Goal: Transaction & Acquisition: Book appointment/travel/reservation

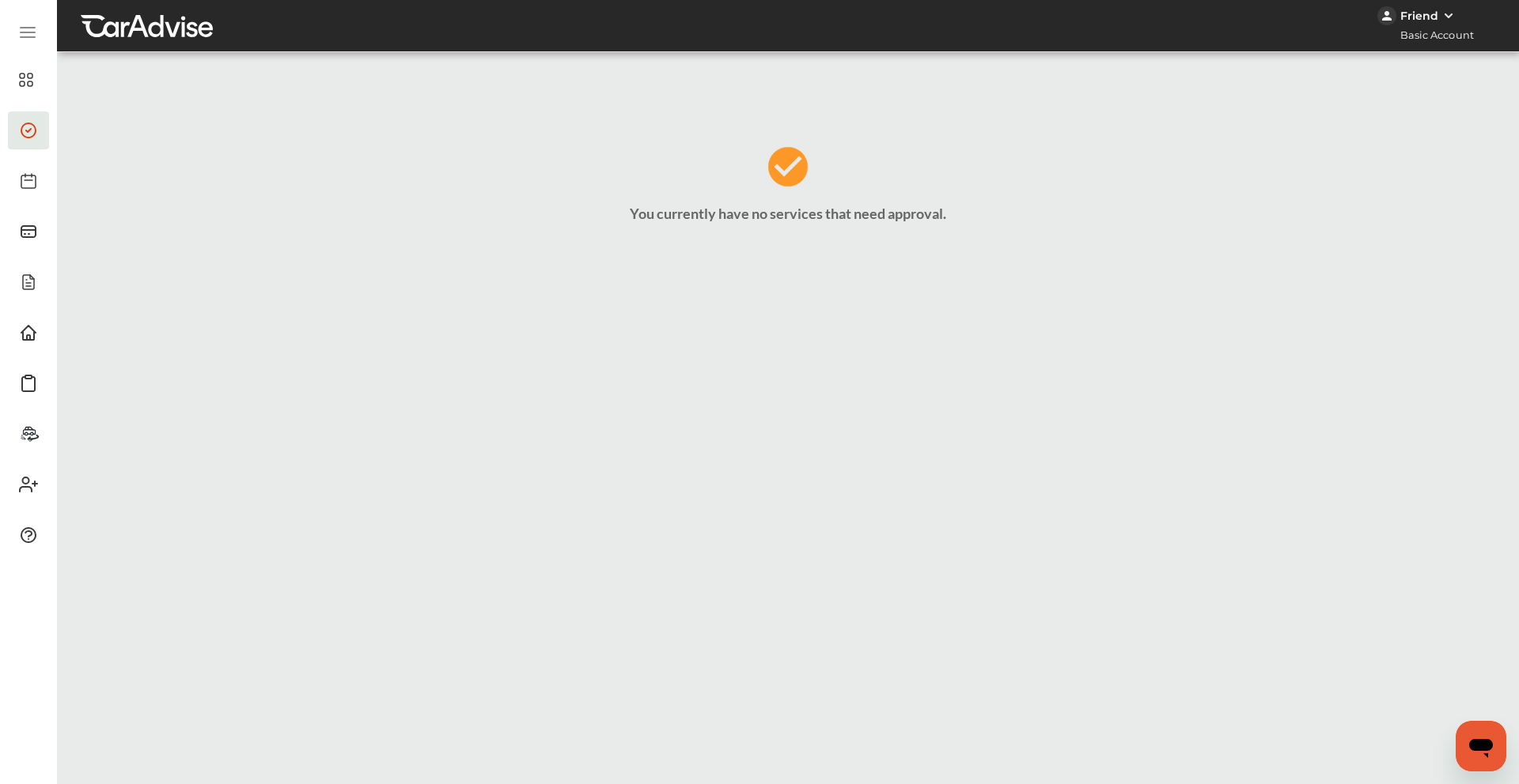
click at [16, 87] on span at bounding box center [29, 80] width 25 height 25
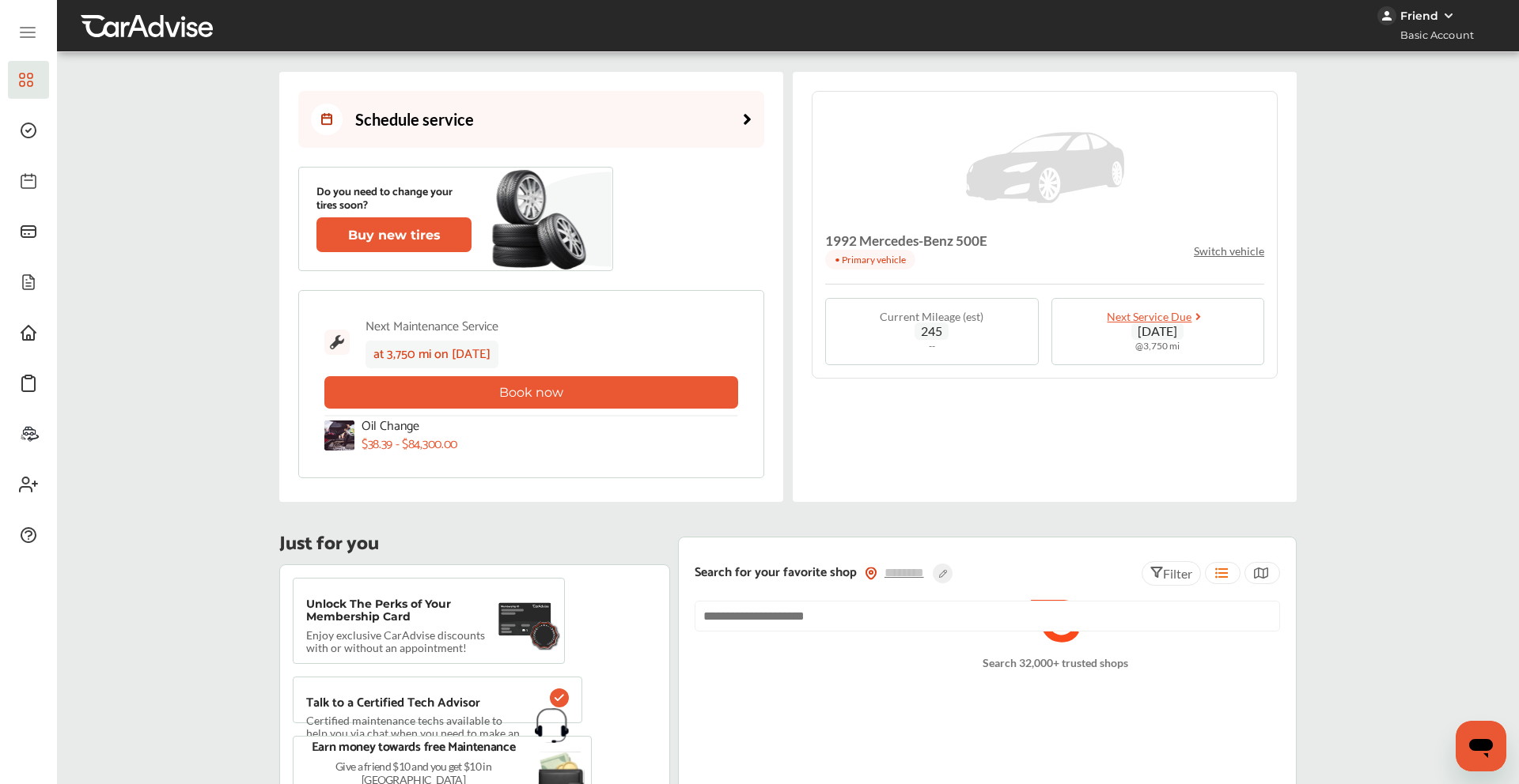
click at [1244, 244] on p "Switch vehicle" at bounding box center [1229, 251] width 70 height 14
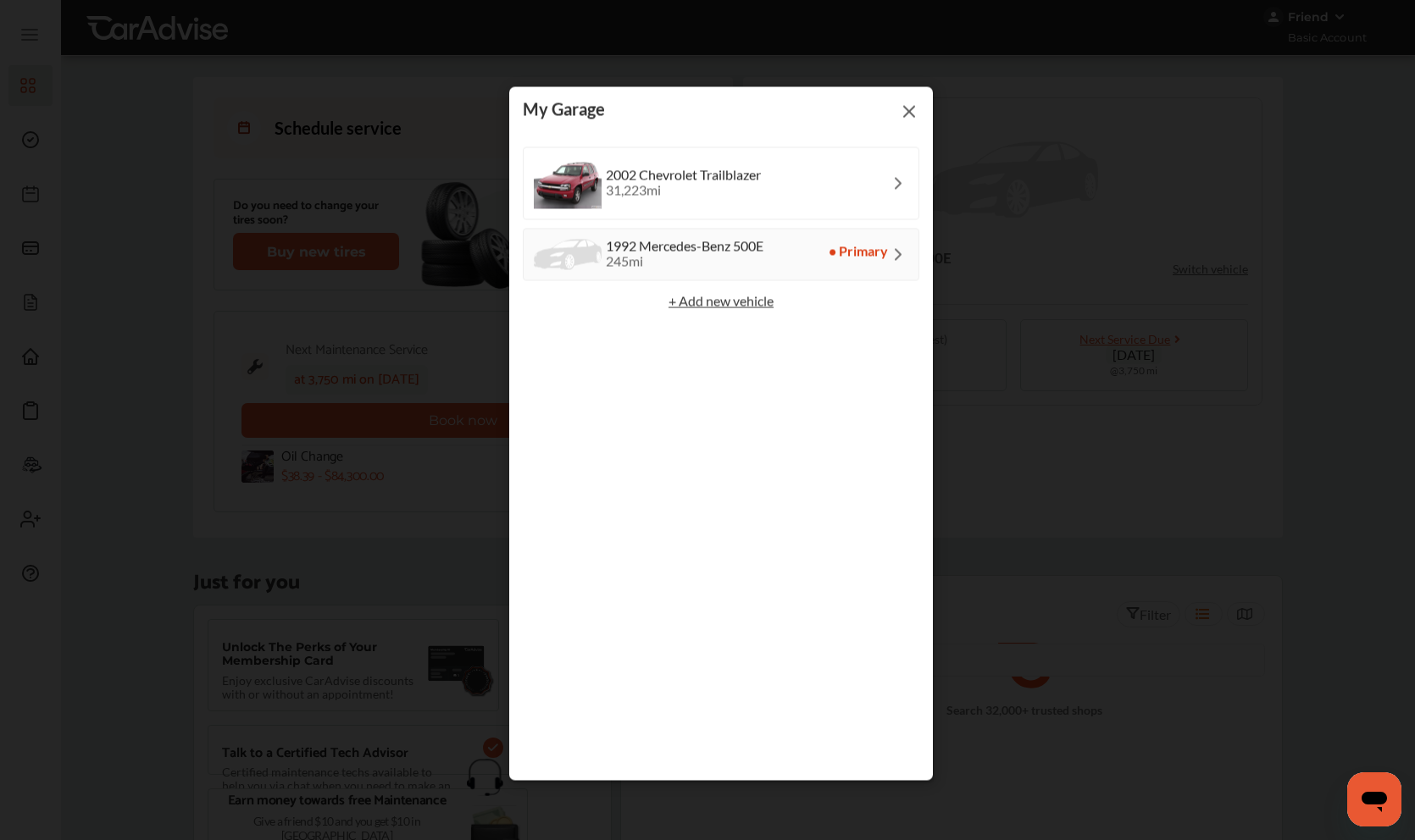
click at [909, 112] on img at bounding box center [909, 111] width 20 height 21
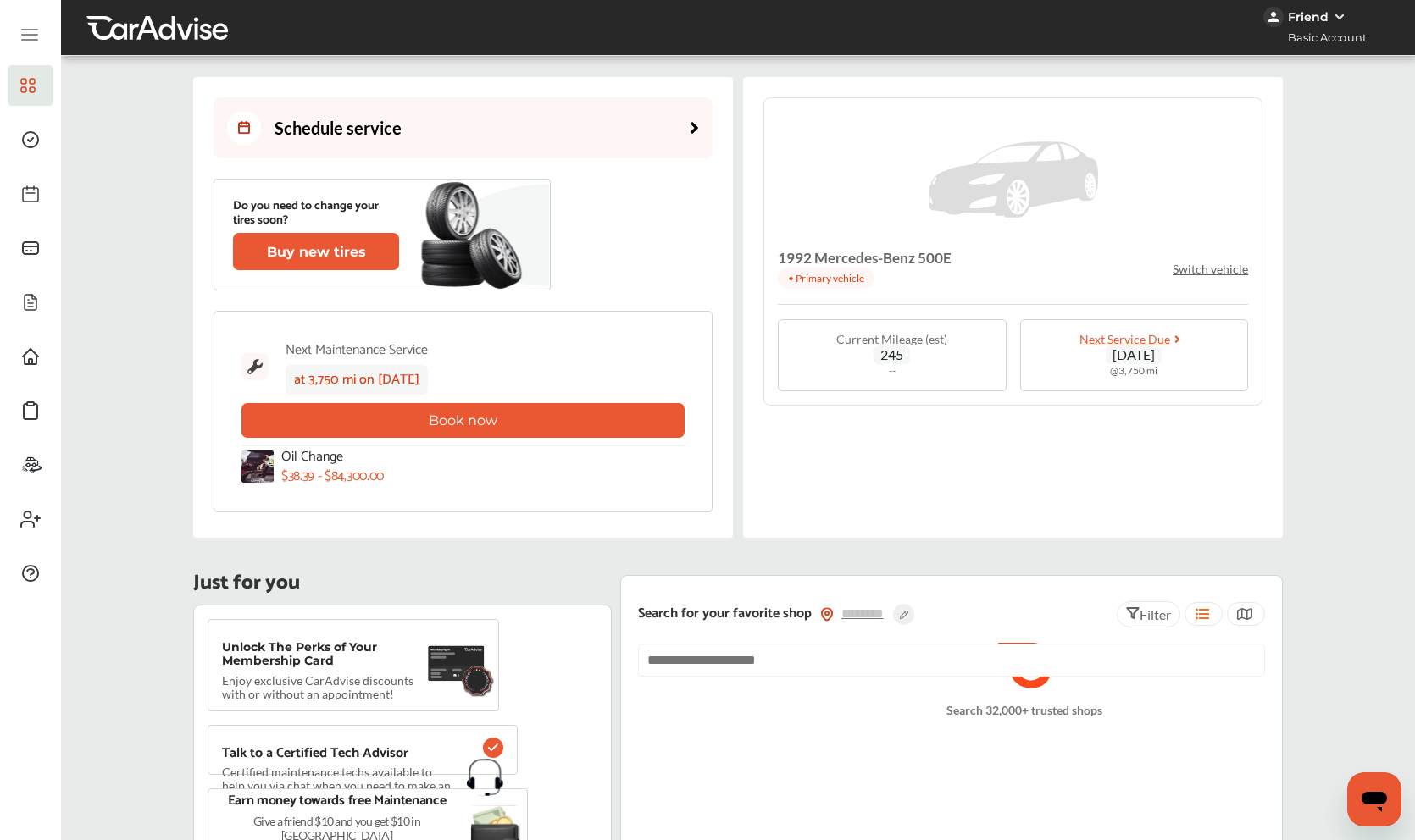
click at [1183, 262] on p "Switch vehicle" at bounding box center [1210, 269] width 75 height 14
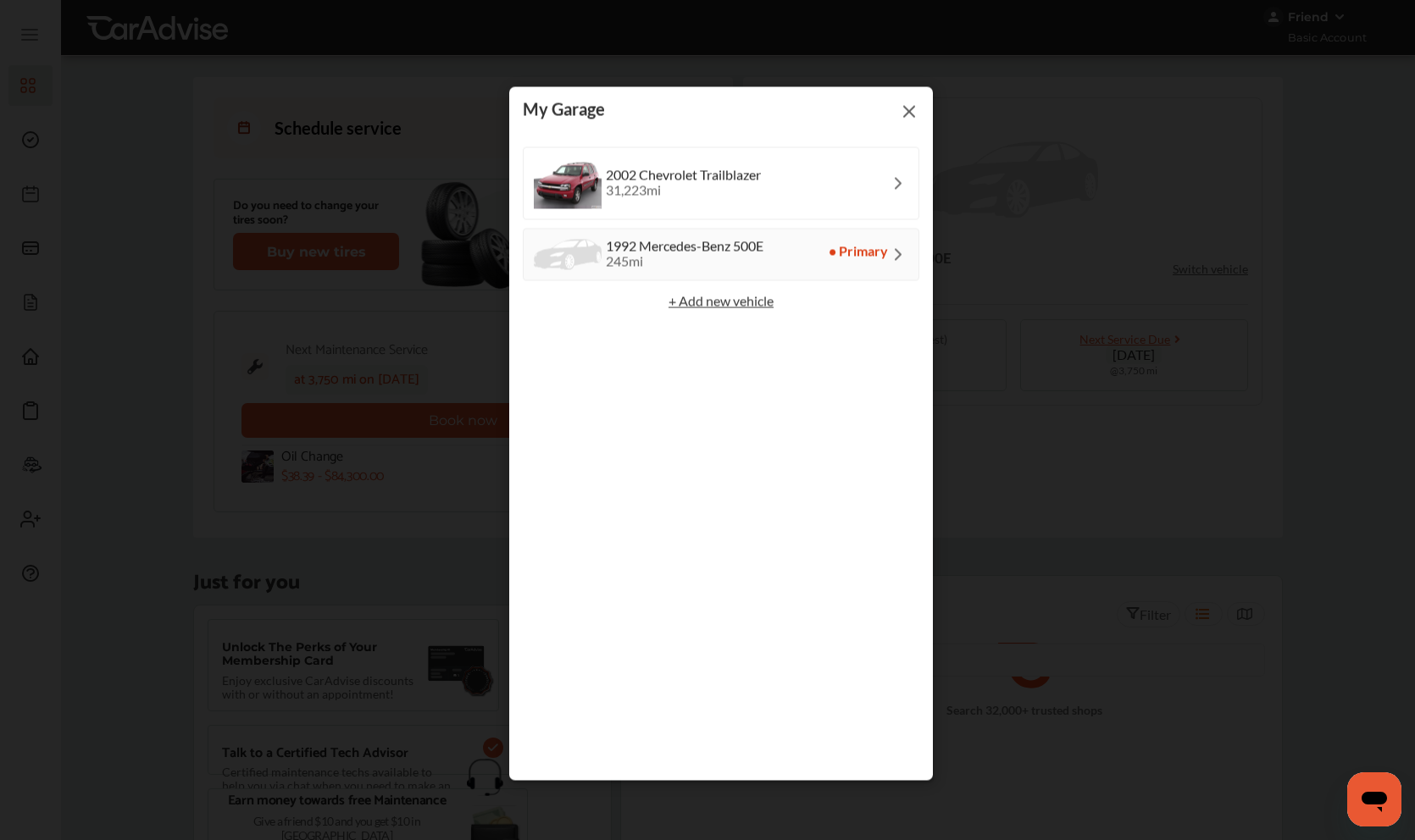
click at [909, 113] on img at bounding box center [909, 111] width 20 height 21
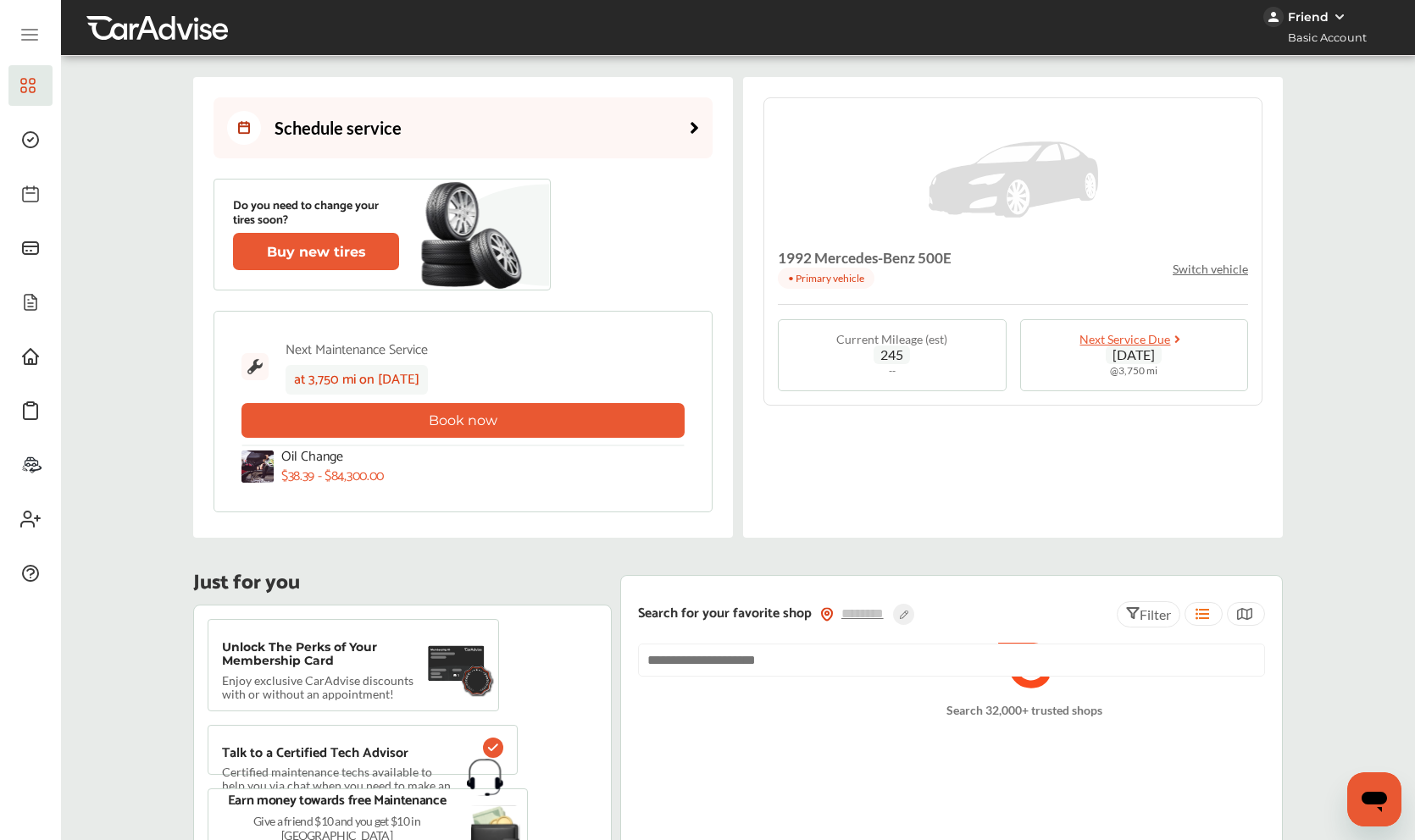
click at [981, 175] on img at bounding box center [1013, 179] width 169 height 119
click at [853, 251] on h4 "1992 Mercedes-Benz 500E" at bounding box center [865, 258] width 174 height 18
click at [676, 140] on link "Schedule service" at bounding box center [463, 128] width 499 height 61
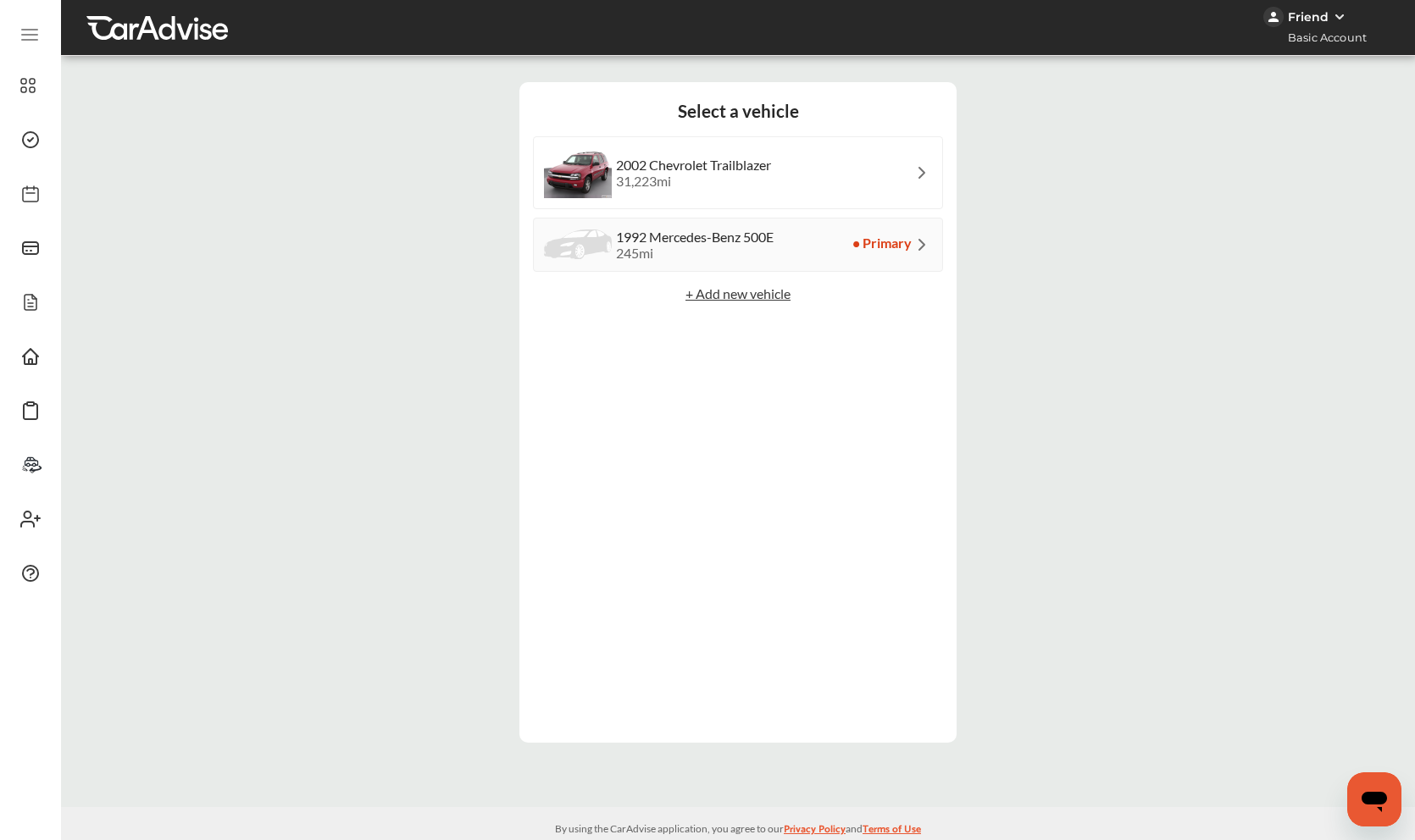
click at [765, 251] on div "245 mi" at bounding box center [694, 252] width 158 height 16
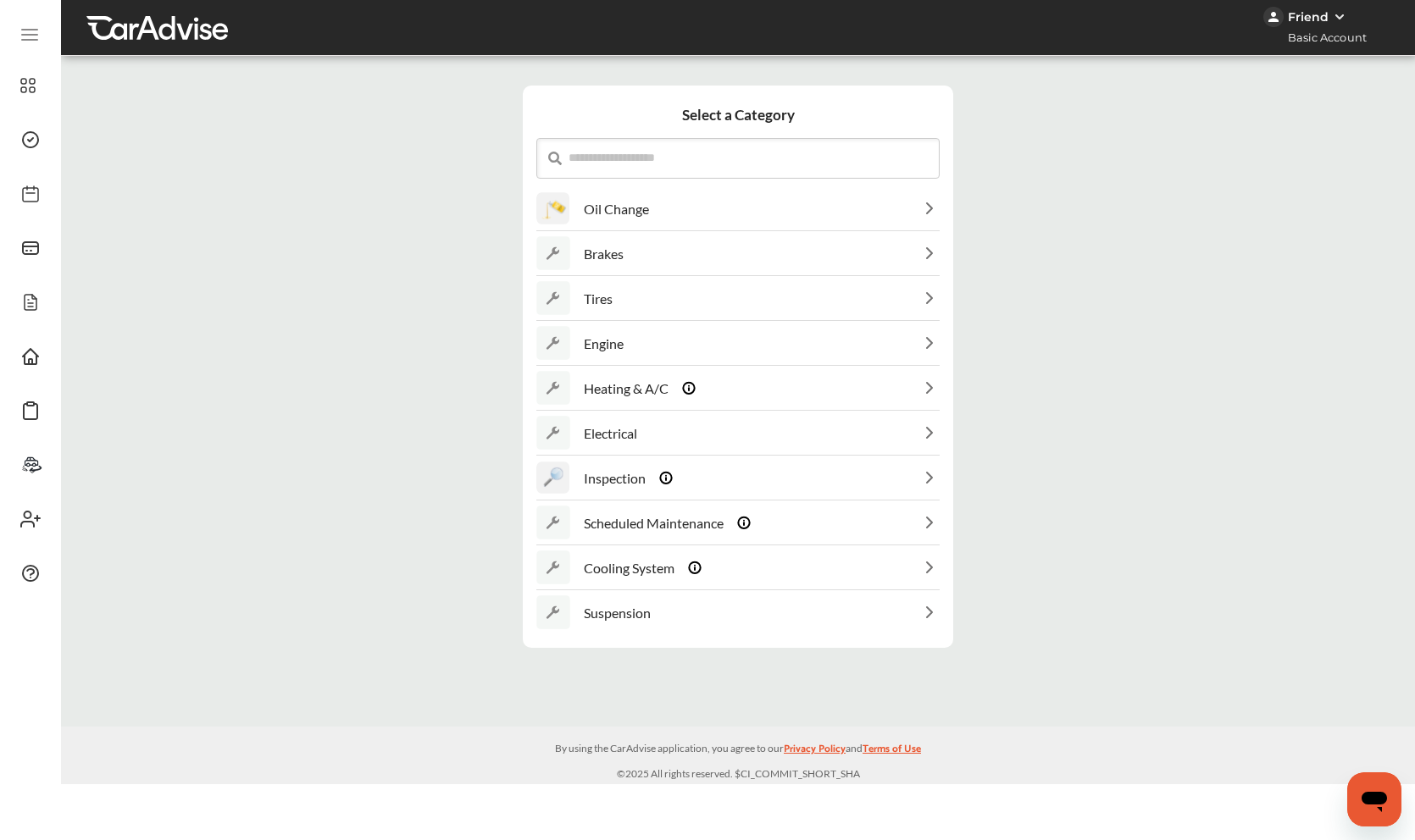
click at [676, 205] on div "Oil Change" at bounding box center [737, 209] width 403 height 43
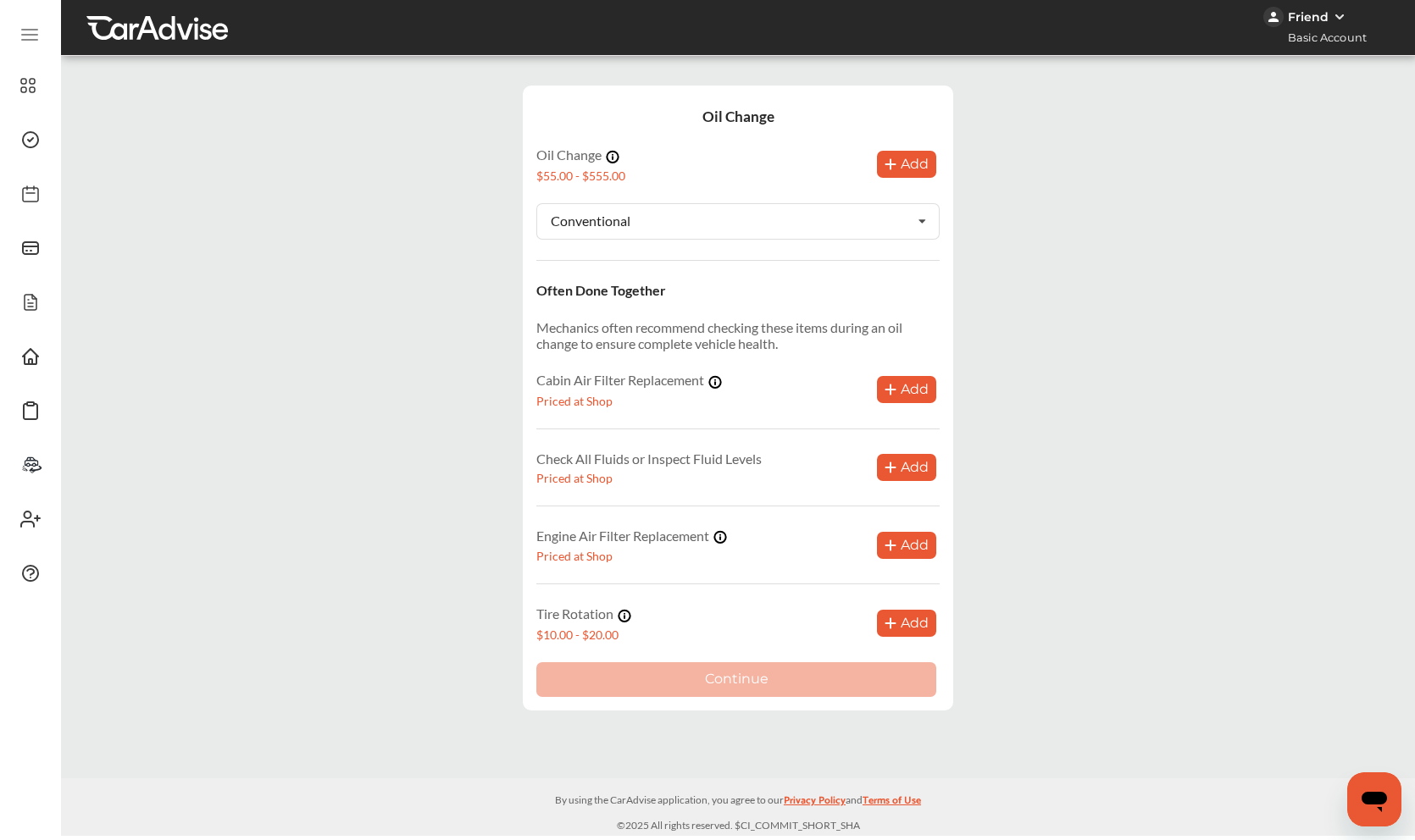
click at [917, 166] on button "Add" at bounding box center [906, 164] width 59 height 27
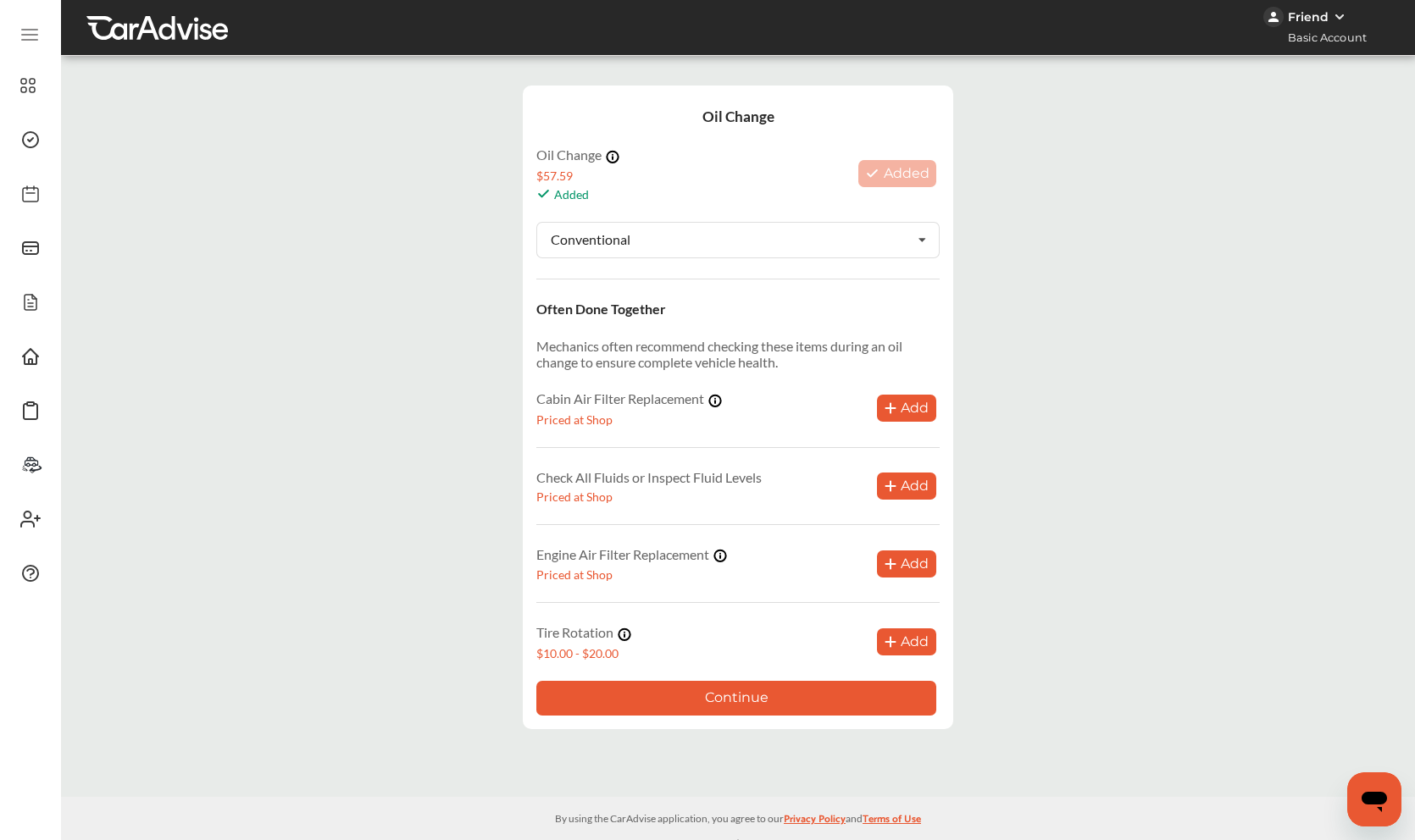
click at [719, 689] on button "Continue" at bounding box center [736, 699] width 400 height 35
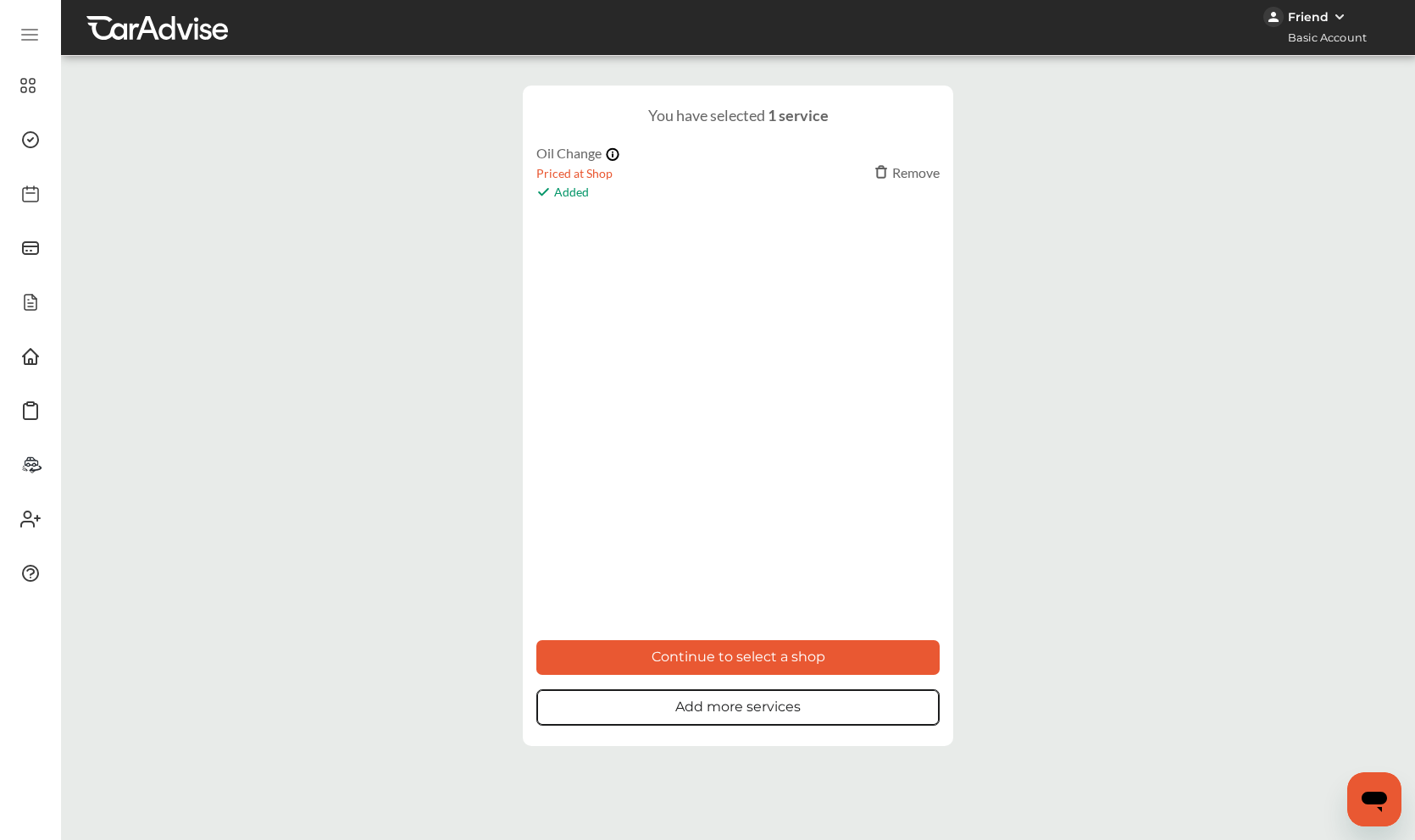
click at [724, 663] on button "Continue to select a shop" at bounding box center [737, 658] width 403 height 35
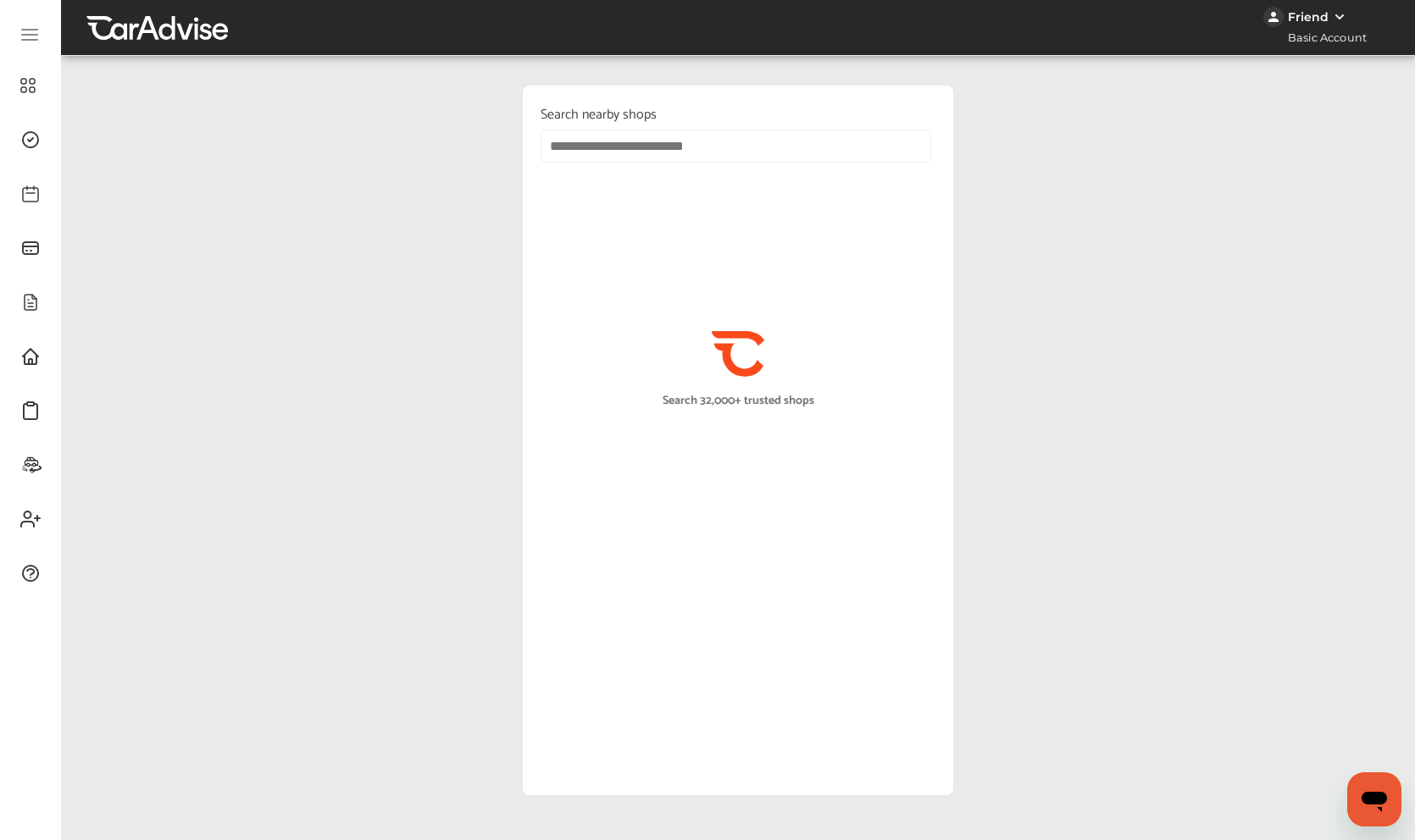
click at [631, 141] on input "text" at bounding box center [736, 146] width 390 height 33
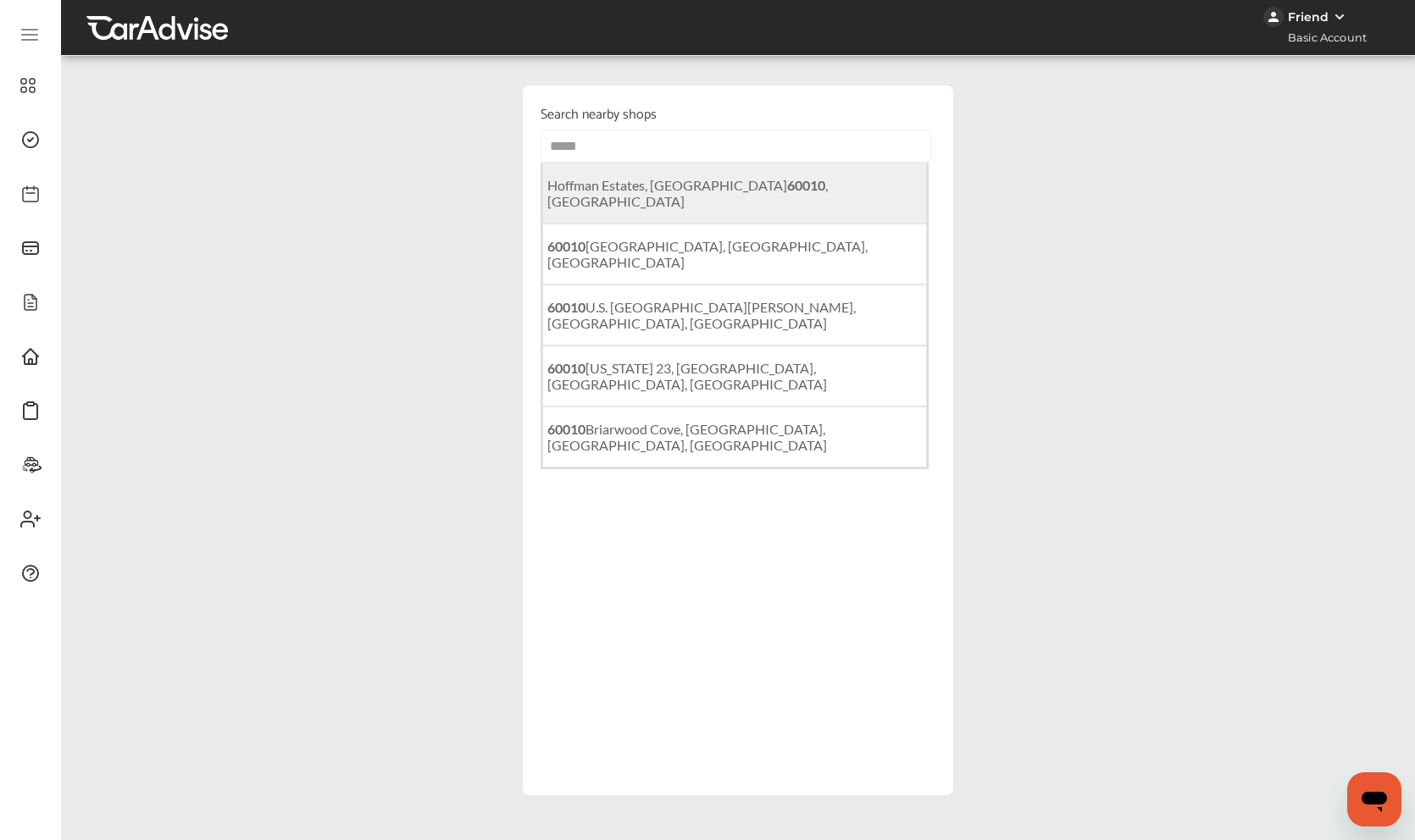
click at [625, 192] on span "Hoffman Estates, IL 60010 , USA" at bounding box center [687, 192] width 280 height 32
type input "**********"
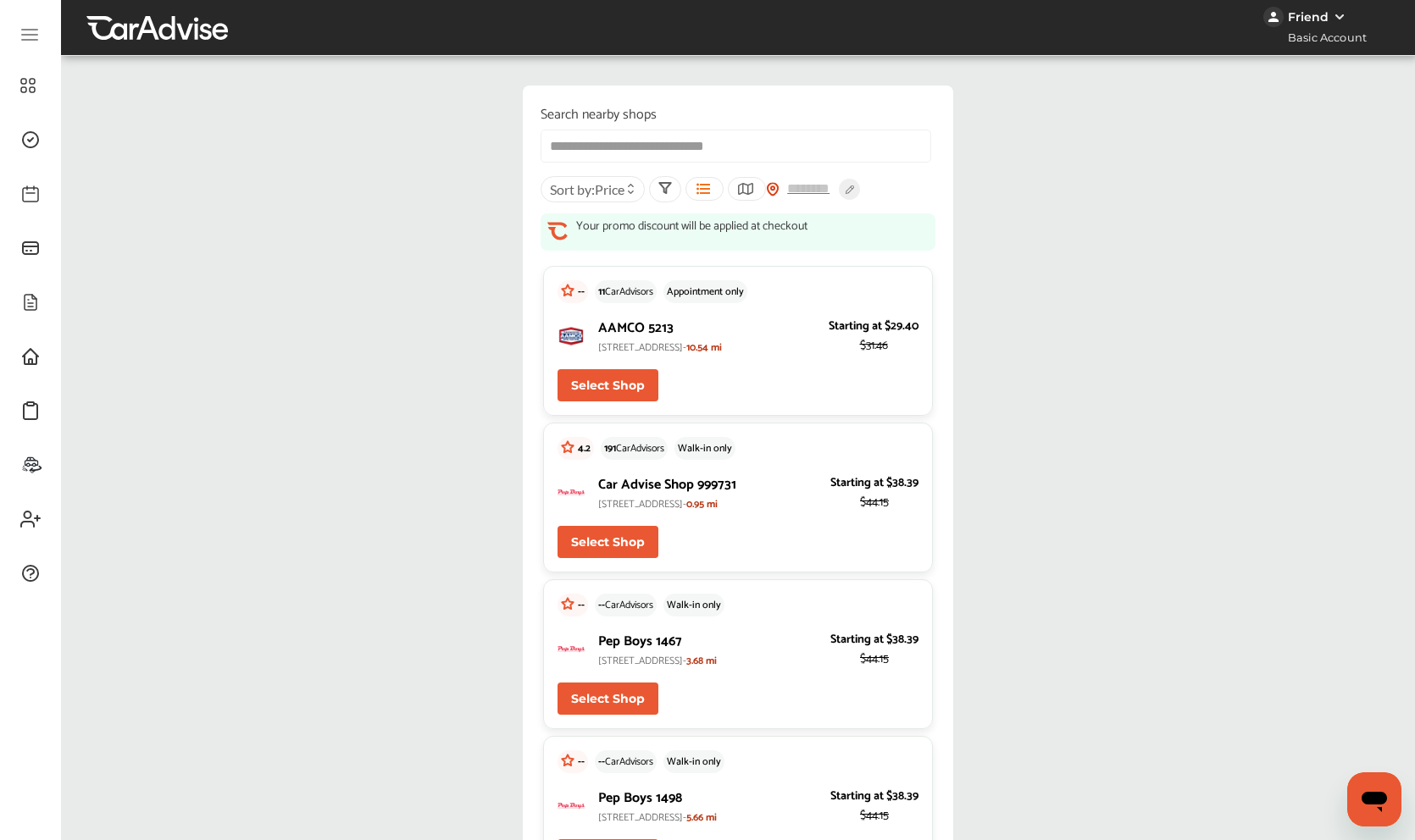
click at [653, 152] on input "**********" at bounding box center [736, 146] width 390 height 33
drag, startPoint x: 771, startPoint y: 141, endPoint x: 398, endPoint y: 80, distance: 378.0
type input "*"
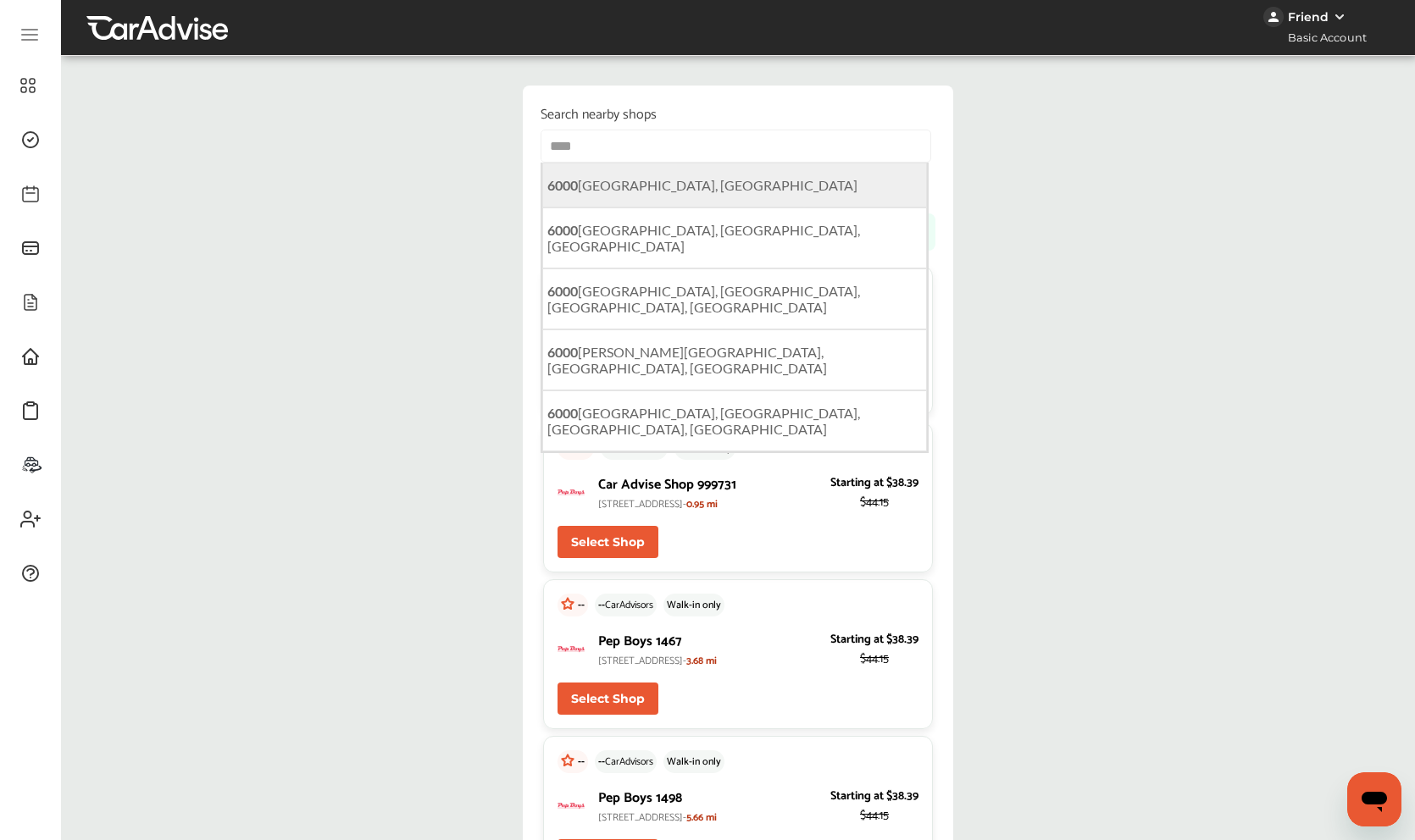
click at [590, 183] on span "6000 Chimney Rock Road, Houston, TX, USA" at bounding box center [702, 185] width 310 height 16
type input "**********"
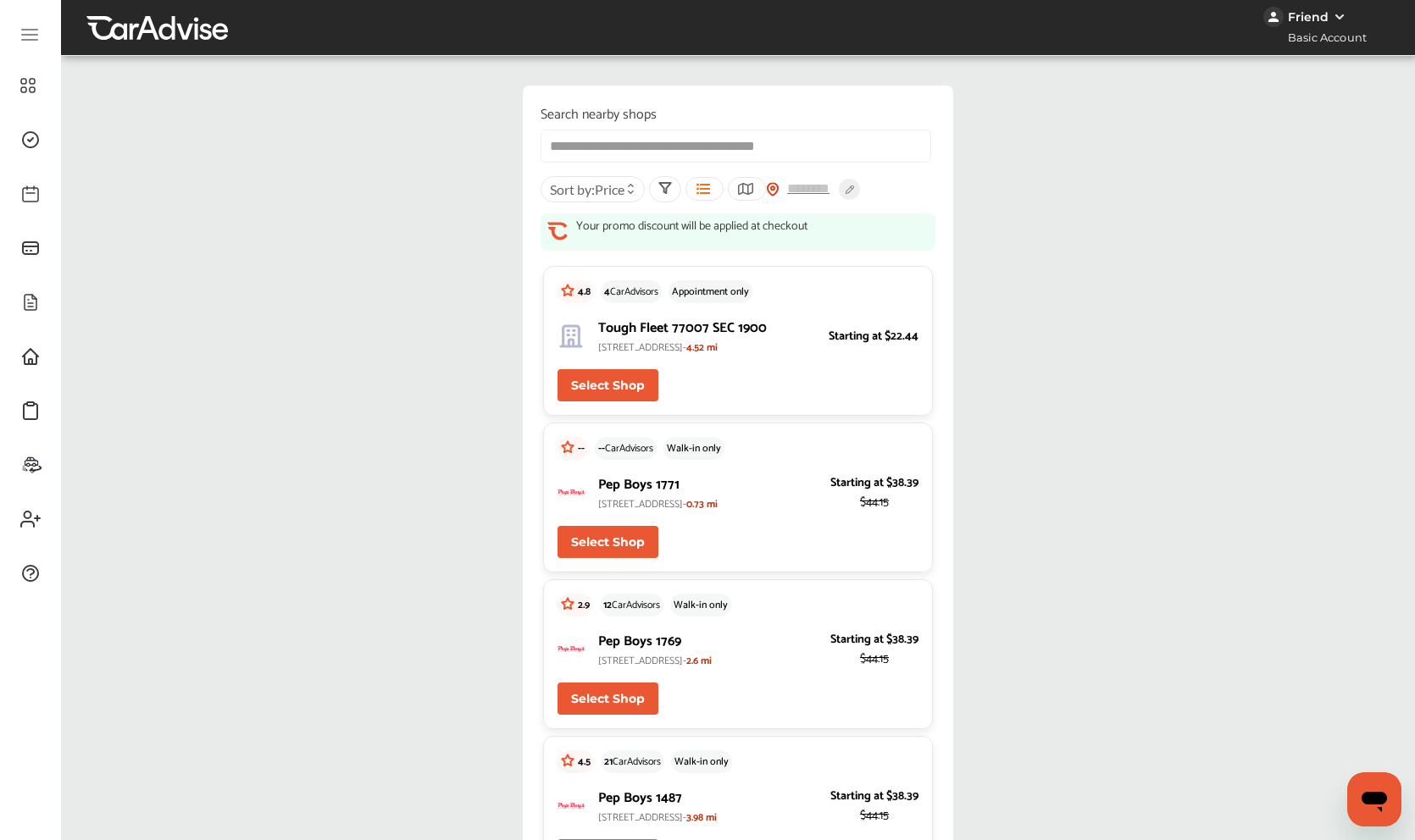
click at [600, 559] on button "Select Shop" at bounding box center [608, 541] width 101 height 32
type input "*****"
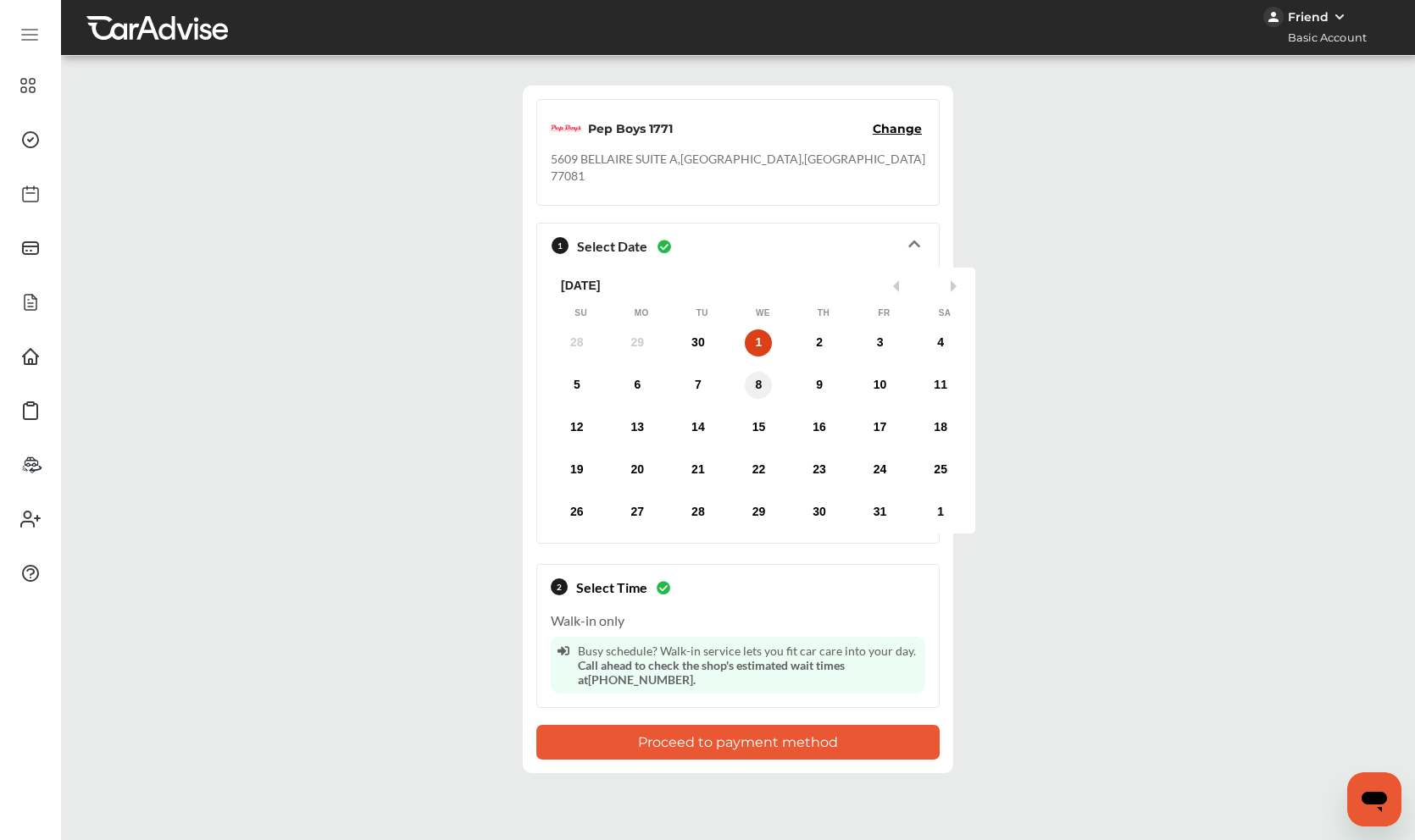
click at [744, 374] on div "8" at bounding box center [758, 386] width 27 height 27
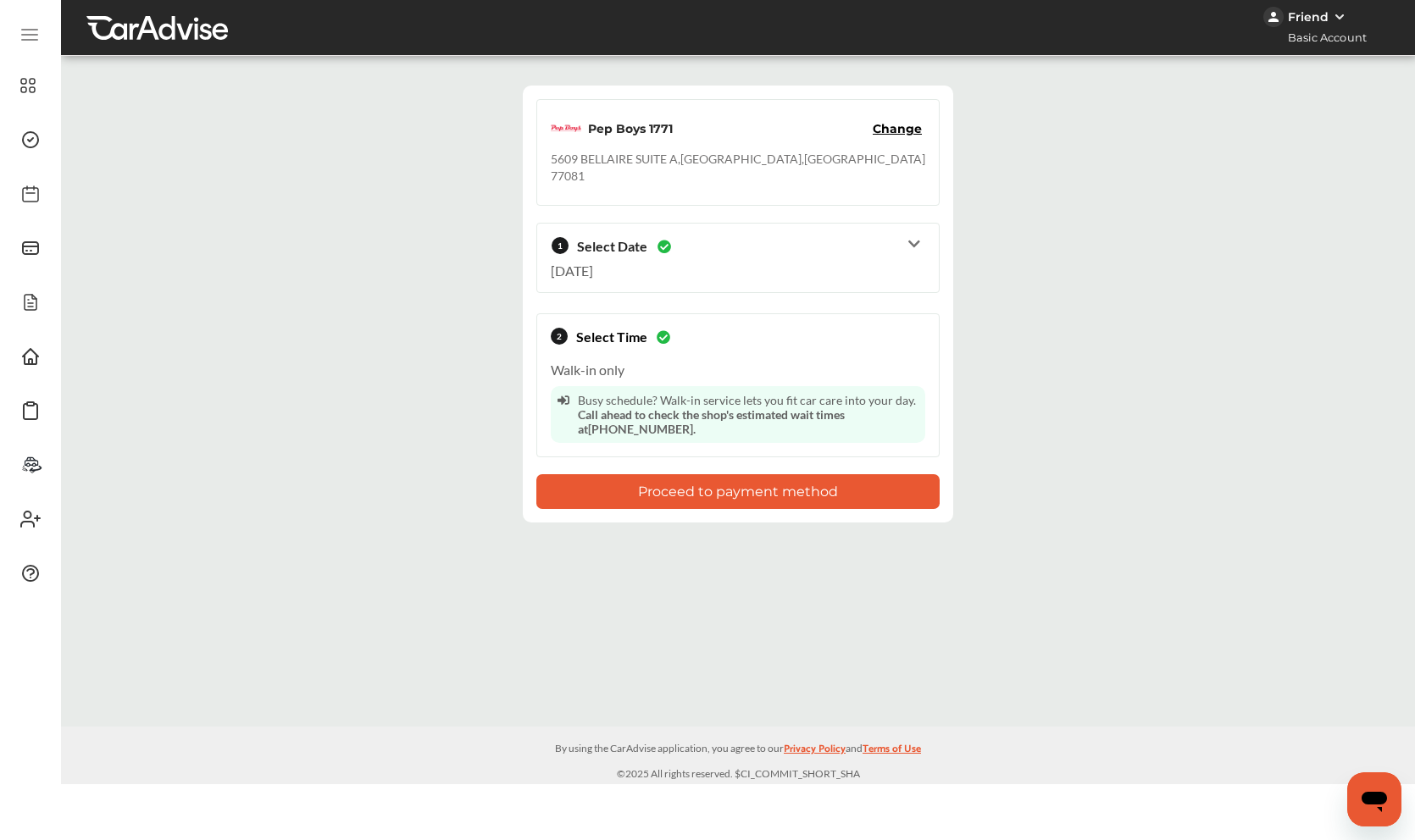
click at [709, 481] on button "Proceed to payment method" at bounding box center [737, 492] width 403 height 35
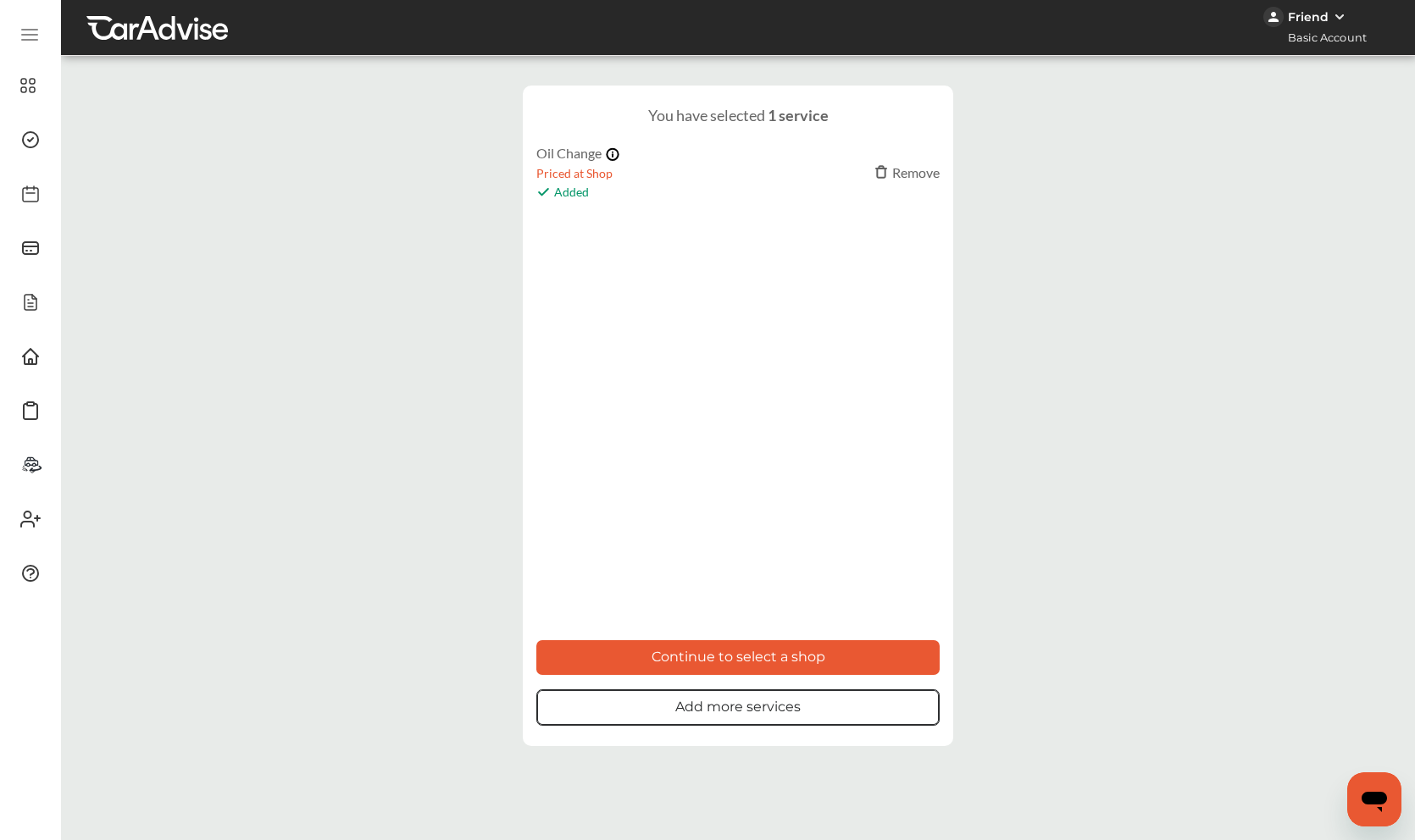
click at [801, 709] on button "Add more services" at bounding box center [737, 708] width 403 height 37
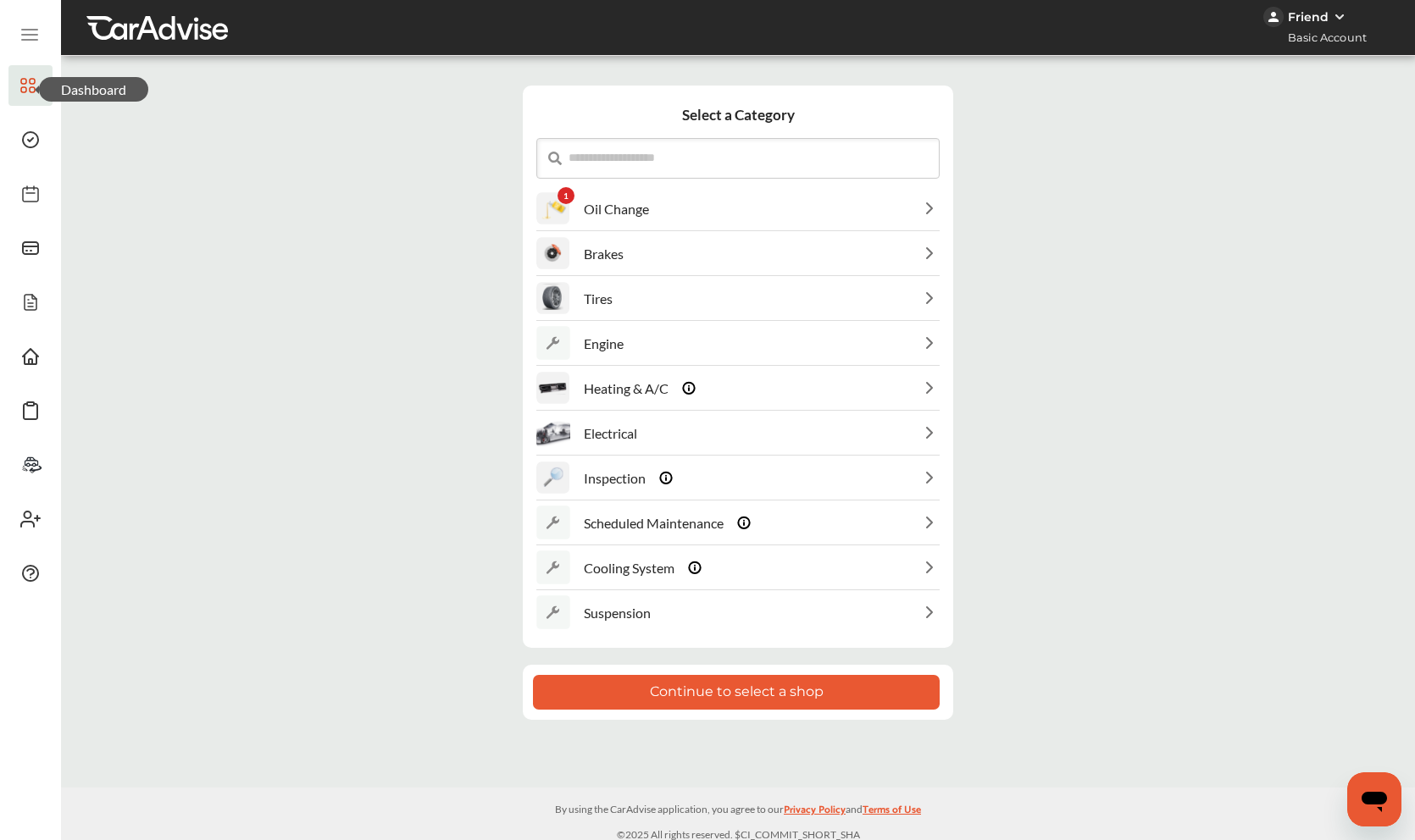
click at [28, 75] on icon at bounding box center [28, 85] width 15 height 20
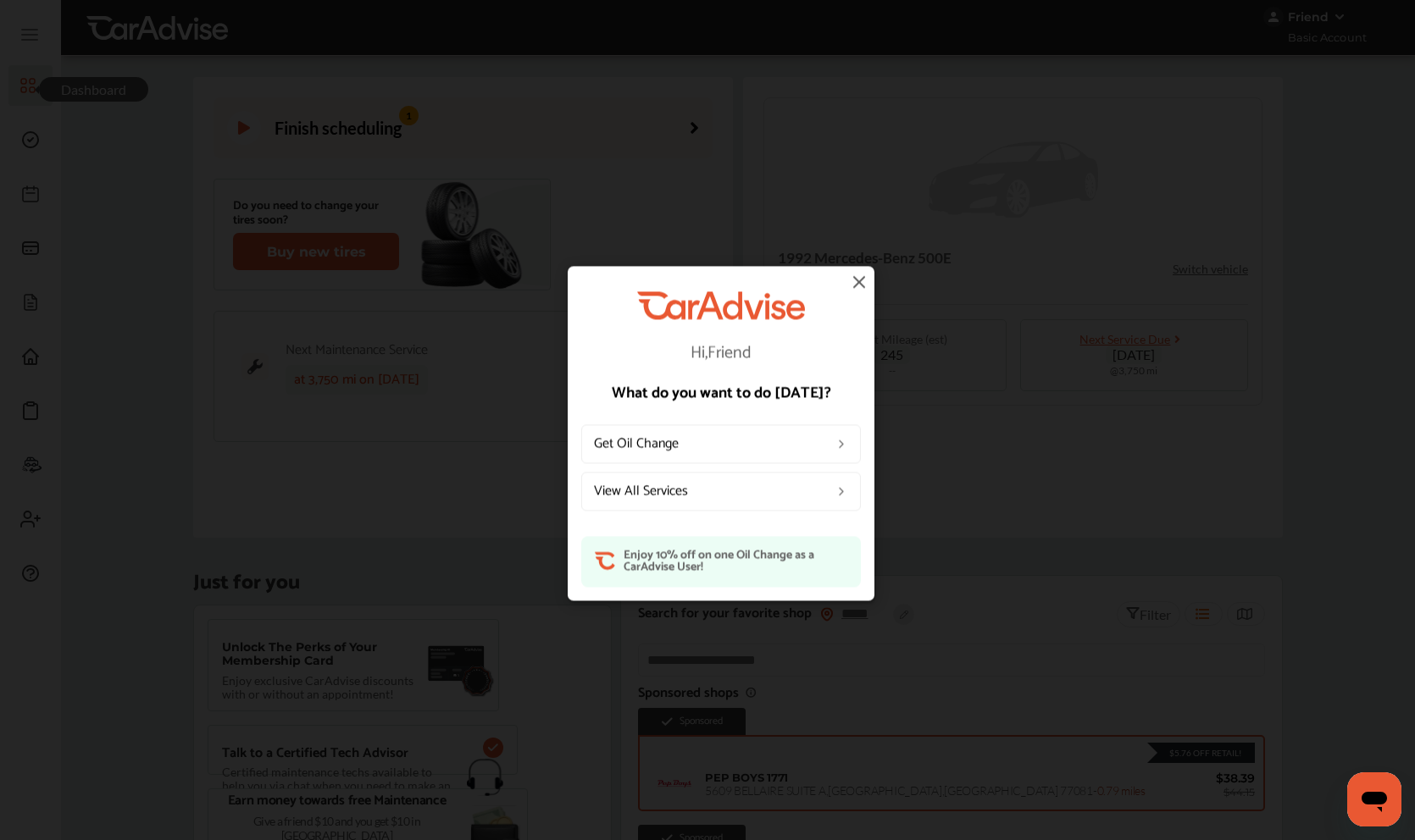
click at [659, 482] on link "View All Services" at bounding box center [720, 492] width 279 height 39
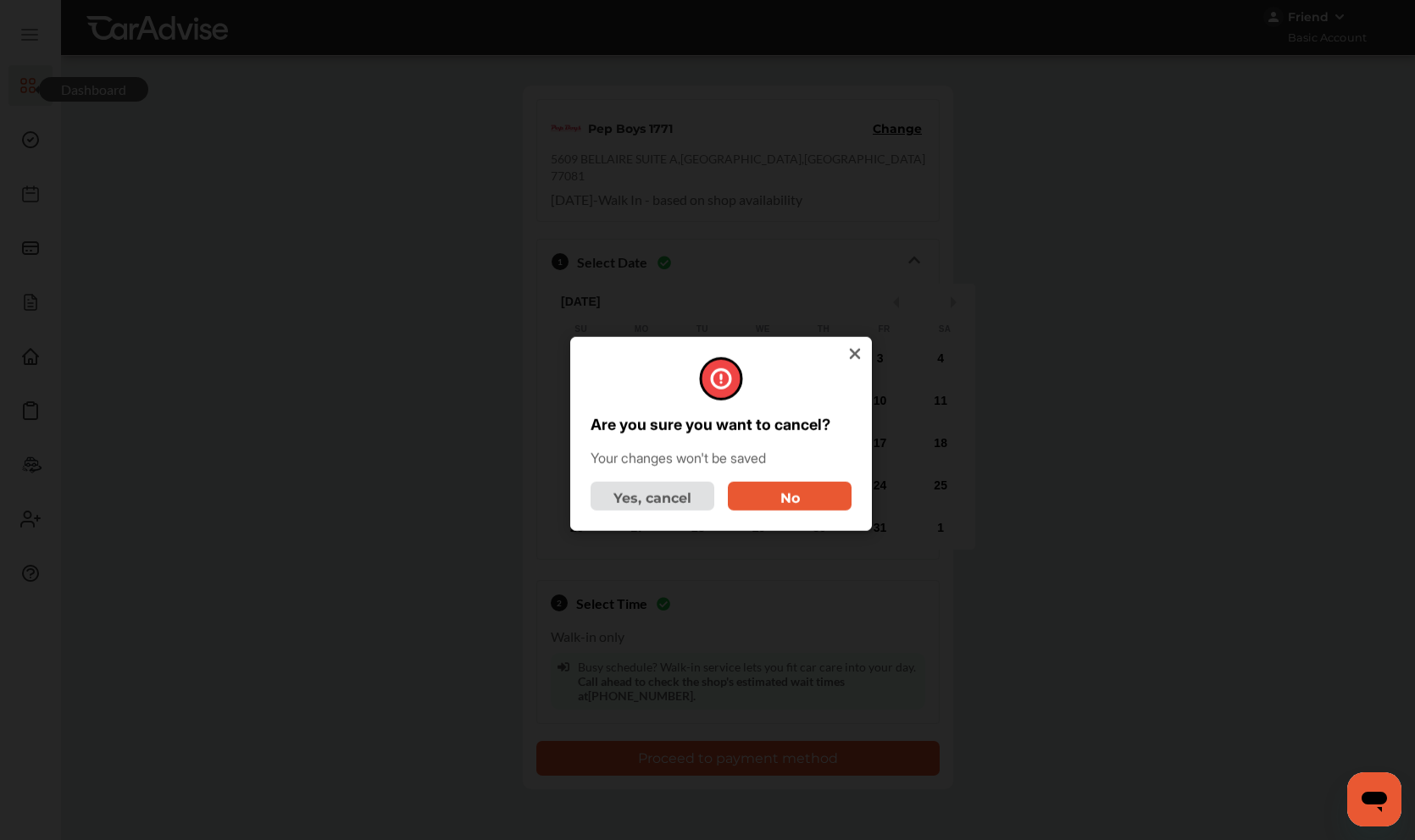
click at [777, 490] on button "No" at bounding box center [790, 496] width 124 height 29
click at [640, 492] on button "Yes, cancel" at bounding box center [652, 496] width 124 height 29
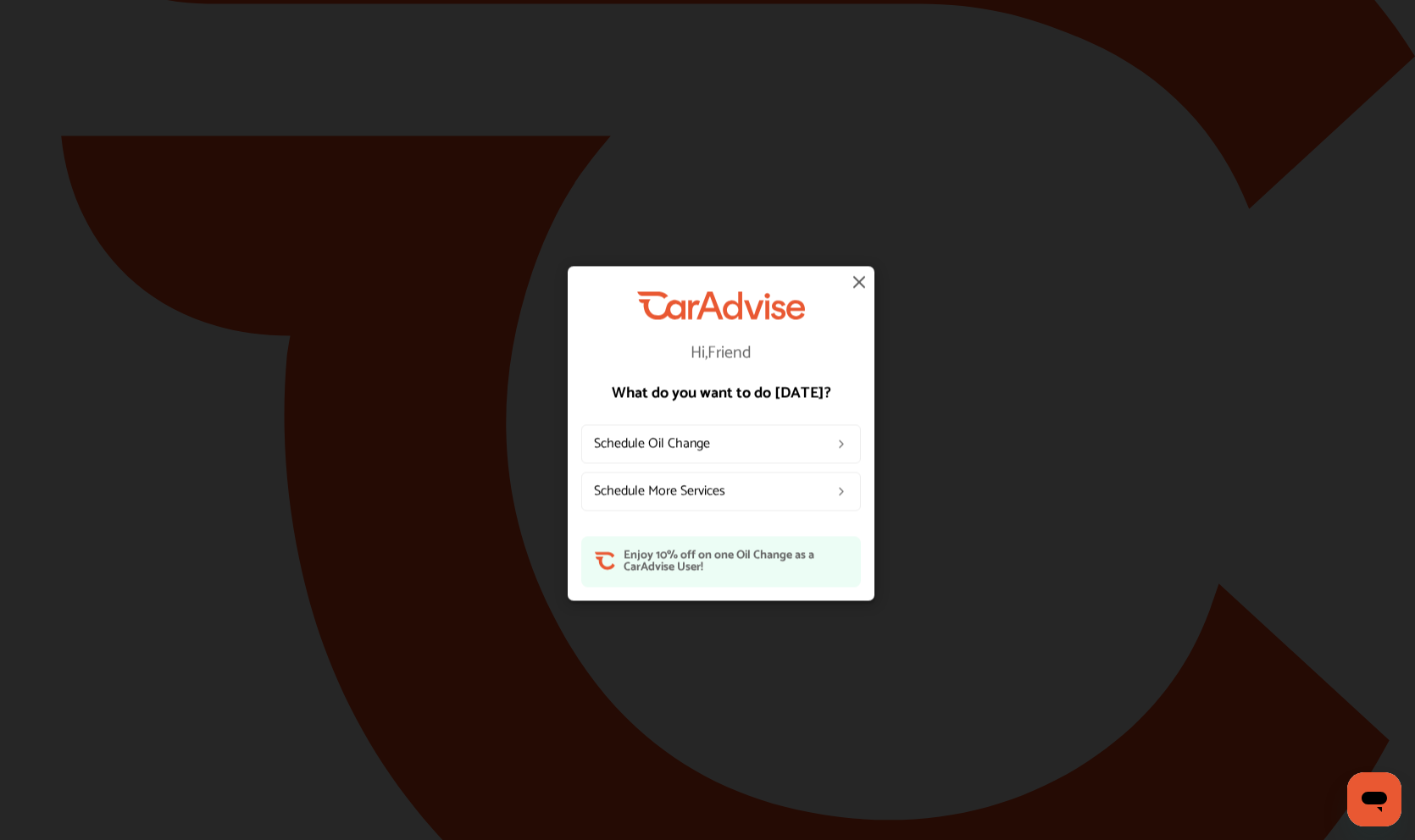
click at [732, 438] on link "Schedule Oil Change" at bounding box center [720, 445] width 279 height 39
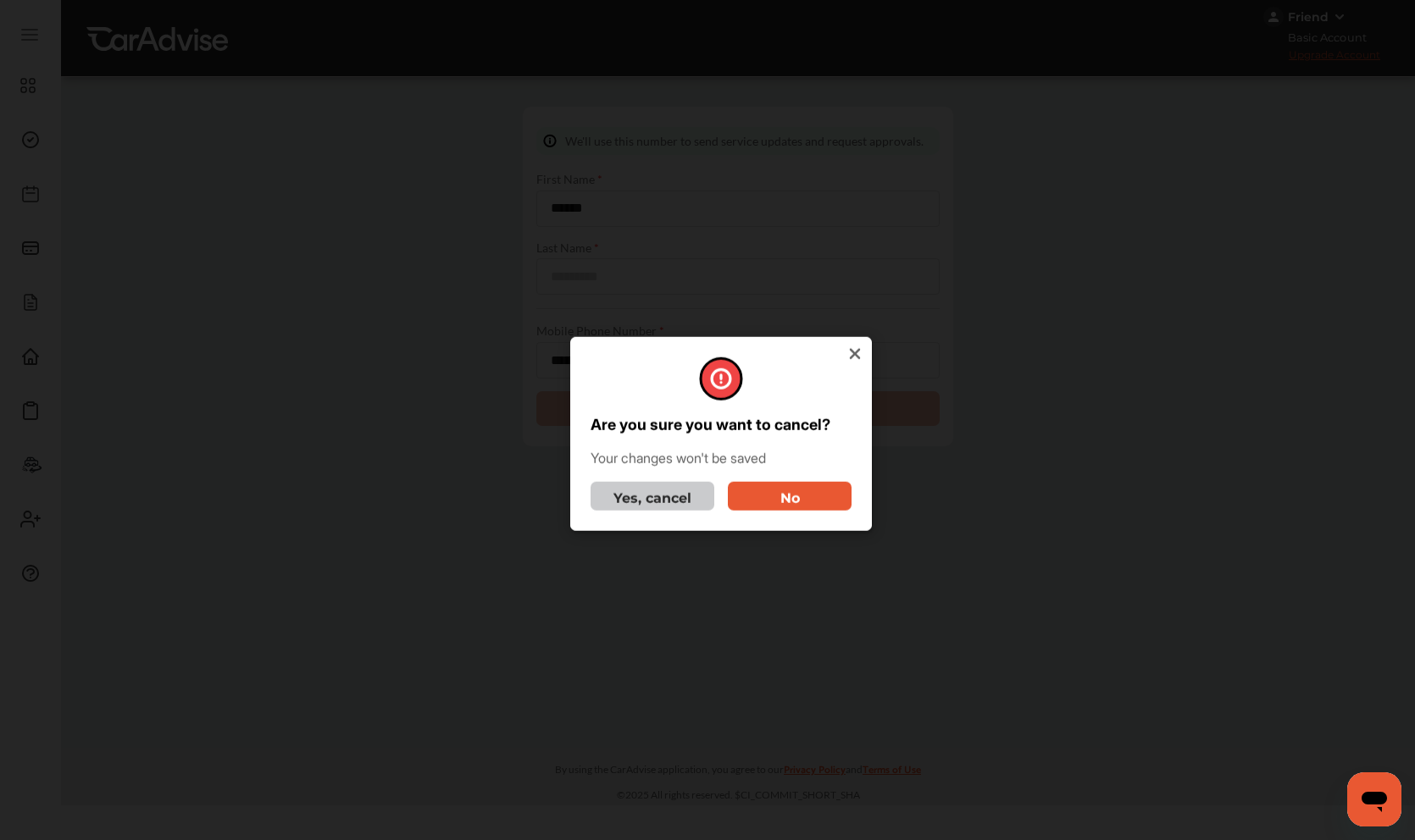
click at [662, 505] on button "Yes, cancel" at bounding box center [652, 496] width 124 height 29
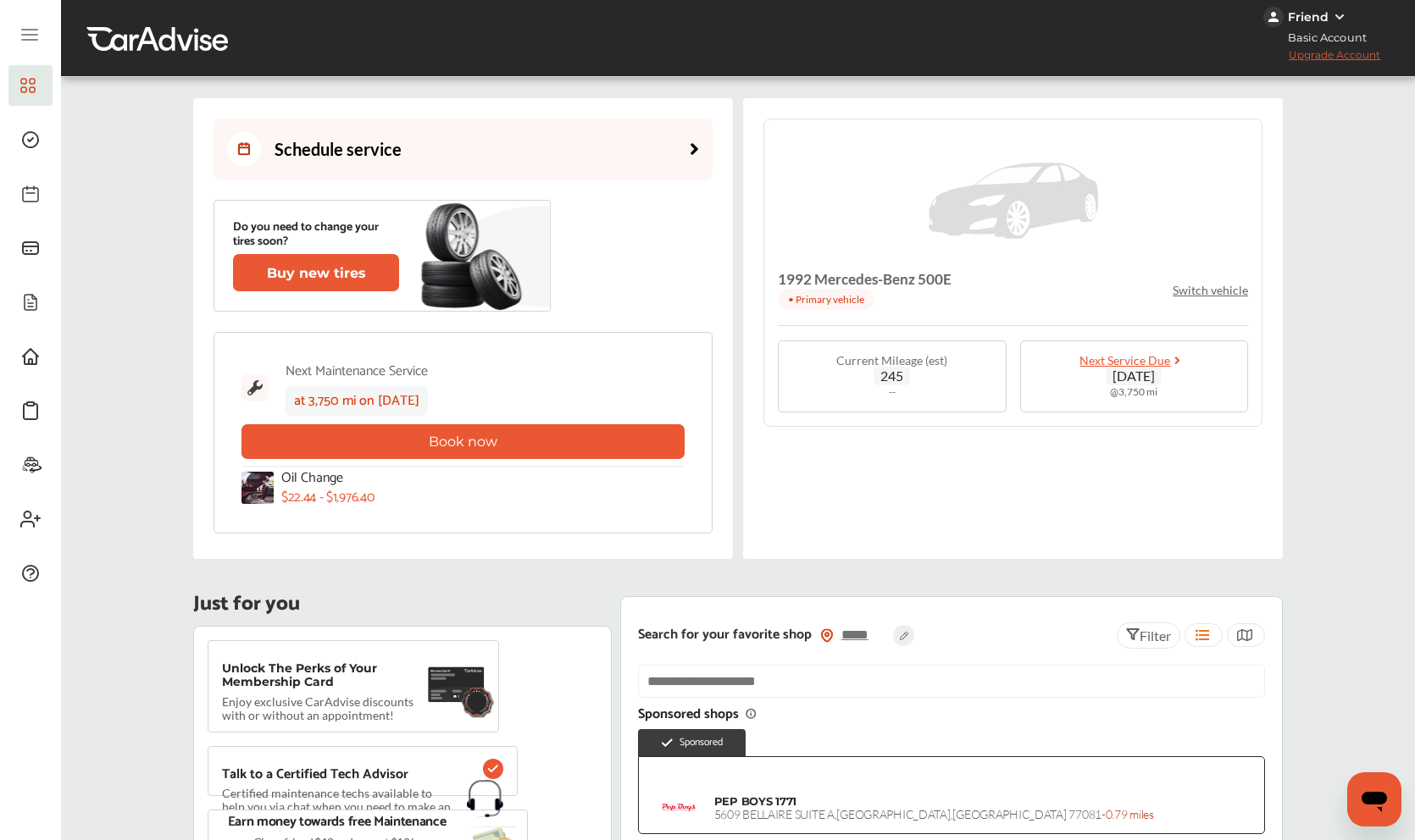
click at [546, 126] on link "Schedule service" at bounding box center [463, 149] width 499 height 61
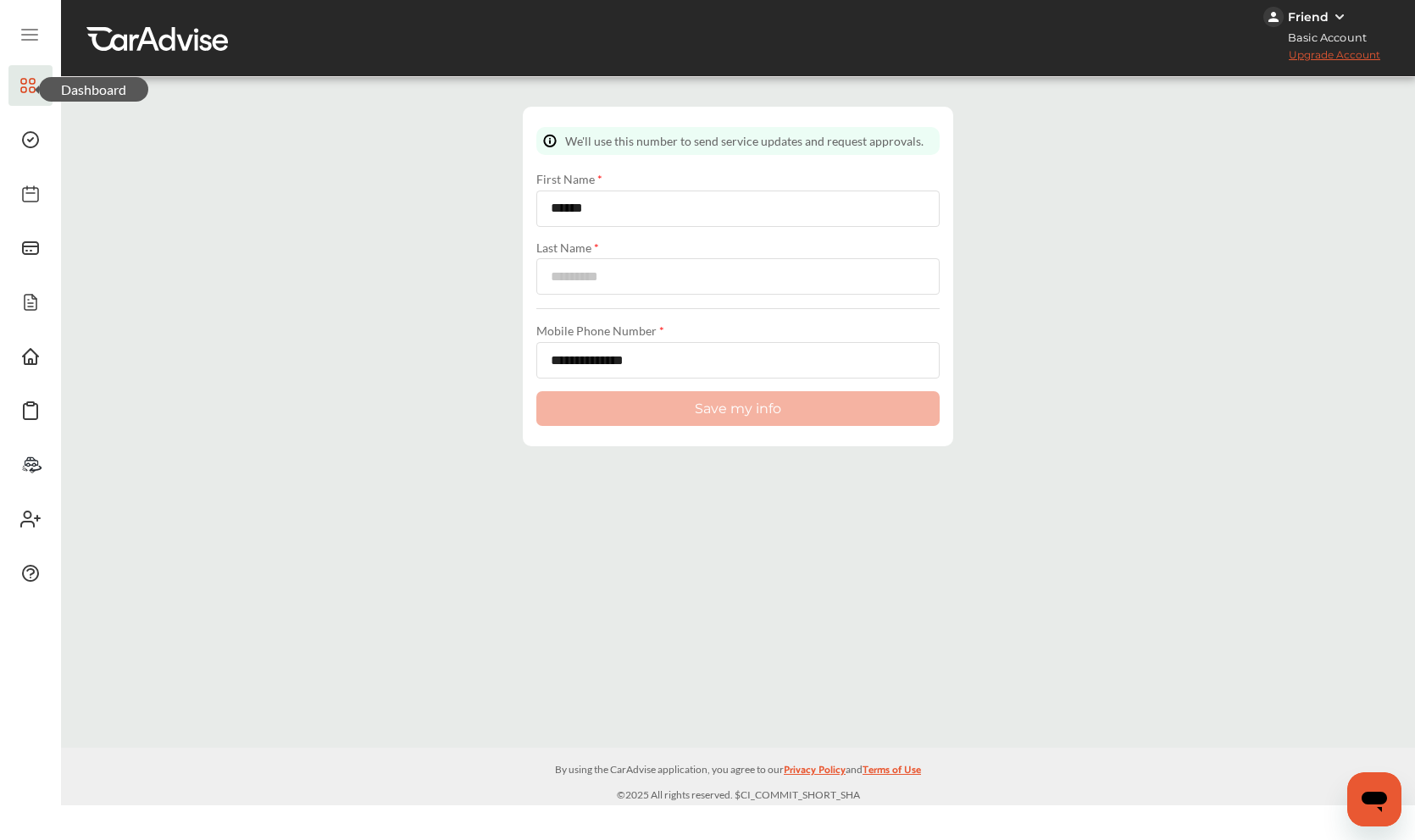
click at [27, 72] on span at bounding box center [31, 86] width 27 height 27
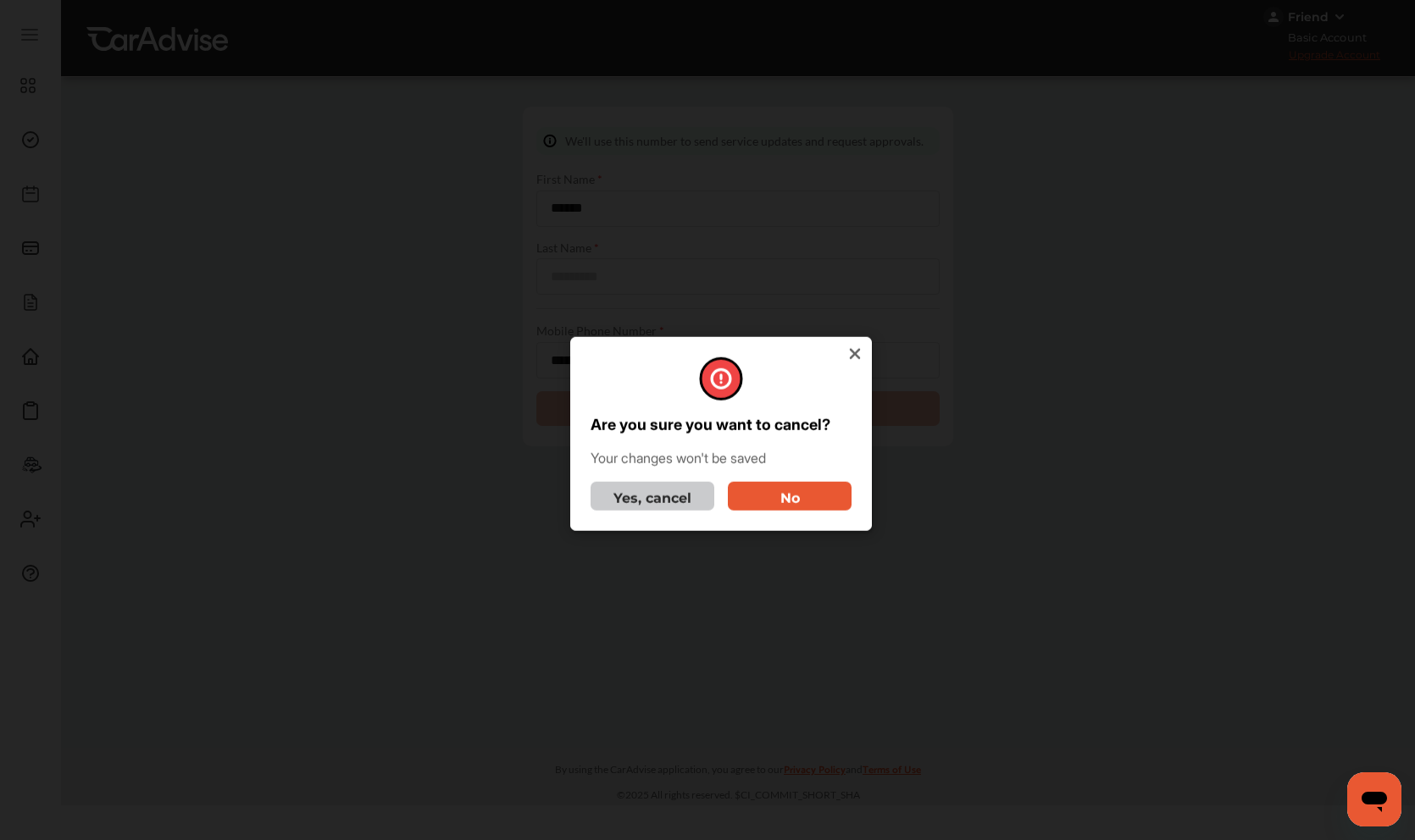
click at [632, 510] on button "Yes, cancel" at bounding box center [652, 496] width 124 height 29
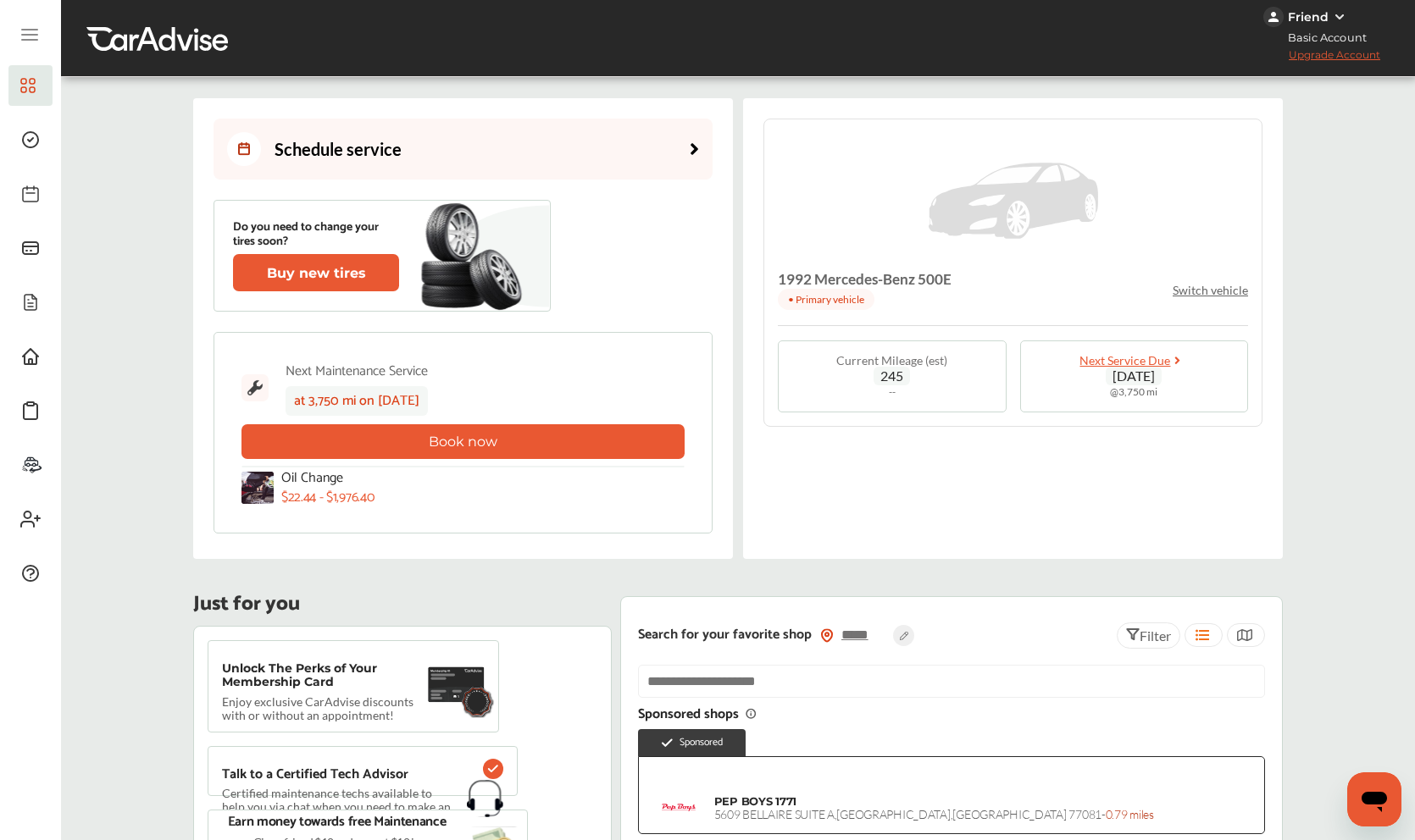
click at [274, 135] on div "Schedule service" at bounding box center [314, 149] width 175 height 34
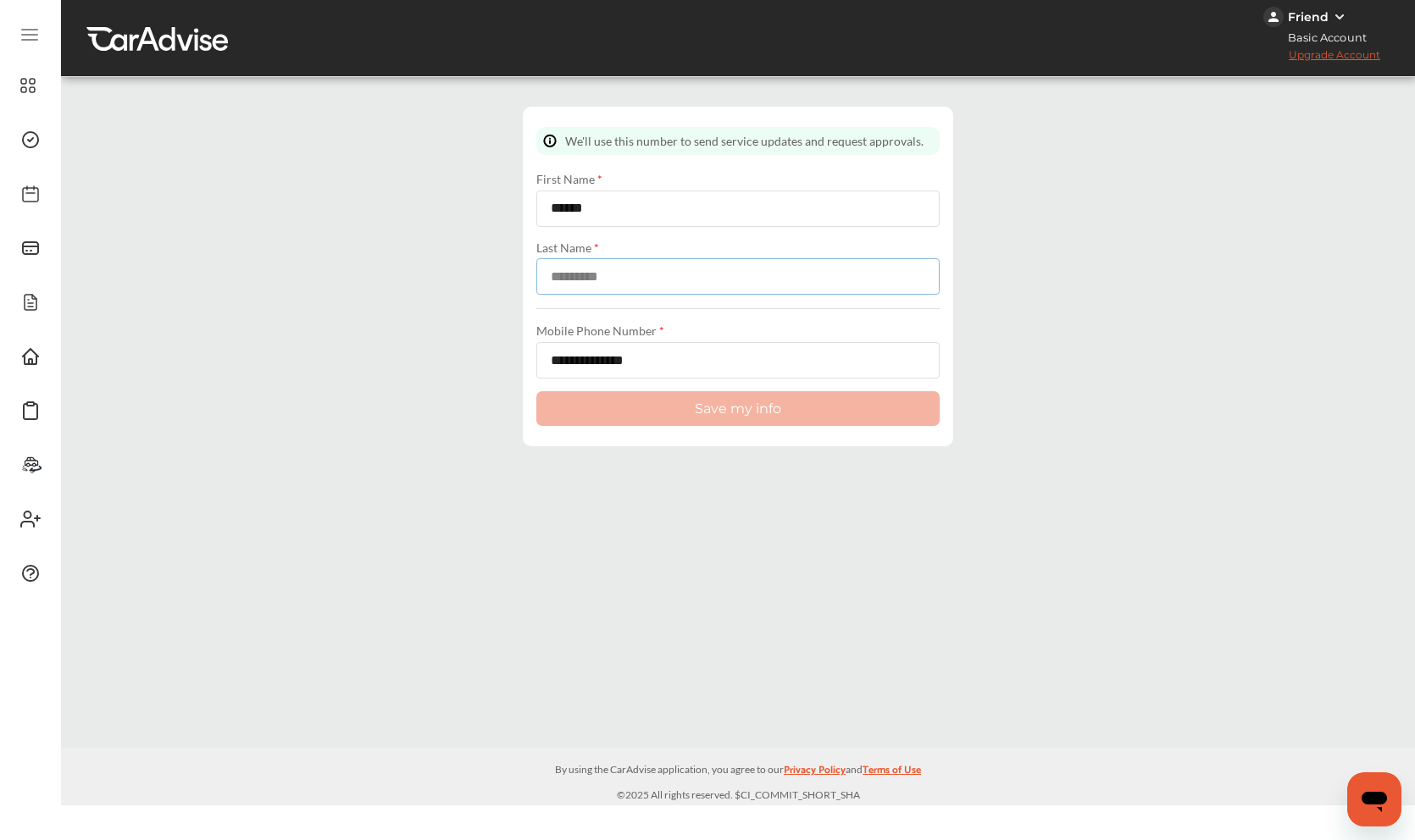
click at [579, 285] on input at bounding box center [737, 276] width 403 height 37
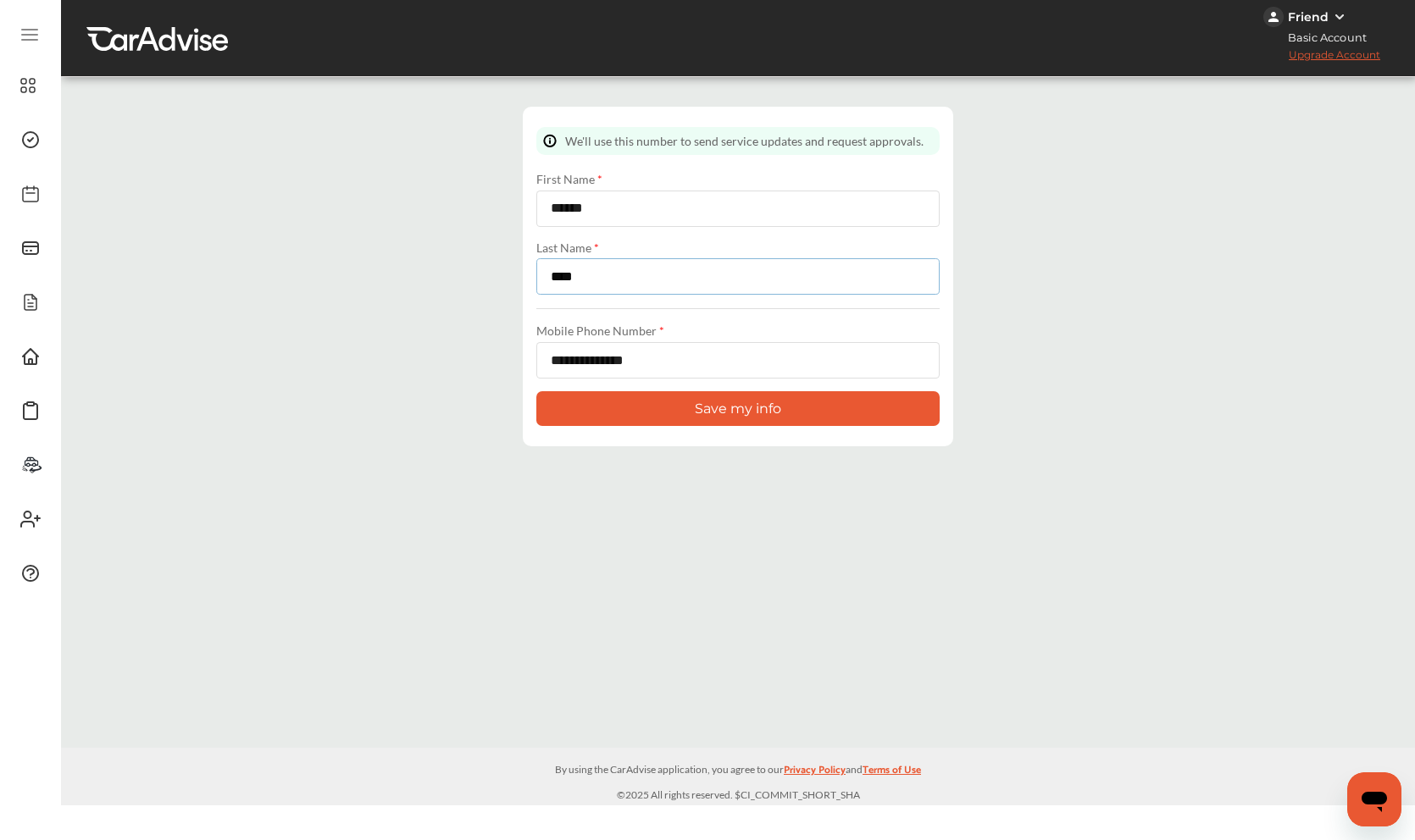
type input "****"
click at [596, 404] on button "Save my info" at bounding box center [737, 409] width 403 height 35
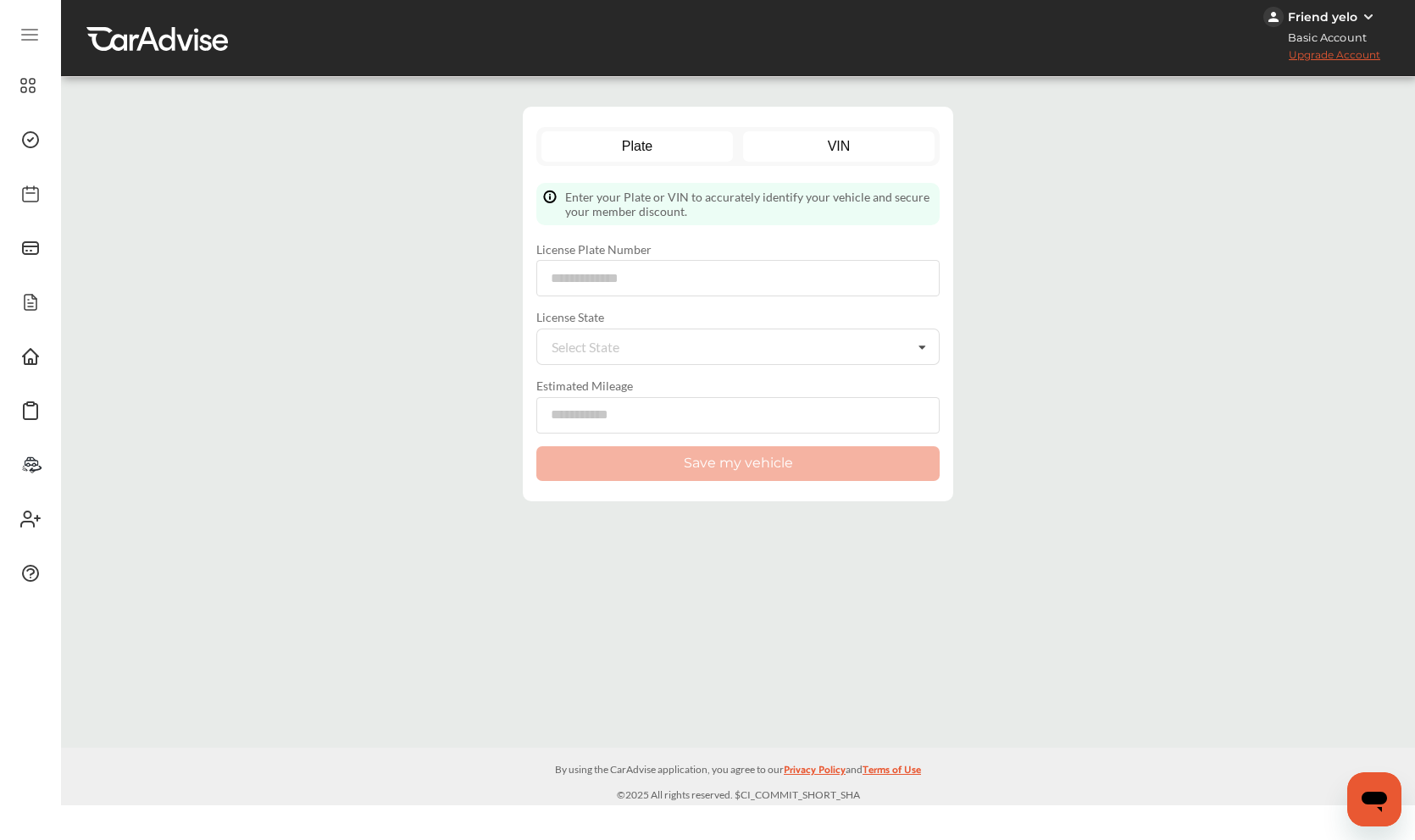
click at [841, 148] on link "VIN" at bounding box center [839, 147] width 192 height 31
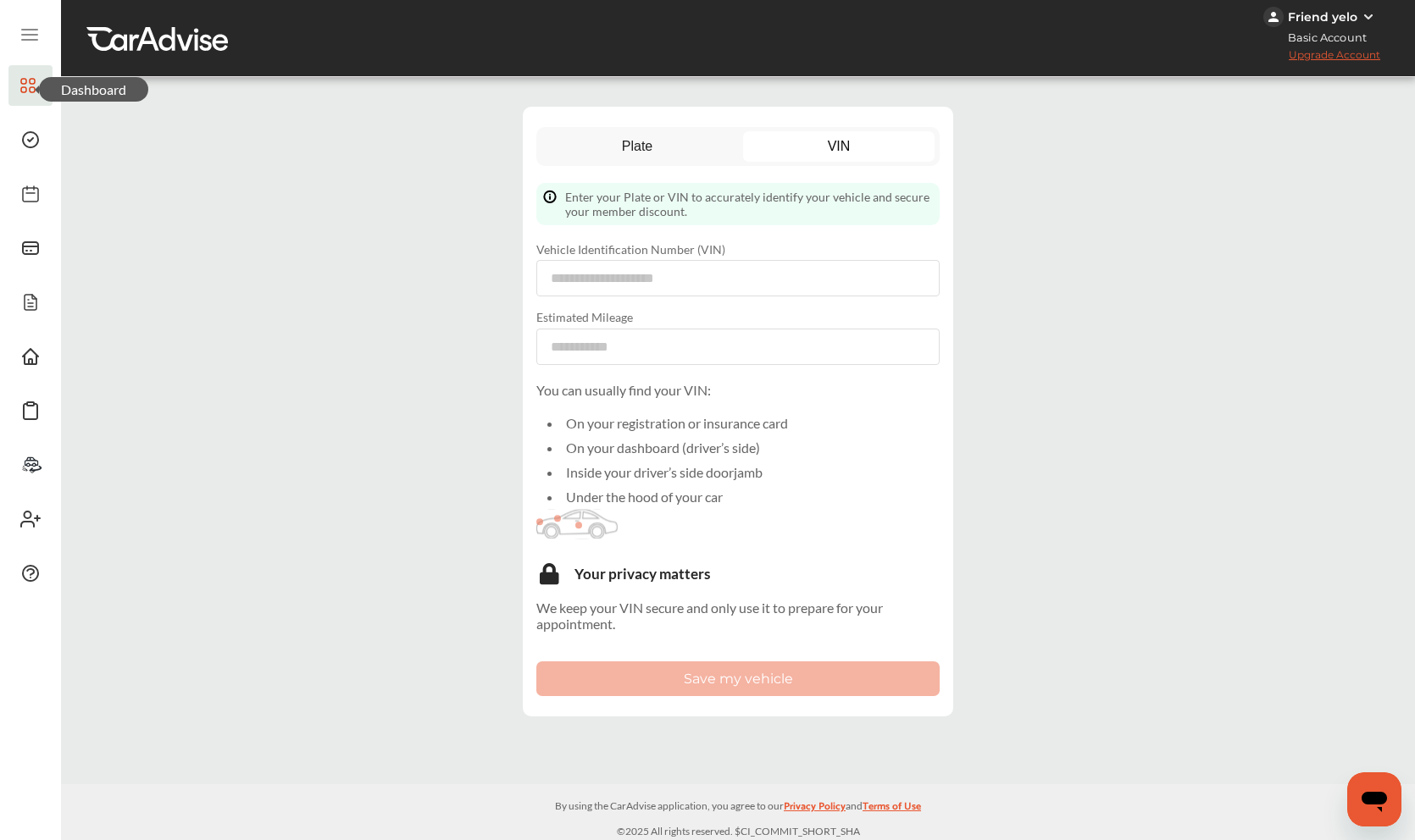
click at [33, 81] on icon at bounding box center [28, 85] width 15 height 20
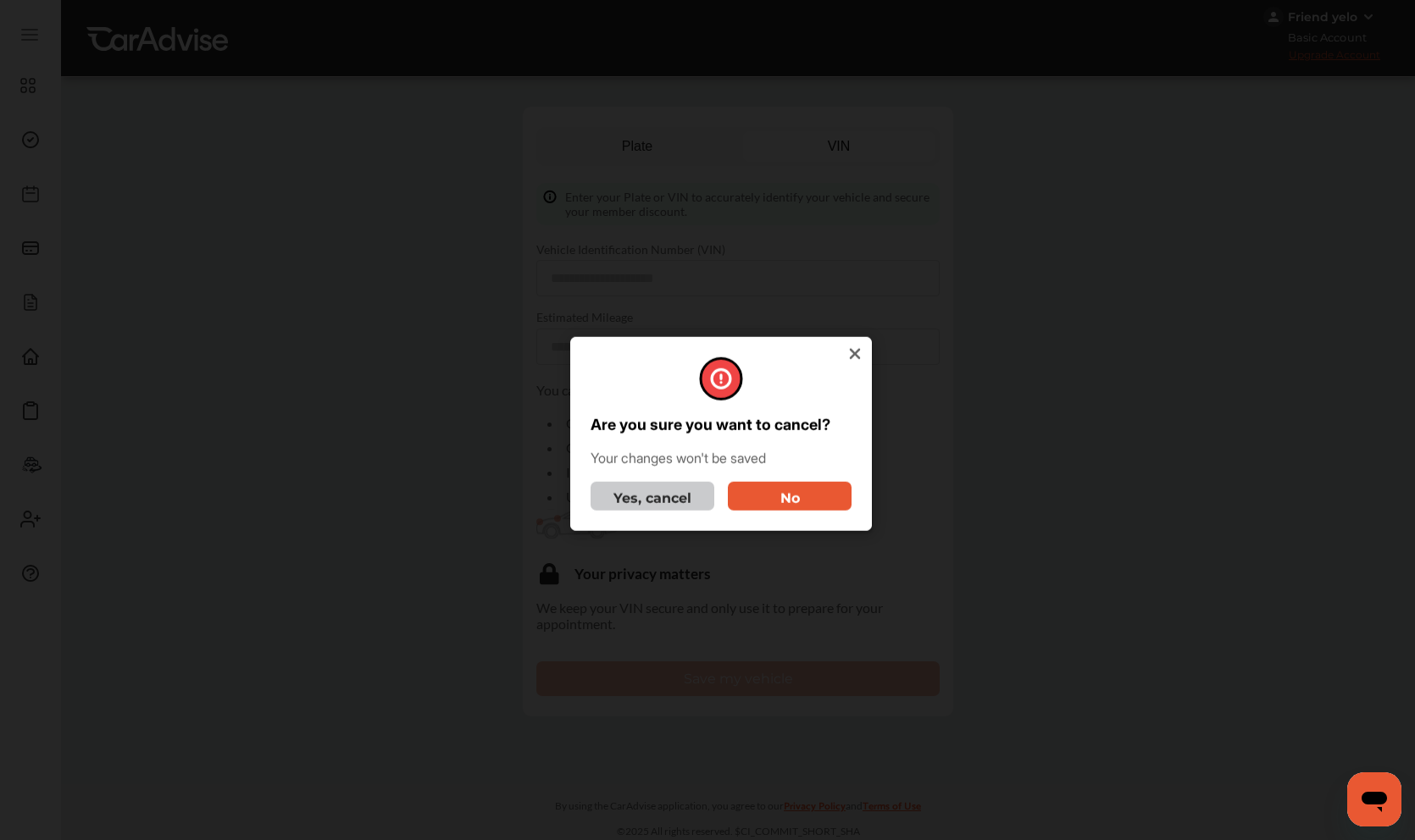
click at [676, 493] on button "Yes, cancel" at bounding box center [652, 496] width 124 height 29
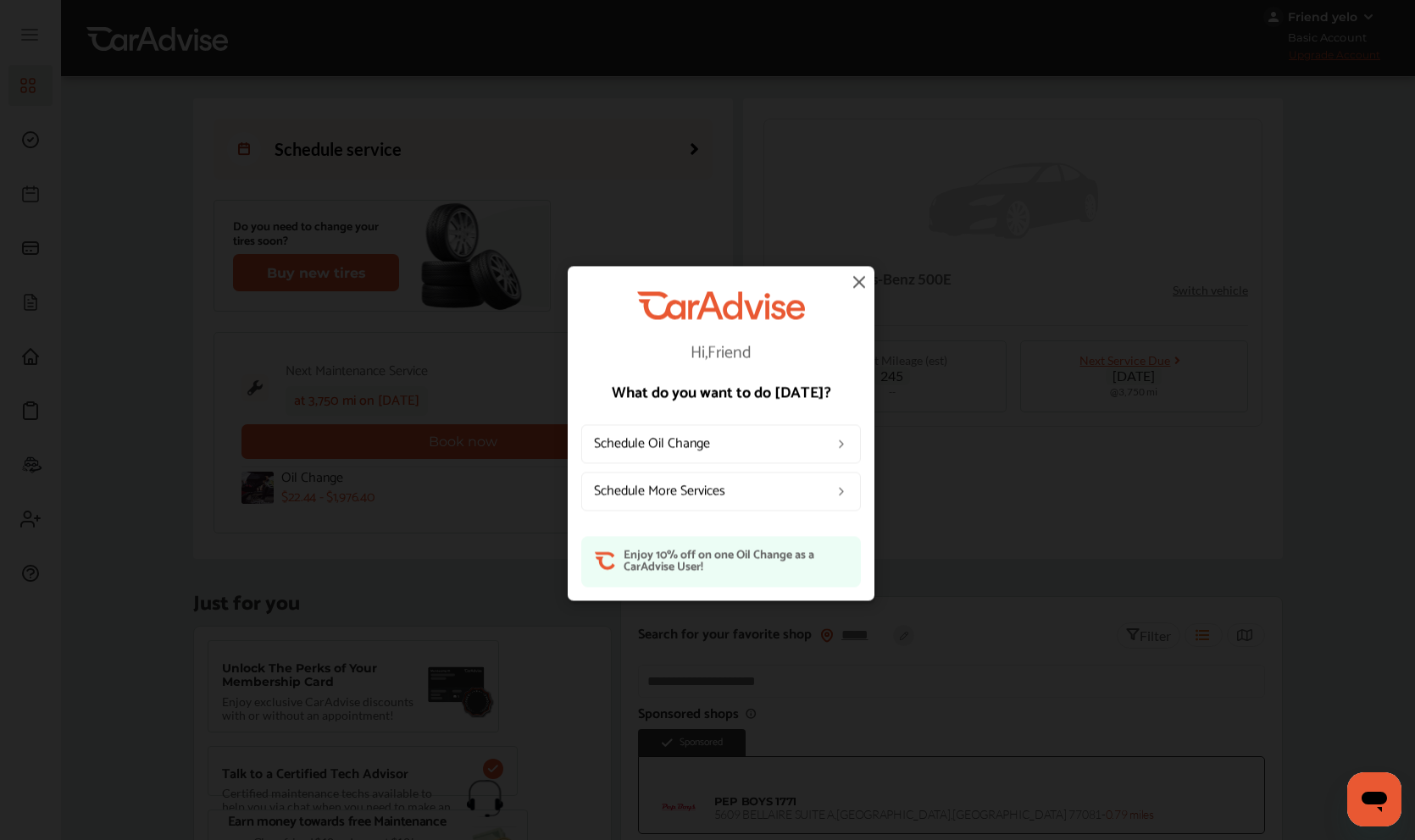
click at [866, 279] on img at bounding box center [858, 280] width 20 height 20
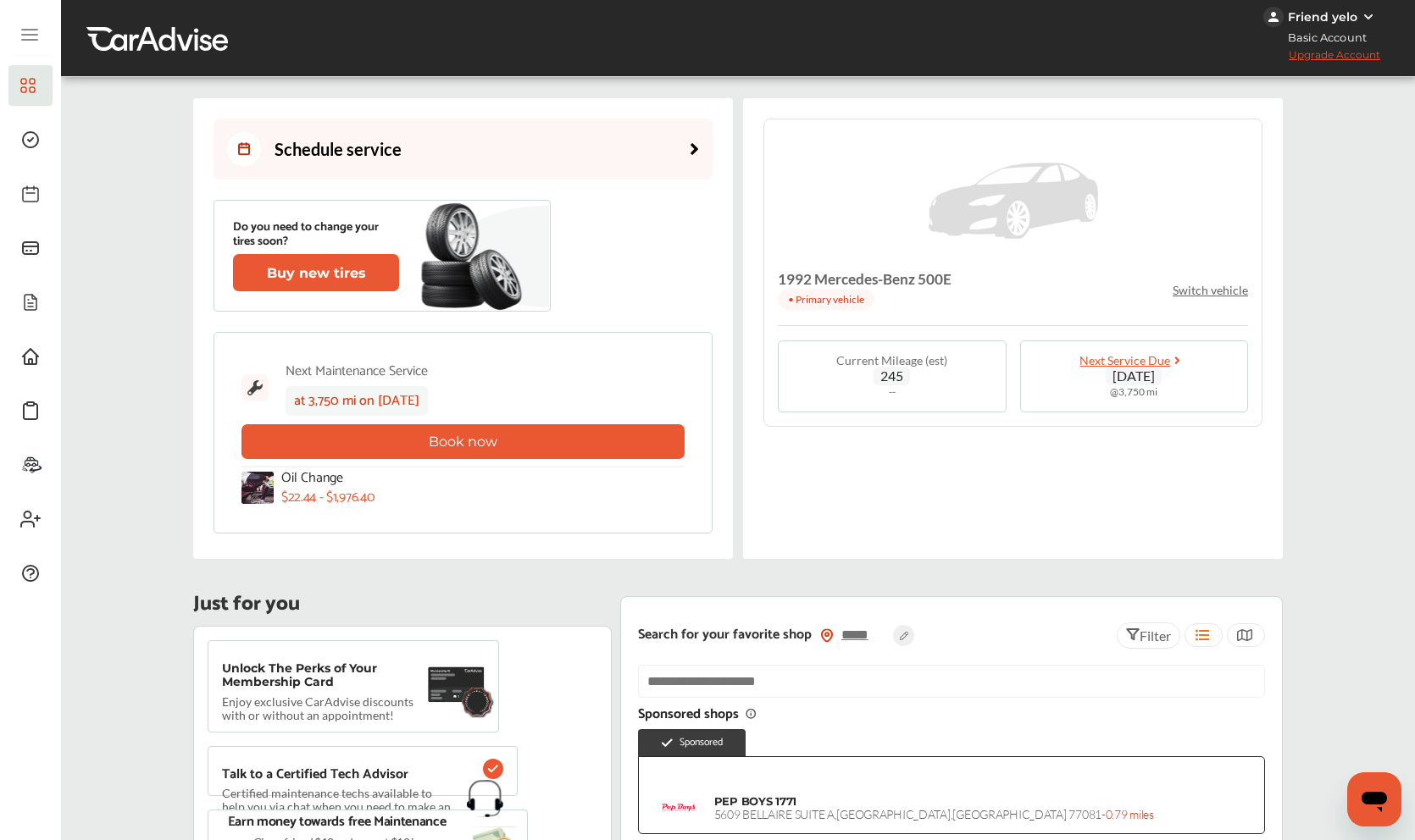
click at [453, 140] on link "Schedule service" at bounding box center [463, 149] width 499 height 61
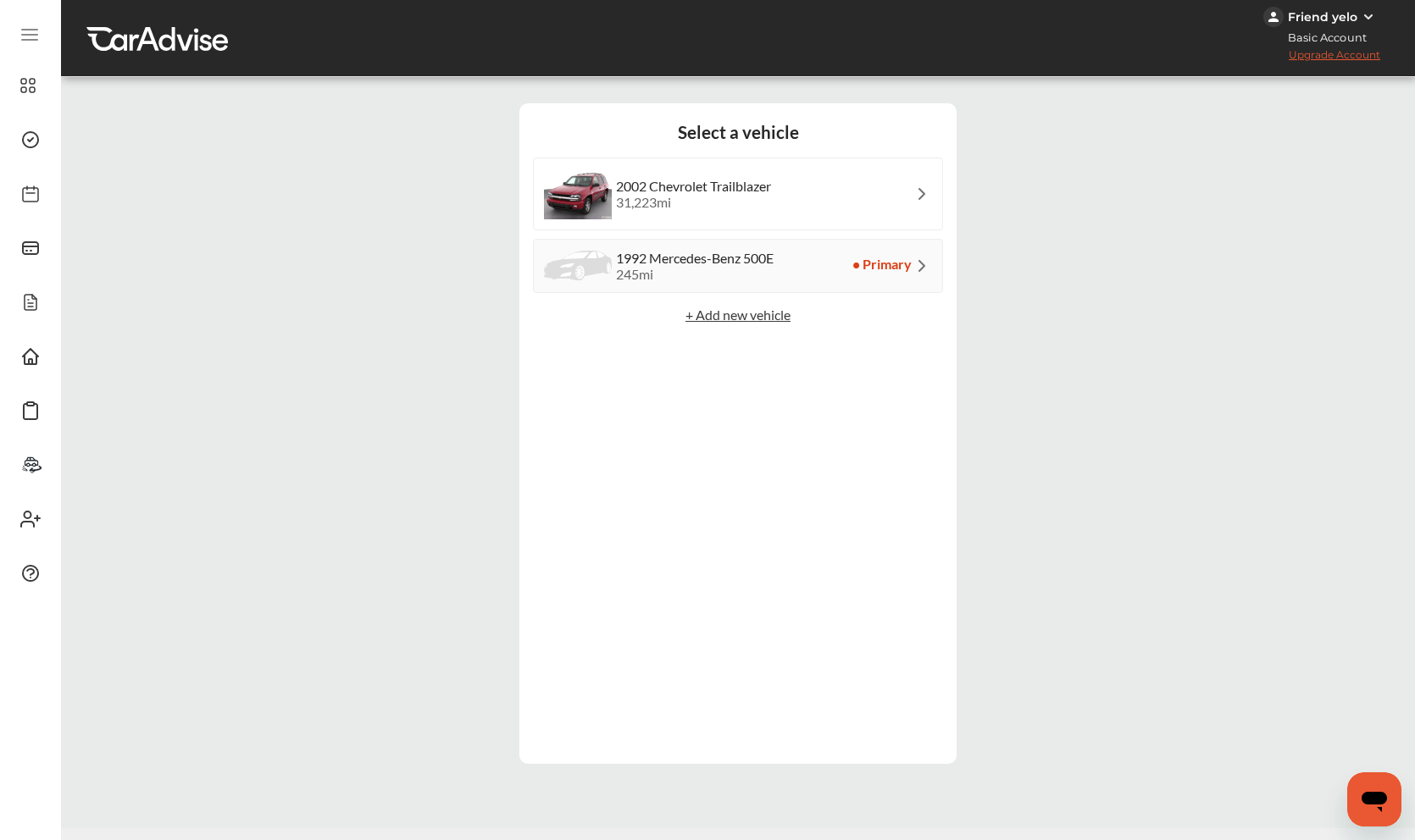
click at [735, 277] on div "245 mi" at bounding box center [694, 274] width 158 height 16
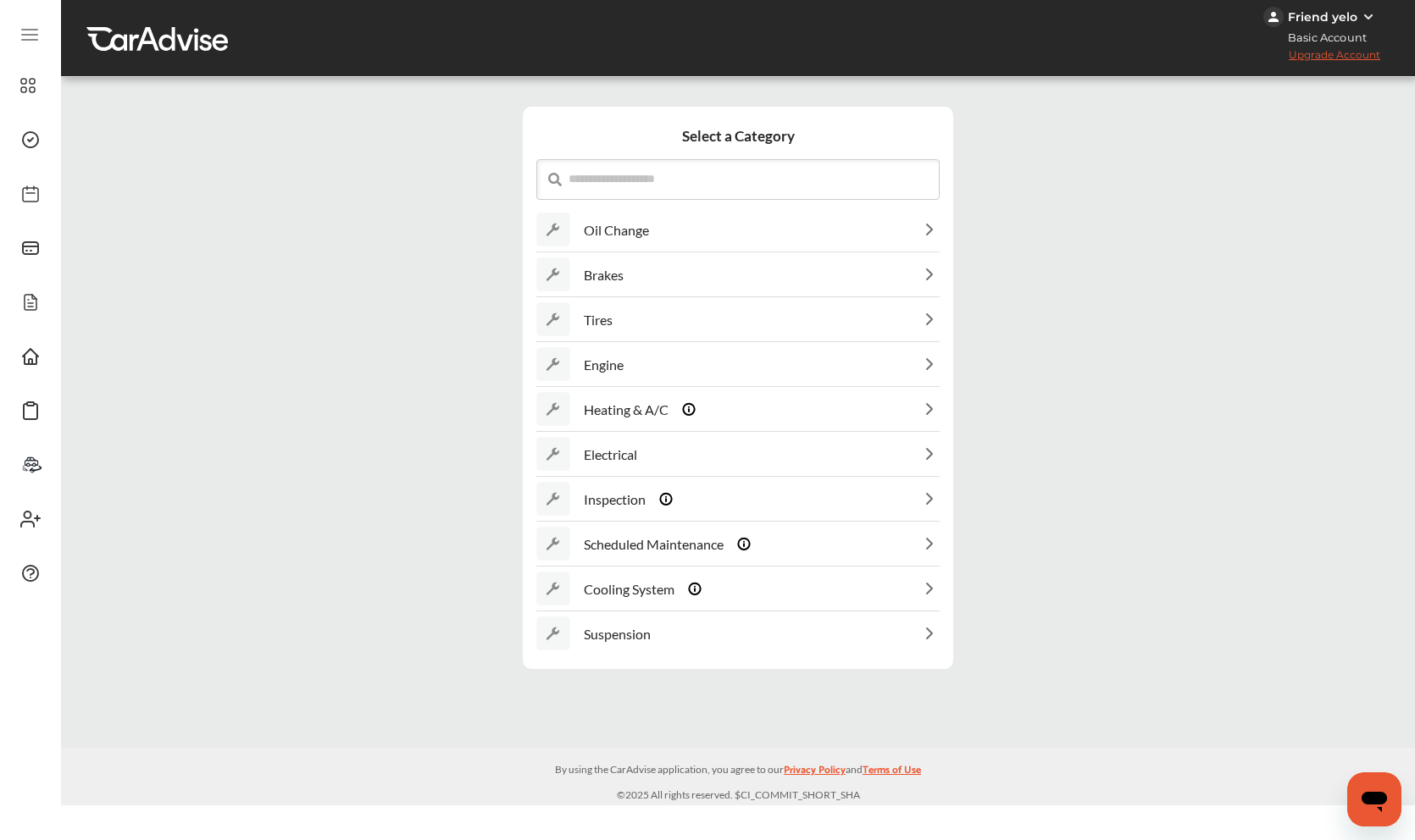
scroll to position [1, 0]
click at [703, 275] on div "Brakes" at bounding box center [737, 275] width 403 height 43
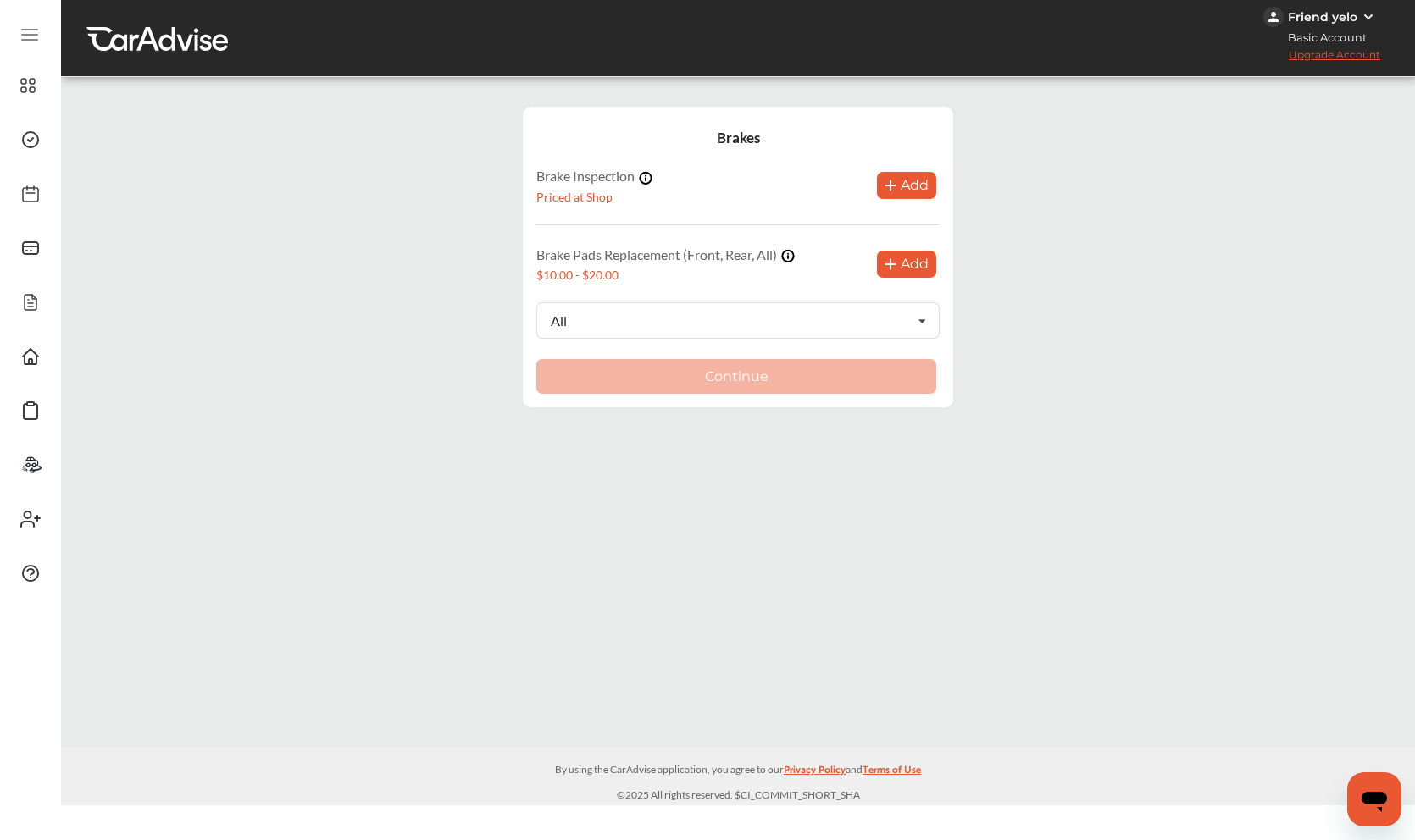
click at [895, 254] on button "Add" at bounding box center [906, 264] width 59 height 27
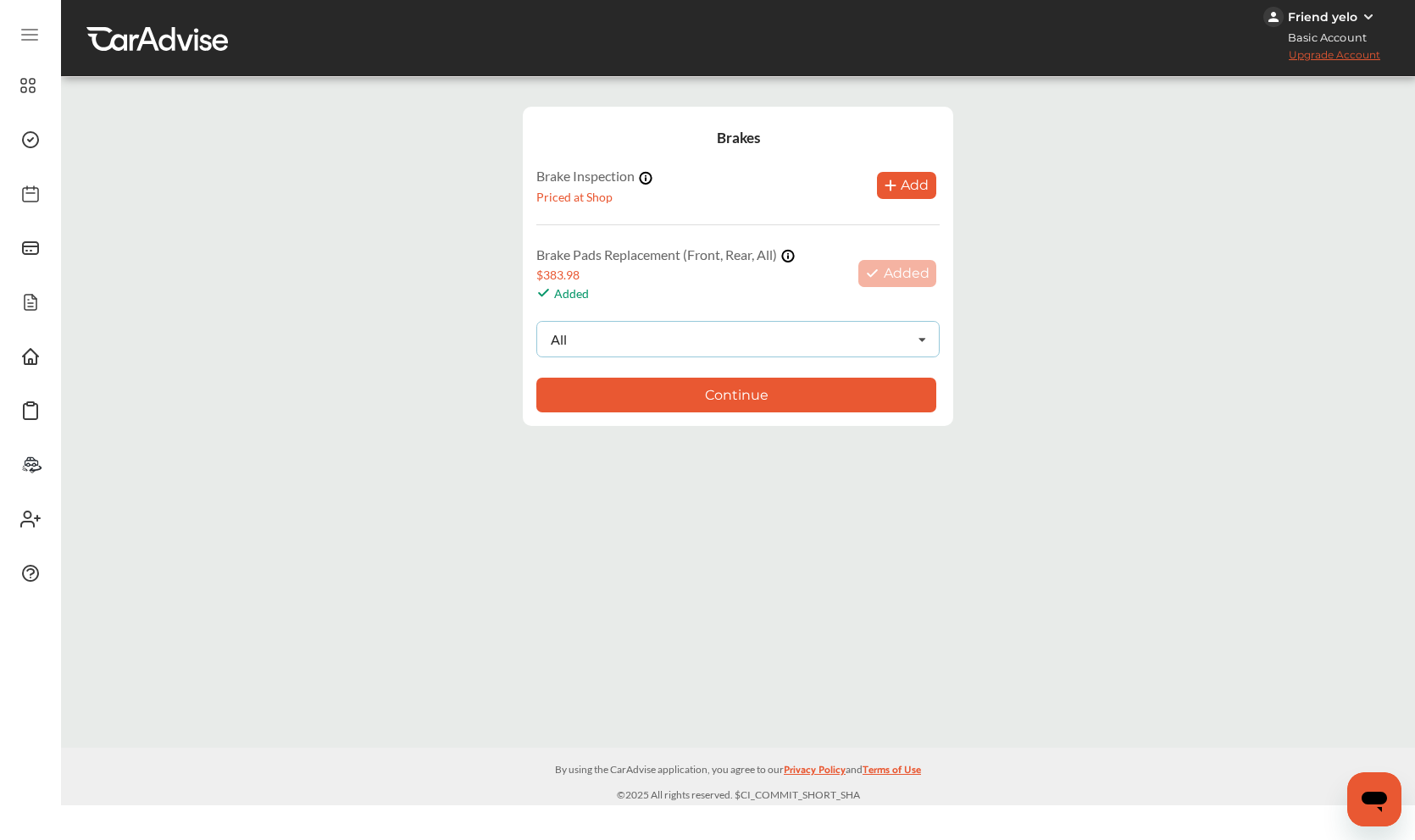
click at [820, 328] on div "All All Front Rear" at bounding box center [737, 339] width 403 height 37
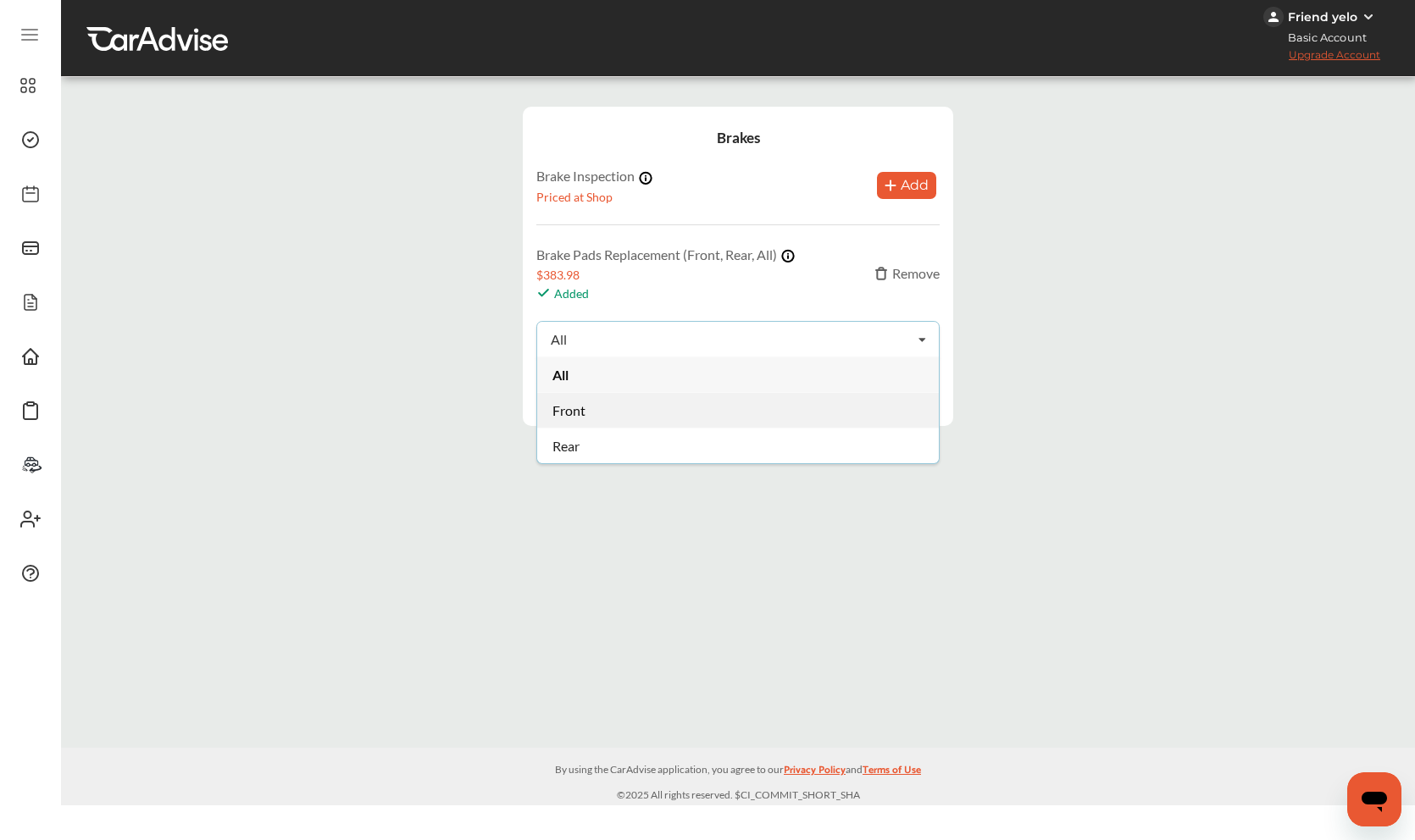
click at [773, 393] on div "Front" at bounding box center [737, 410] width 401 height 36
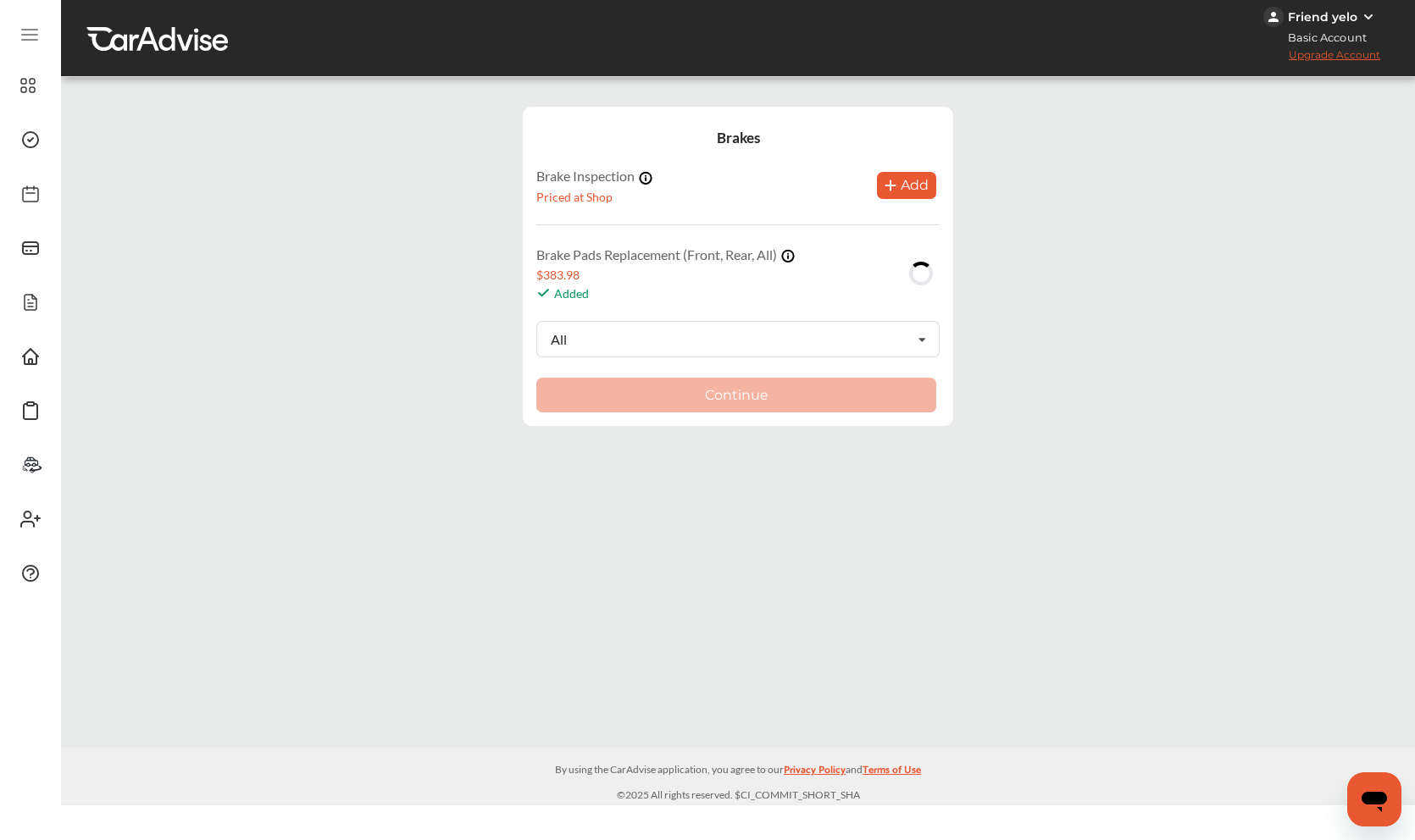
click at [765, 393] on div "Continue" at bounding box center [737, 395] width 403 height 35
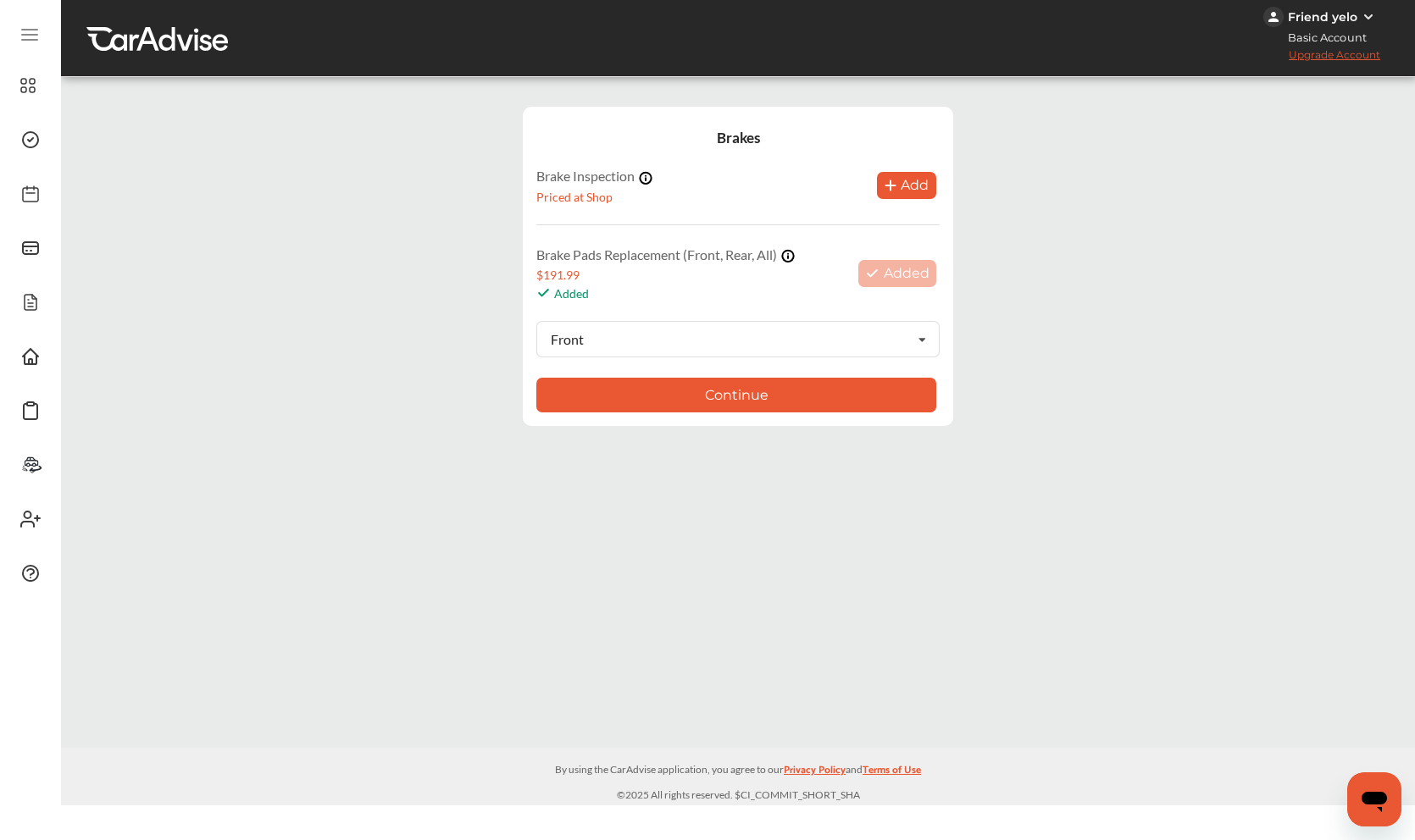
click at [760, 397] on button "Continue" at bounding box center [736, 395] width 400 height 35
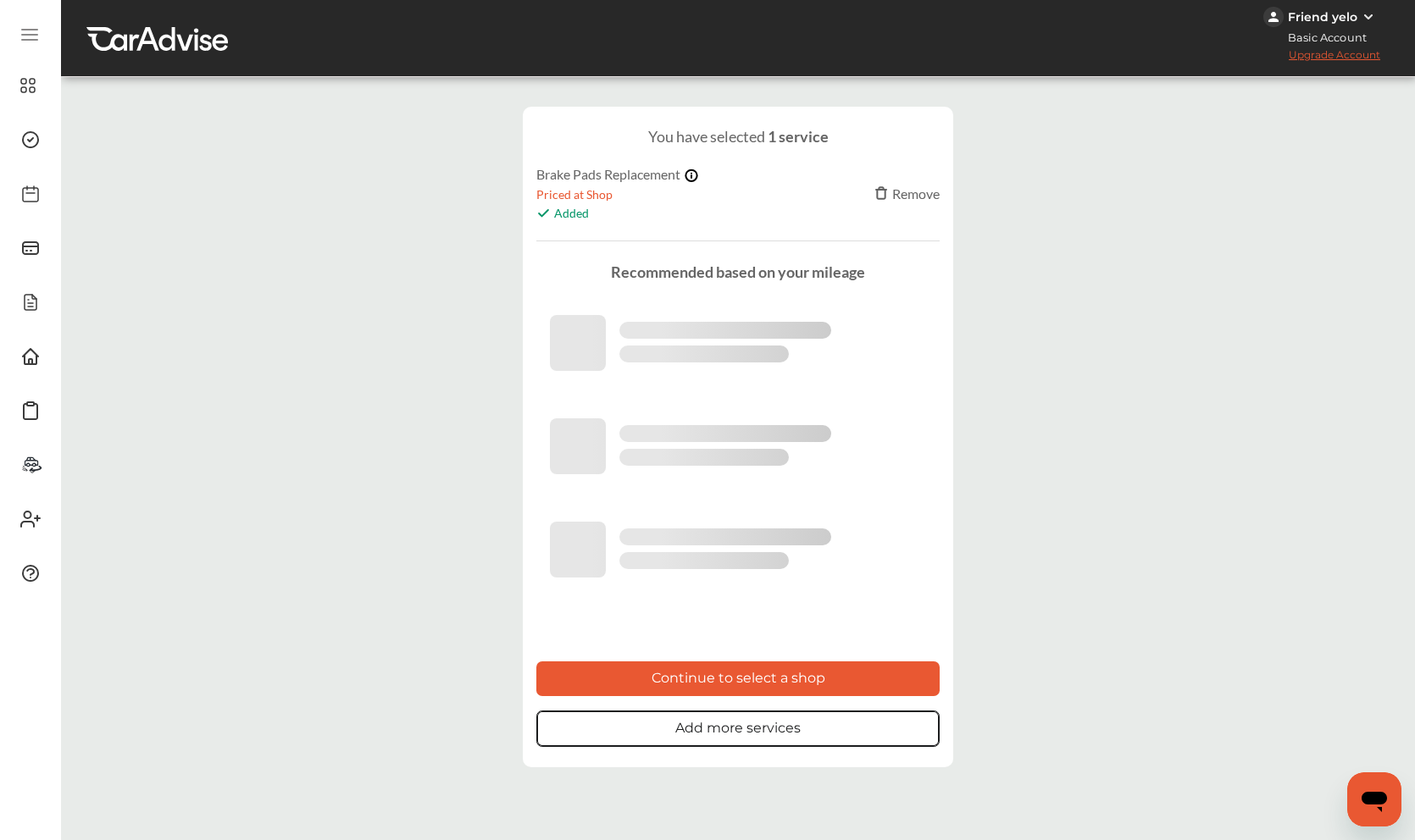
scroll to position [58, 0]
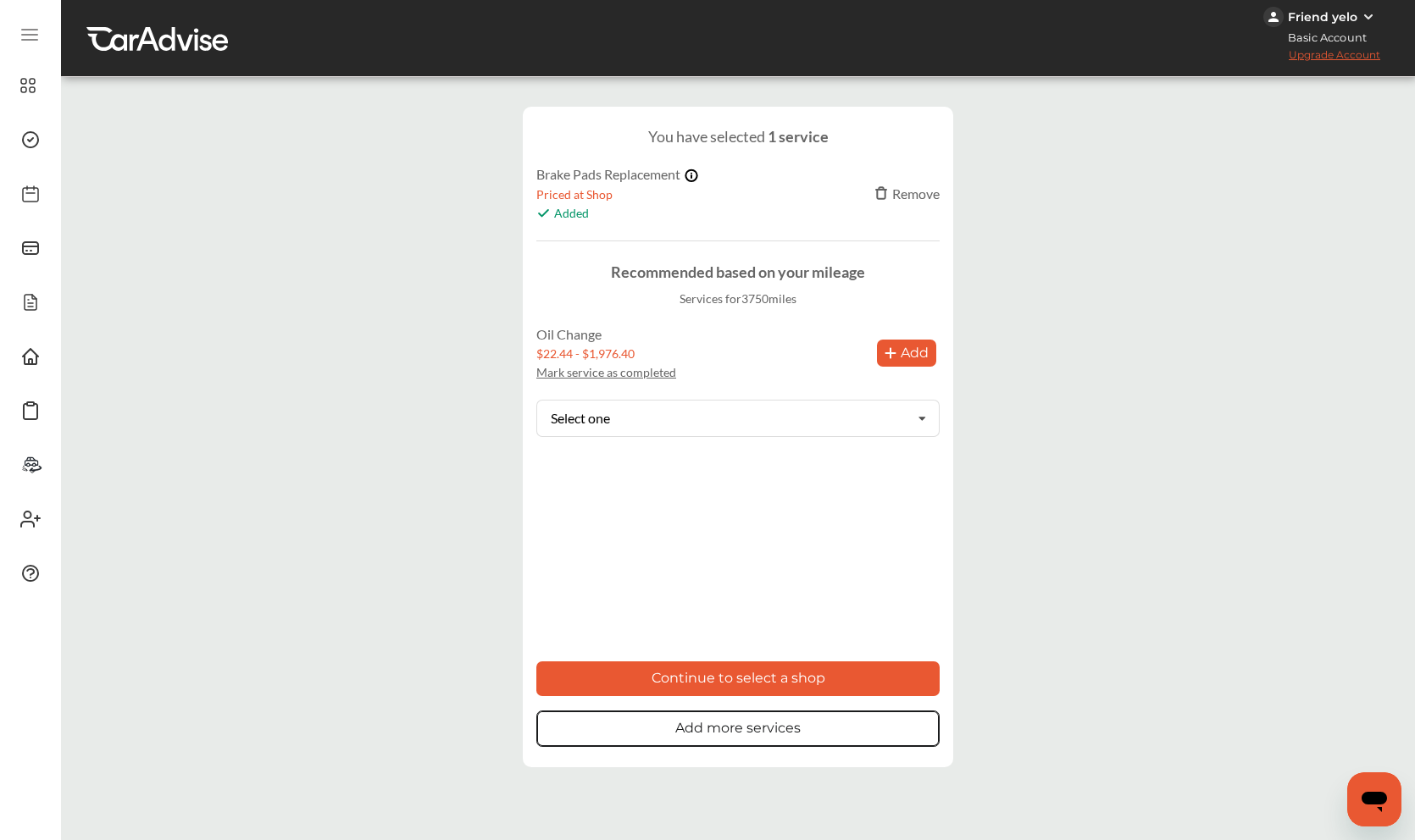
click at [700, 662] on button "Continue to select a shop" at bounding box center [737, 680] width 403 height 35
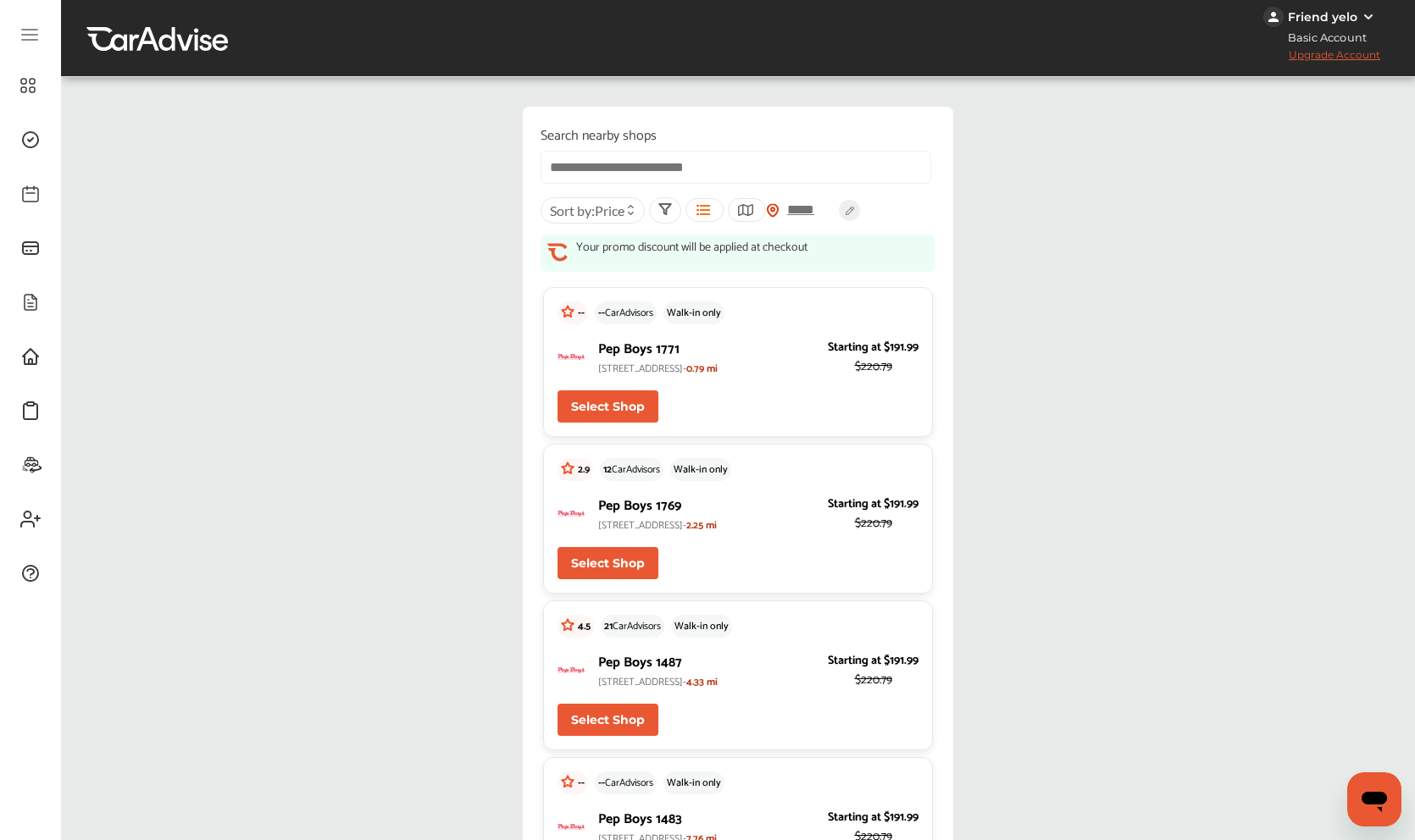
click at [615, 419] on button "Select Shop" at bounding box center [608, 406] width 101 height 32
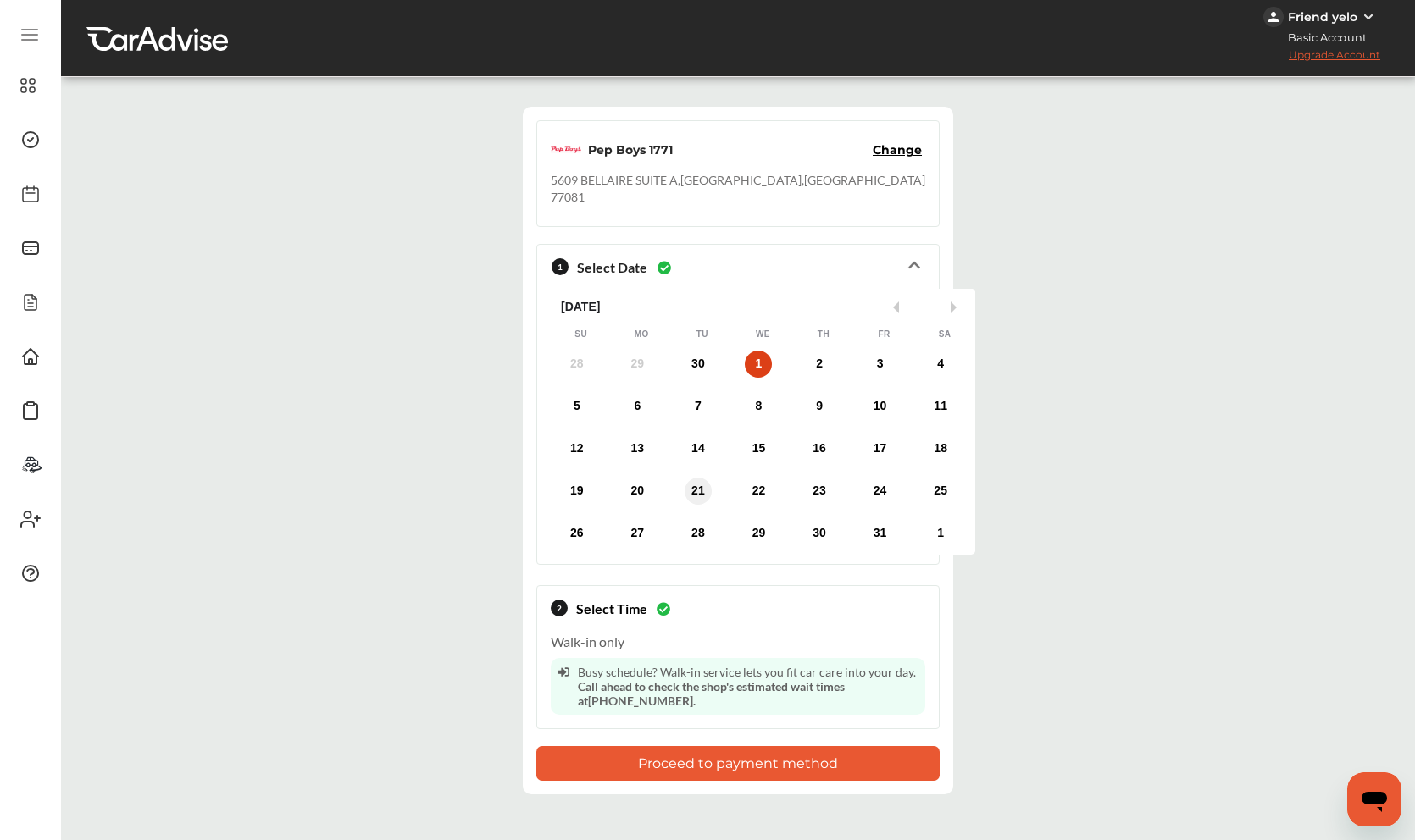
click at [686, 478] on div "21" at bounding box center [698, 491] width 27 height 27
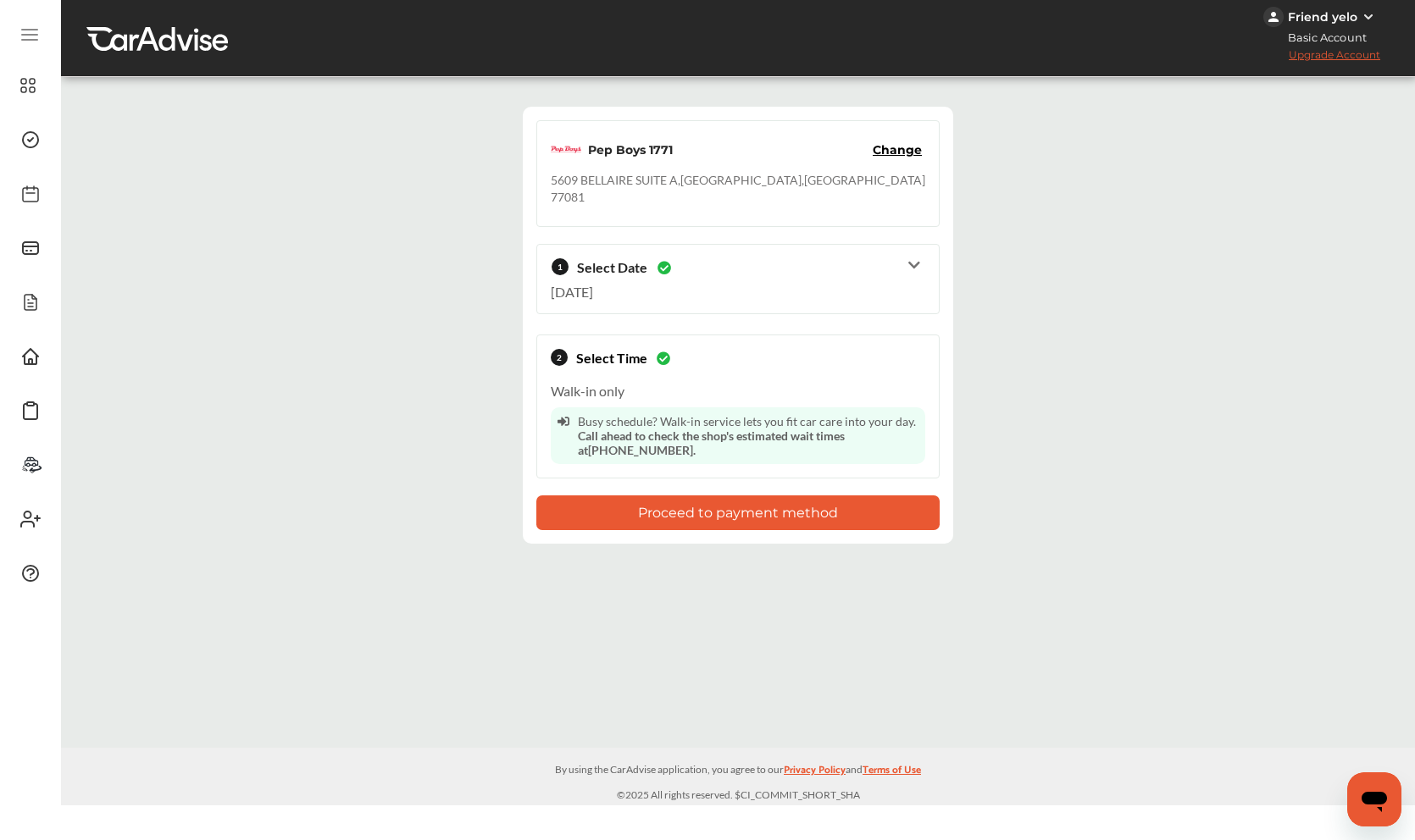
click at [722, 496] on button "Proceed to payment method" at bounding box center [737, 513] width 403 height 35
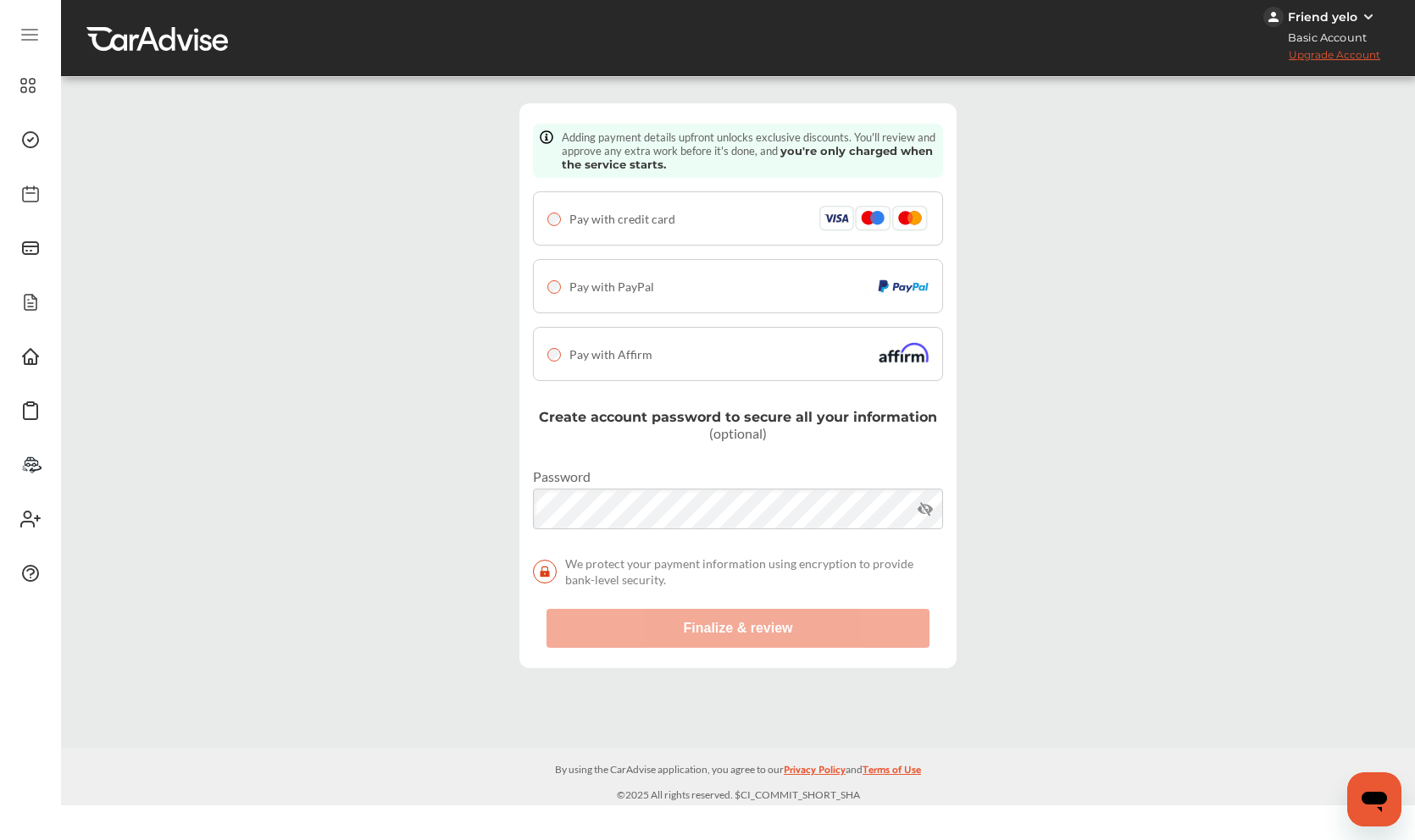
click at [559, 296] on div "Pay with PayPal" at bounding box center [737, 286] width 381 height 25
click at [559, 295] on div "Pay with PayPal" at bounding box center [737, 286] width 381 height 25
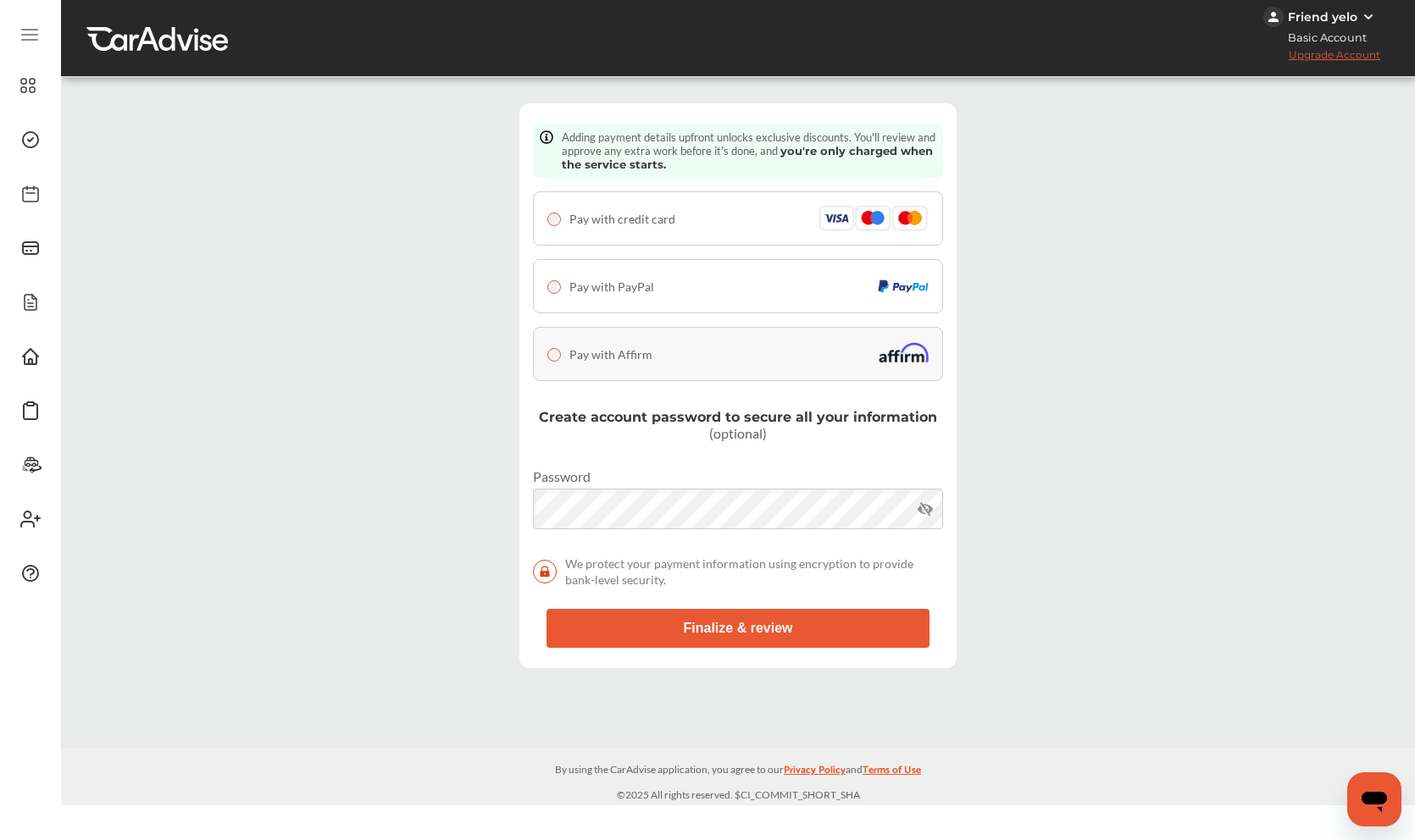
click at [582, 615] on button "Finalize & review" at bounding box center [737, 628] width 383 height 39
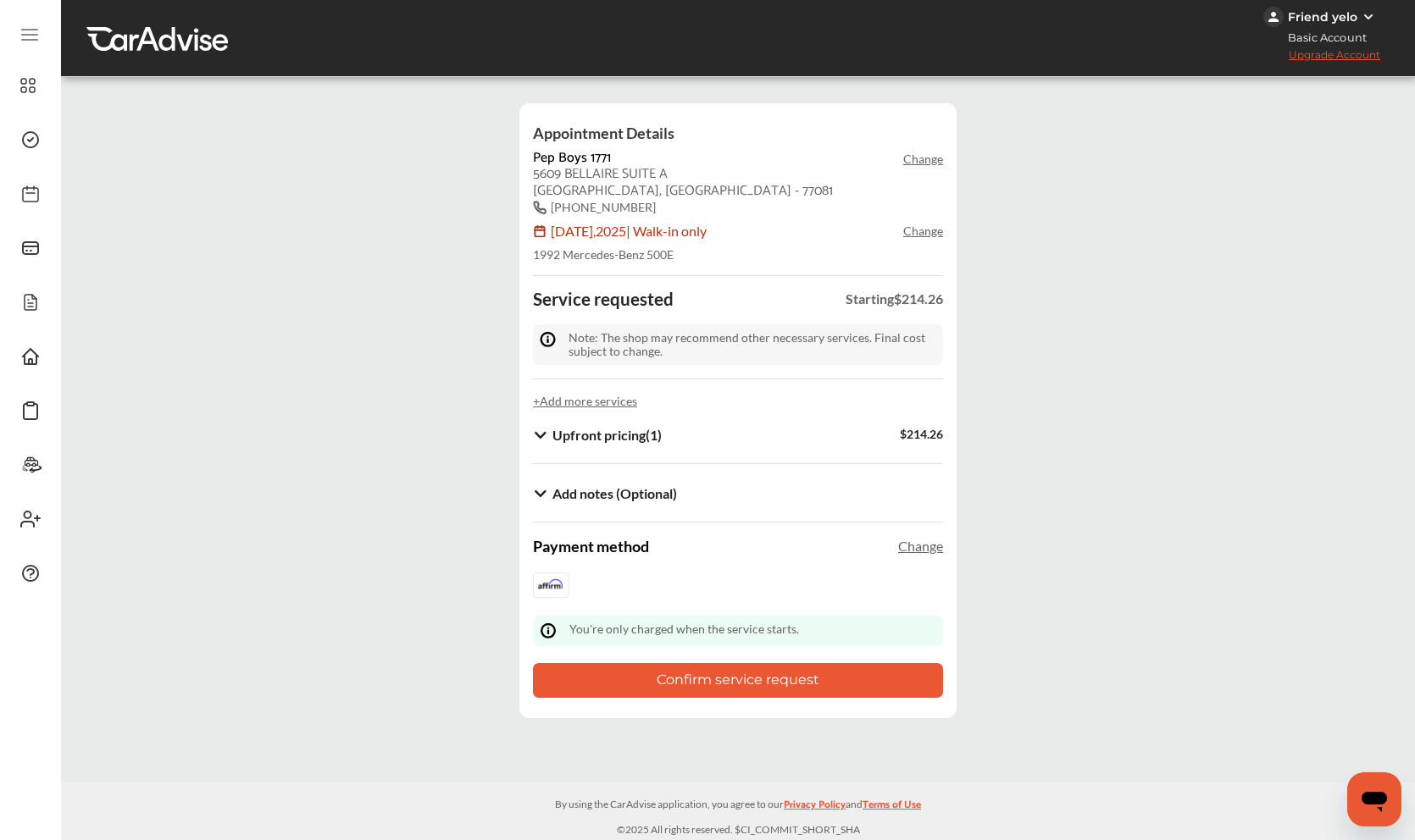
click at [592, 524] on div "Appointment Details Pep Boys 1771 Change 5609 BELLAIRE SUITE A HOUSTON, TX - 77…" at bounding box center [737, 411] width 437 height 615
click at [621, 669] on button "Confirm service request" at bounding box center [737, 681] width 410 height 35
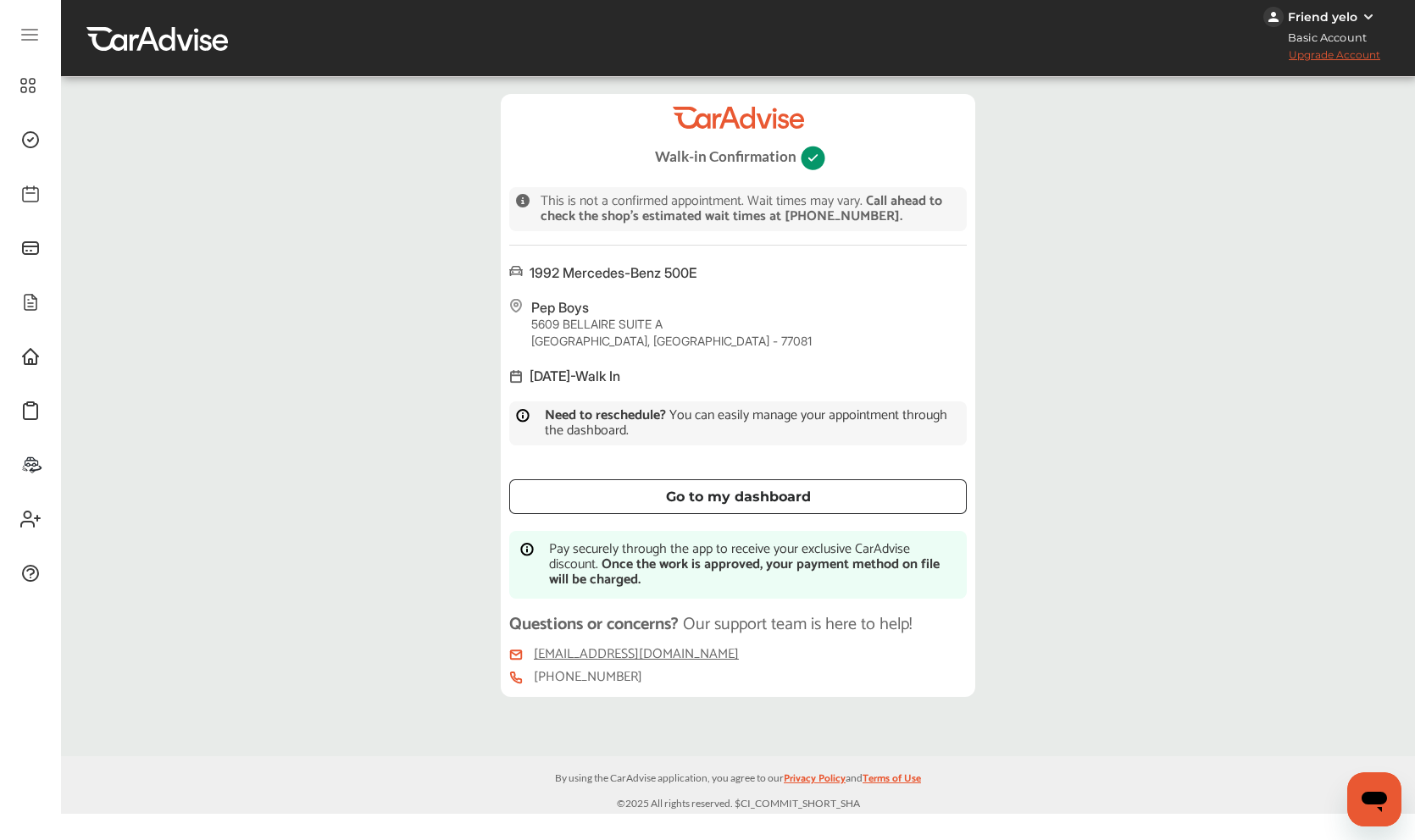
click at [717, 490] on div "Go to my dashboard" at bounding box center [737, 497] width 417 height 14
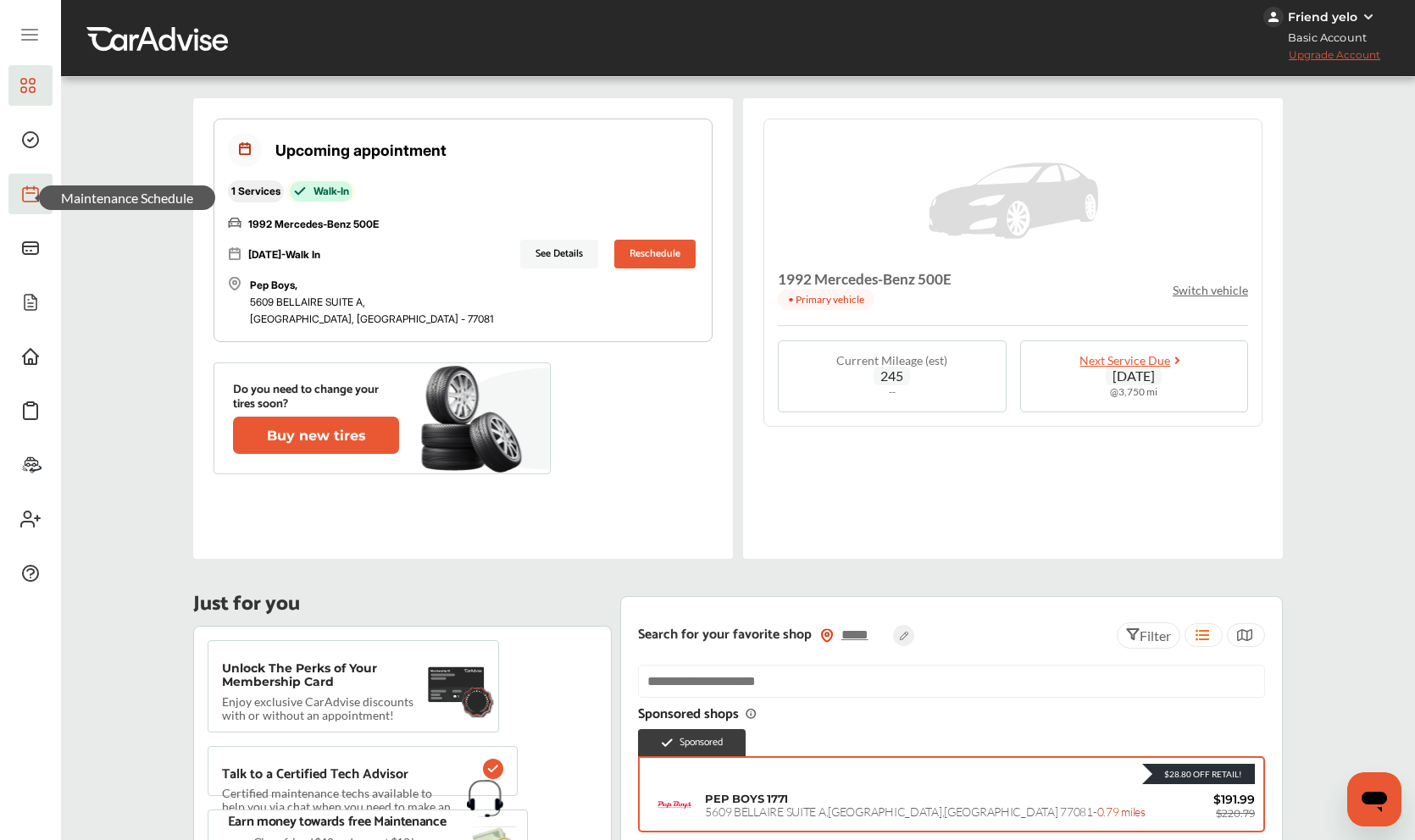
click at [26, 193] on icon at bounding box center [30, 193] width 20 height 20
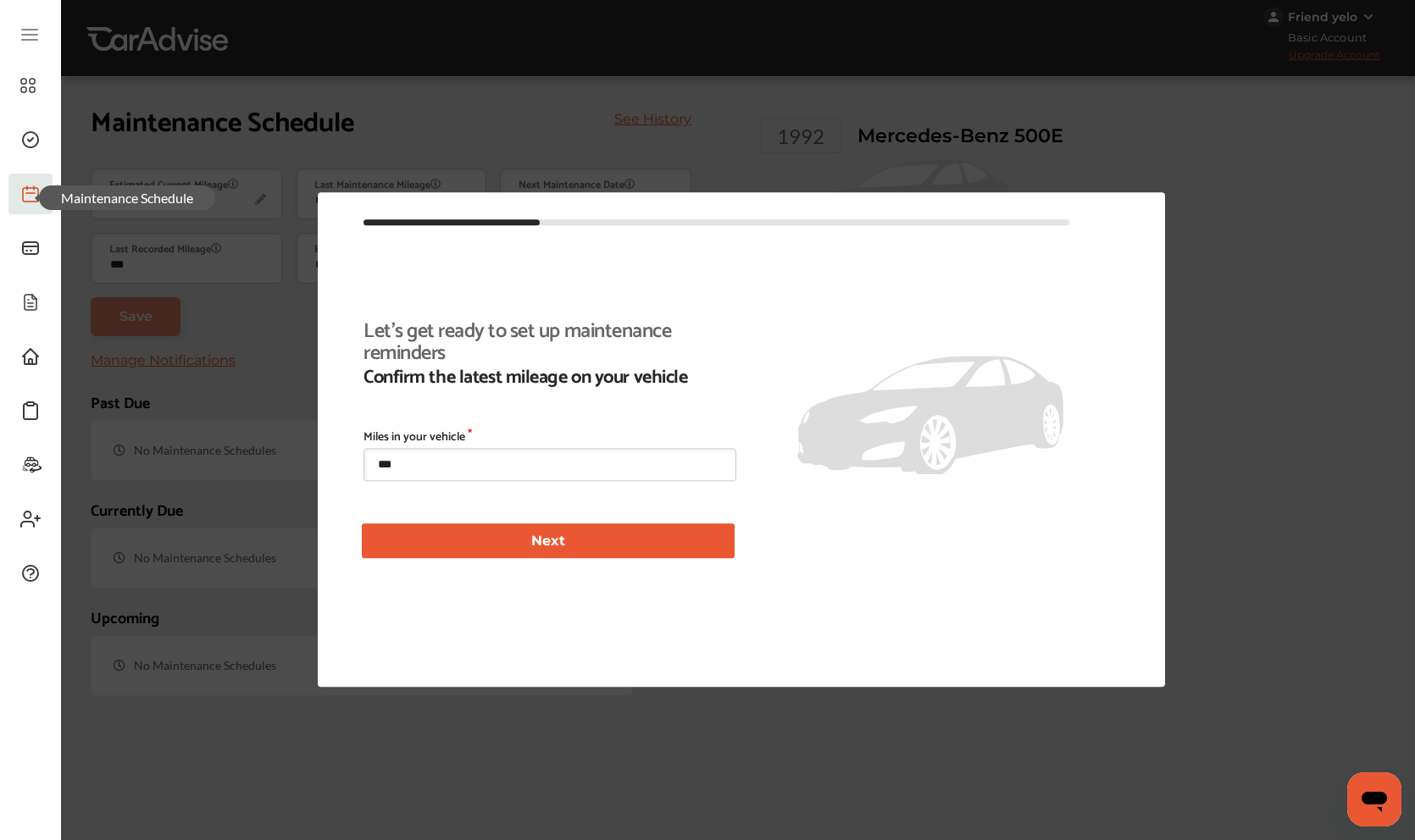
scroll to position [218, 0]
click at [468, 545] on button "Next" at bounding box center [548, 542] width 373 height 35
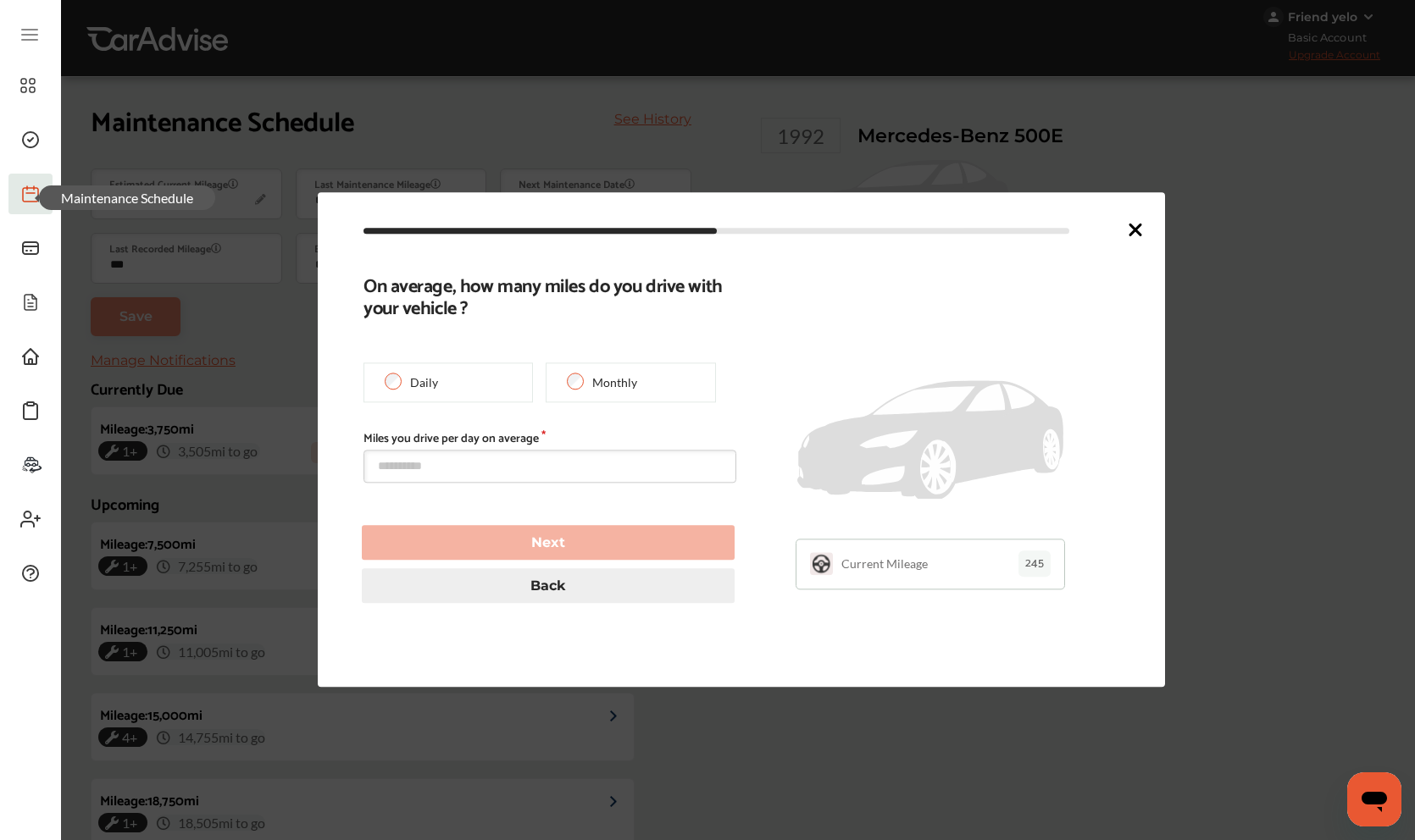
click at [468, 545] on div "Next" at bounding box center [552, 543] width 381 height 35
click at [629, 363] on div "Monthly" at bounding box center [629, 382] width 169 height 40
click at [520, 584] on button "Back" at bounding box center [548, 587] width 373 height 35
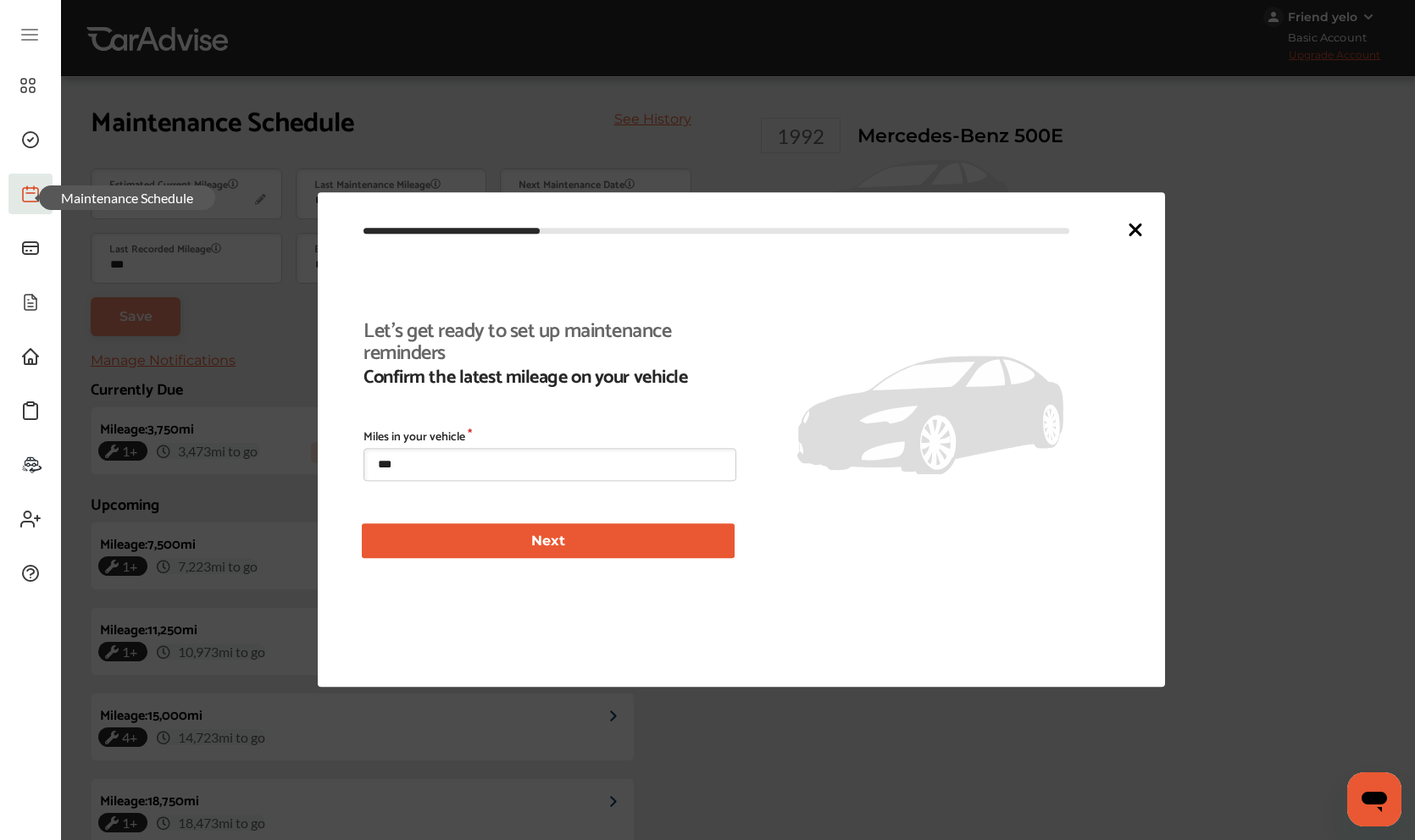
type input "***"
type input "**********"
type input "***"
click at [38, 228] on link at bounding box center [31, 248] width 44 height 41
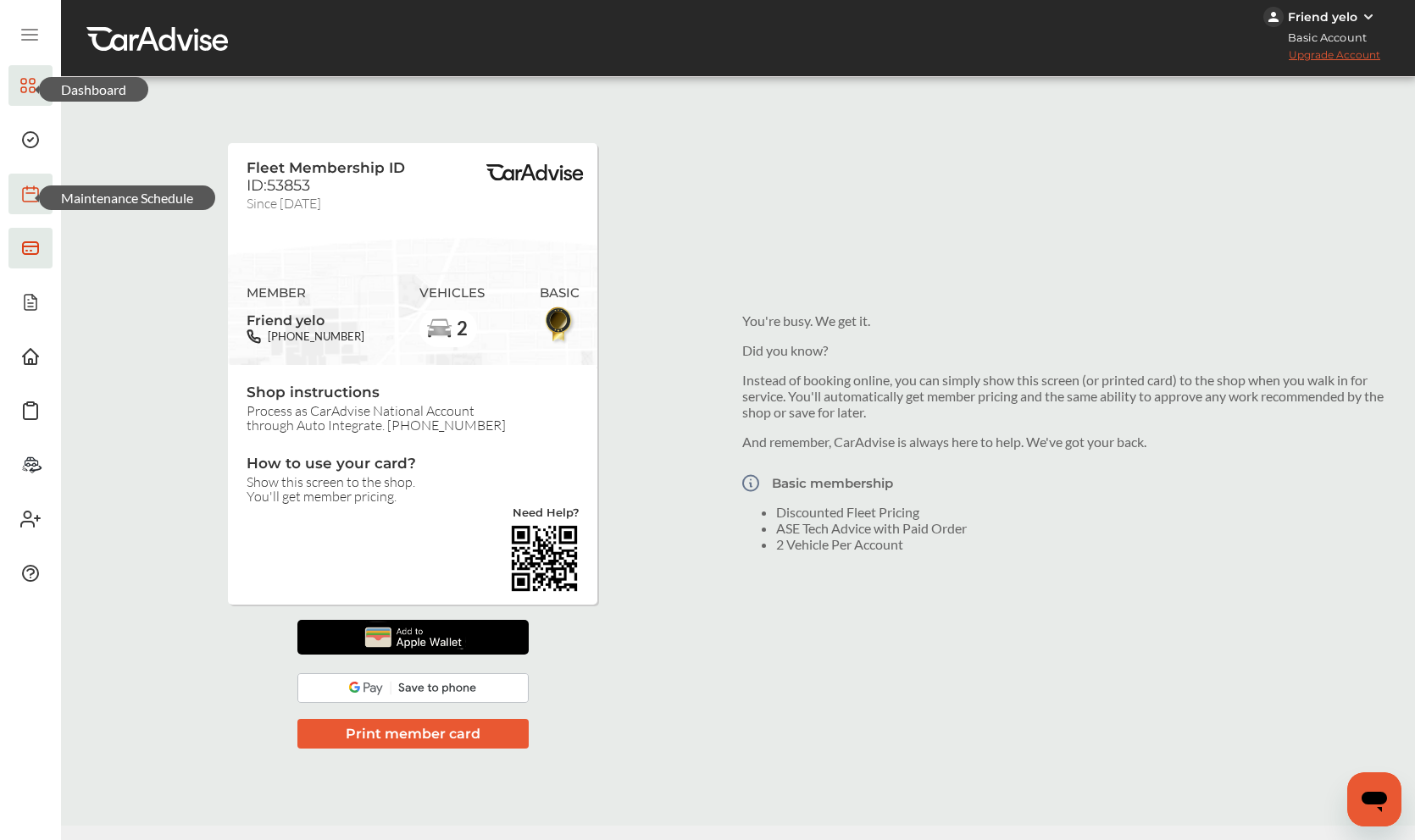
click at [31, 79] on icon at bounding box center [28, 85] width 15 height 20
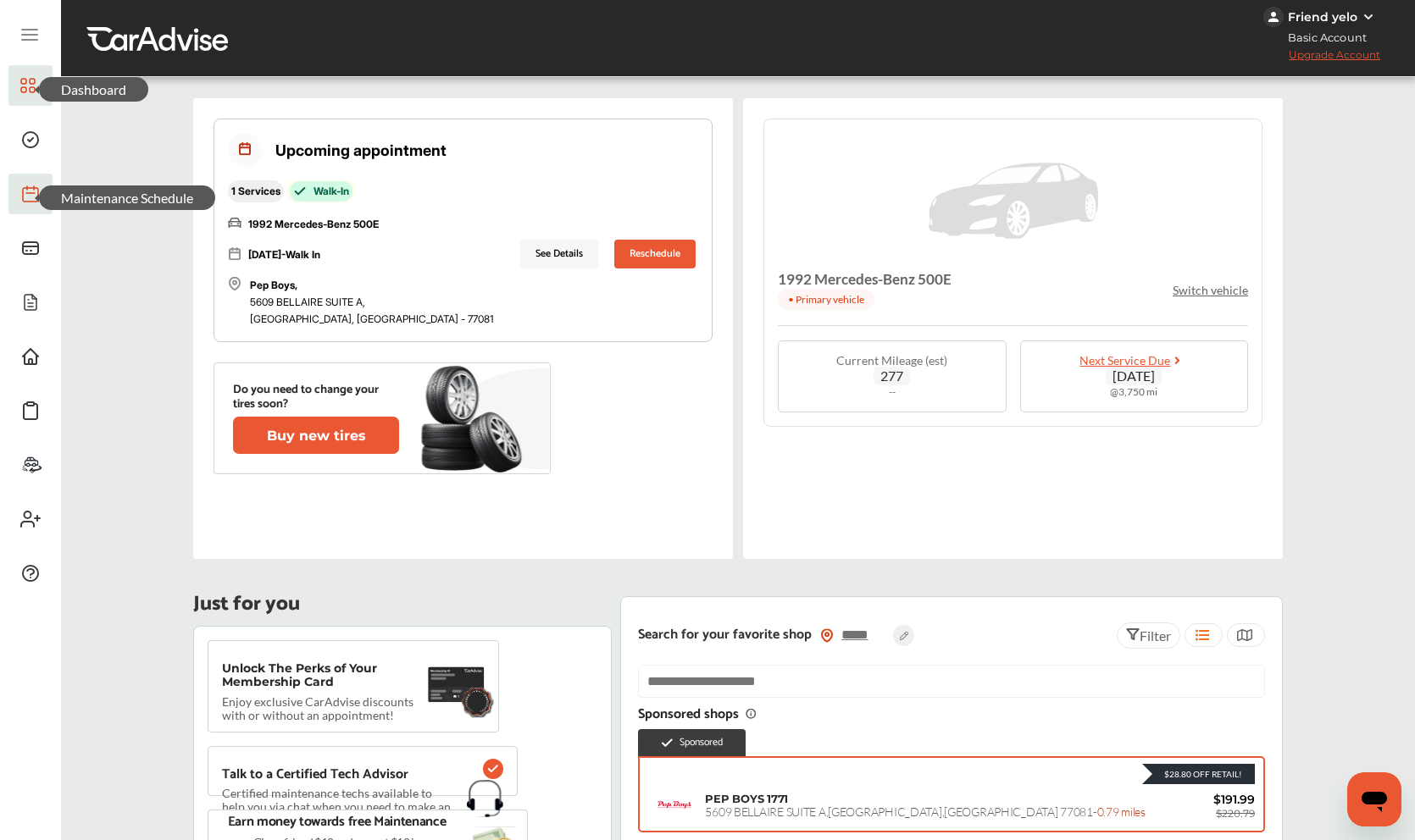
click at [1218, 283] on p "Switch vehicle" at bounding box center [1210, 290] width 75 height 14
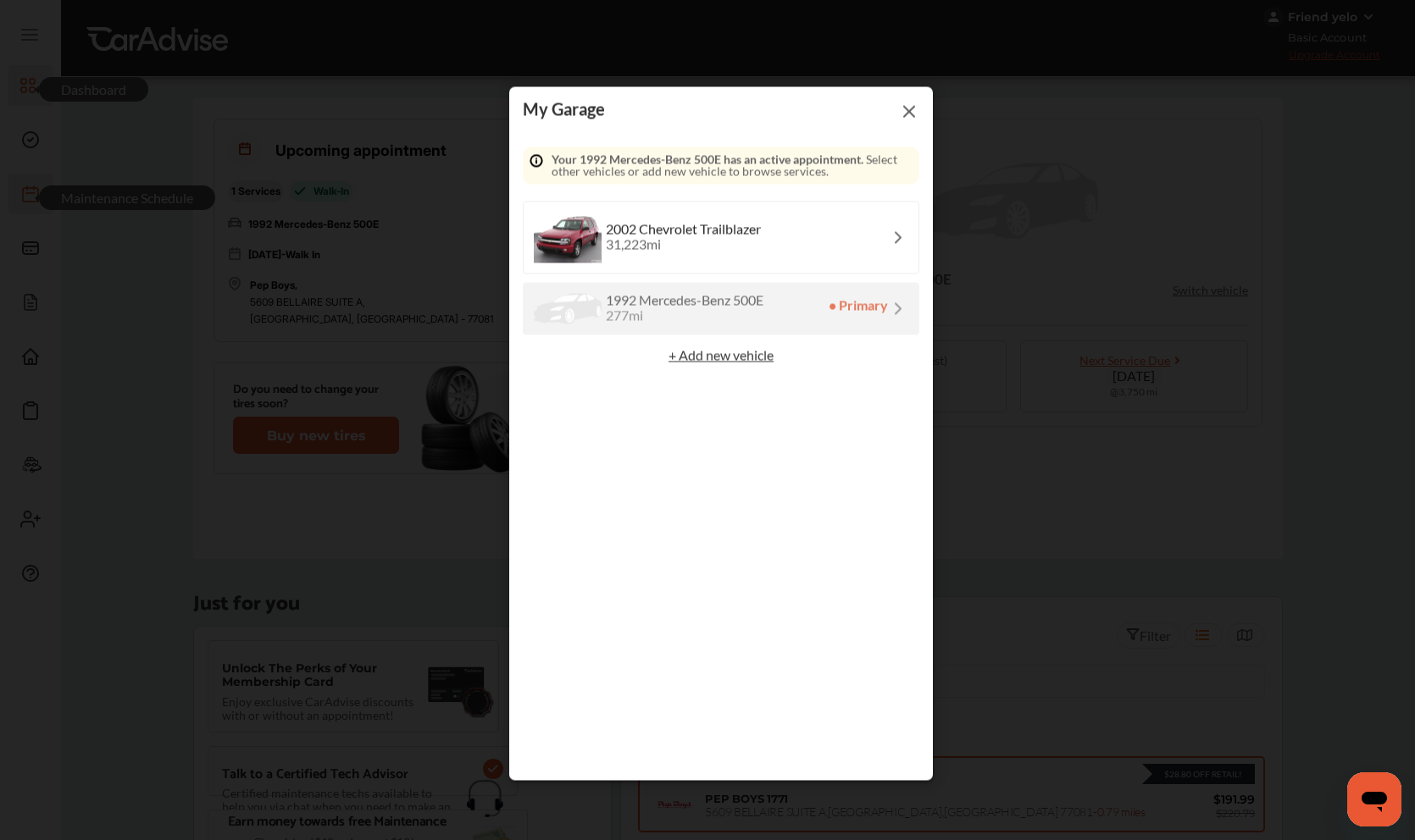
click at [702, 233] on div "2002 Chevrolet Trailblazer" at bounding box center [683, 230] width 155 height 14
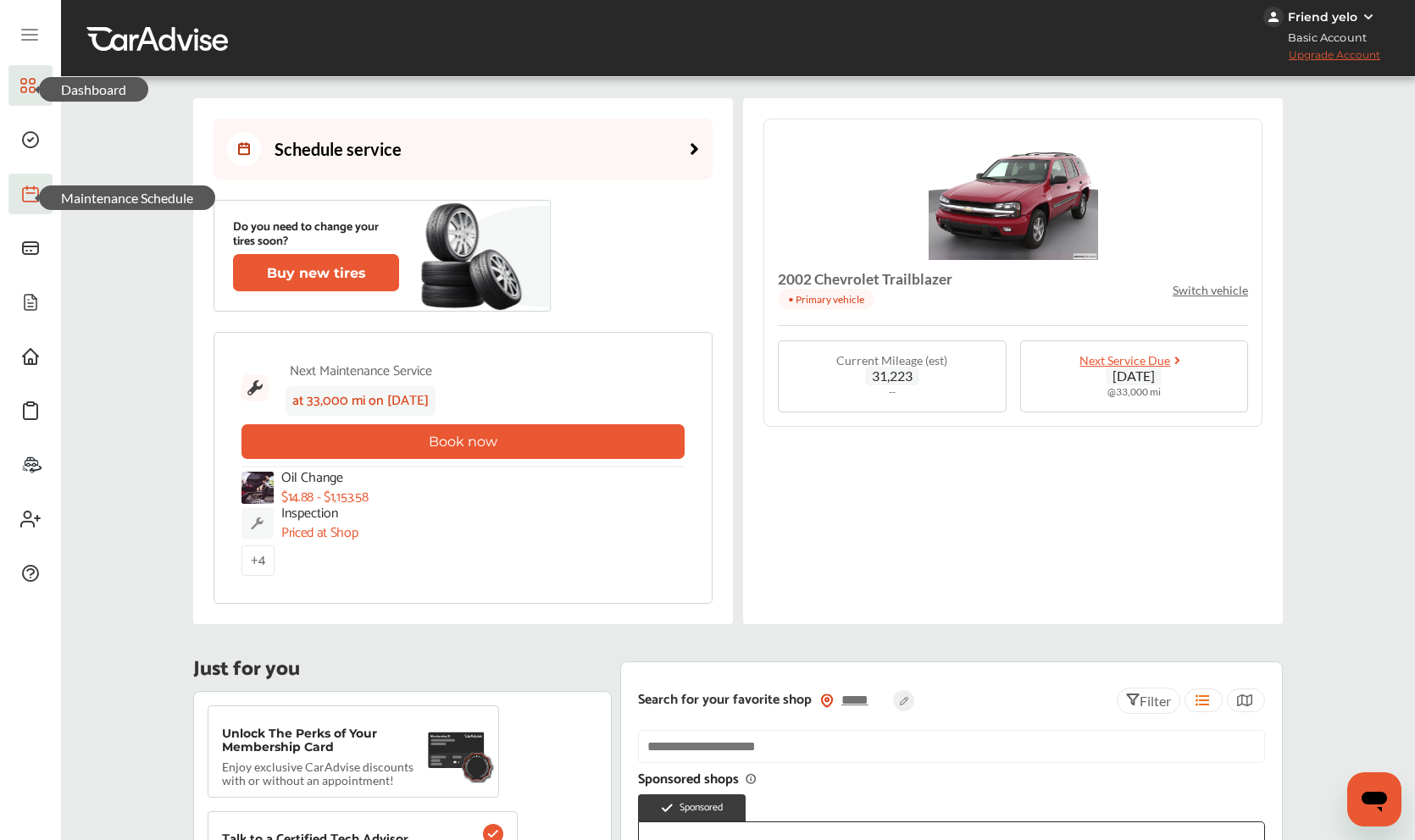
click at [1203, 283] on p "Switch vehicle" at bounding box center [1210, 290] width 75 height 14
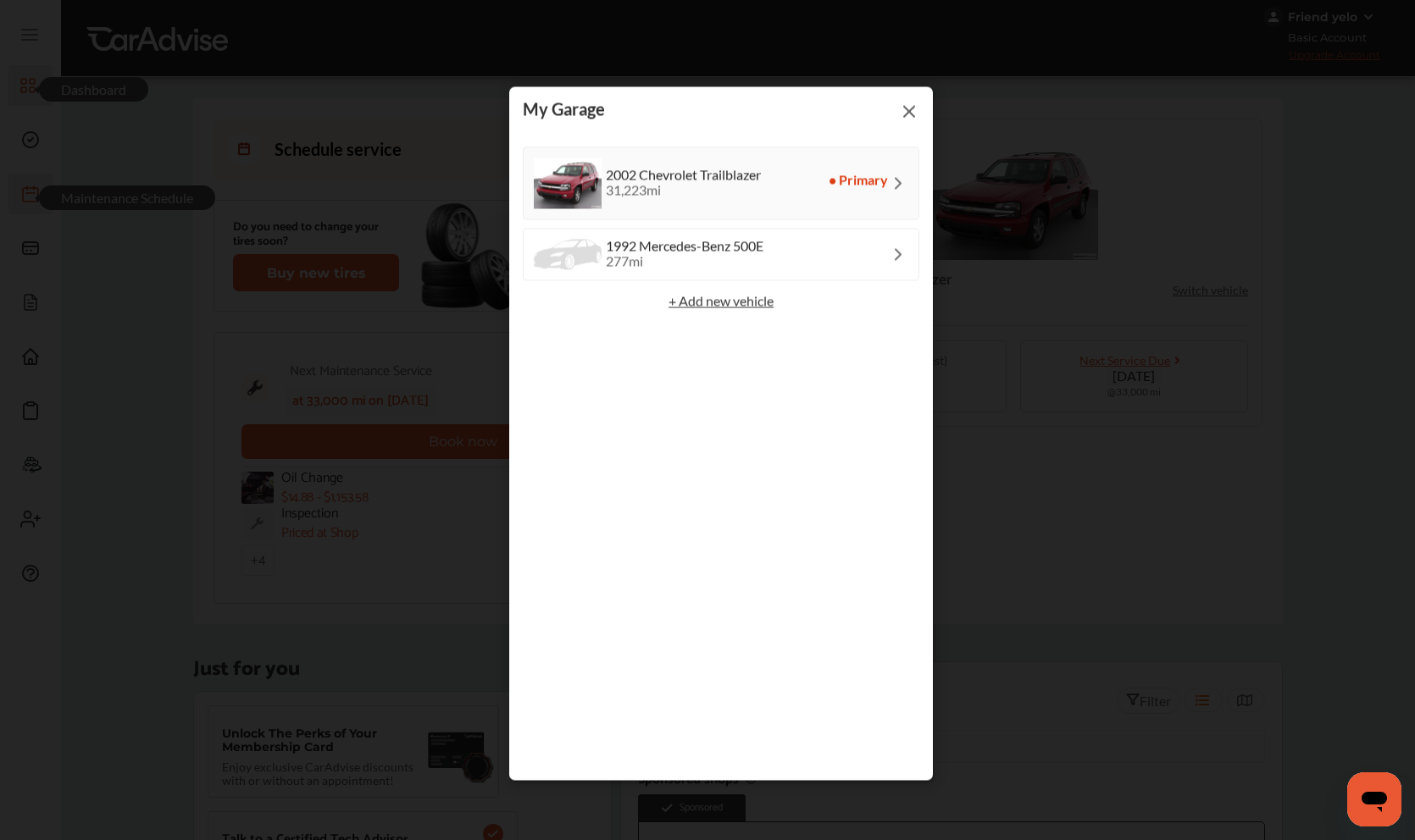
click at [770, 251] on div "1992 Mercedes-Benz 500E 277 mi" at bounding box center [721, 255] width 396 height 52
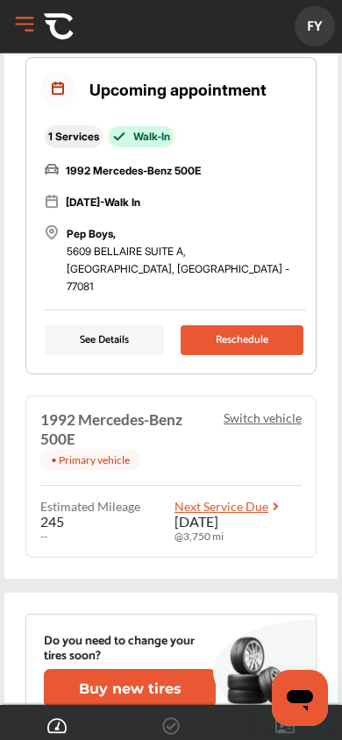
scroll to position [124, 0]
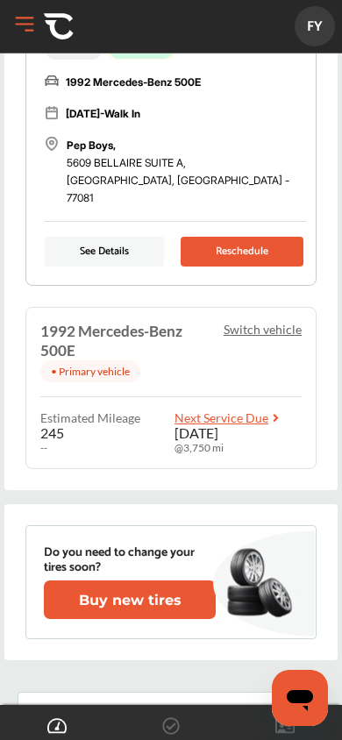
click at [141, 587] on button "Buy new tires" at bounding box center [130, 599] width 172 height 39
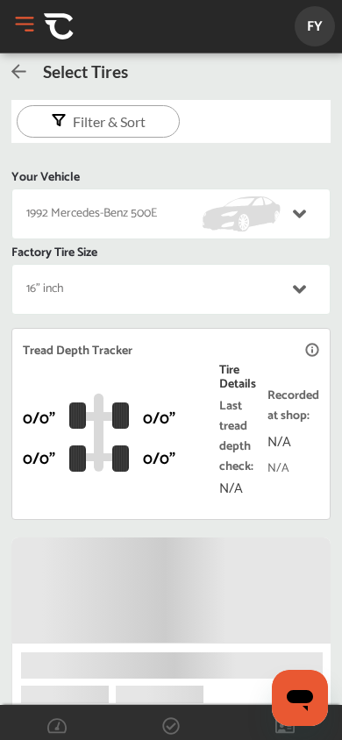
click at [21, 71] on icon at bounding box center [18, 72] width 15 height 14
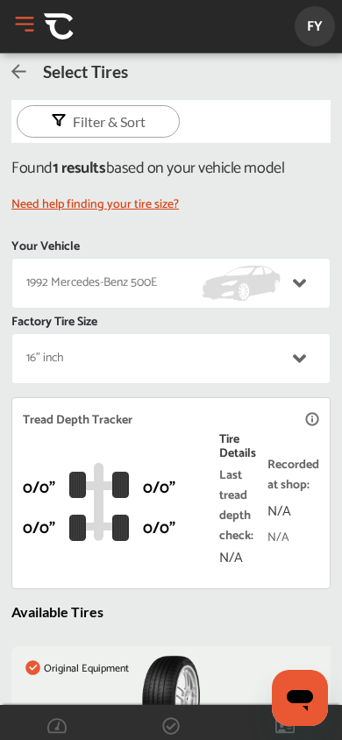
click at [72, 34] on img at bounding box center [59, 26] width 30 height 30
click at [30, 23] on button "Open Menu" at bounding box center [24, 24] width 26 height 26
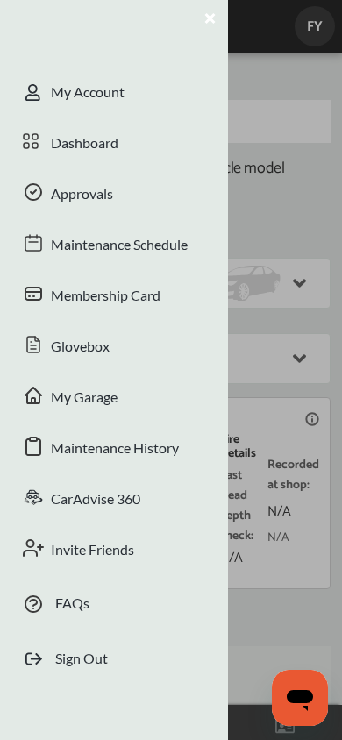
click at [71, 116] on div "My Account" at bounding box center [114, 93] width 228 height 51
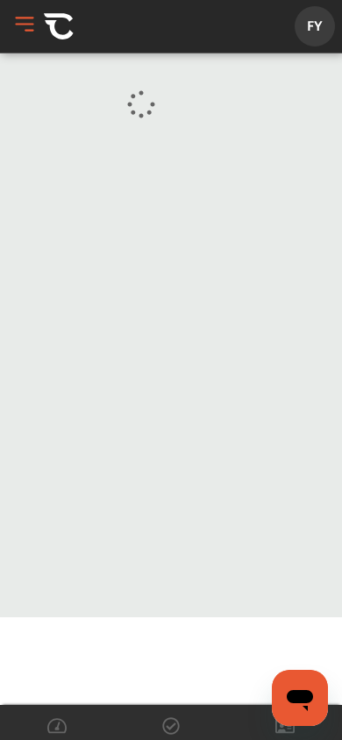
click at [30, 33] on button "Open Menu" at bounding box center [24, 24] width 26 height 26
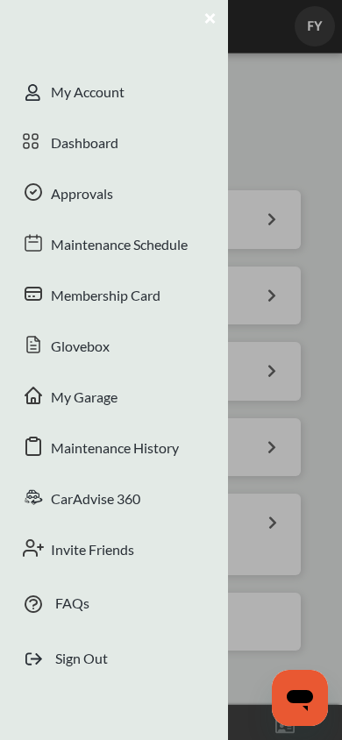
click at [32, 138] on icon at bounding box center [31, 141] width 16 height 21
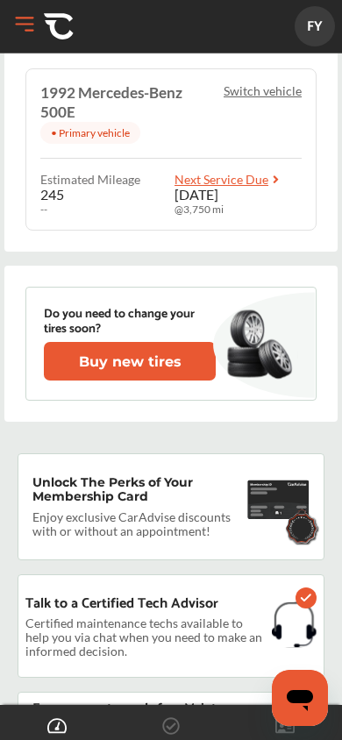
scroll to position [713, 0]
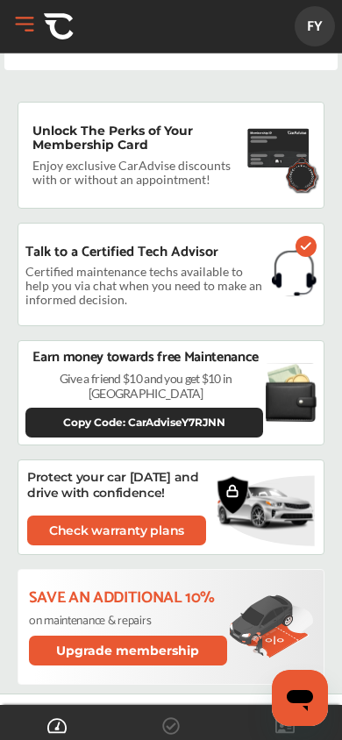
click at [214, 469] on p "Protect your car [DATE] and drive with confidence!" at bounding box center [123, 485] width 193 height 32
click at [119, 469] on p "Protect your car [DATE] and drive with confidence!" at bounding box center [123, 485] width 193 height 32
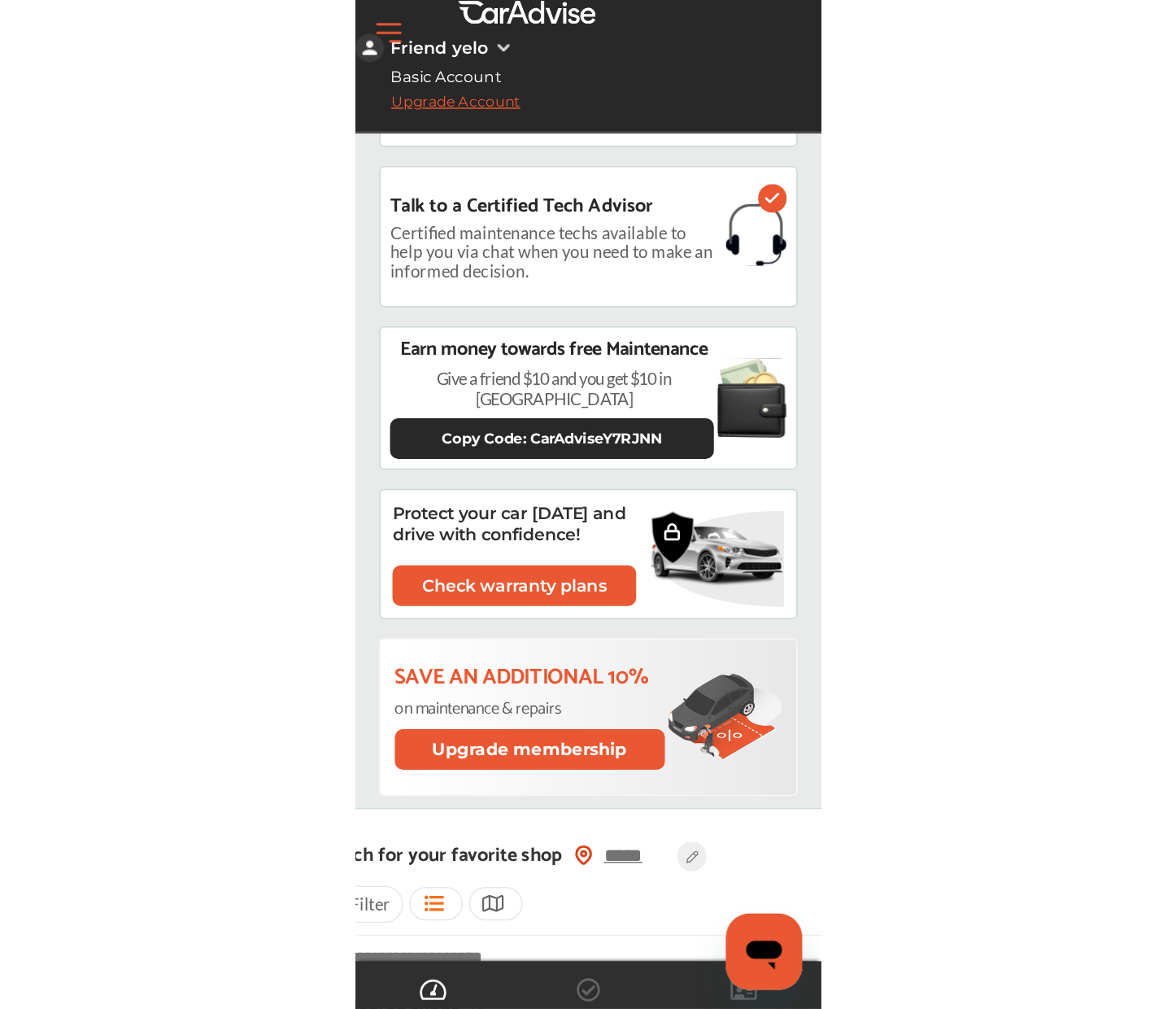
scroll to position [0, 0]
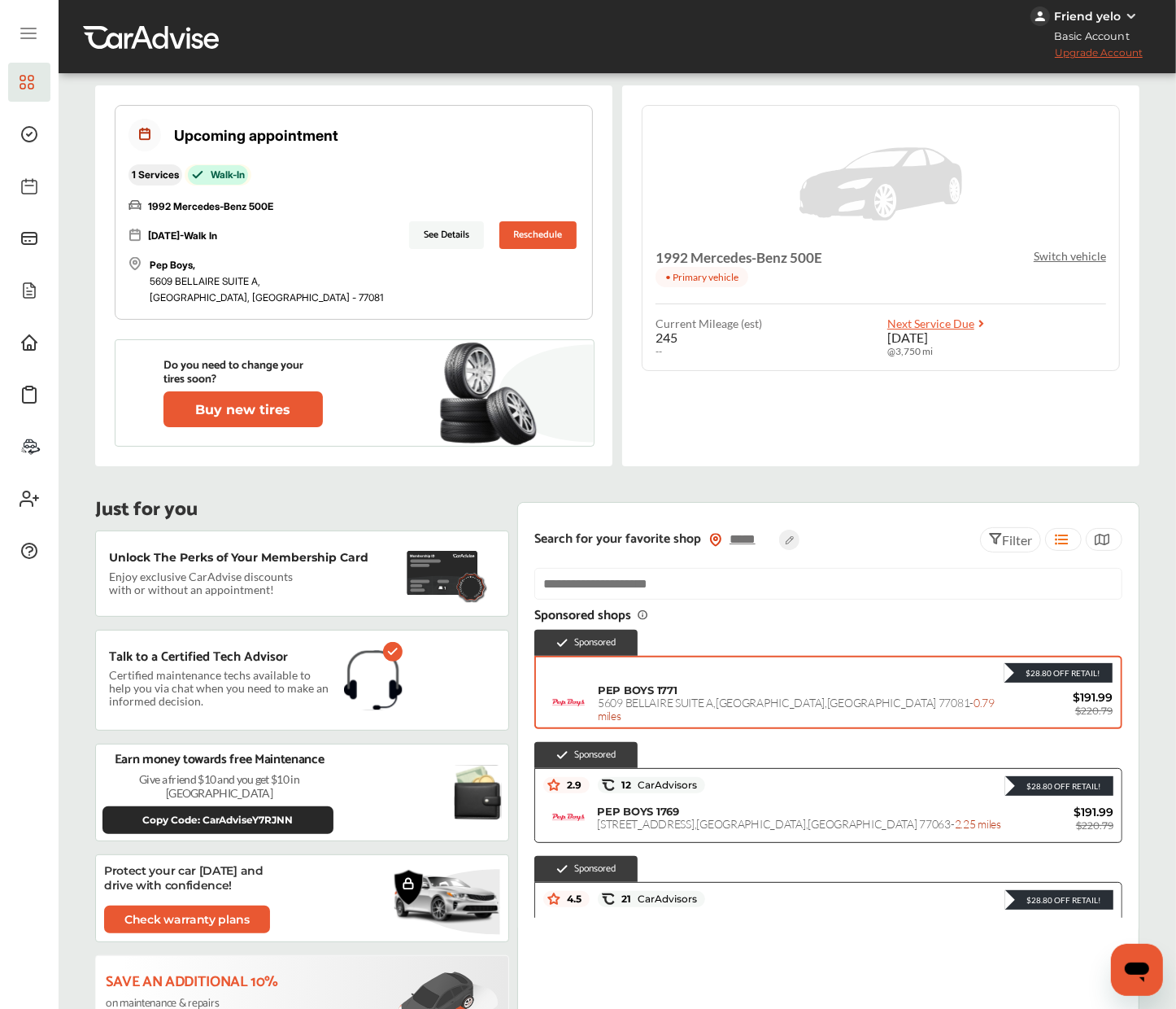
click at [924, 251] on p "Switch vehicle" at bounding box center [1070, 255] width 72 height 14
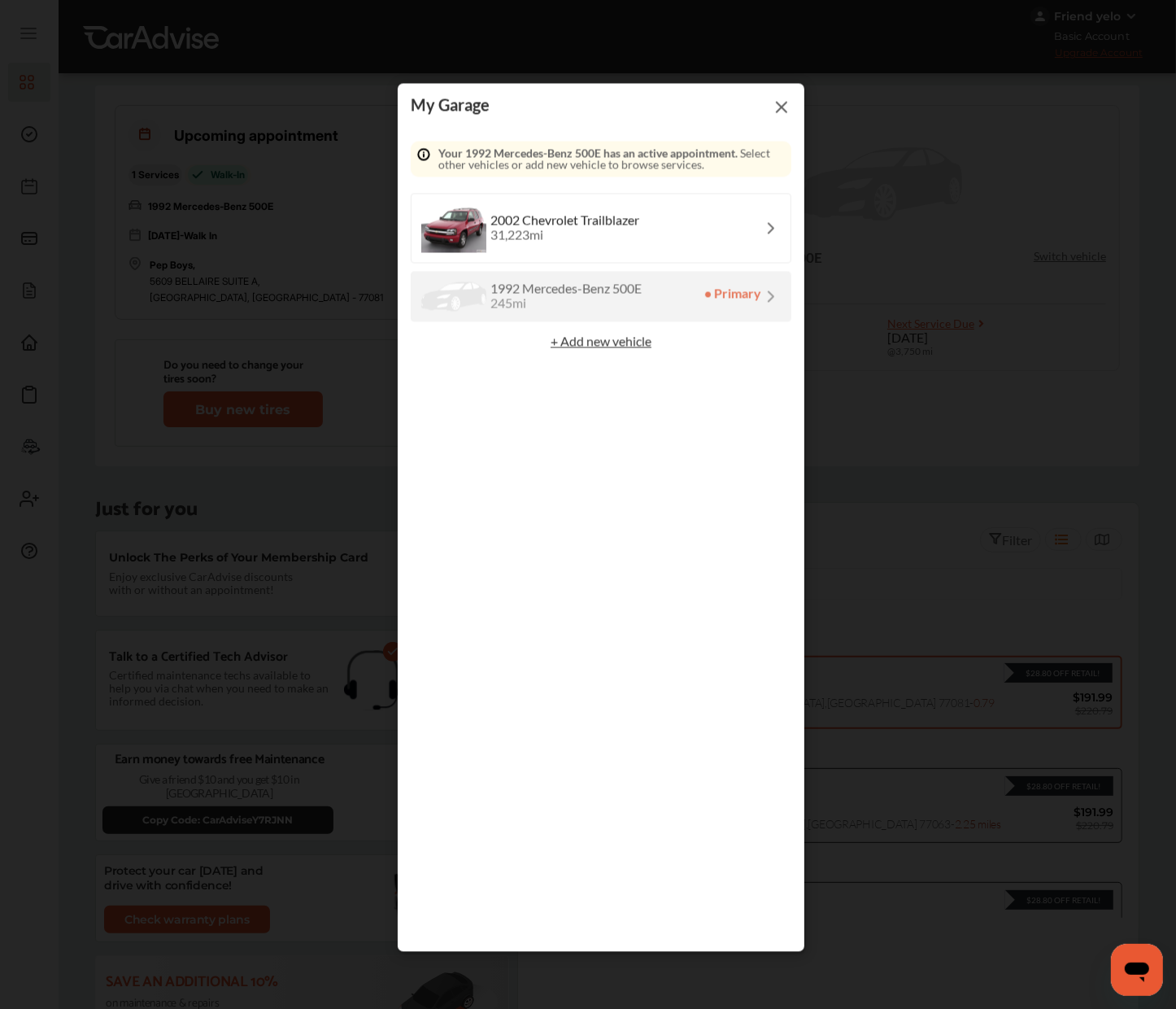
click at [662, 230] on div "2002 Chevrolet Trailblazer 31,223 mi" at bounding box center [601, 228] width 381 height 70
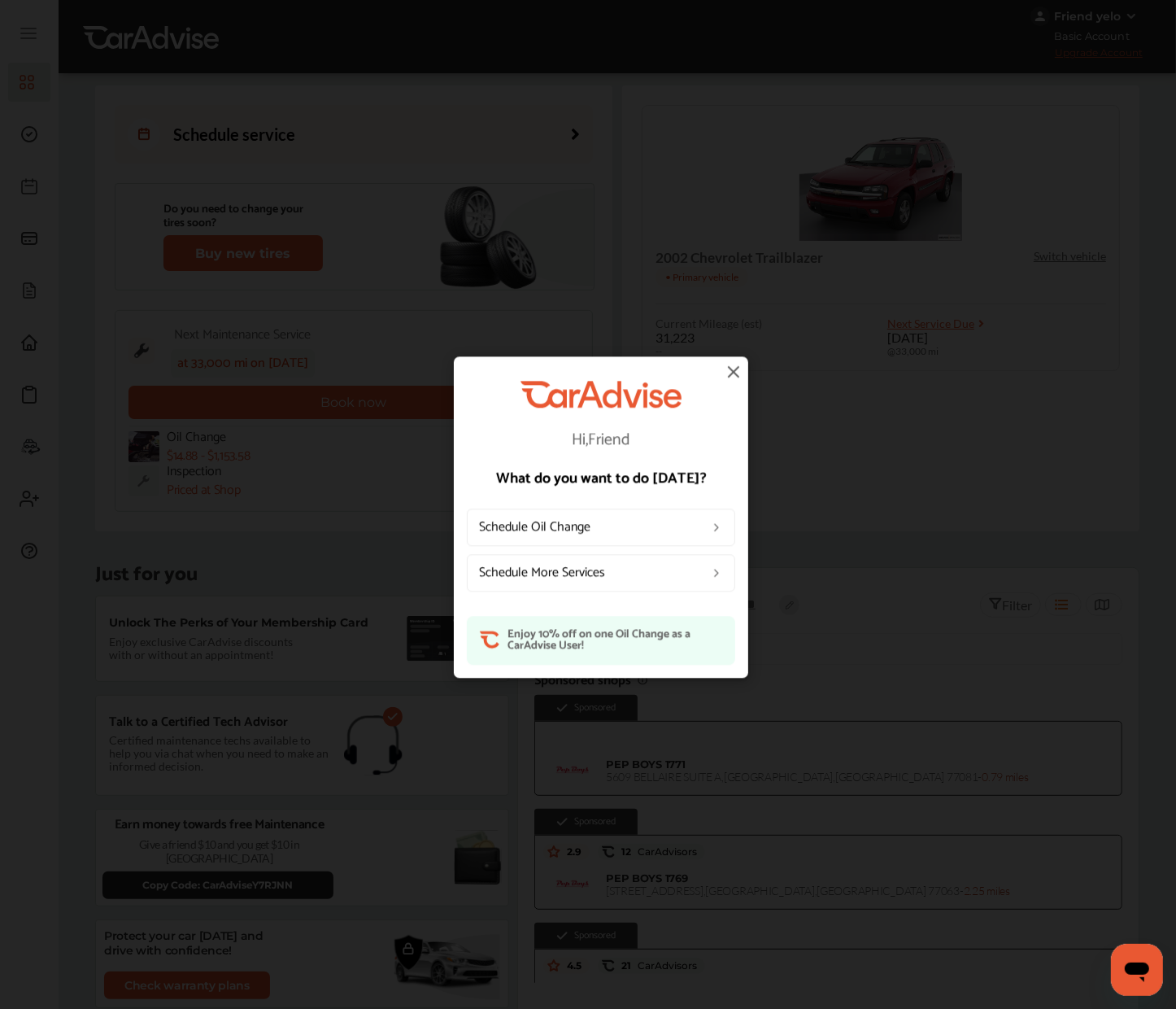
click at [734, 375] on img at bounding box center [733, 370] width 19 height 19
click at [730, 368] on img at bounding box center [733, 370] width 19 height 19
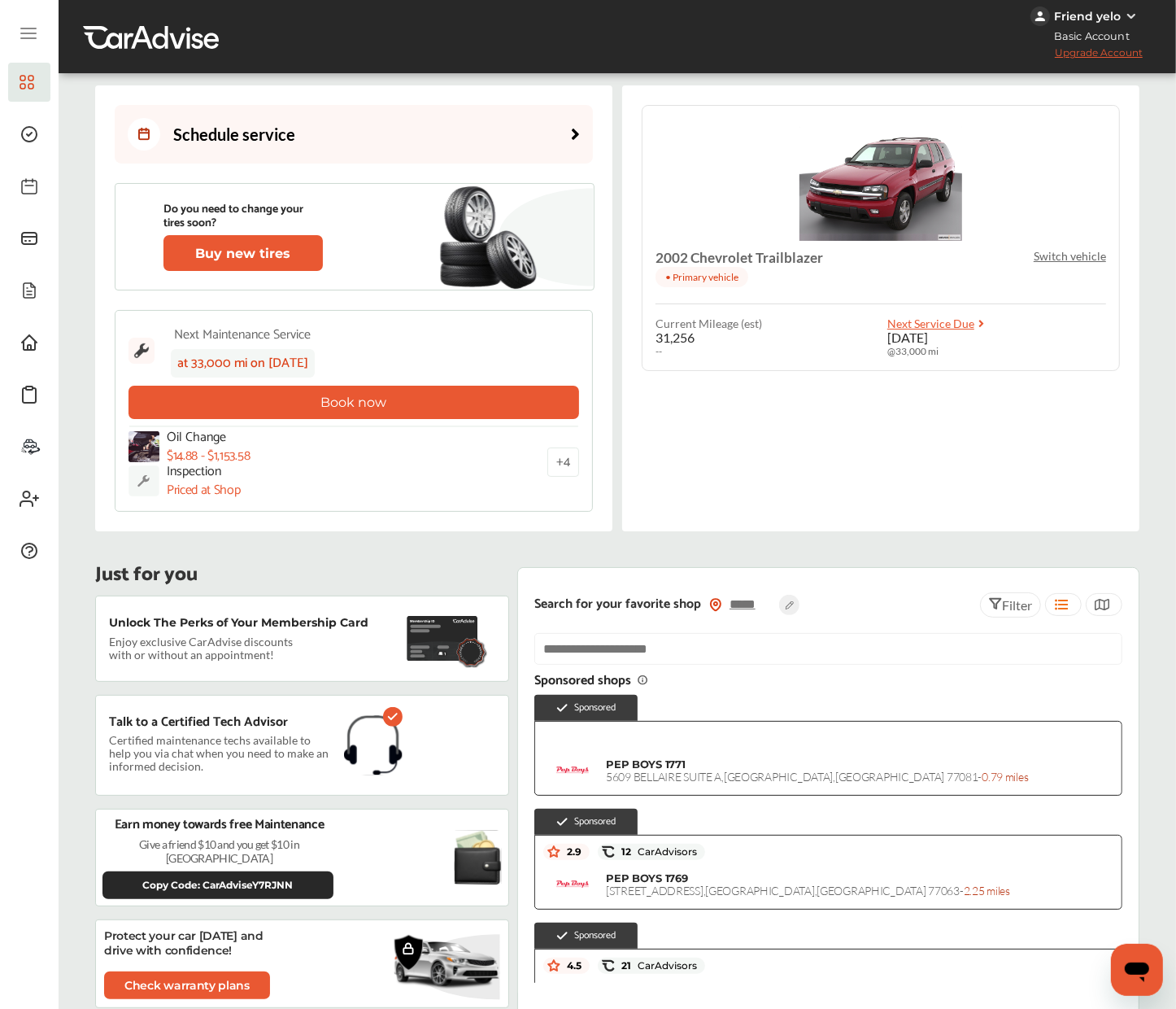
click at [336, 138] on link "Schedule service" at bounding box center [354, 134] width 478 height 58
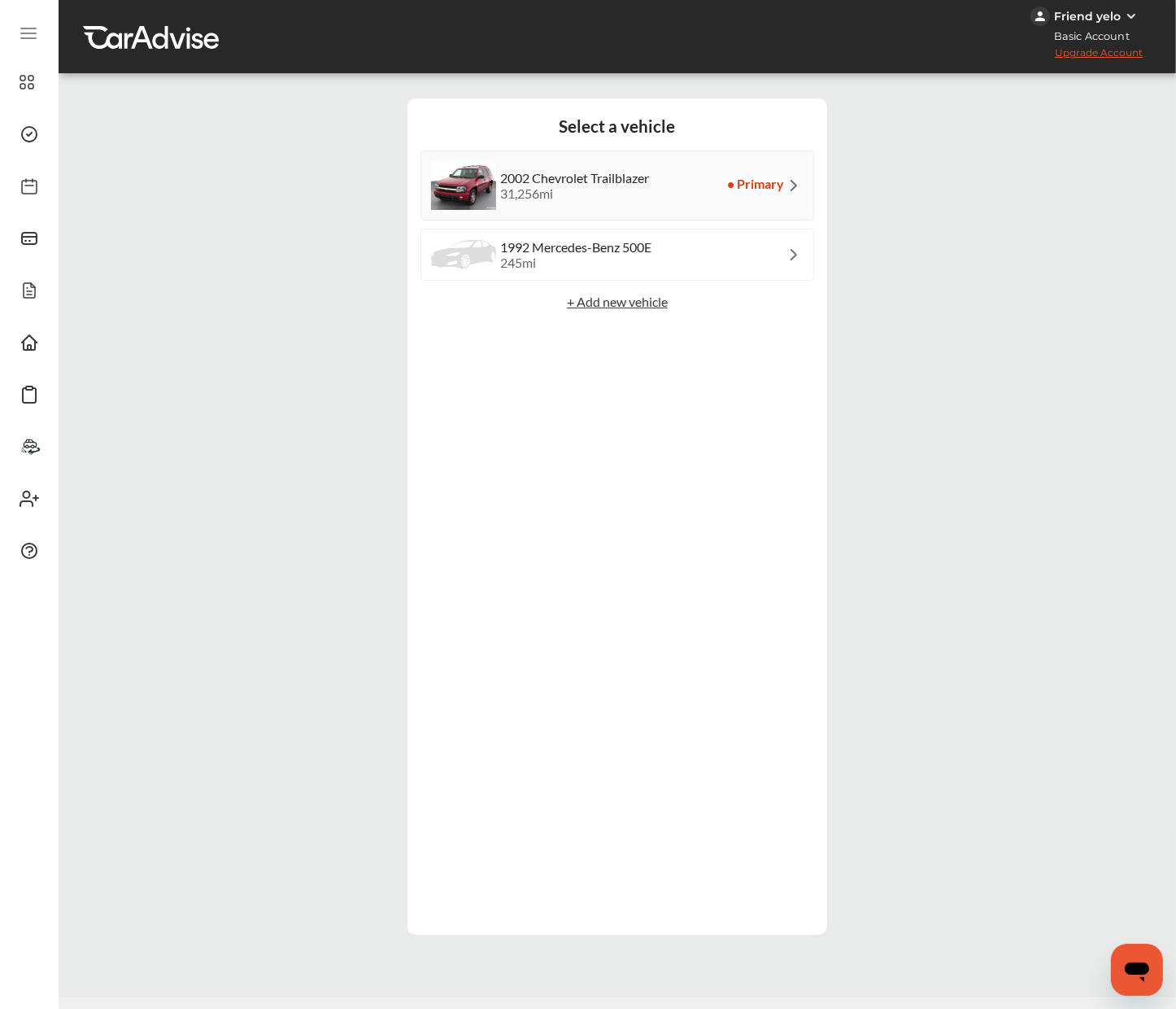
click at [564, 188] on div "31,256 mi" at bounding box center [575, 193] width 149 height 16
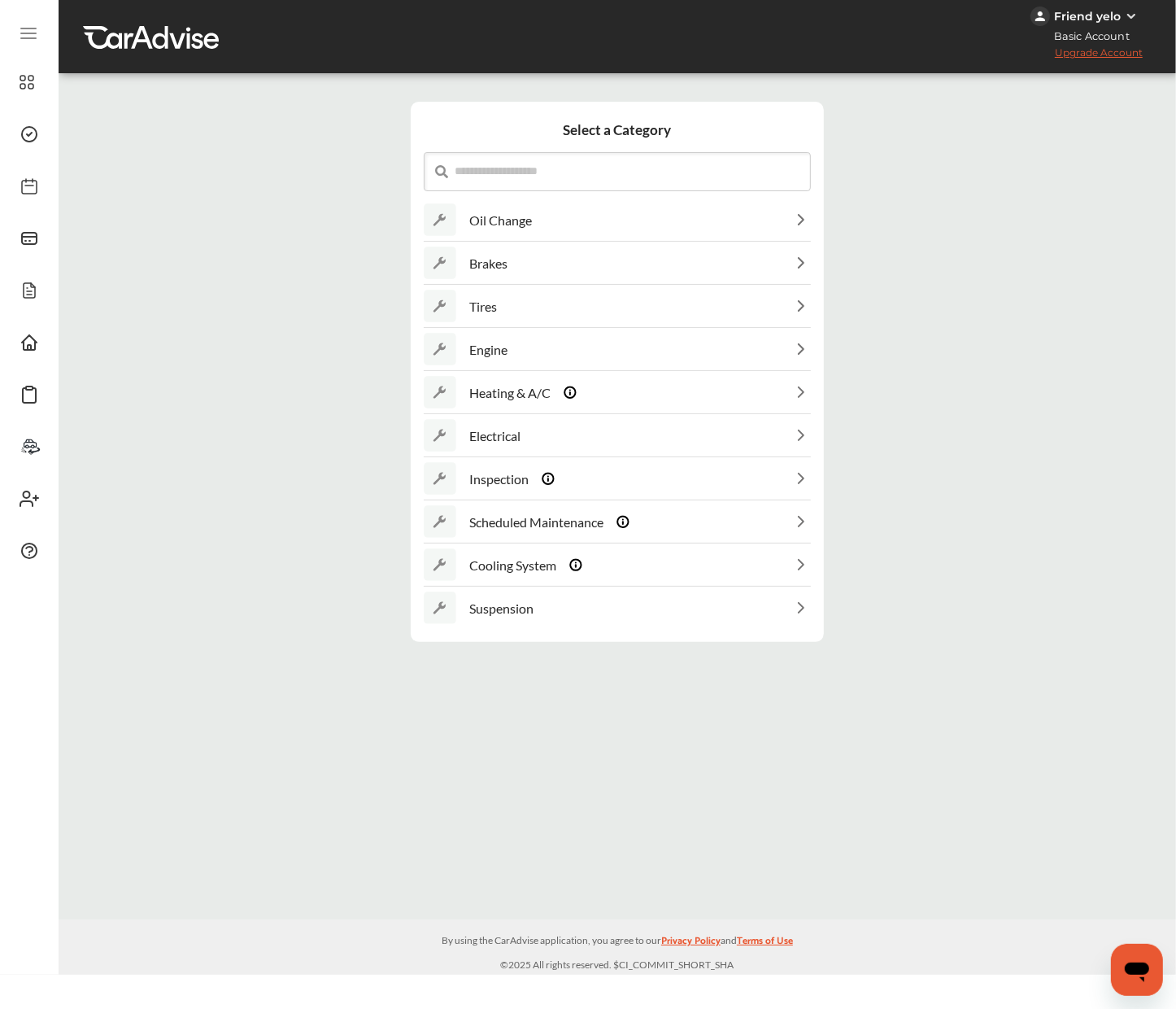
click at [660, 305] on div "Tires" at bounding box center [617, 306] width 387 height 42
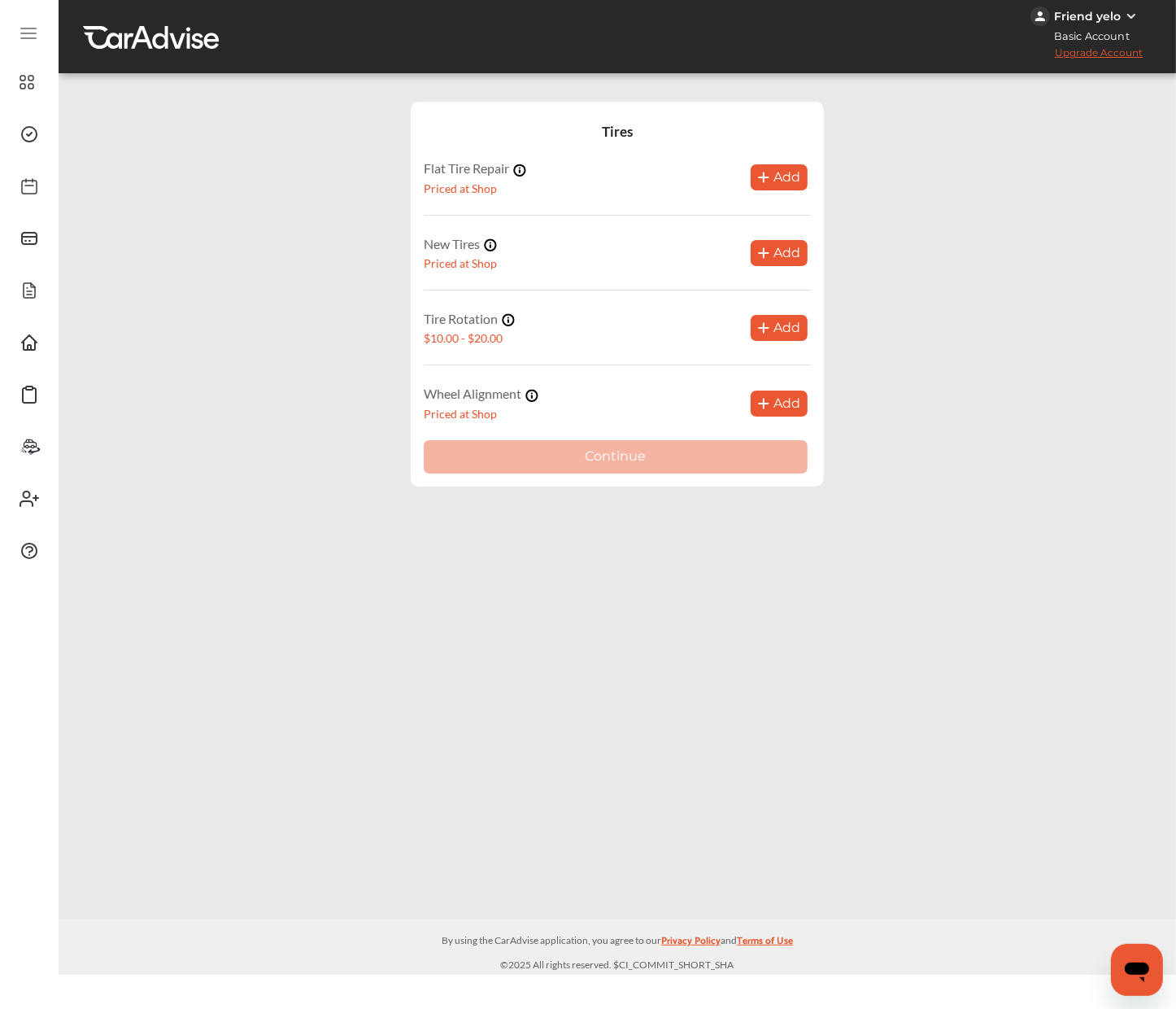
click at [769, 335] on button "Add" at bounding box center [779, 328] width 57 height 26
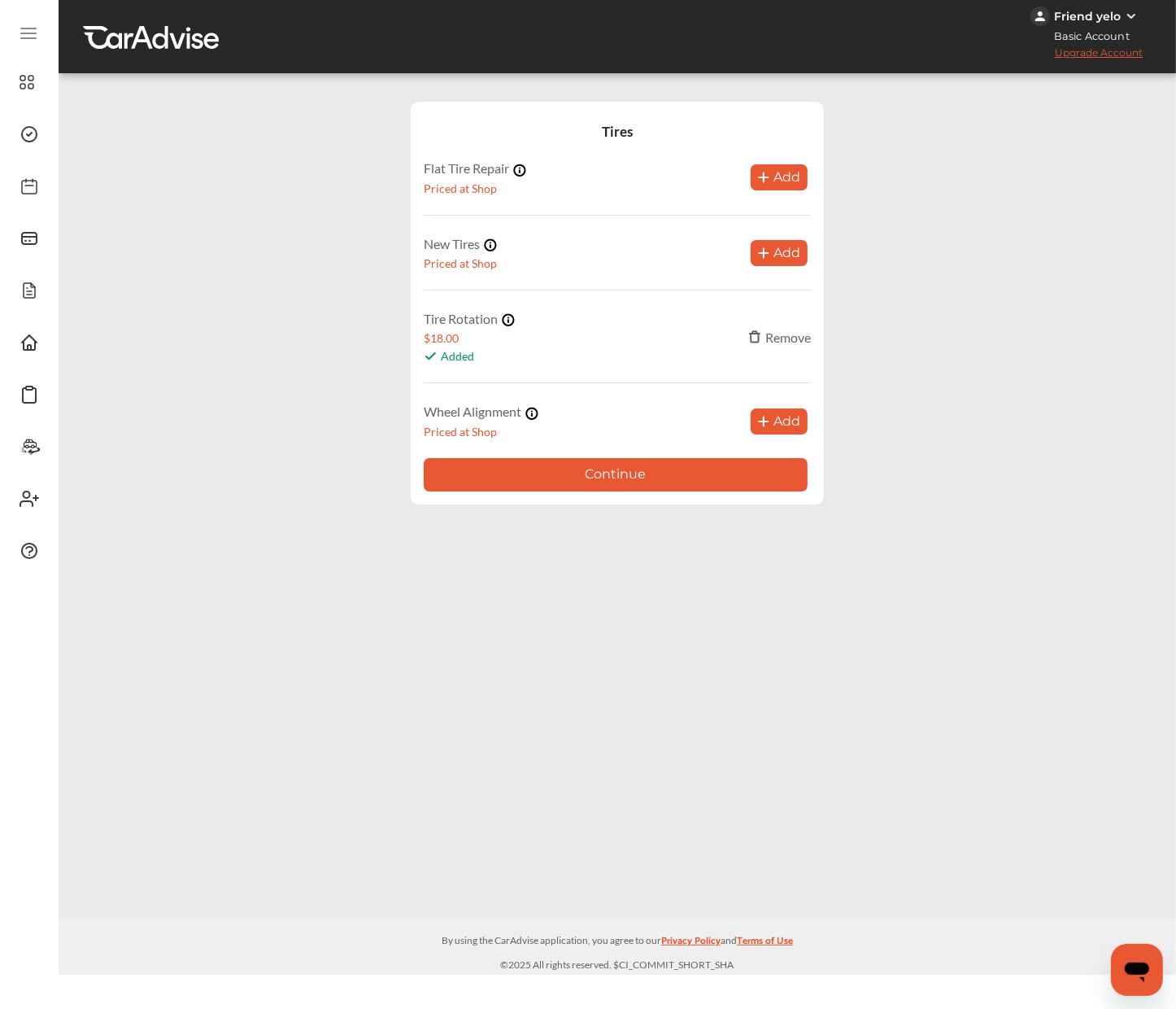
click at [585, 474] on button "Continue" at bounding box center [616, 474] width 384 height 33
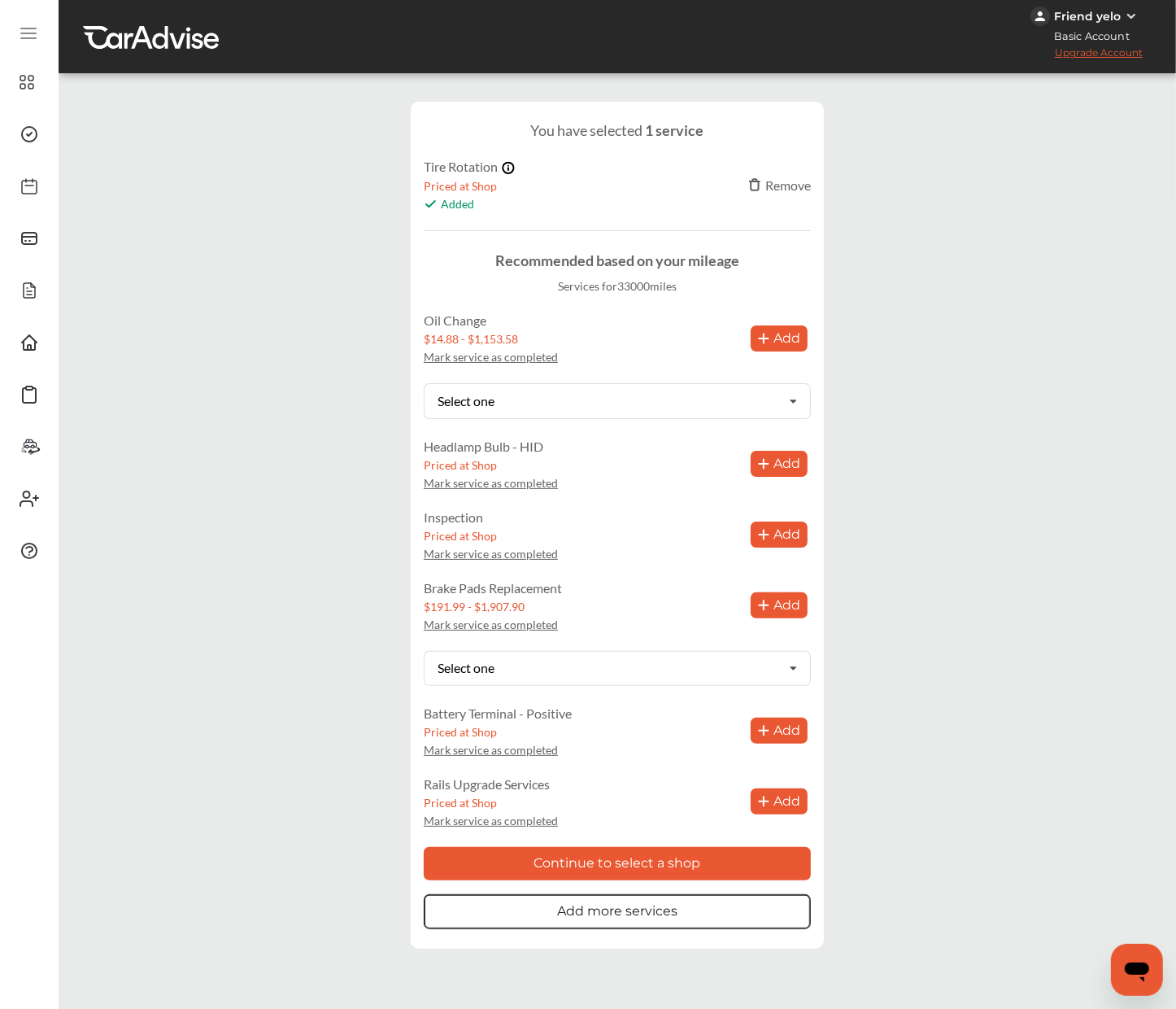
click at [6, 79] on div "Dashboard Approvals Maintenance Schedule Membership Card Glovebox My Garage Mai…" at bounding box center [29, 549] width 58 height 1097
click at [17, 79] on span at bounding box center [30, 83] width 26 height 26
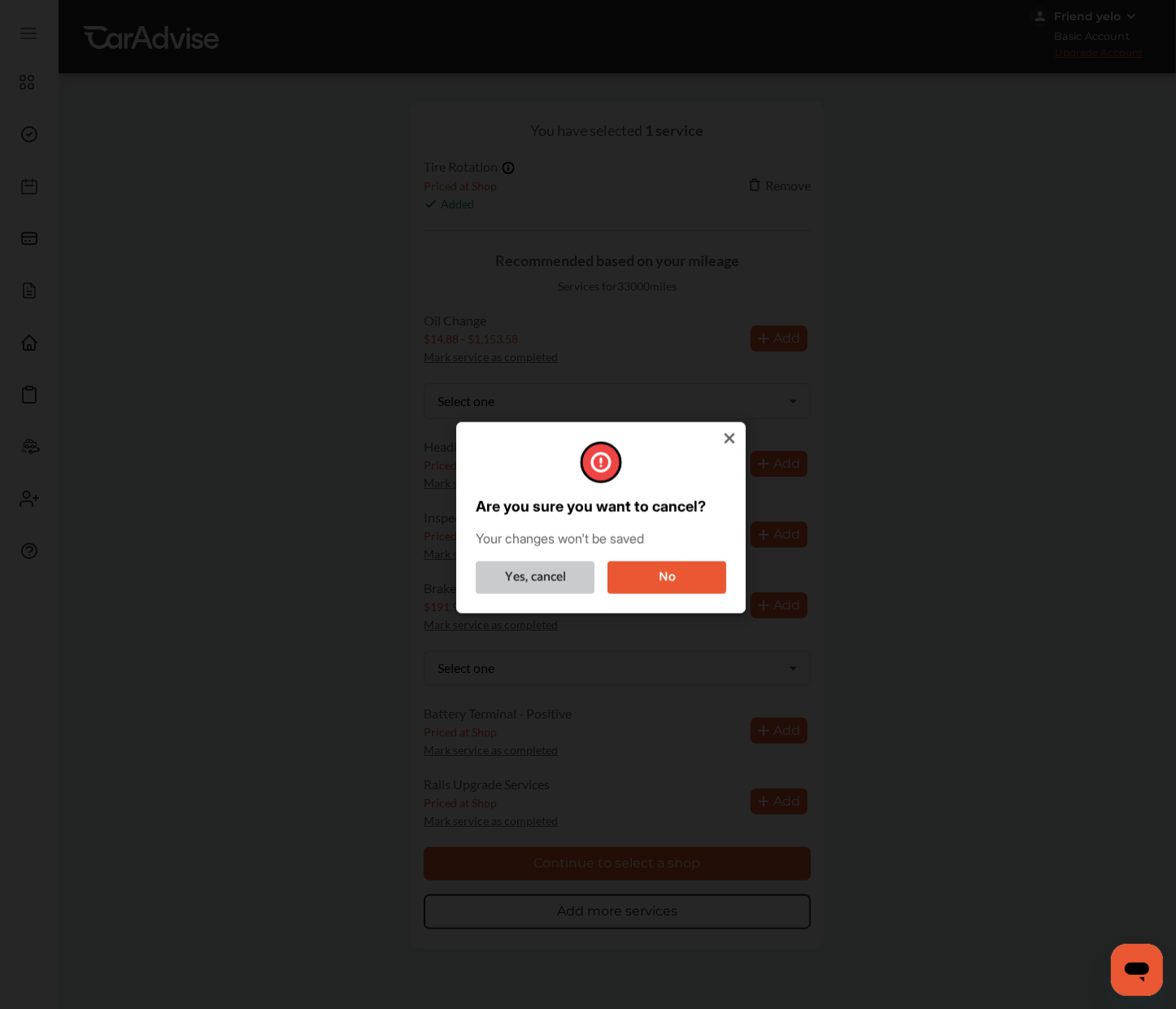
click at [550, 563] on button "Yes, cancel" at bounding box center [536, 576] width 119 height 32
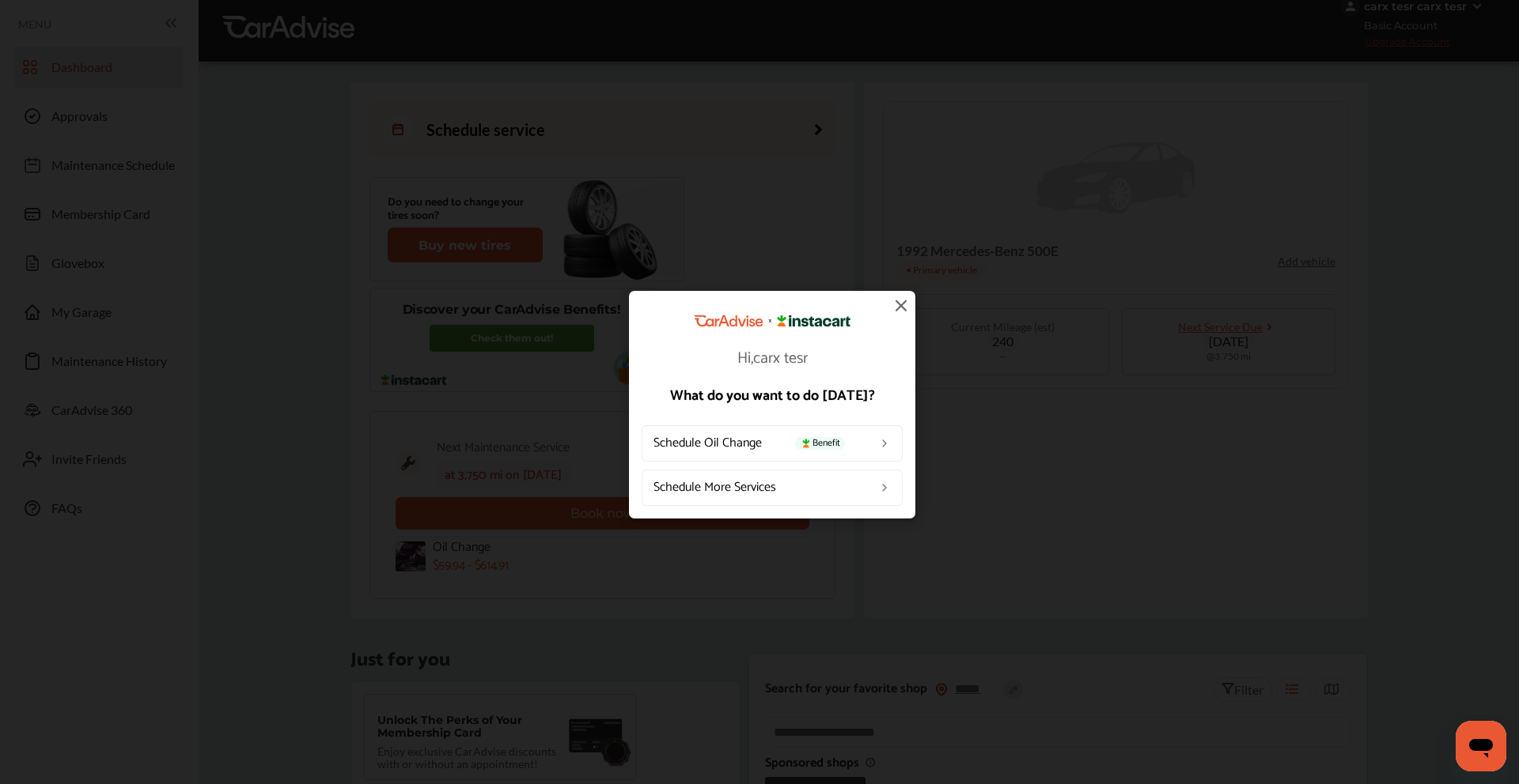
click at [761, 441] on link "Schedule Oil Change Benefit" at bounding box center [772, 444] width 261 height 36
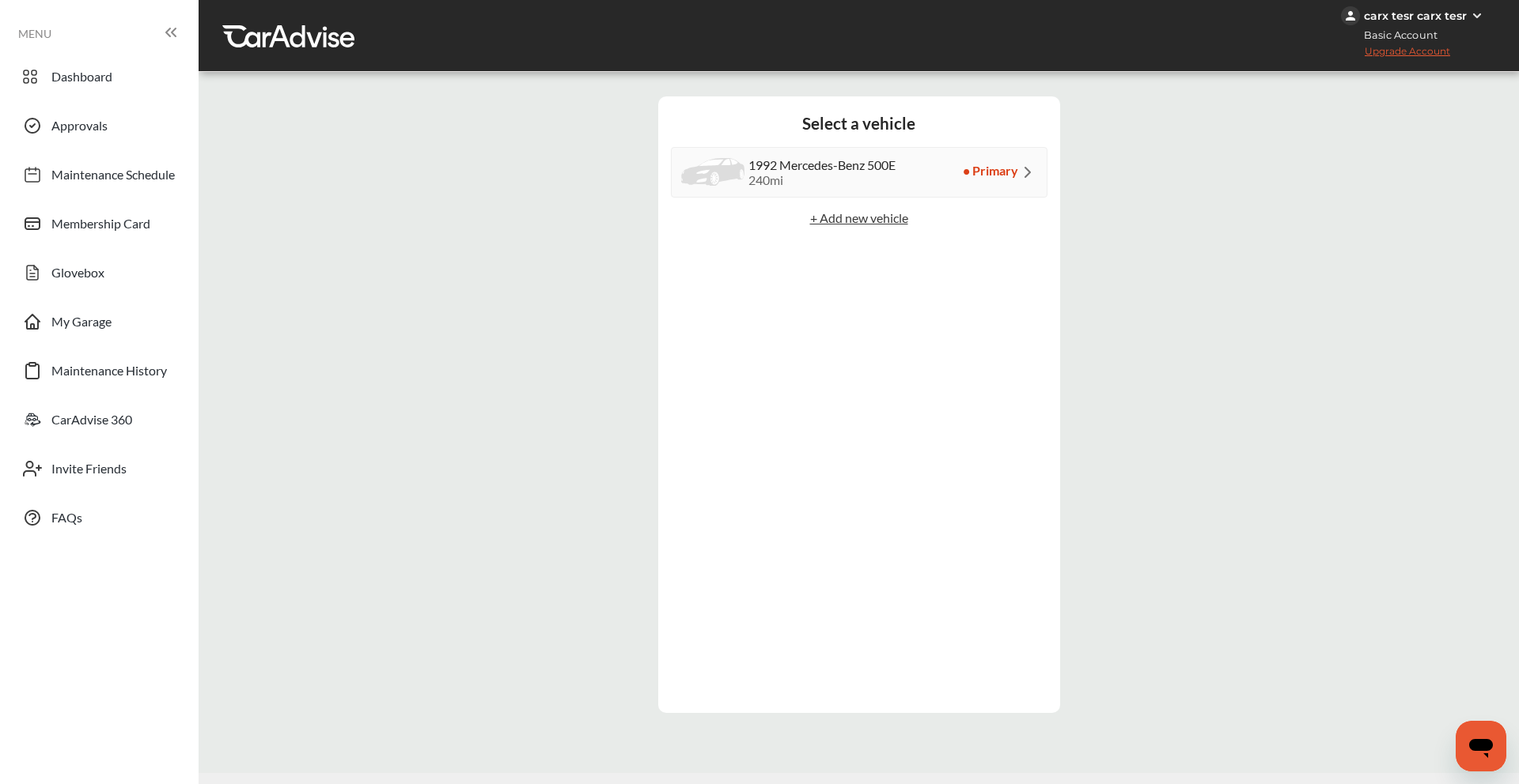
click at [880, 188] on div "1992 Mercedes-Benz 500E 240 mi" at bounding box center [789, 171] width 215 height 30
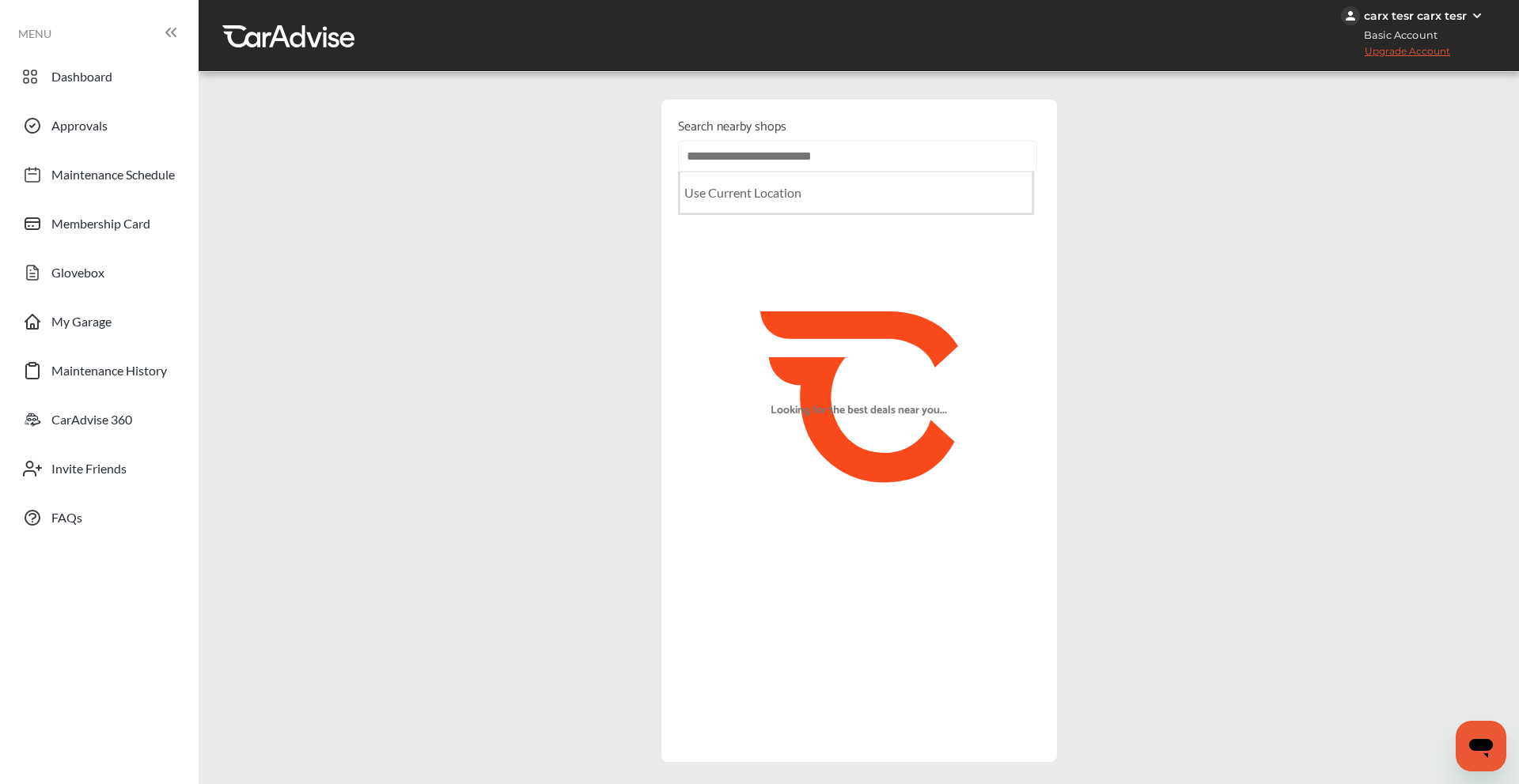
click at [798, 142] on input "text" at bounding box center [857, 156] width 359 height 31
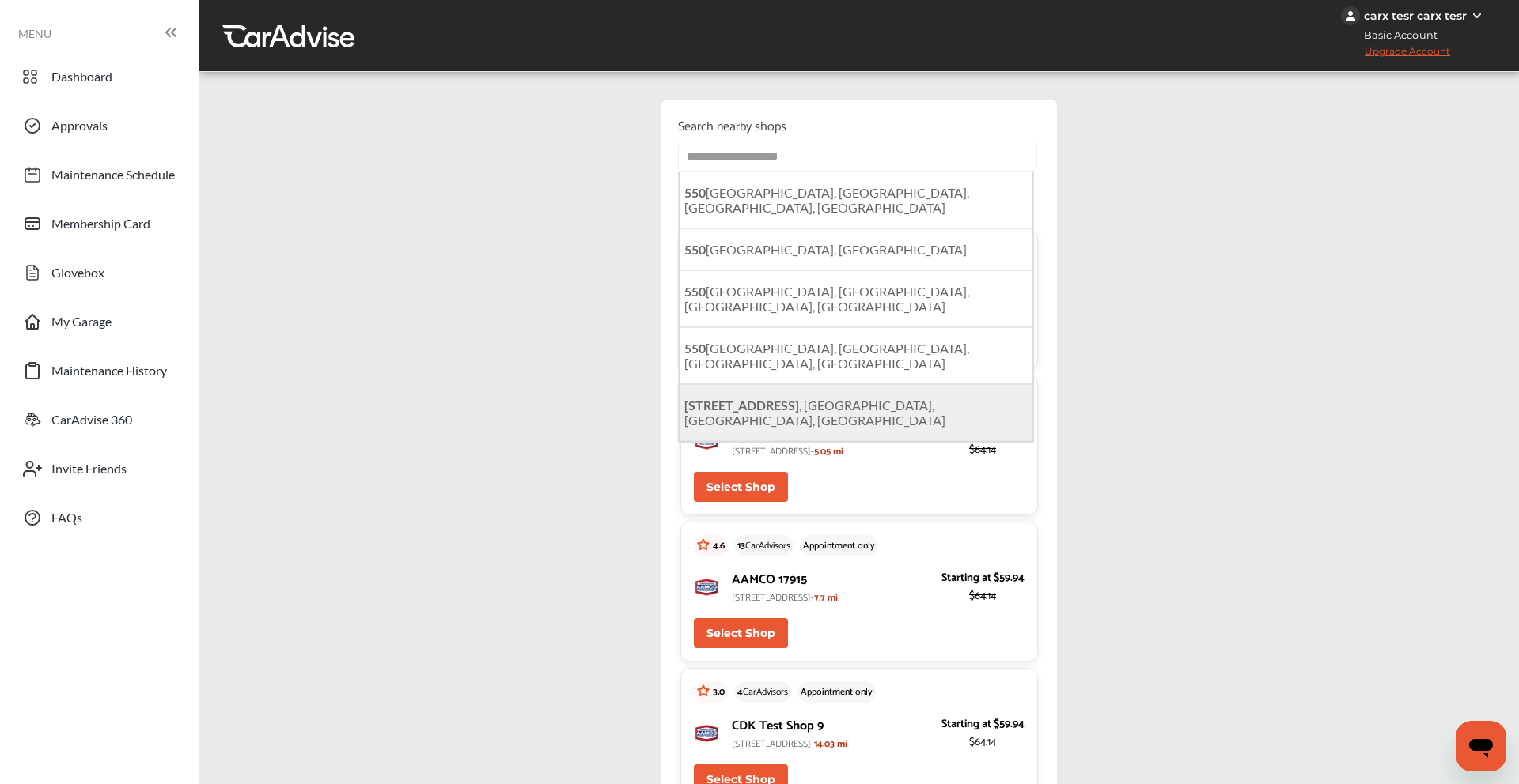
click at [764, 384] on li "[STREET_ADDRESS]" at bounding box center [856, 412] width 353 height 57
type input "**********"
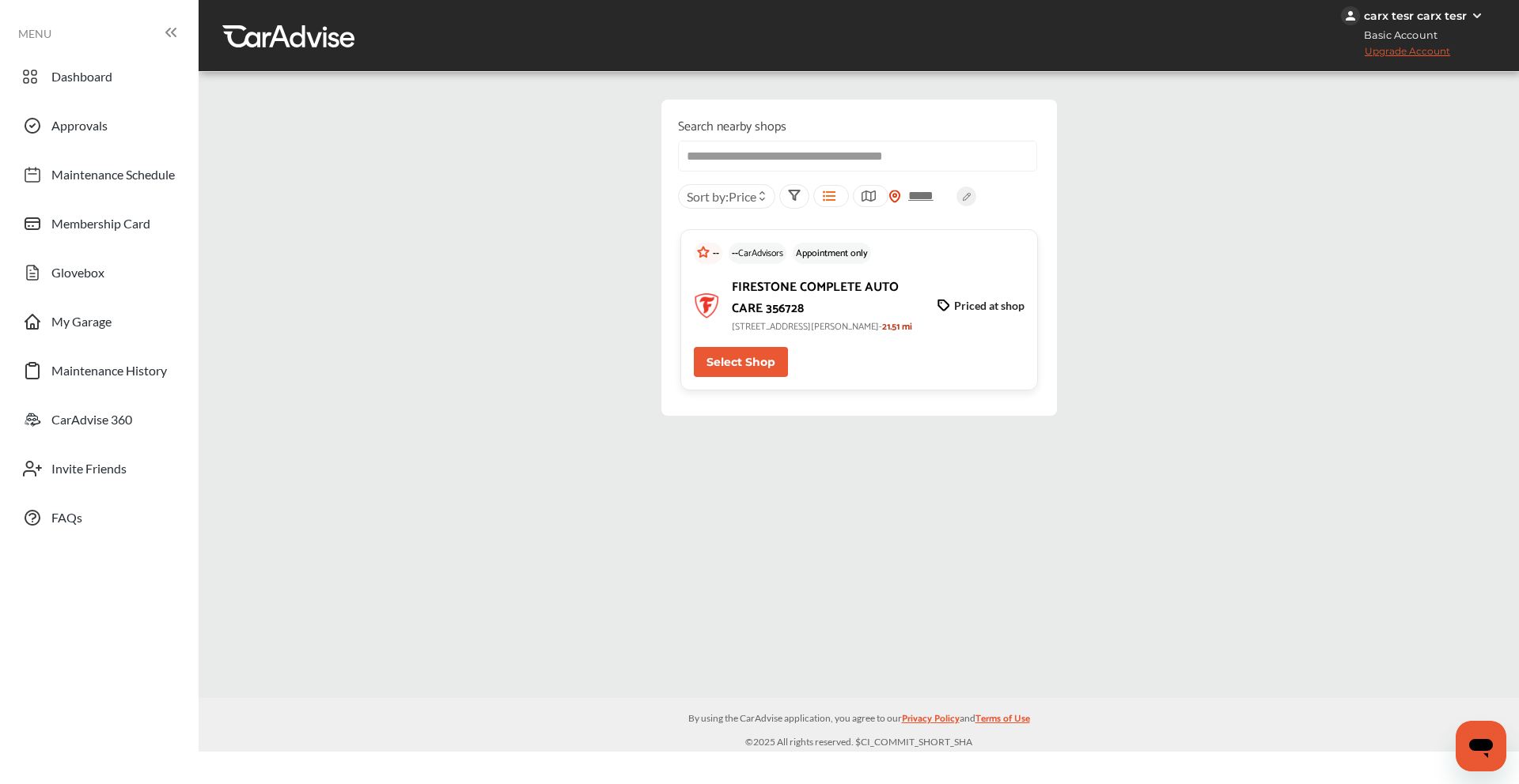
click at [746, 377] on button "Select Shop" at bounding box center [741, 362] width 94 height 30
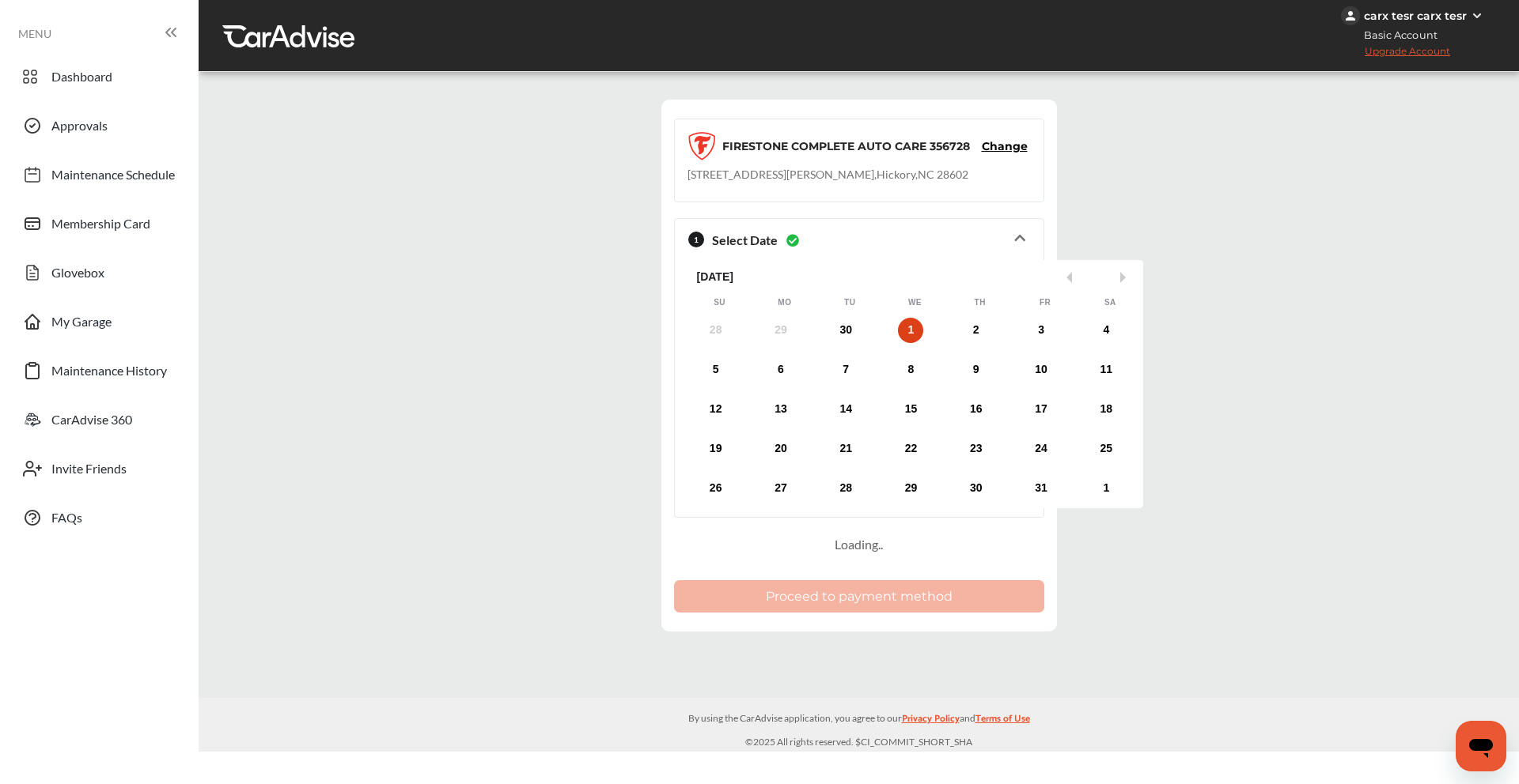
click at [778, 433] on div "19 20 21 22 23 24 25" at bounding box center [911, 448] width 456 height 32
click at [833, 437] on div "21" at bounding box center [846, 449] width 25 height 25
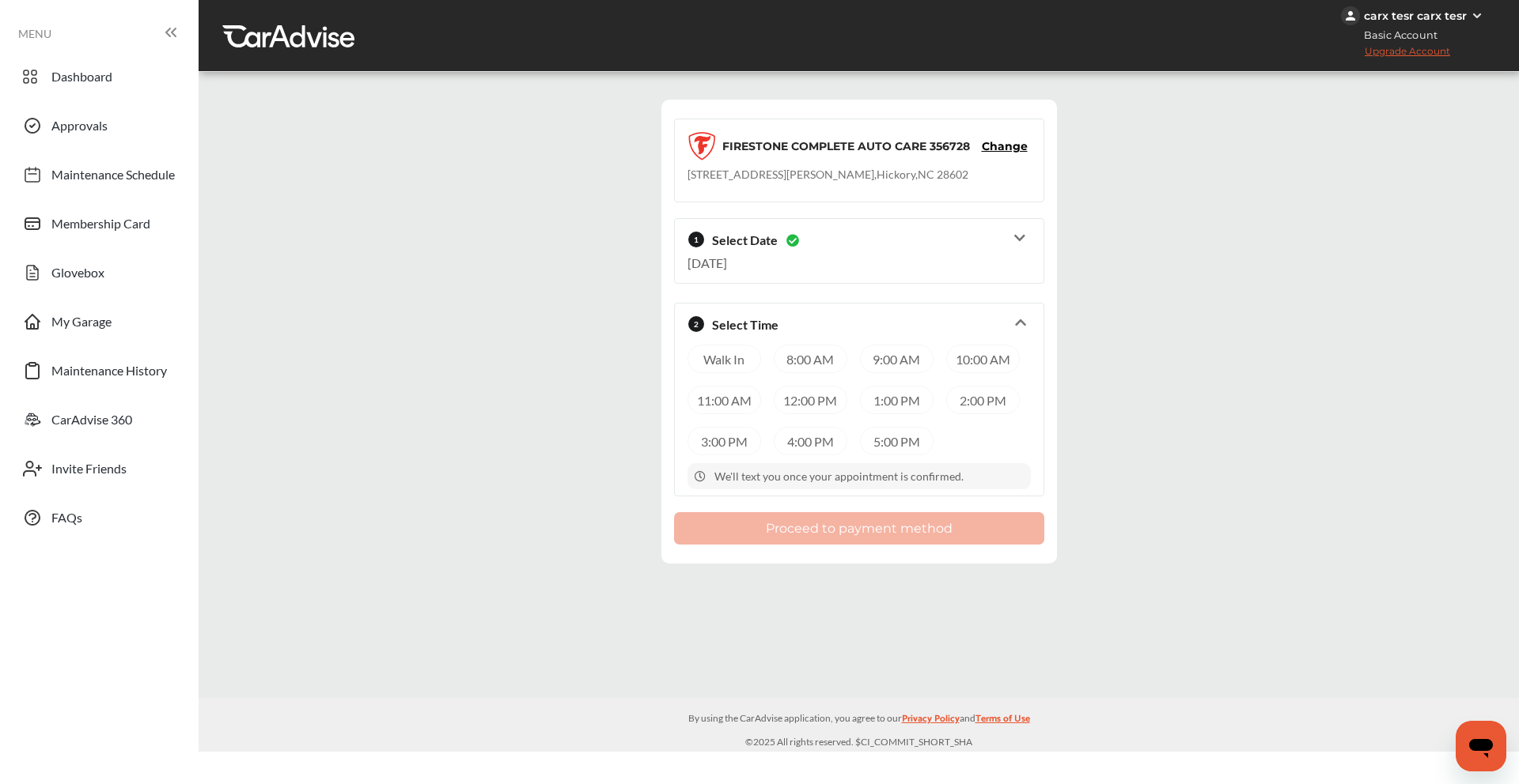
click at [759, 420] on div "Walk In 8:00 AM 9:00 AM 10:00 AM 11:00 AM 12:00 PM 1:00 PM 2:00 PM 3:00 PM 4:00…" at bounding box center [859, 400] width 343 height 111
click at [799, 427] on div "4:00 PM" at bounding box center [810, 441] width 74 height 29
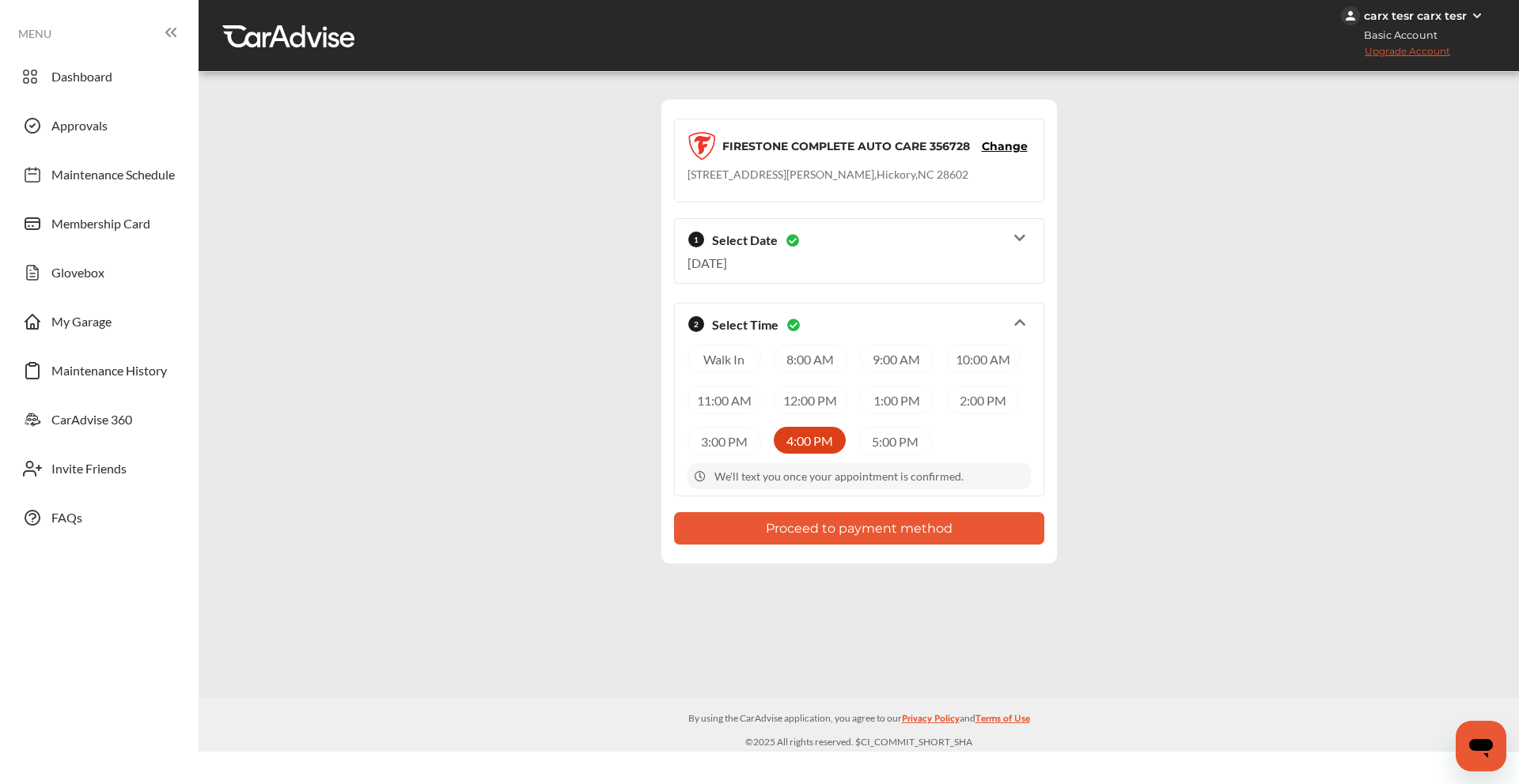
click at [773, 525] on button "Proceed to payment method" at bounding box center [859, 529] width 370 height 32
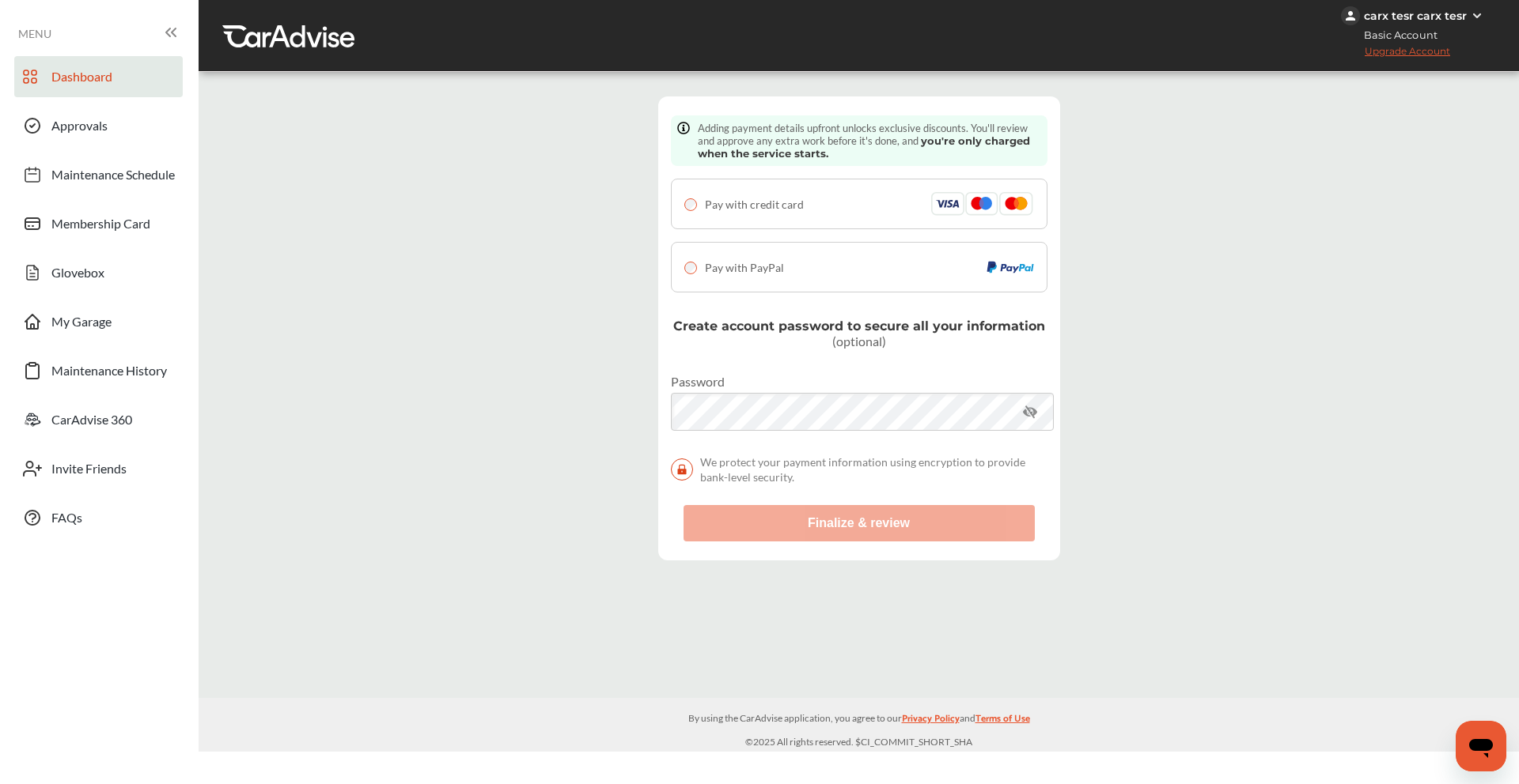
click at [113, 74] on link "Dashboard" at bounding box center [98, 77] width 169 height 42
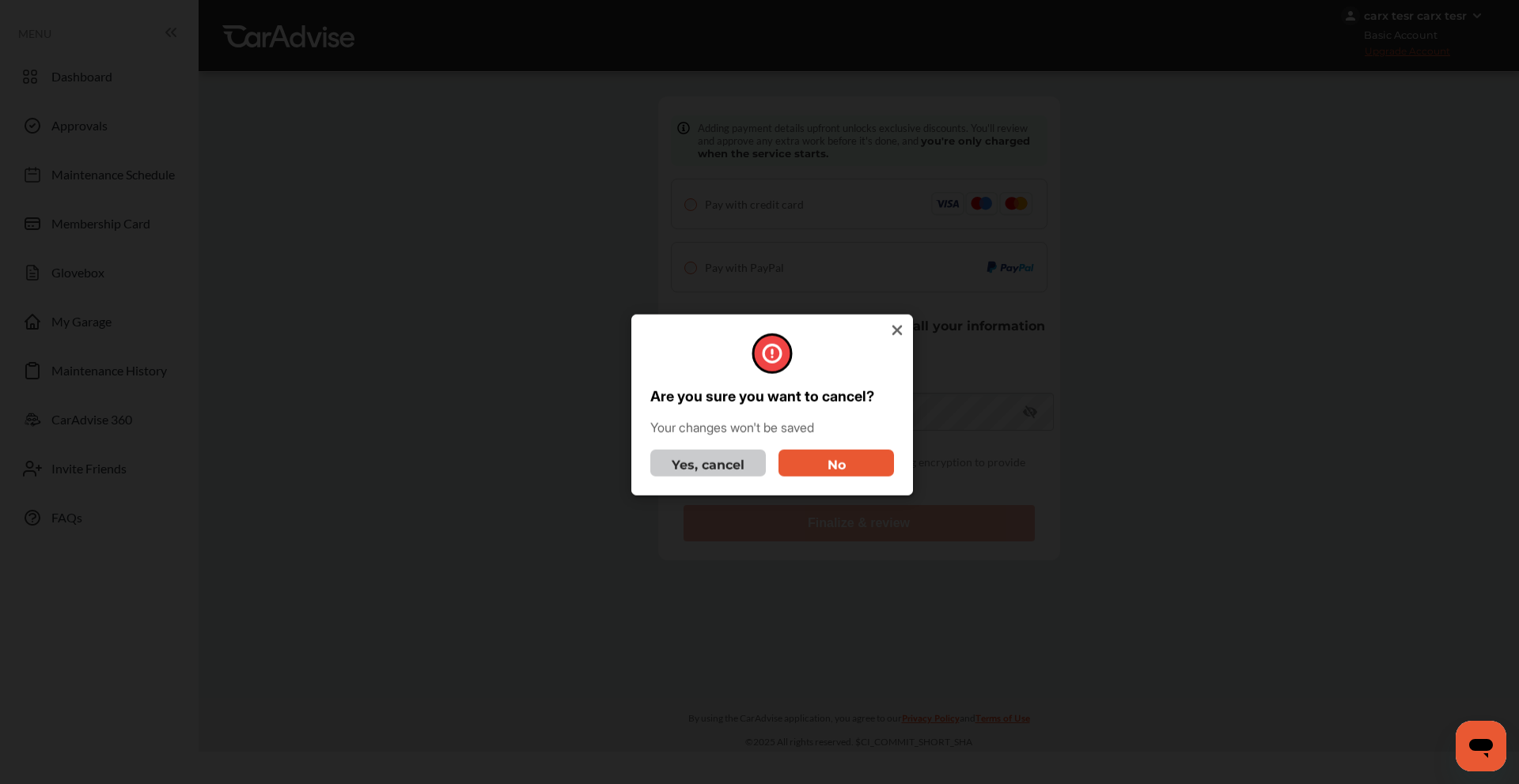
click at [724, 455] on button "Yes, cancel" at bounding box center [708, 463] width 116 height 27
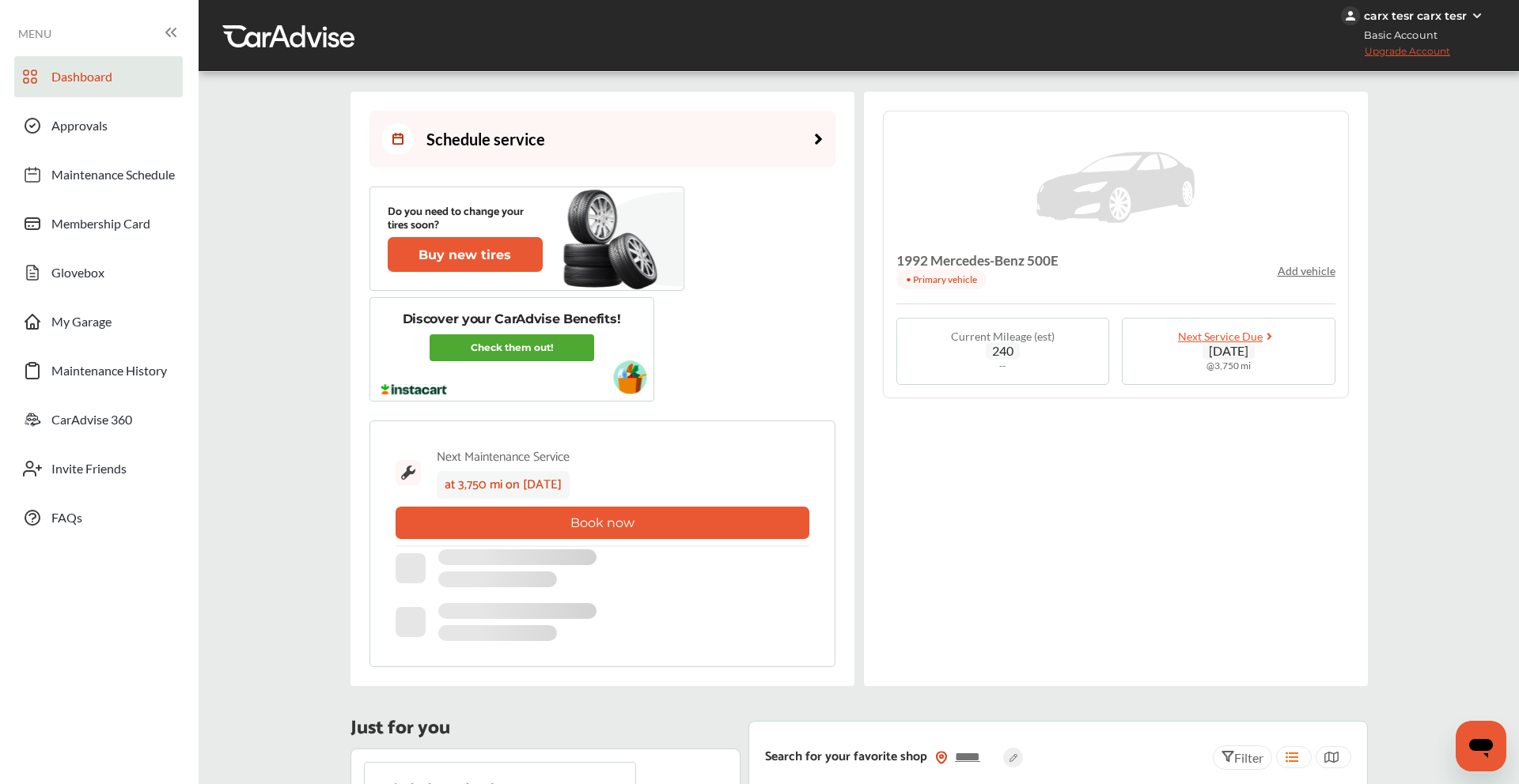
click at [650, 143] on link "Schedule service" at bounding box center [602, 139] width 466 height 57
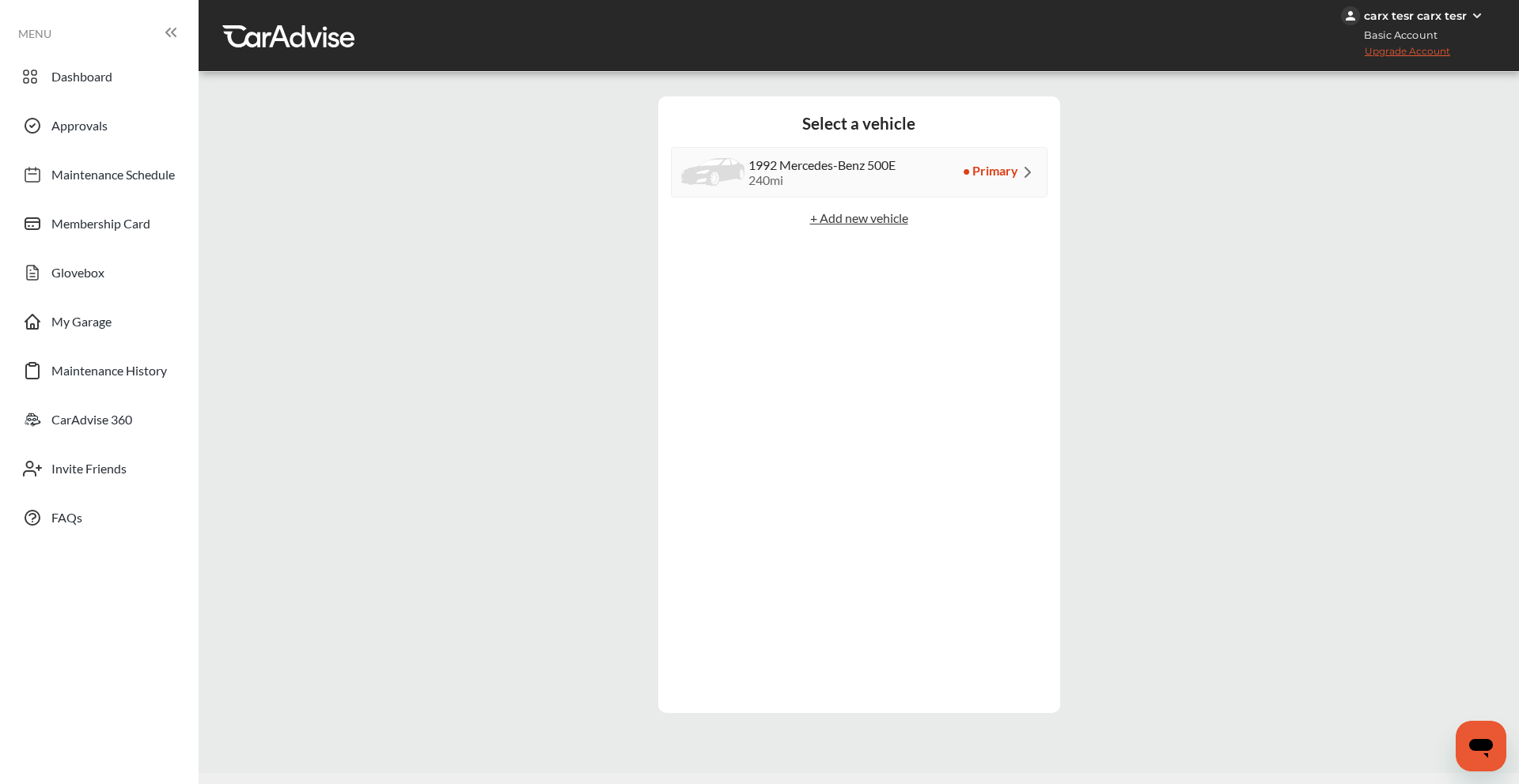
click at [751, 188] on div "1992 Mercedes-Benz 500E 240 mi" at bounding box center [789, 171] width 215 height 30
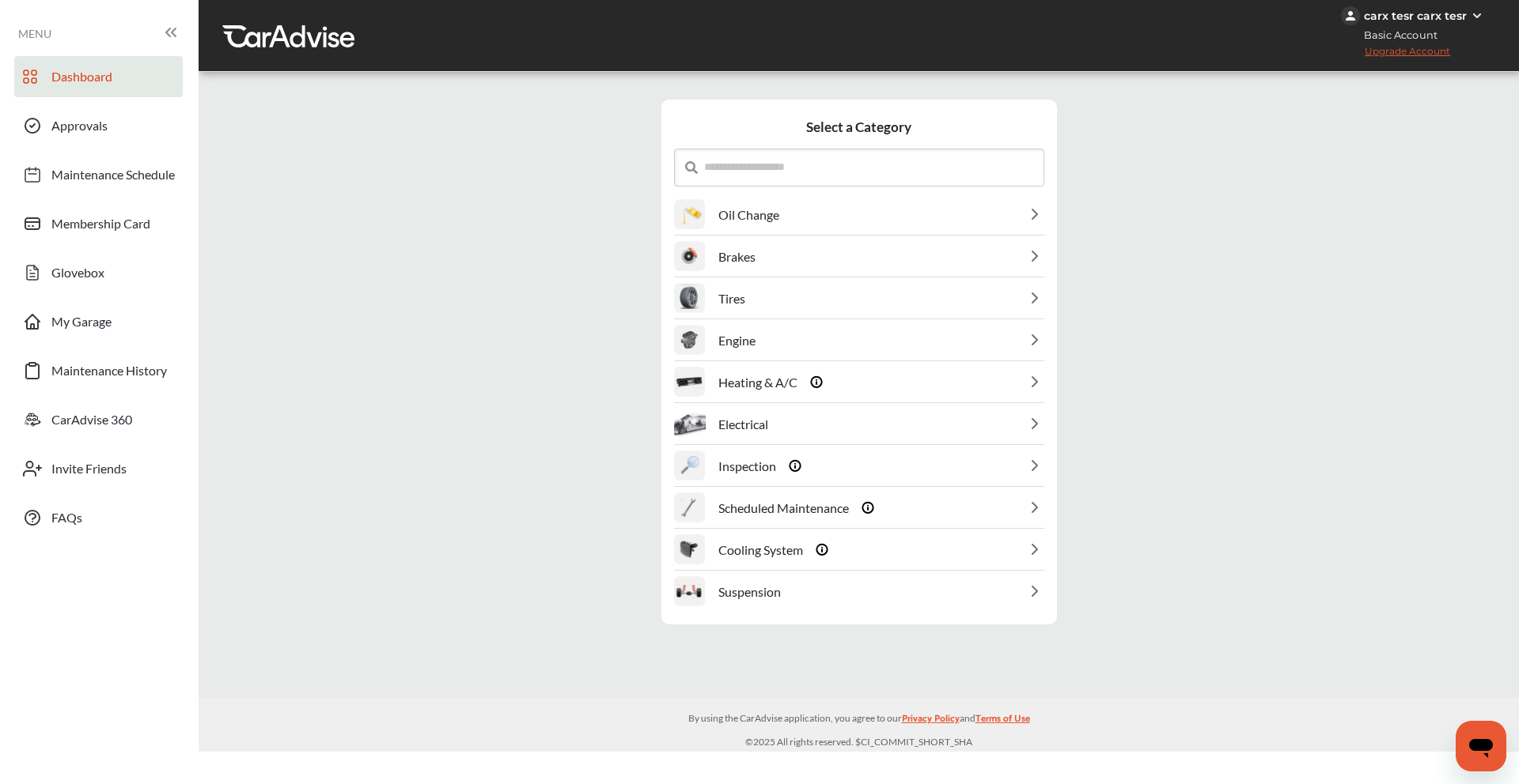
click at [137, 64] on link "Dashboard" at bounding box center [98, 77] width 169 height 42
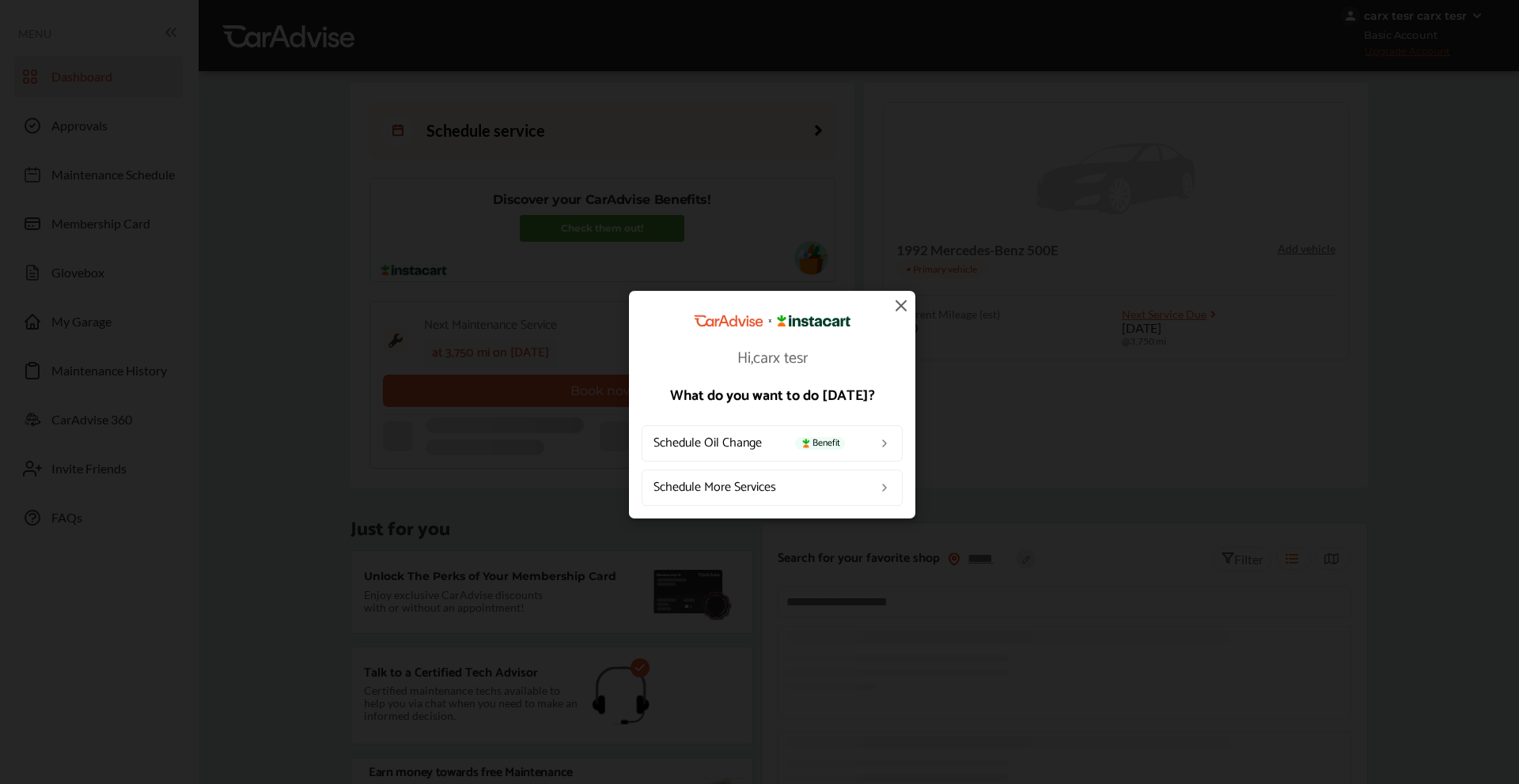
click at [686, 487] on link "Schedule More Services" at bounding box center [772, 488] width 261 height 36
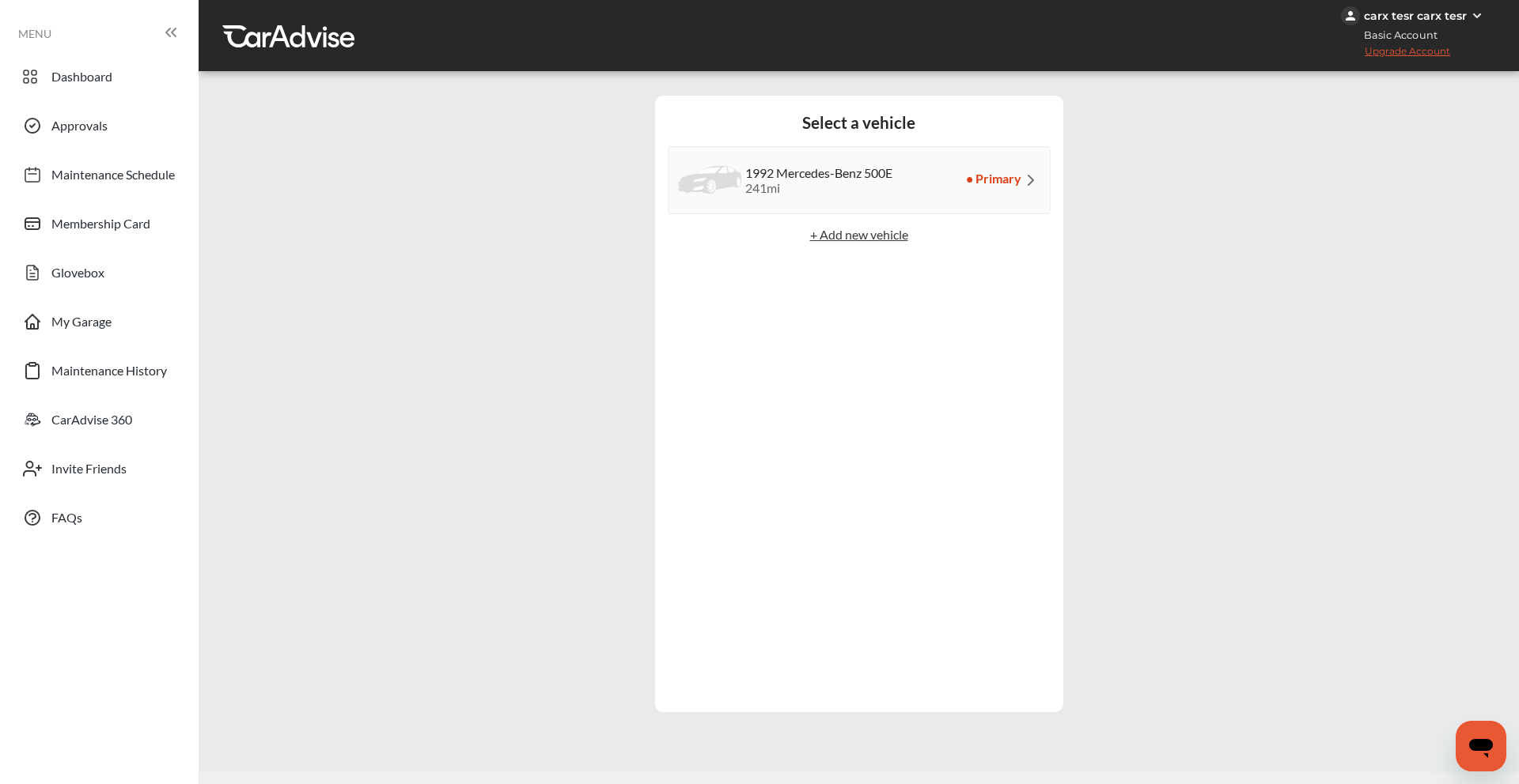
click at [801, 185] on div "241 mi" at bounding box center [819, 188] width 147 height 15
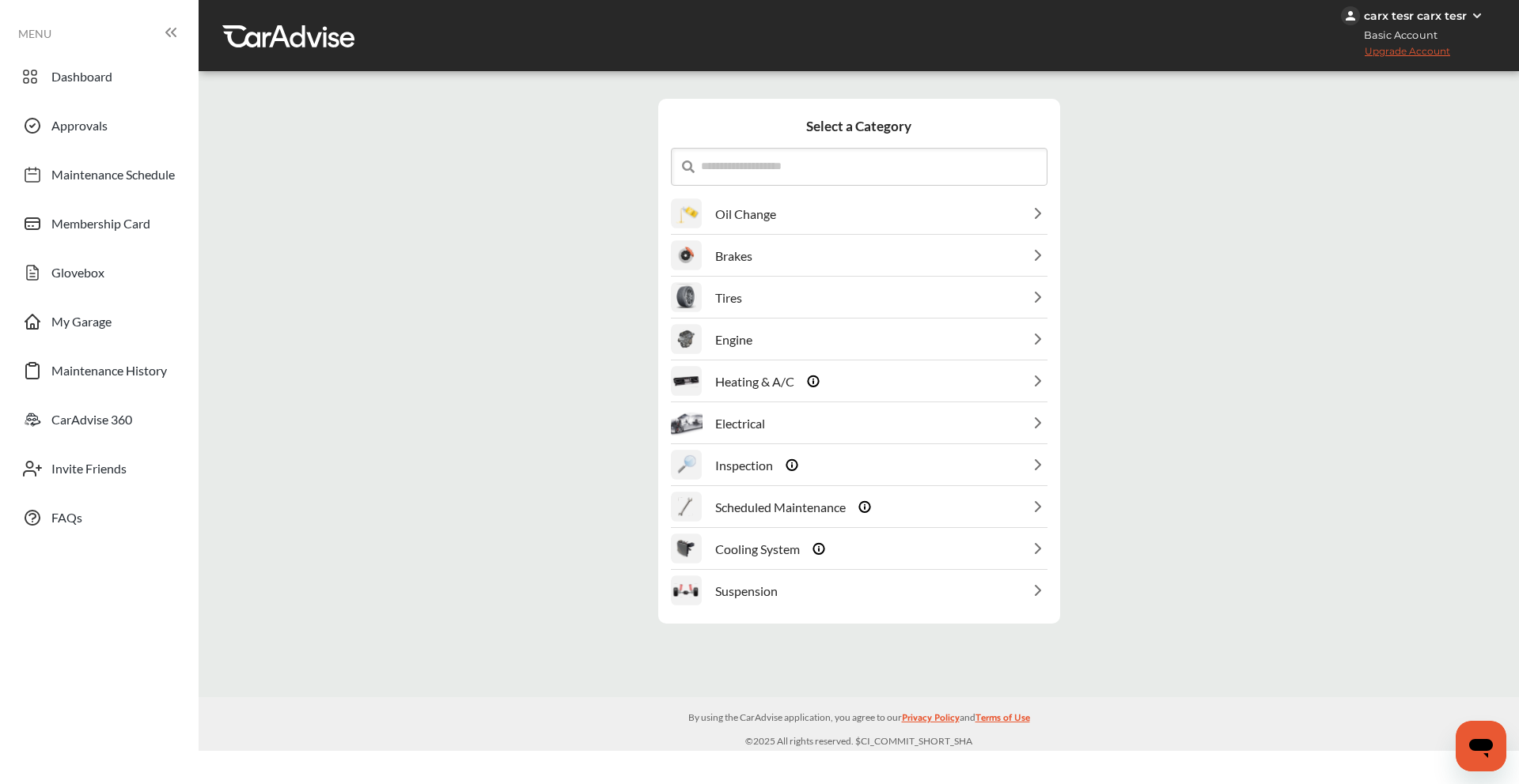
click at [779, 260] on div "Brakes" at bounding box center [858, 255] width 376 height 41
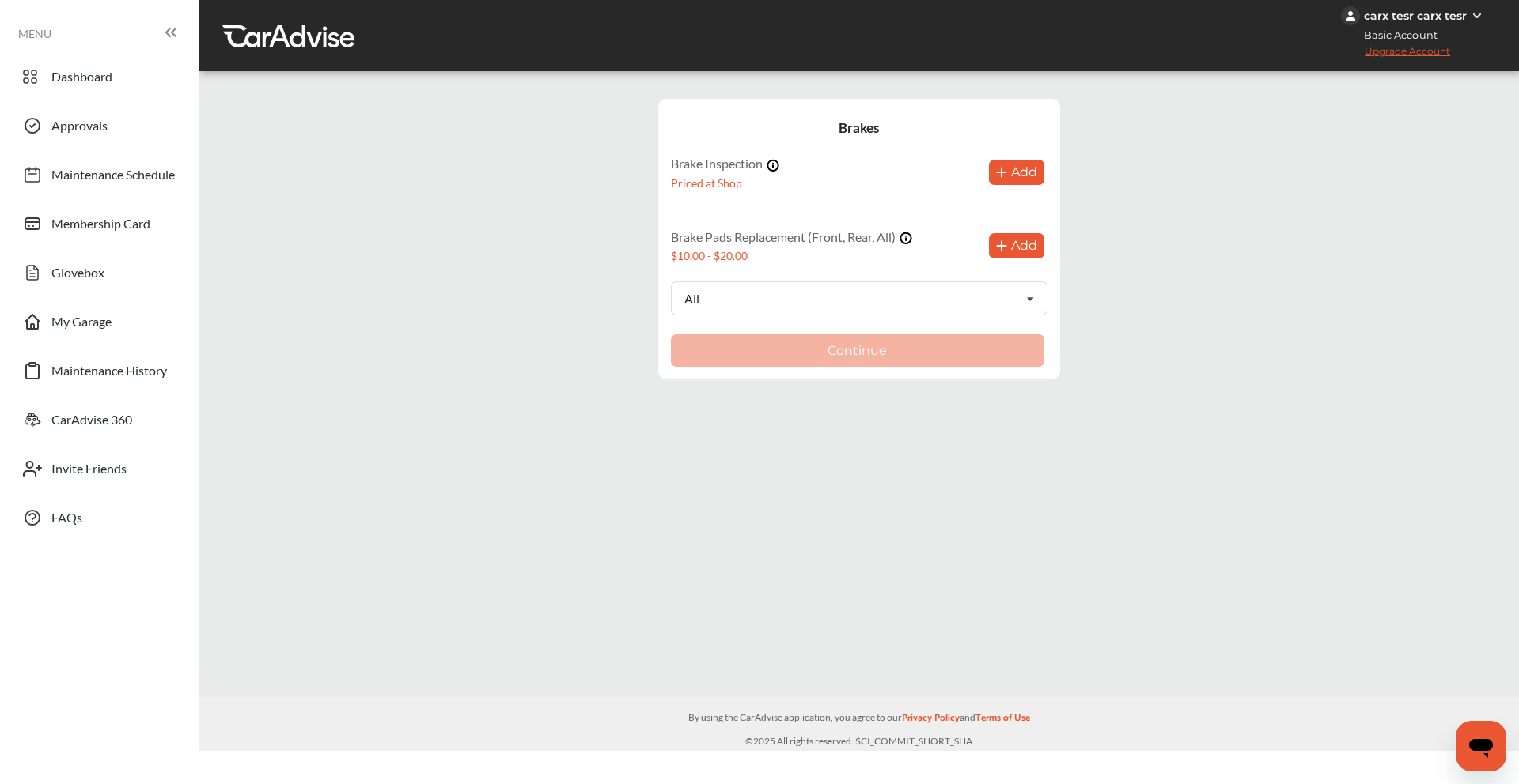
click at [1017, 253] on button "Add" at bounding box center [1016, 246] width 55 height 25
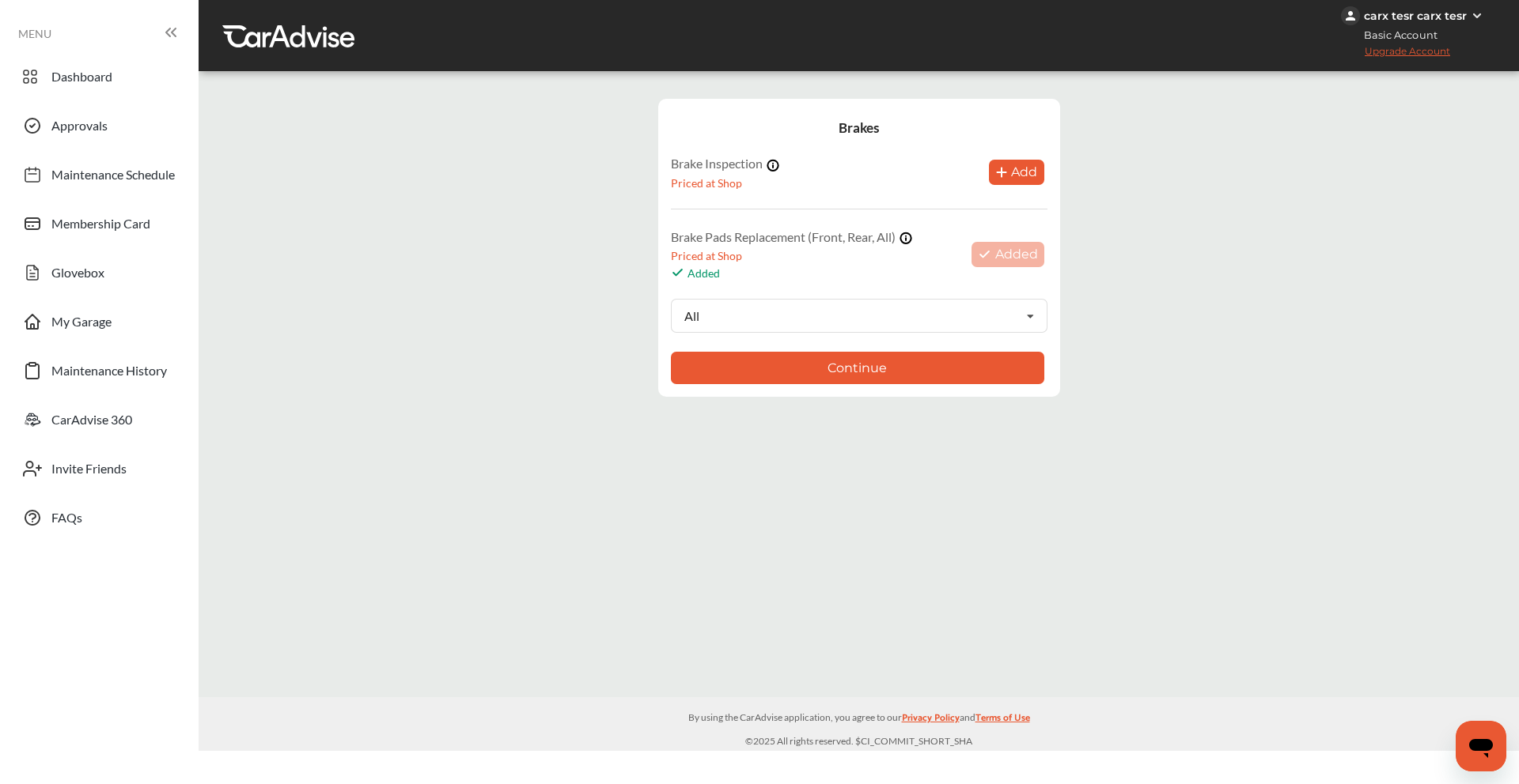
click at [887, 357] on button "Continue" at bounding box center [857, 368] width 374 height 32
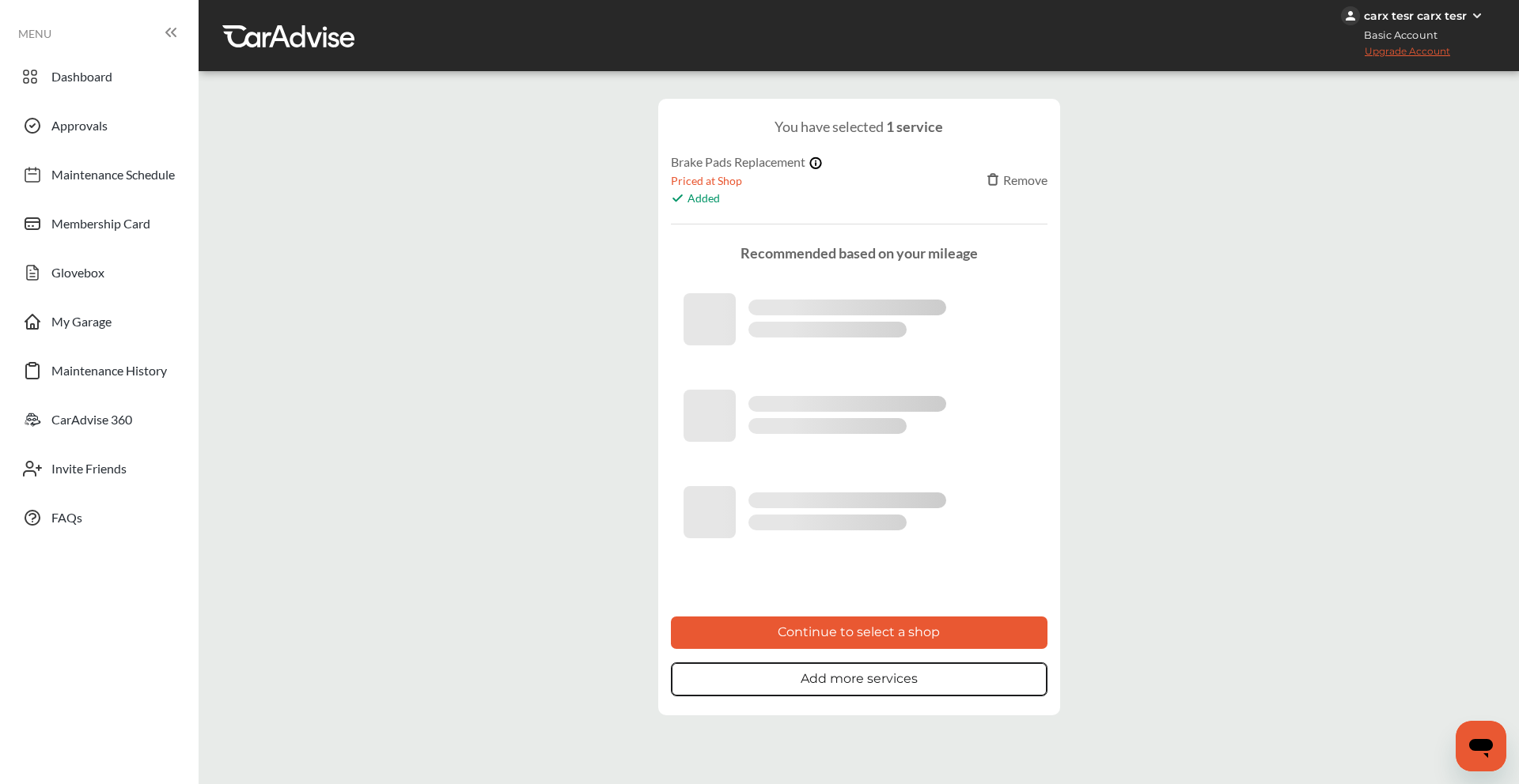
click at [805, 637] on button "Continue to select a shop" at bounding box center [858, 633] width 376 height 32
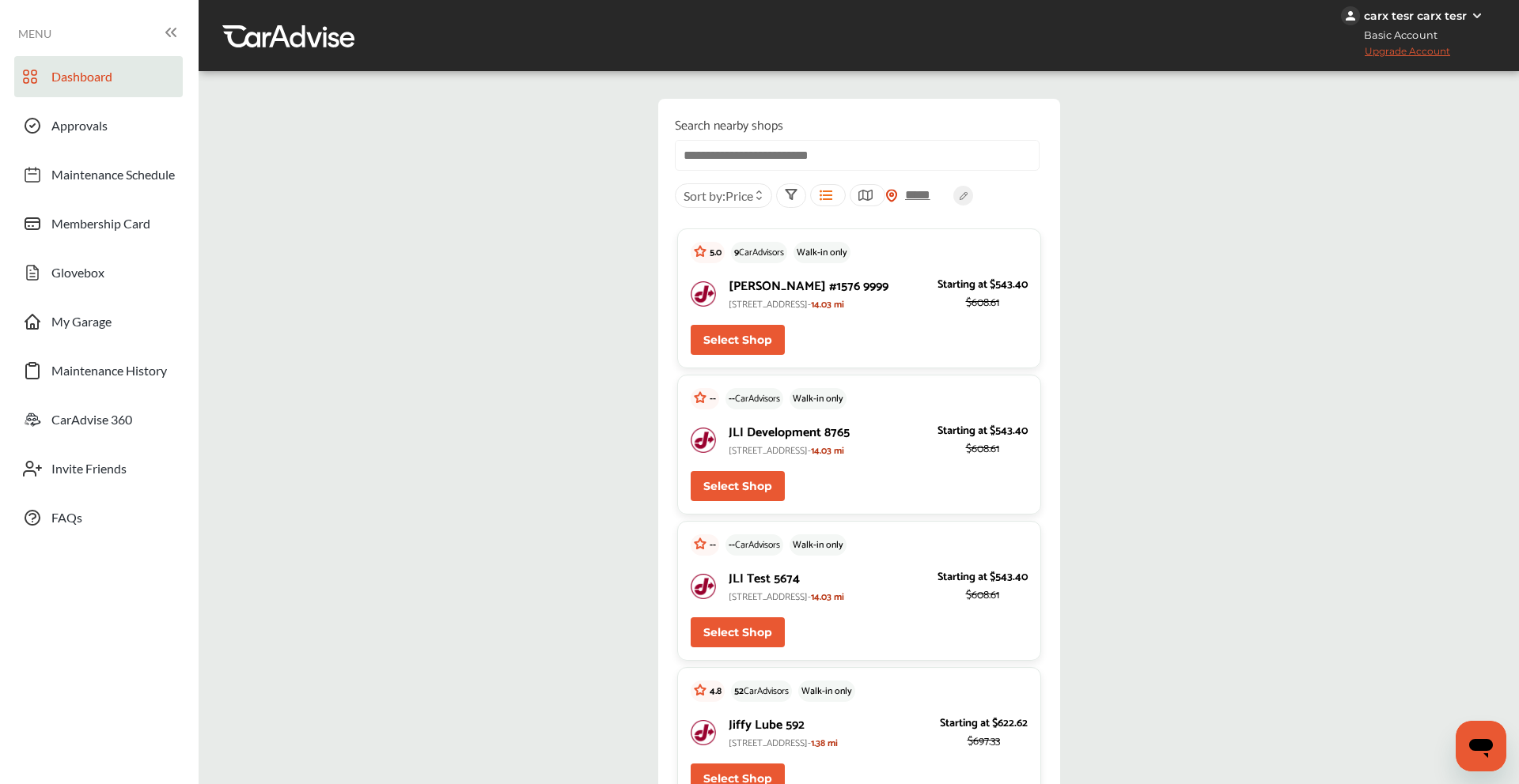
click at [138, 68] on link "Dashboard" at bounding box center [98, 77] width 169 height 42
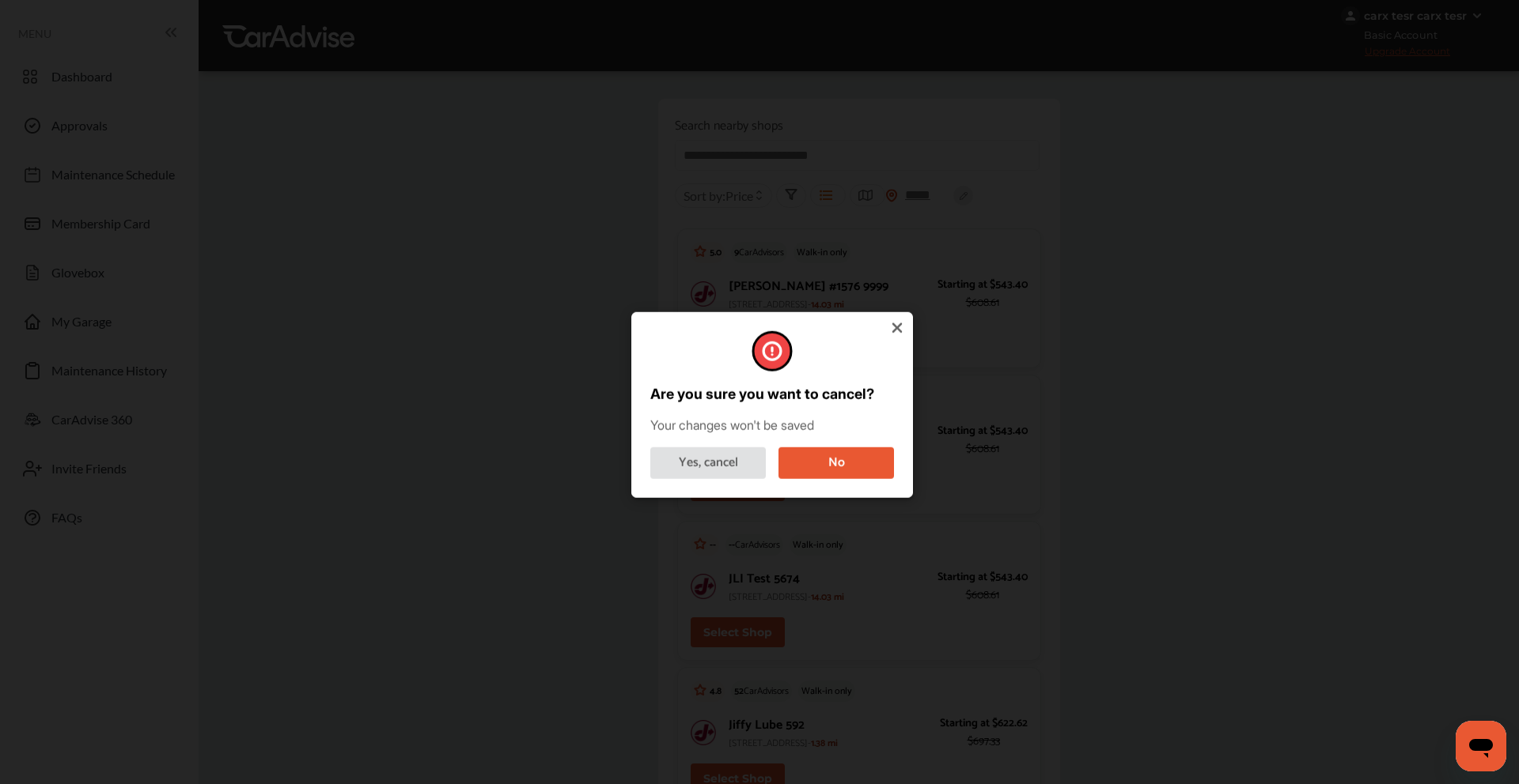
click at [711, 443] on div "Are you sure you want to cancel? Your changes won't be saved Yes, cancel No" at bounding box center [772, 405] width 244 height 148
click at [710, 452] on button "Yes, cancel" at bounding box center [708, 462] width 116 height 32
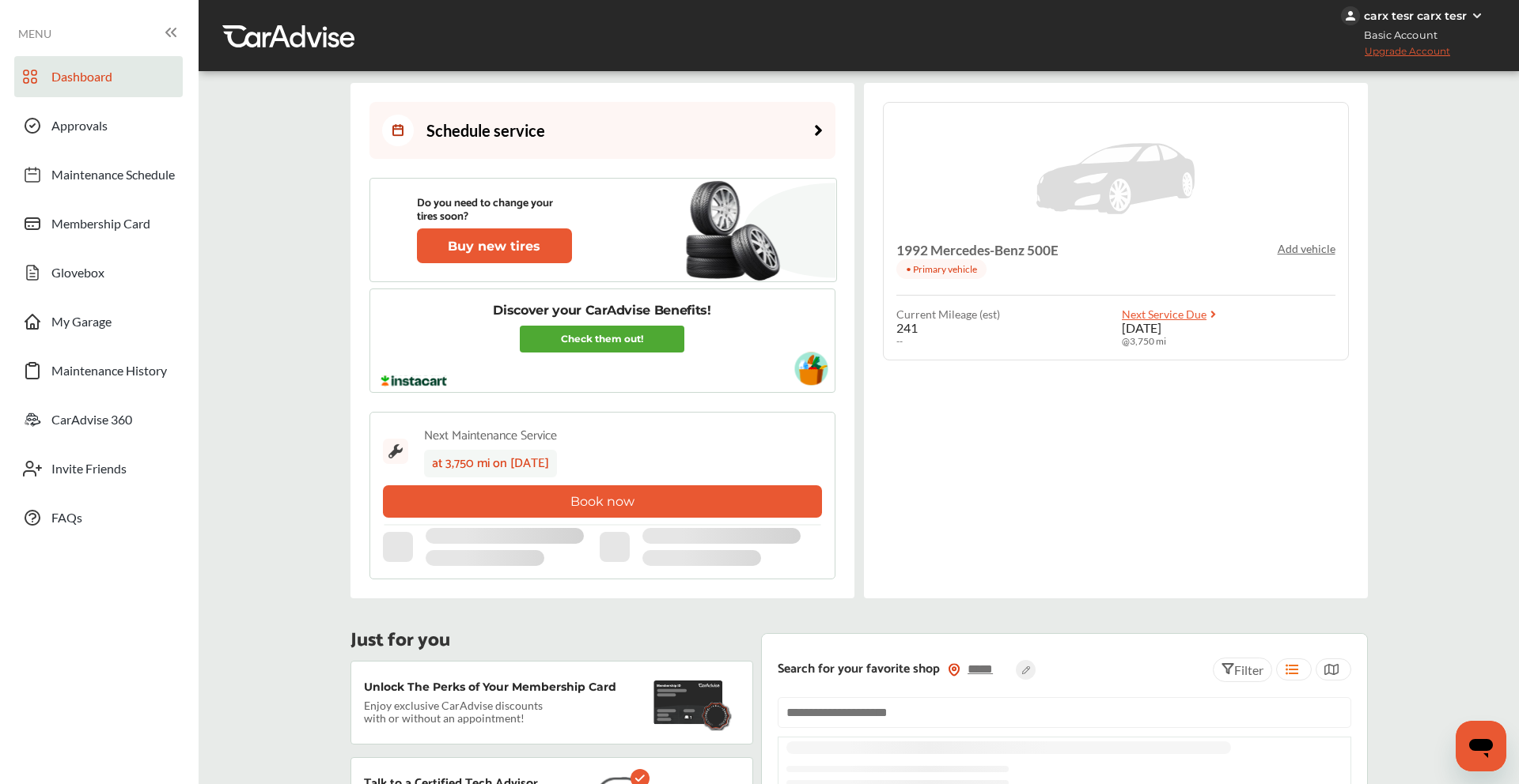
click at [509, 121] on div "Schedule service" at bounding box center [463, 130] width 163 height 32
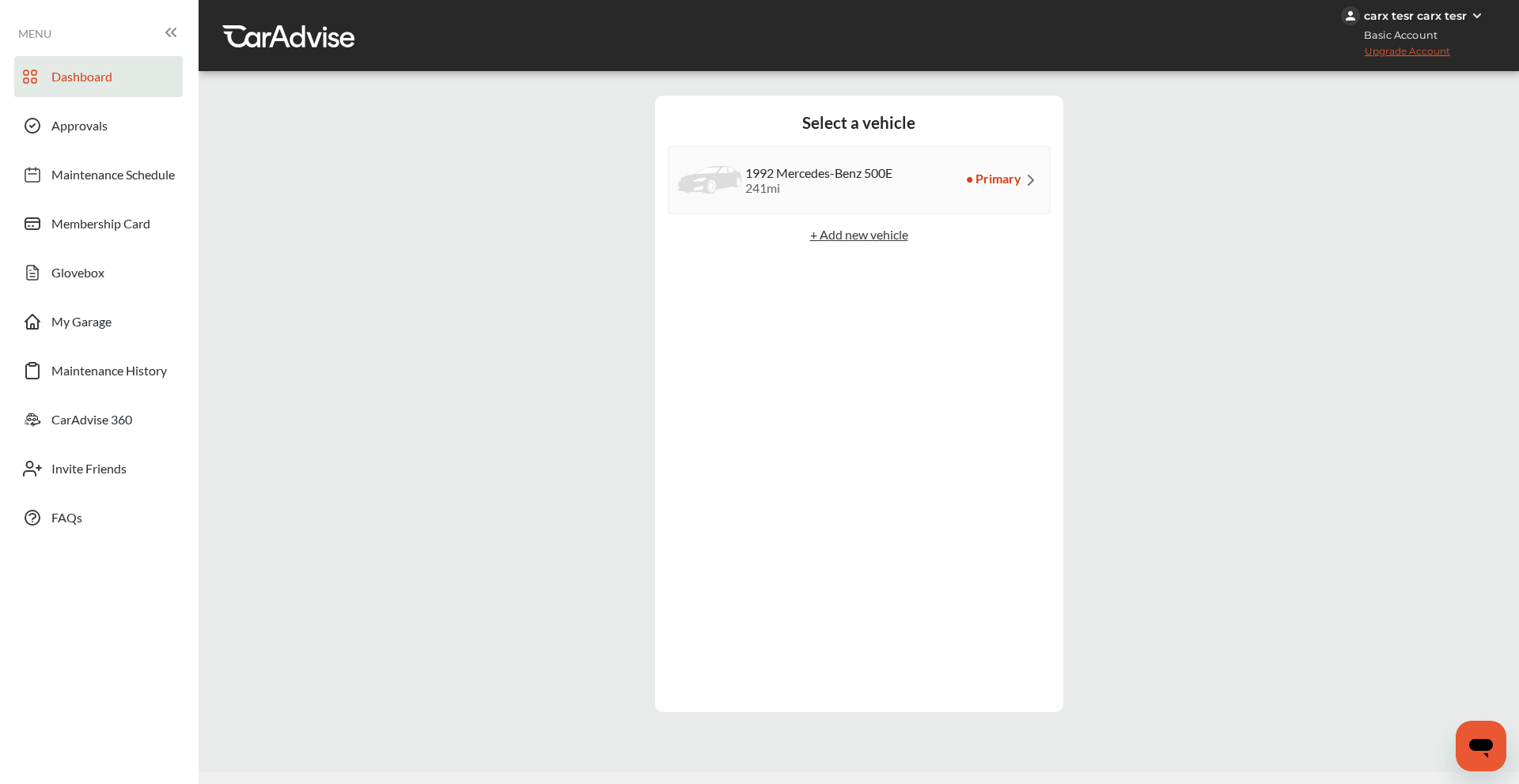
click at [70, 77] on span "Dashboard" at bounding box center [81, 78] width 60 height 21
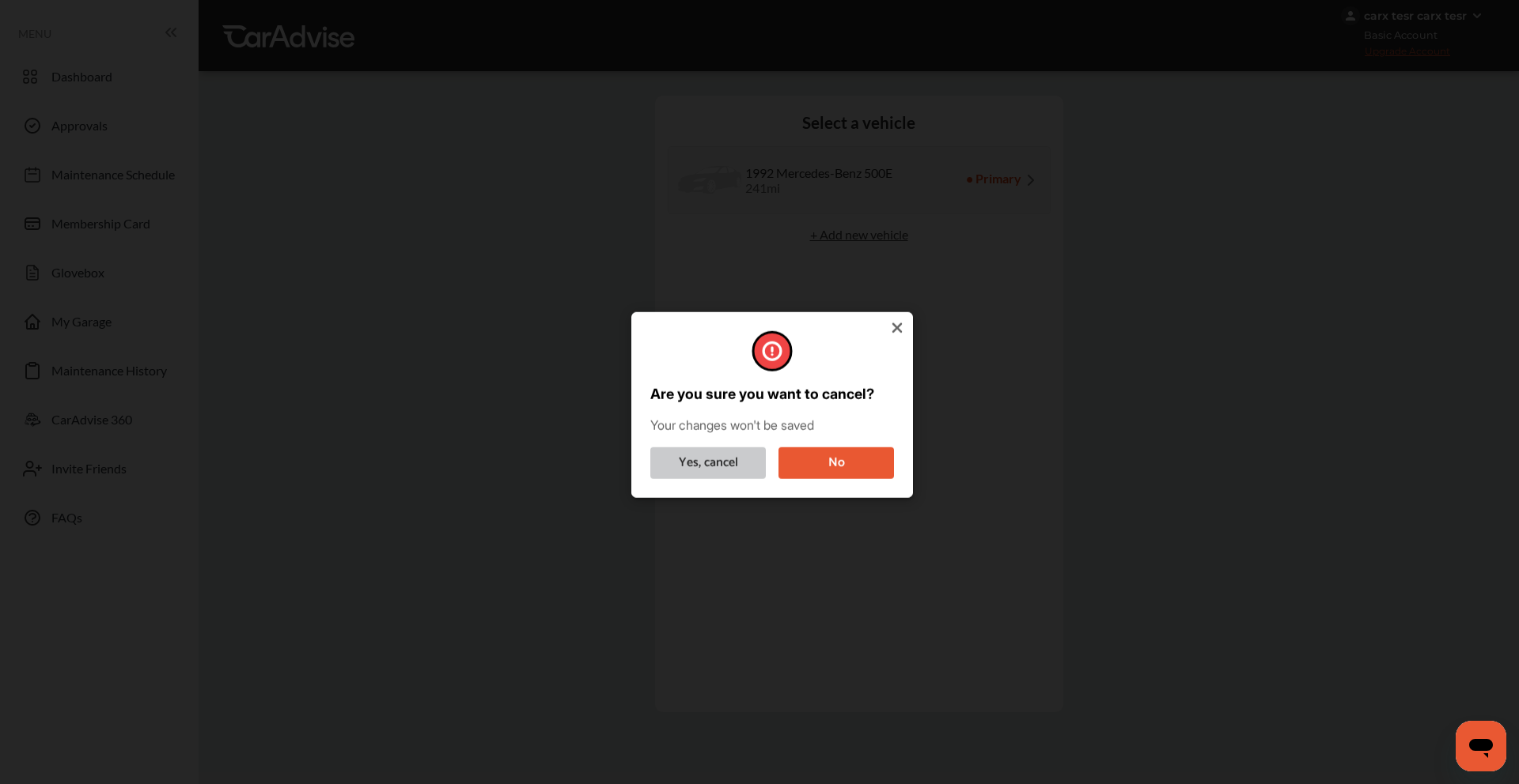
click at [680, 477] on button "Yes, cancel" at bounding box center [708, 462] width 116 height 32
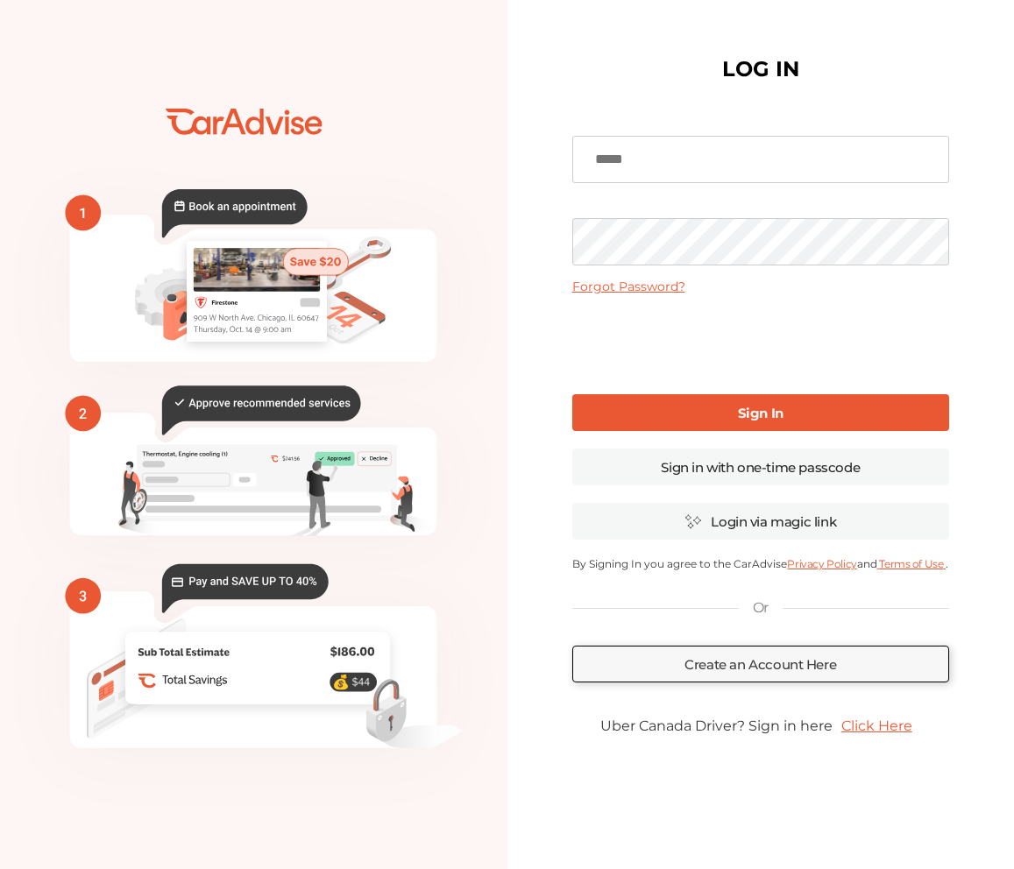
click at [710, 137] on input at bounding box center [760, 159] width 377 height 47
click at [666, 155] on input at bounding box center [760, 159] width 377 height 47
type input "**********"
click at [640, 422] on link "Sign In" at bounding box center [760, 412] width 377 height 37
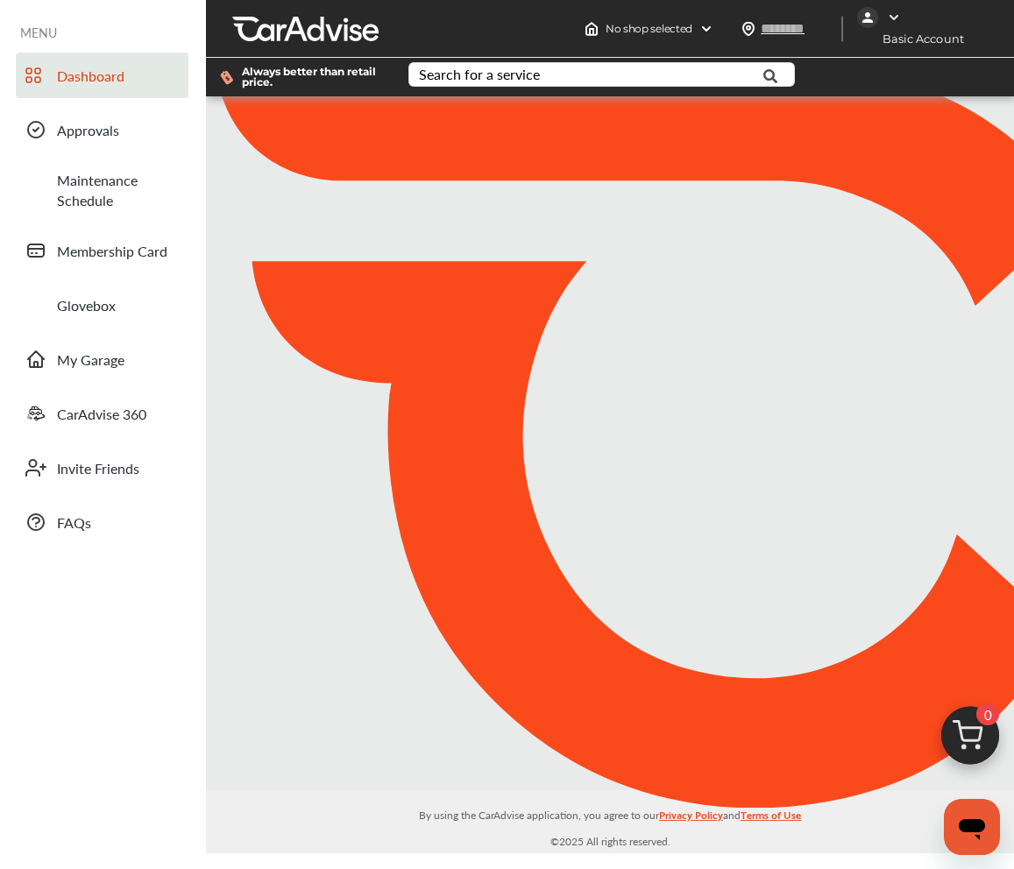
type input "*****"
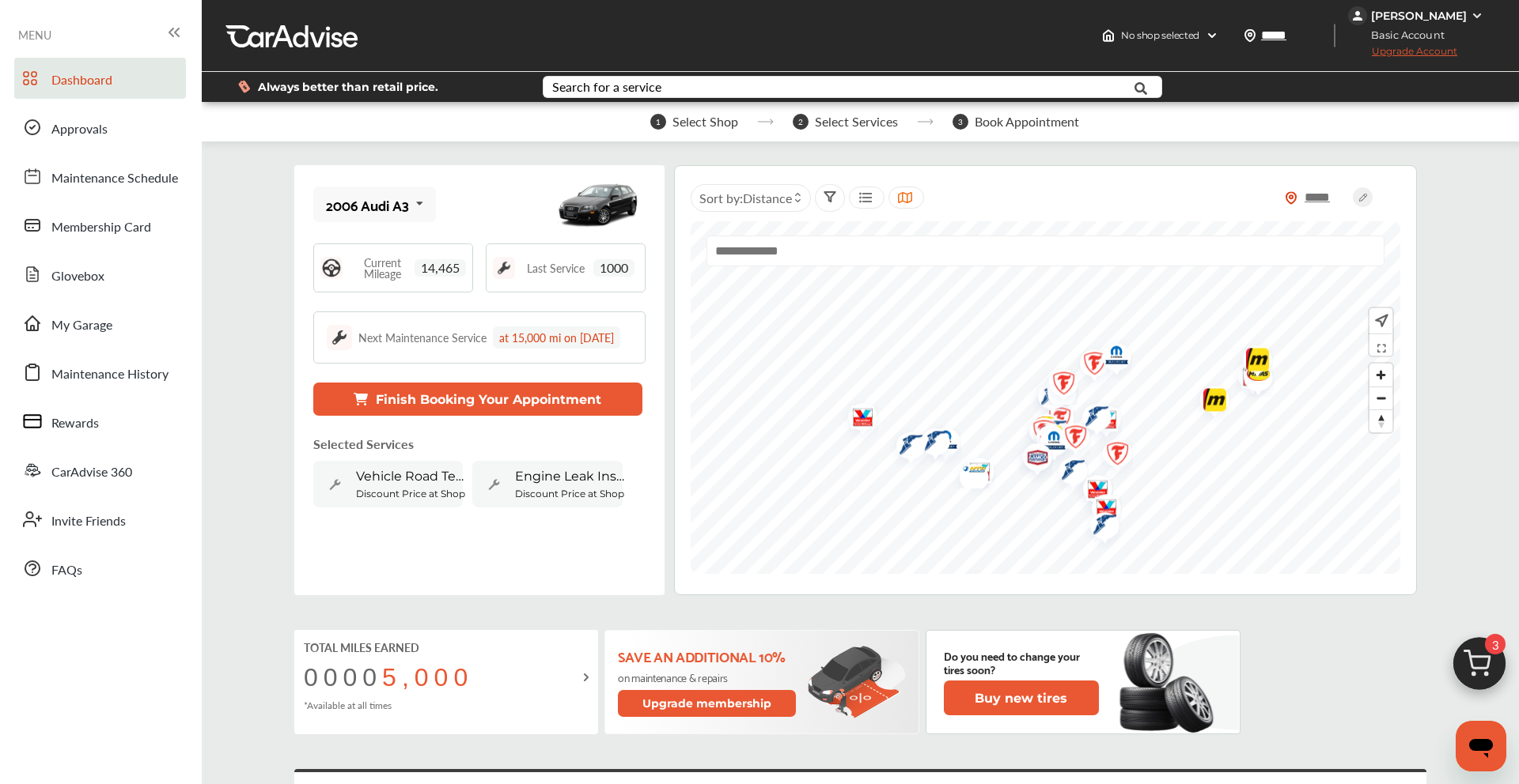
click at [861, 200] on icon at bounding box center [865, 198] width 15 height 13
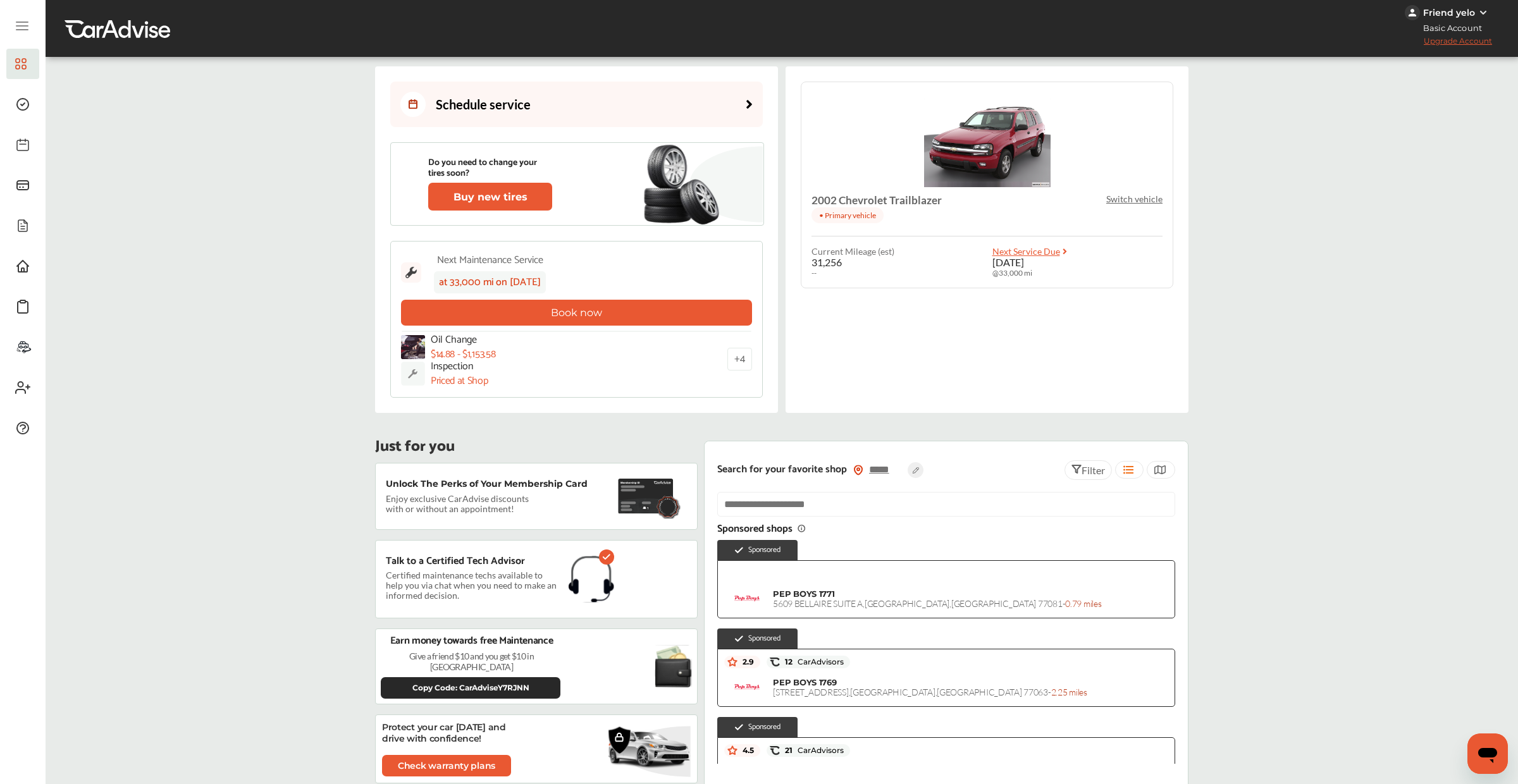
click at [540, 309] on button "Book now" at bounding box center [576, 312] width 351 height 26
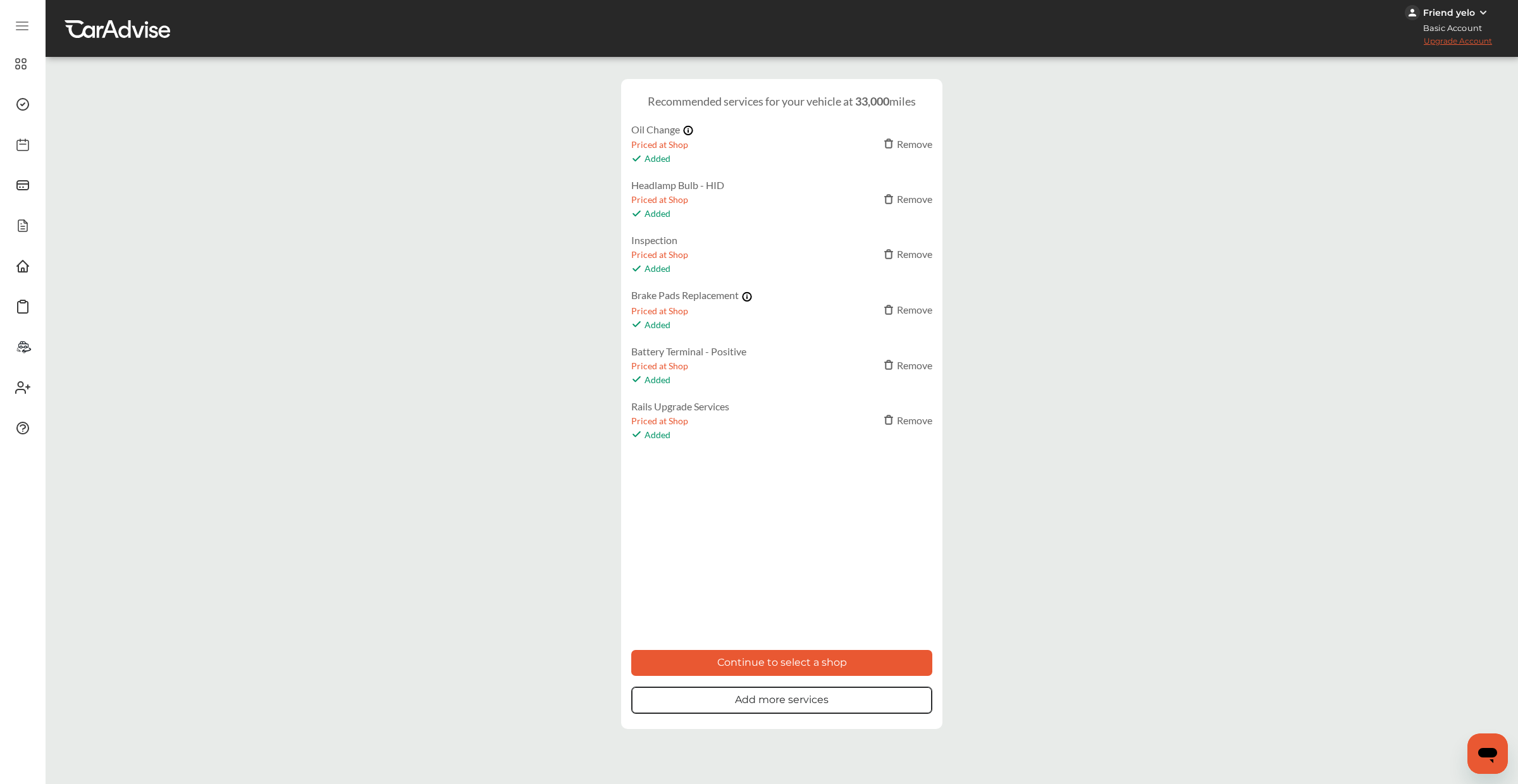
click at [727, 704] on button "Add more services" at bounding box center [781, 700] width 301 height 27
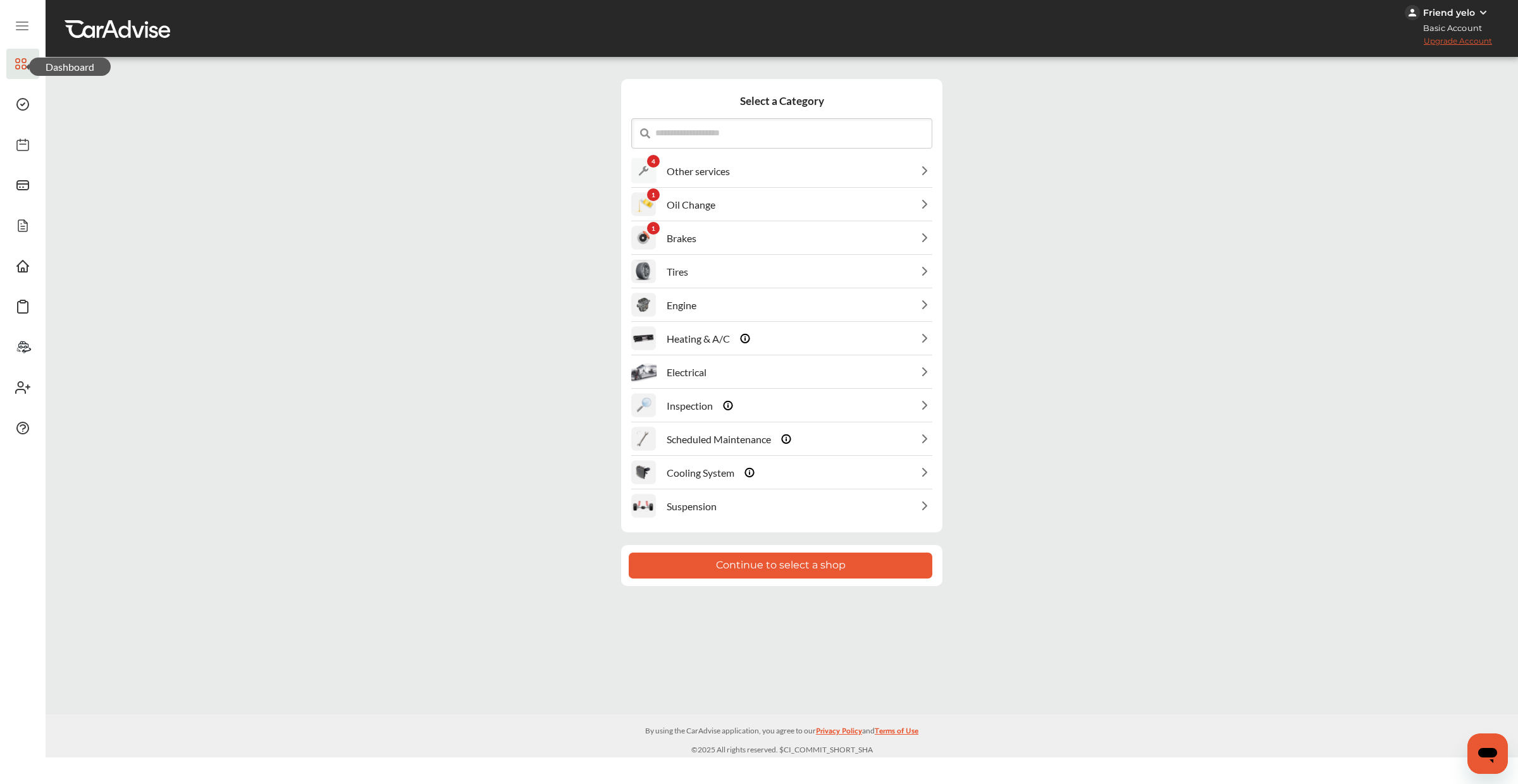
click at [18, 58] on icon at bounding box center [21, 63] width 12 height 15
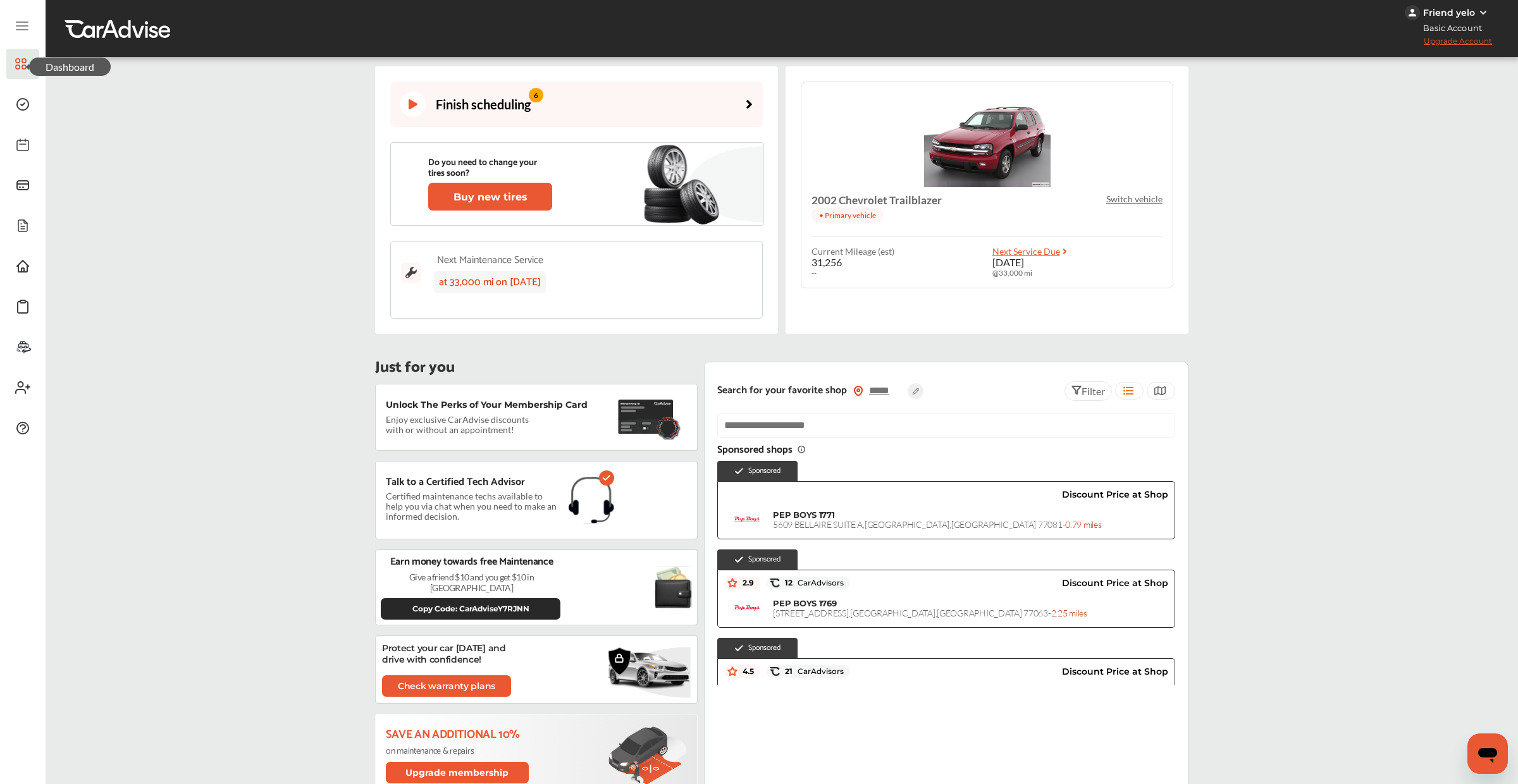
click at [493, 115] on div "Finish scheduling 6" at bounding box center [465, 104] width 131 height 25
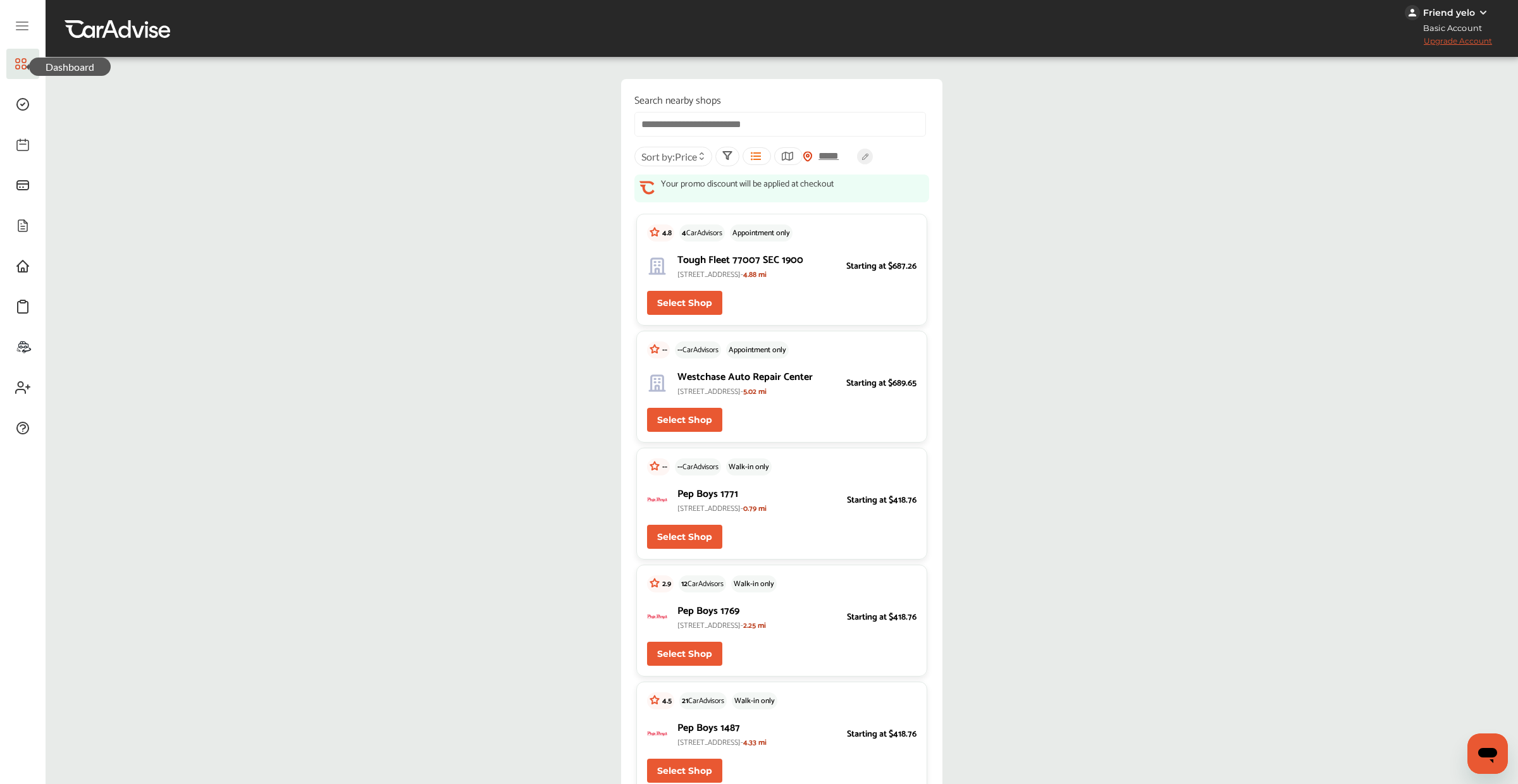
scroll to position [23, 0]
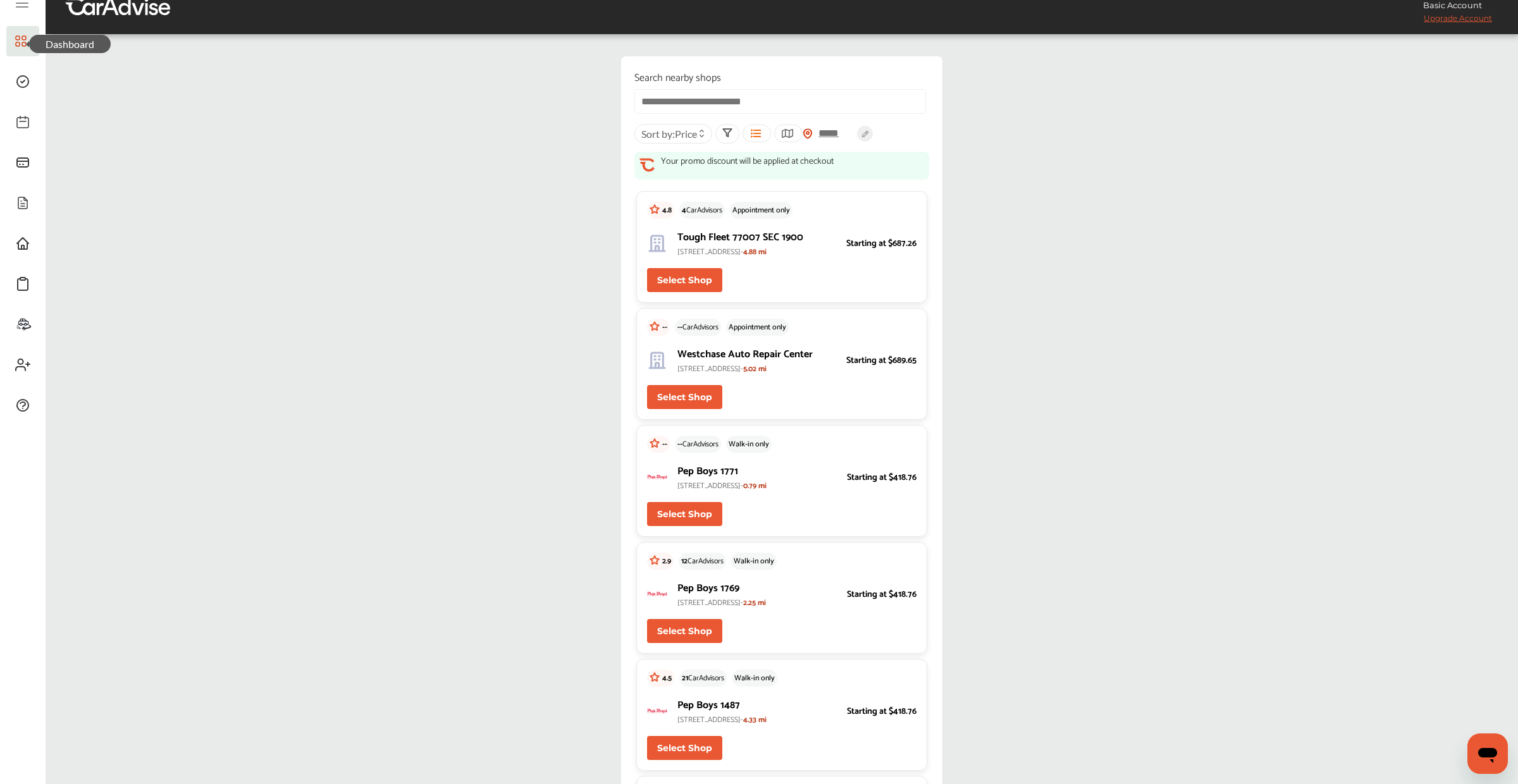
click at [693, 289] on button "Select Shop" at bounding box center [685, 280] width 75 height 24
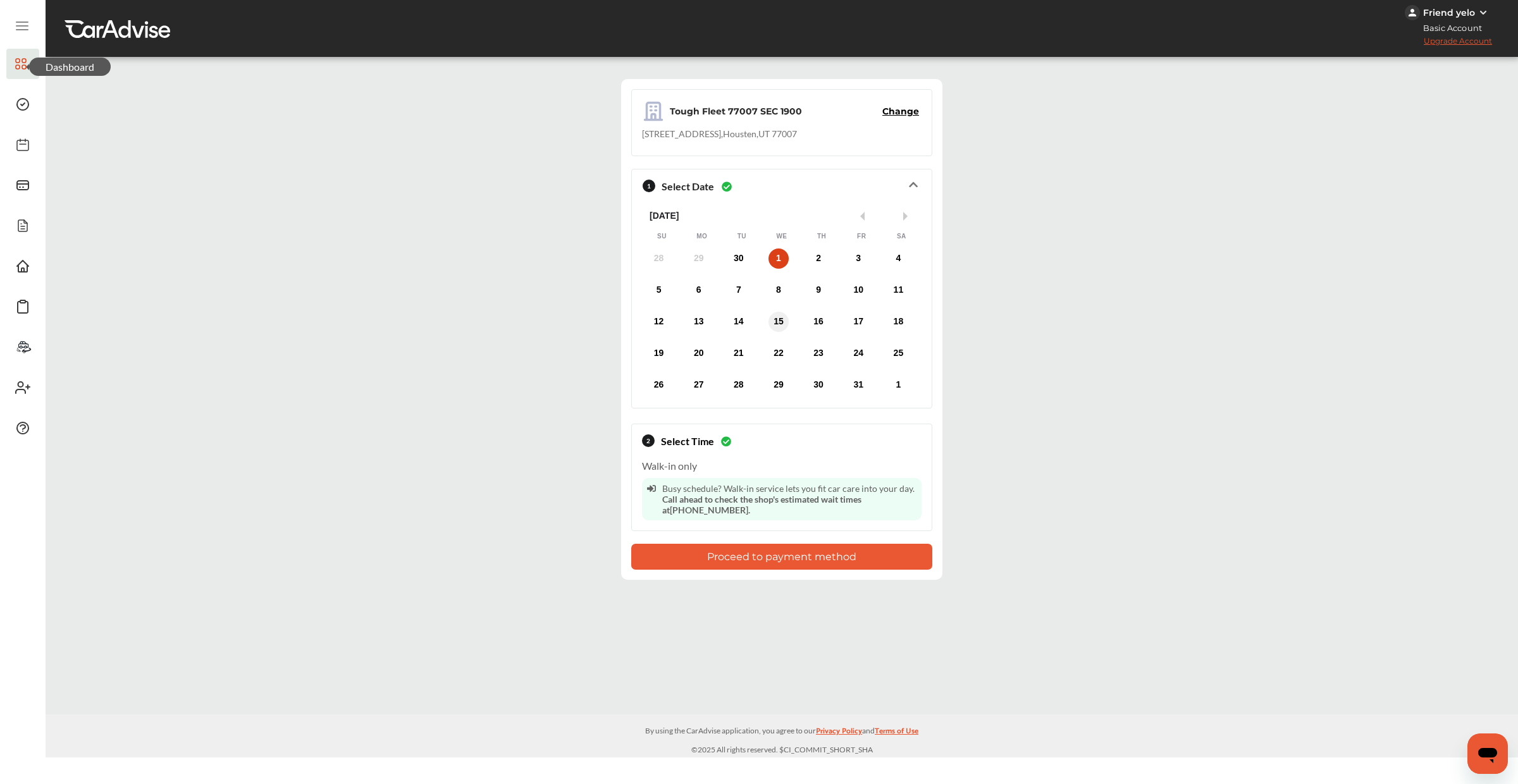
click at [777, 324] on div "15" at bounding box center [778, 322] width 20 height 20
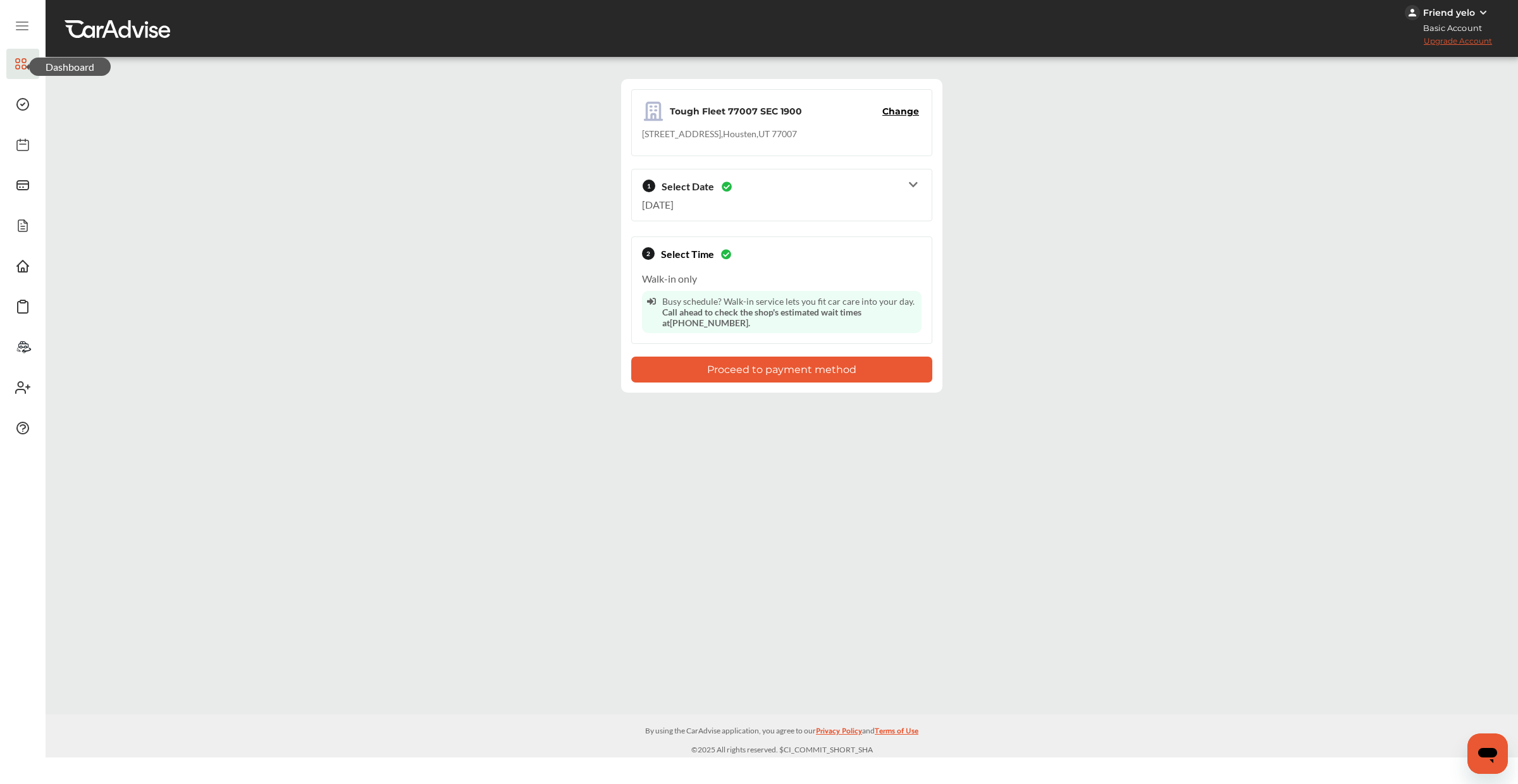
click at [770, 373] on button "Proceed to payment method" at bounding box center [781, 369] width 301 height 26
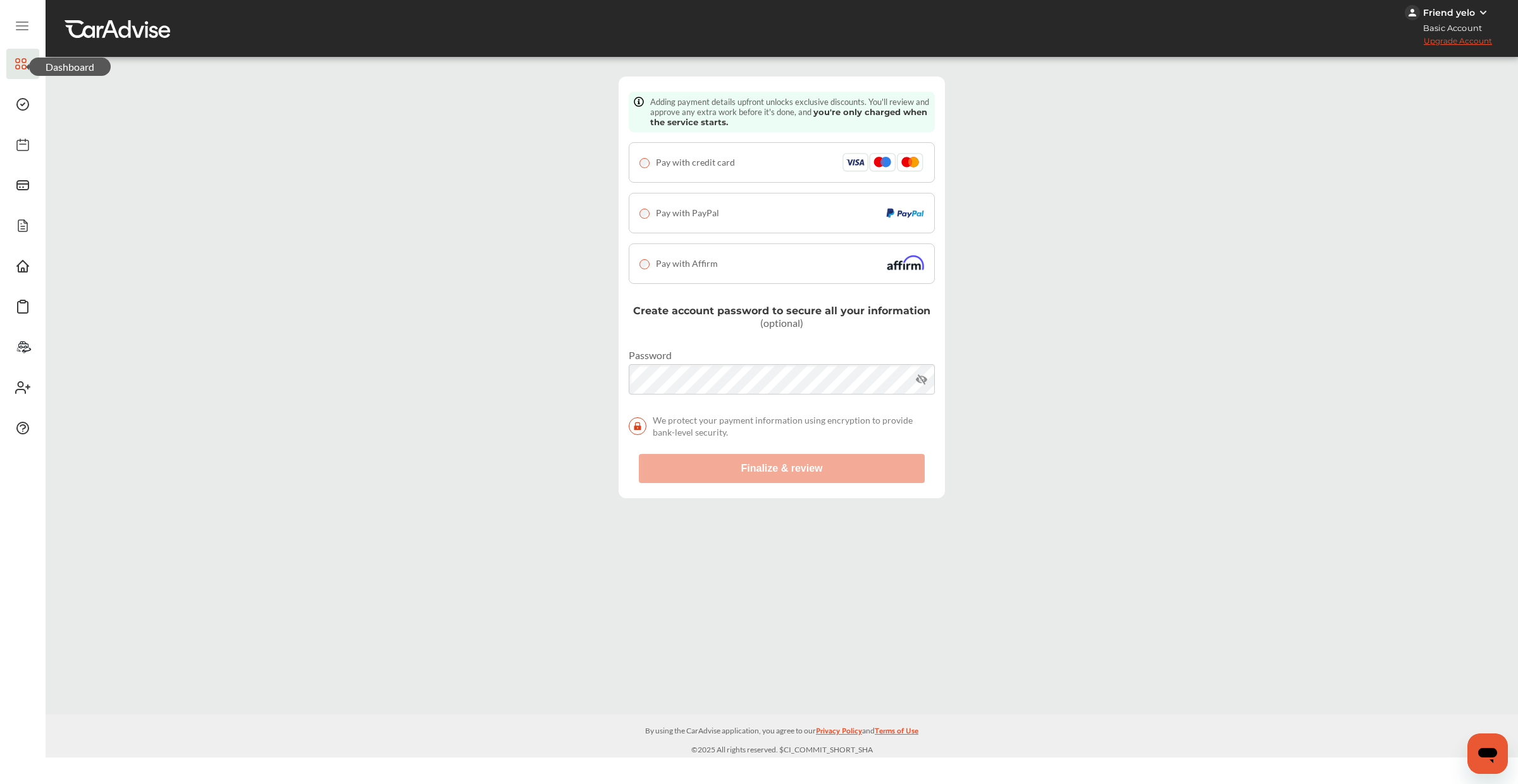
click at [688, 271] on div "Pay with Affirm" at bounding box center [781, 263] width 284 height 19
click at [699, 476] on button "Finalize & review" at bounding box center [781, 468] width 286 height 29
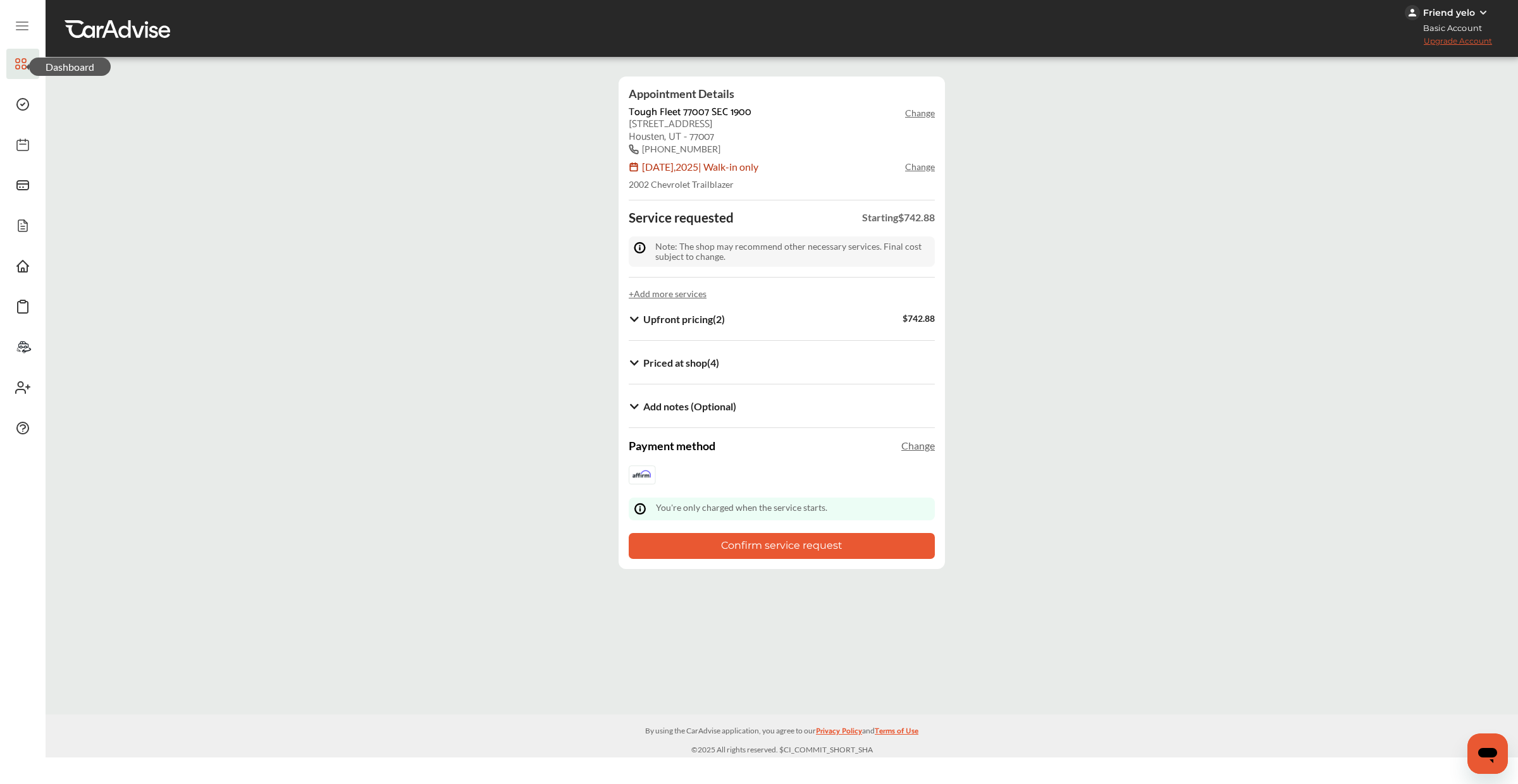
click at [696, 535] on button "Confirm service request" at bounding box center [781, 546] width 306 height 26
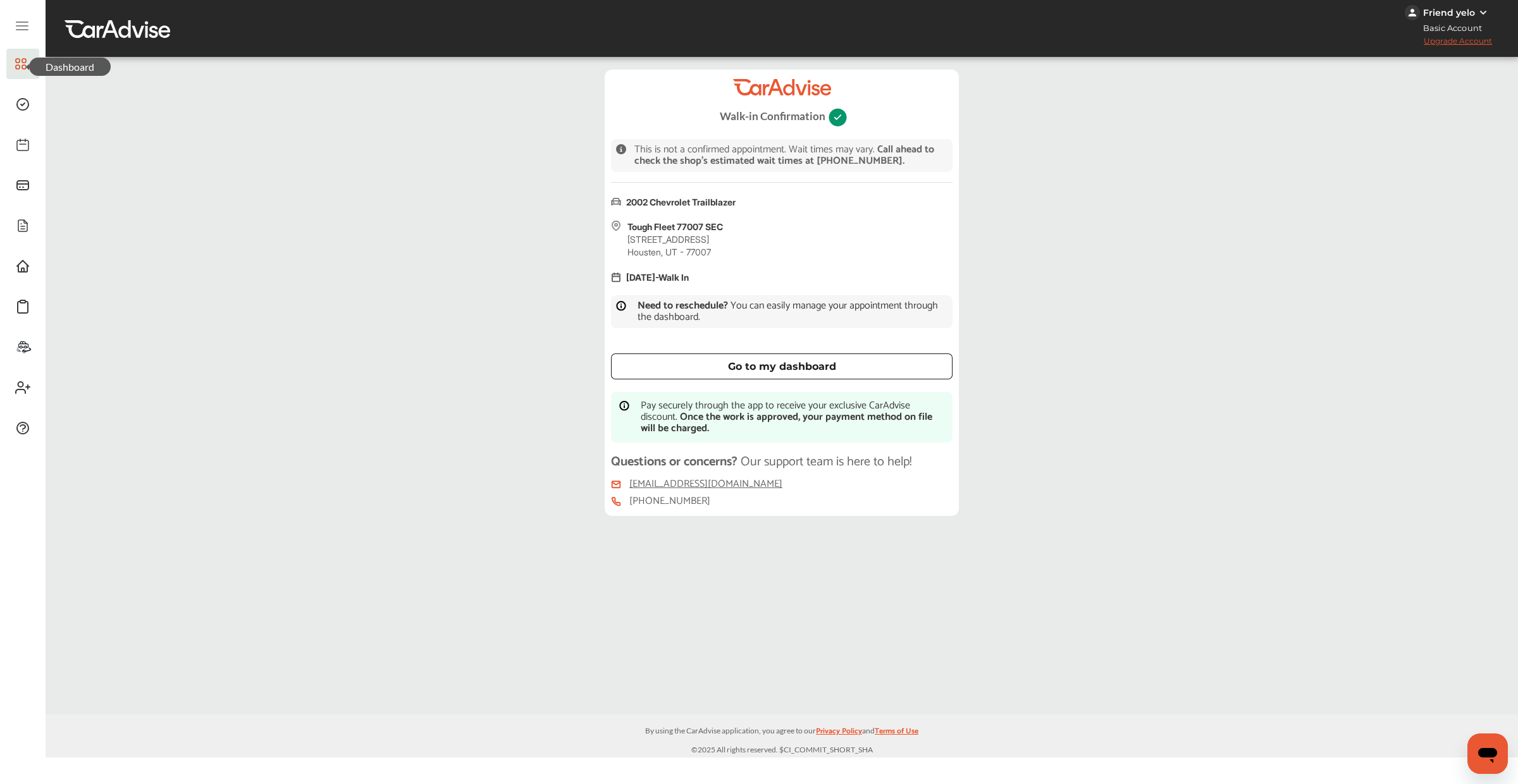
click at [25, 58] on icon at bounding box center [21, 63] width 12 height 15
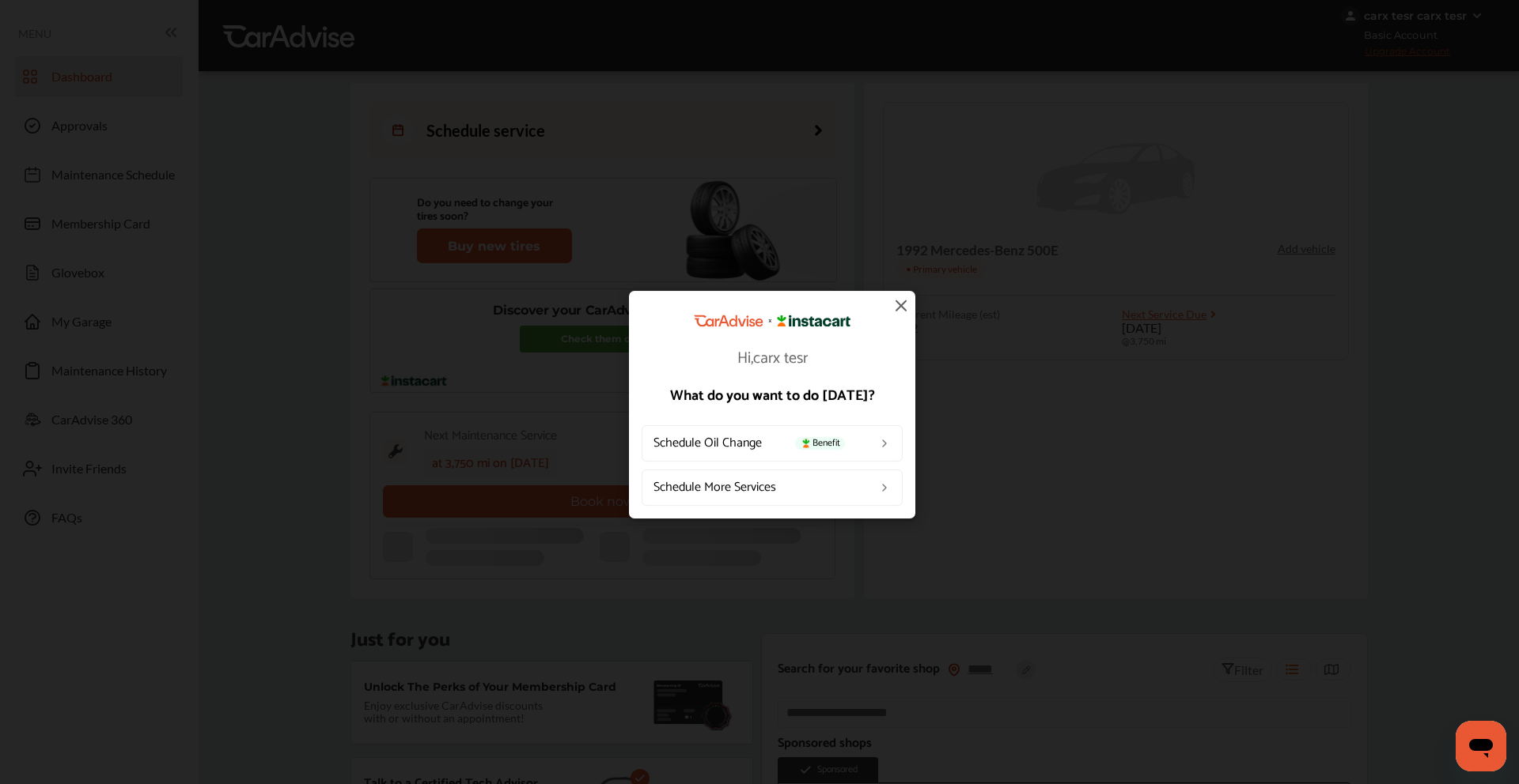
click at [899, 308] on img at bounding box center [901, 305] width 19 height 19
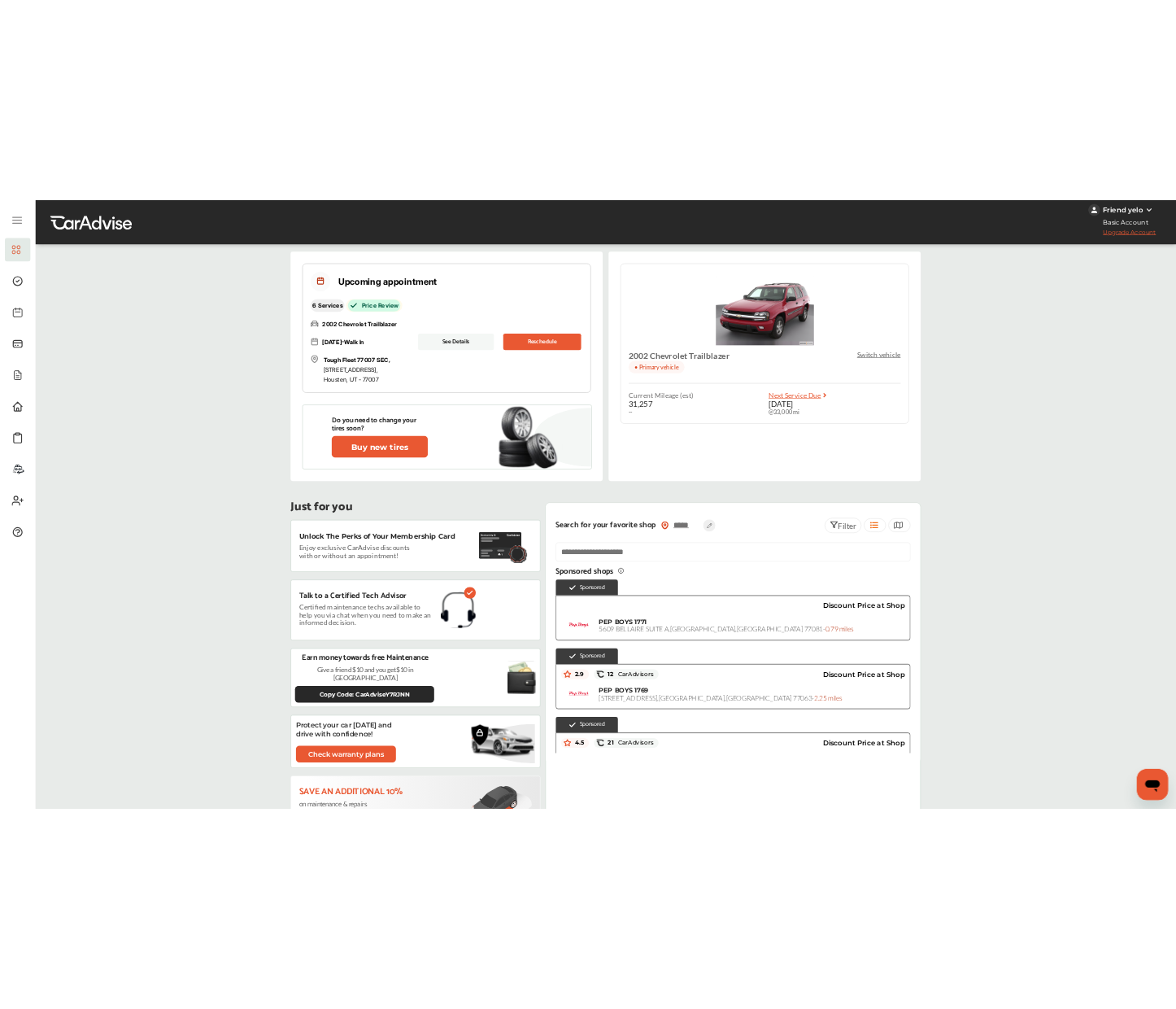
scroll to position [10, 0]
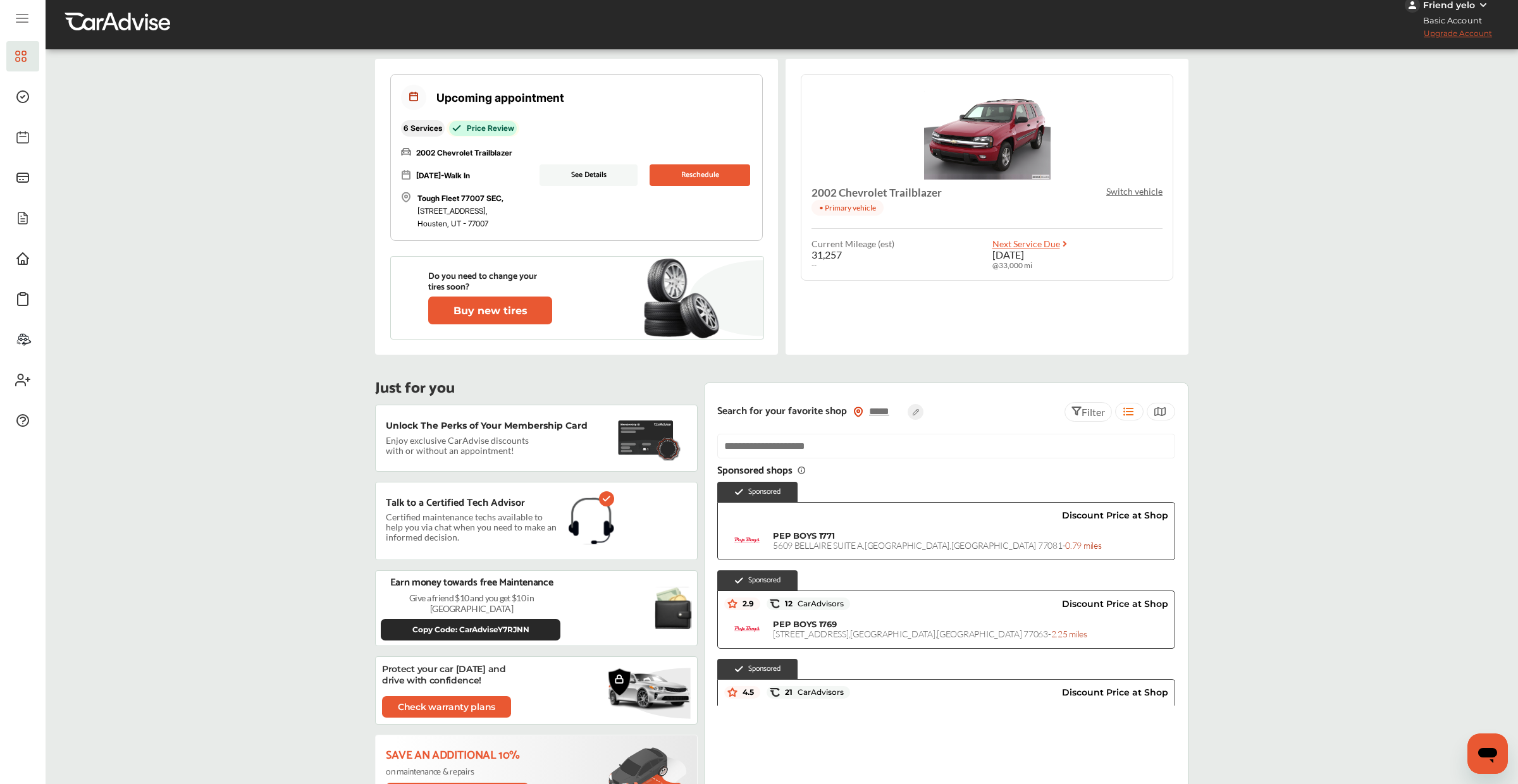
click at [707, 181] on button "Reschedule" at bounding box center [699, 175] width 100 height 22
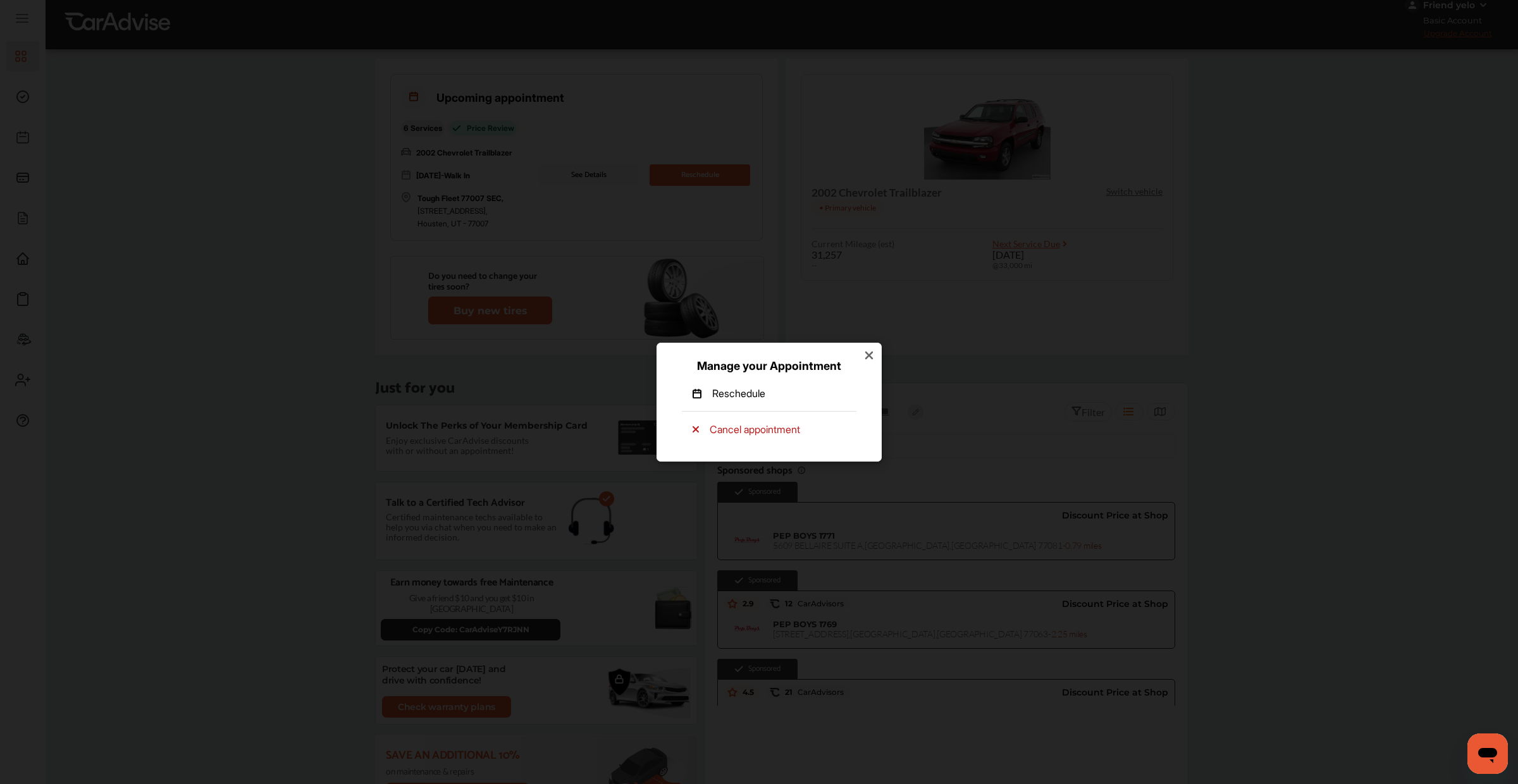
click at [870, 357] on icon at bounding box center [869, 355] width 8 height 8
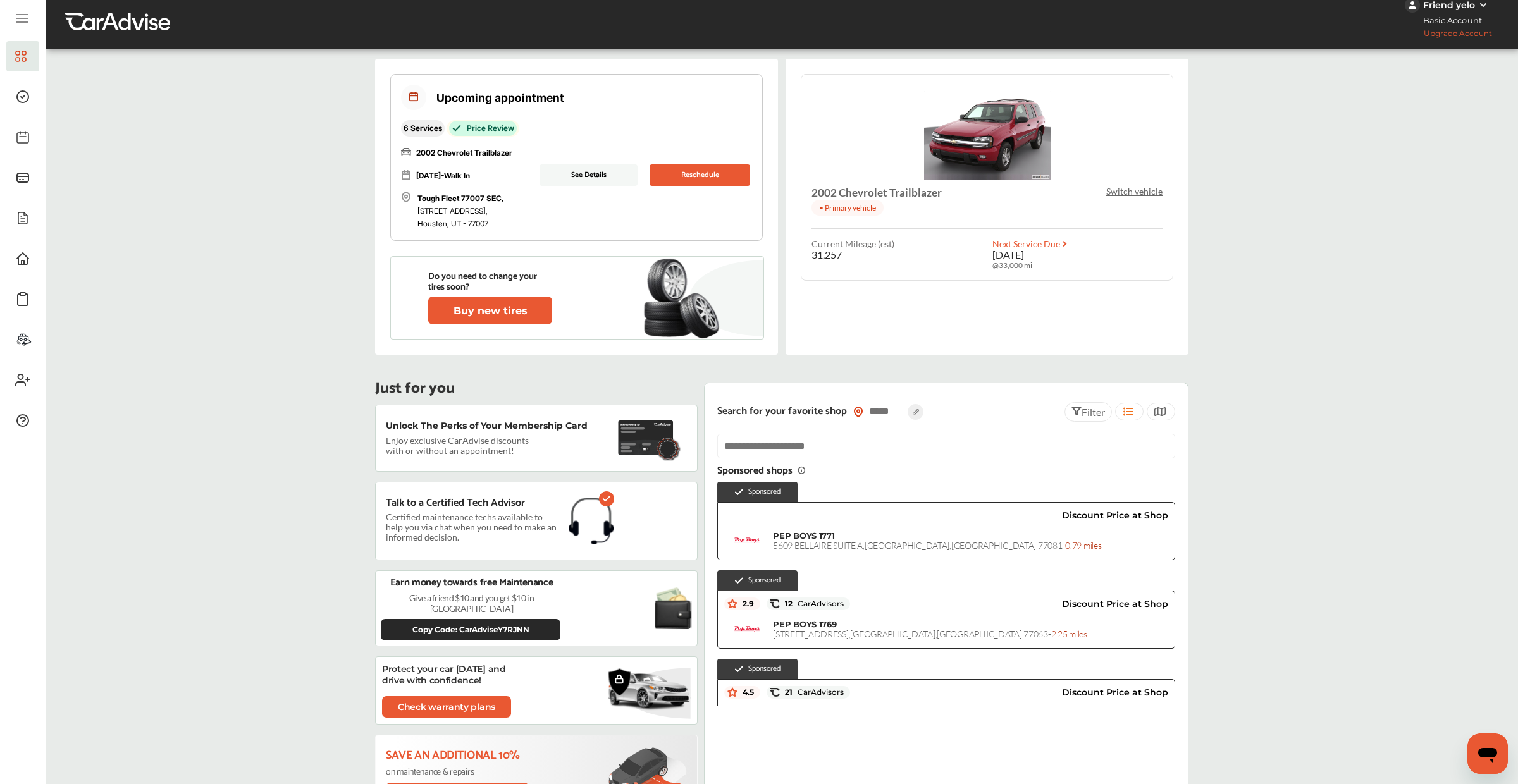
click at [692, 178] on button "Reschedule" at bounding box center [699, 175] width 100 height 22
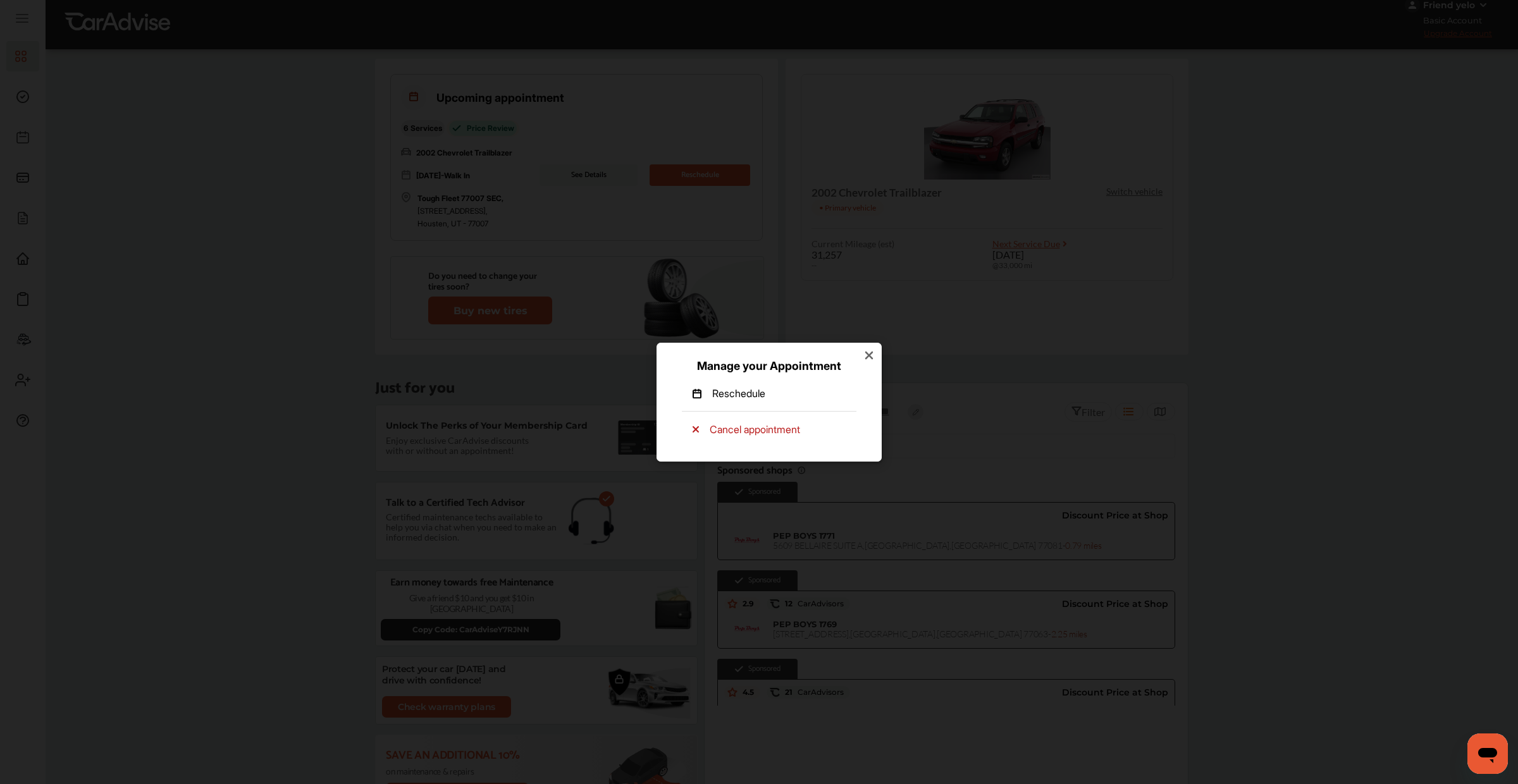
click at [863, 356] on icon at bounding box center [869, 356] width 13 height 13
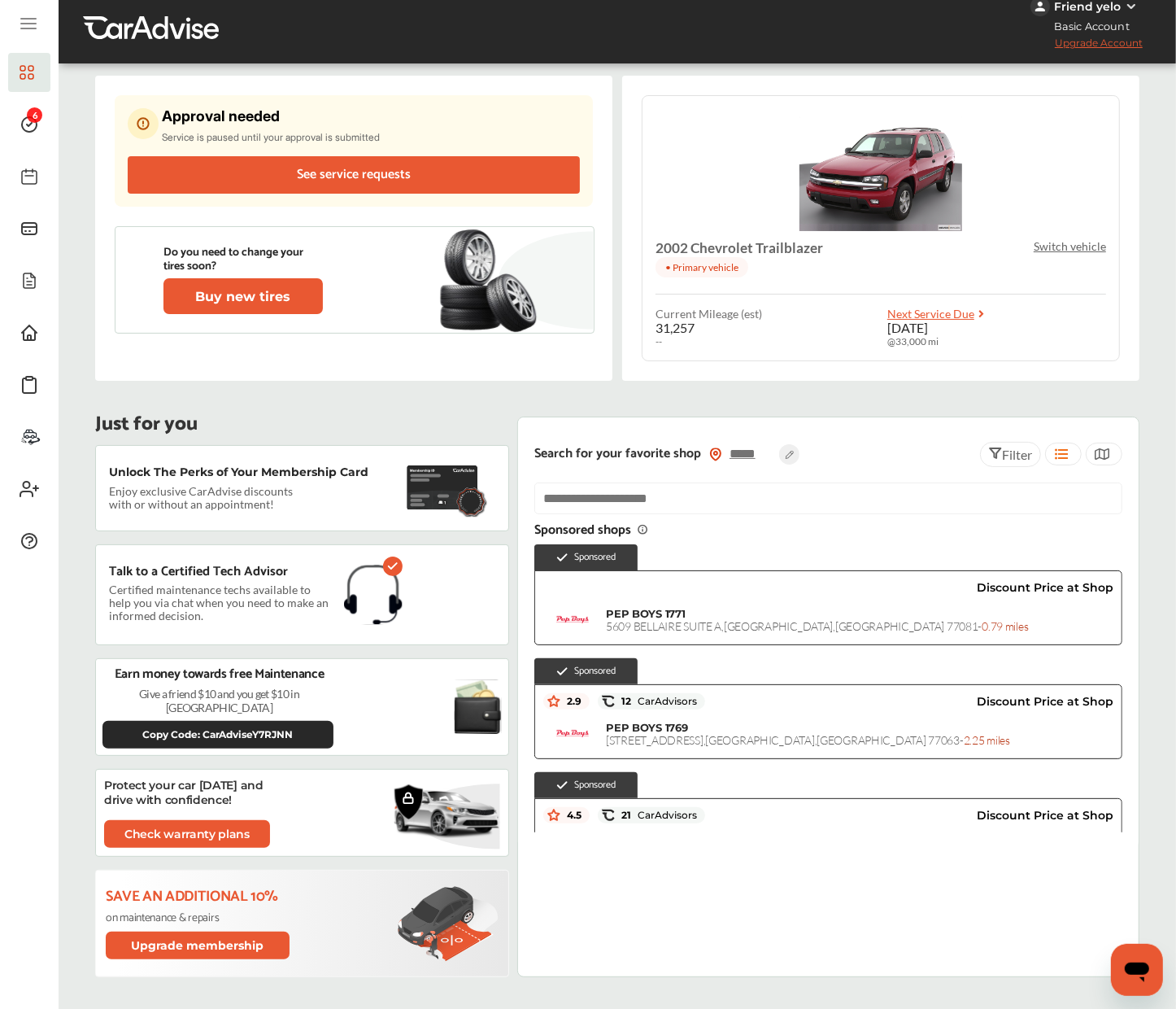
scroll to position [0, 0]
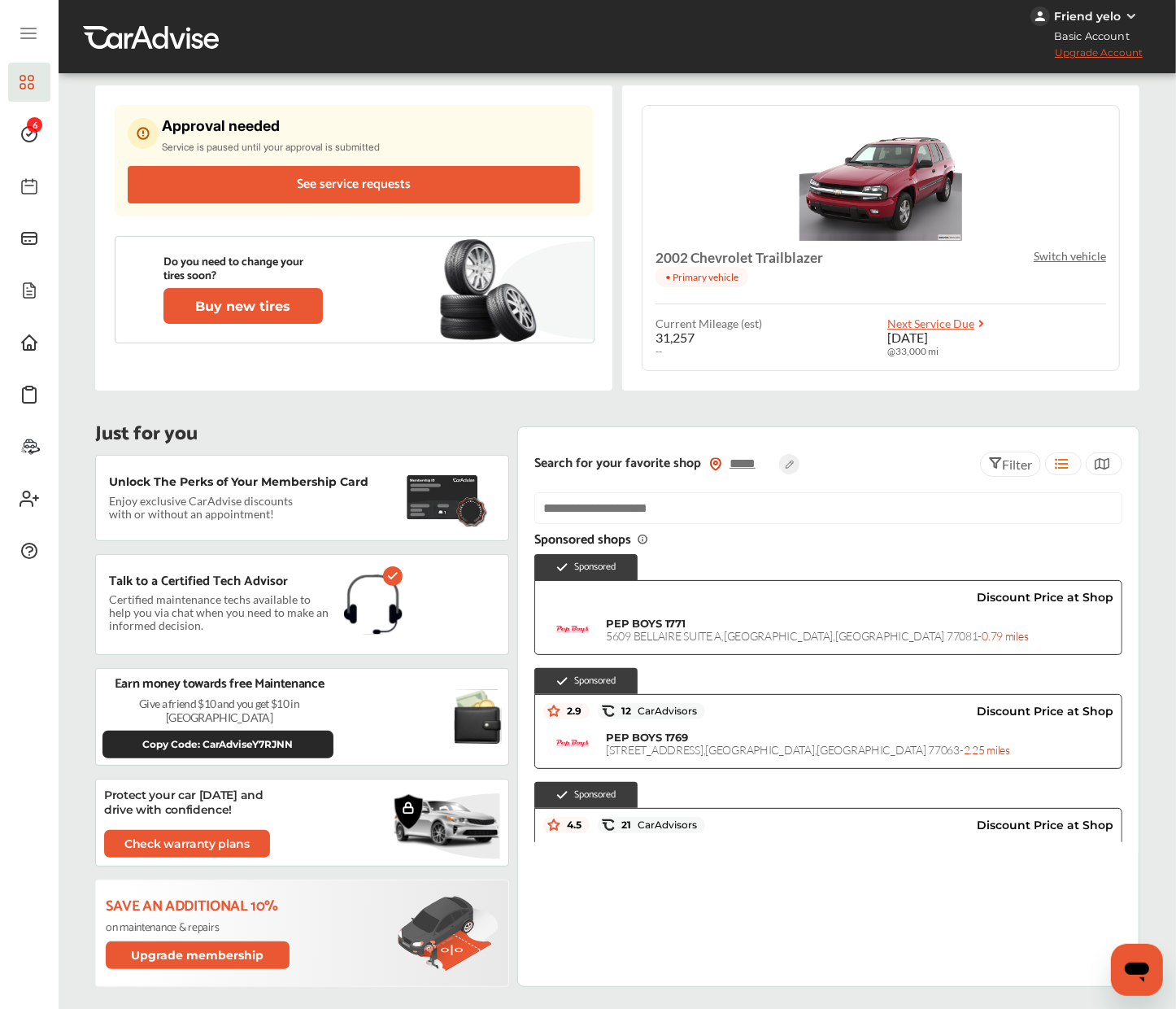
click at [1078, 251] on p "Switch vehicle" at bounding box center [1070, 255] width 72 height 14
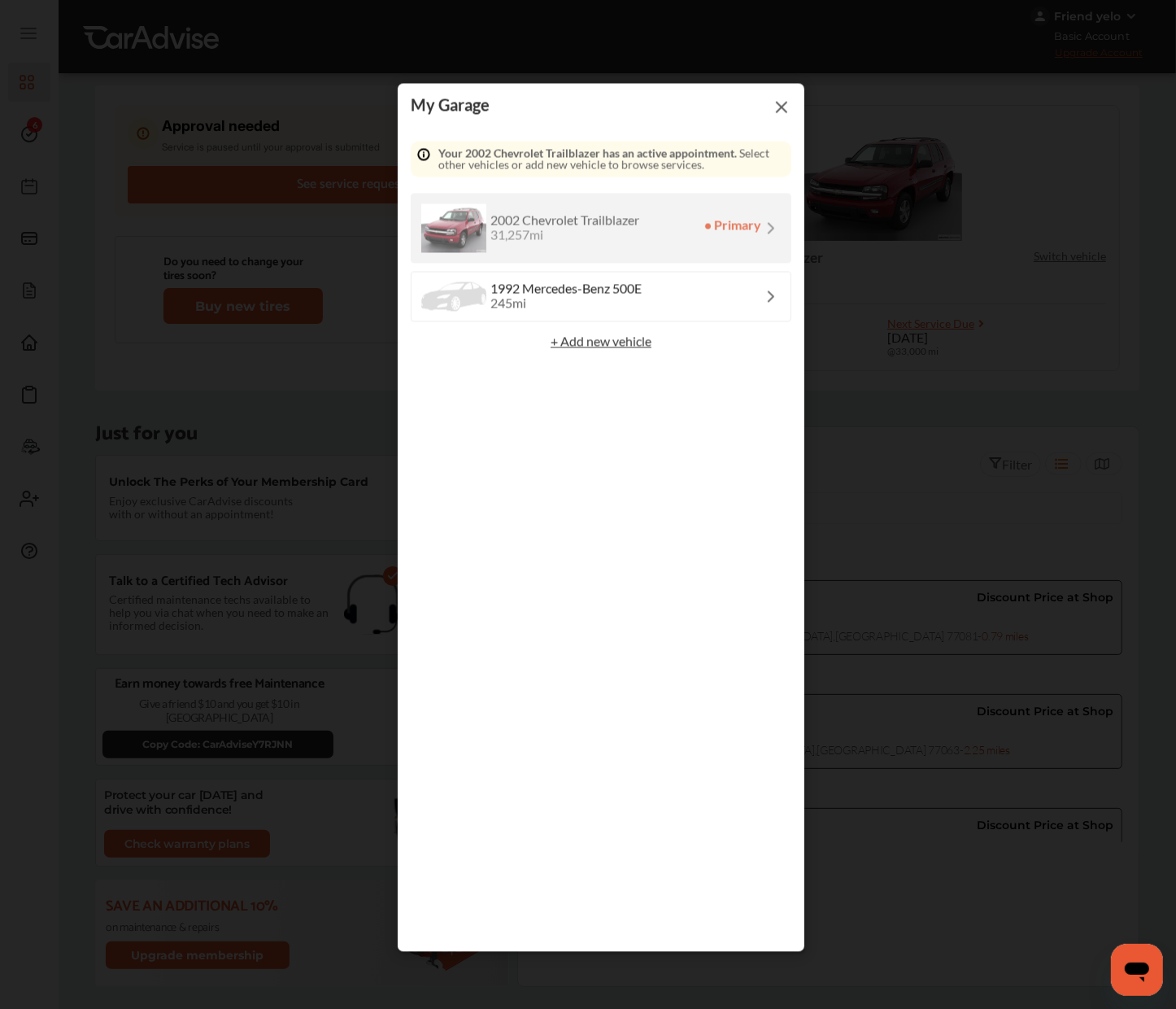
click at [557, 263] on div "Select a vehicle Your 2002 Chevrolet Trailblazer has an active appointment. Sel…" at bounding box center [601, 540] width 381 height 797
click at [650, 303] on div "1992 Mercedes-Benz 500E 245 mi" at bounding box center [601, 297] width 381 height 50
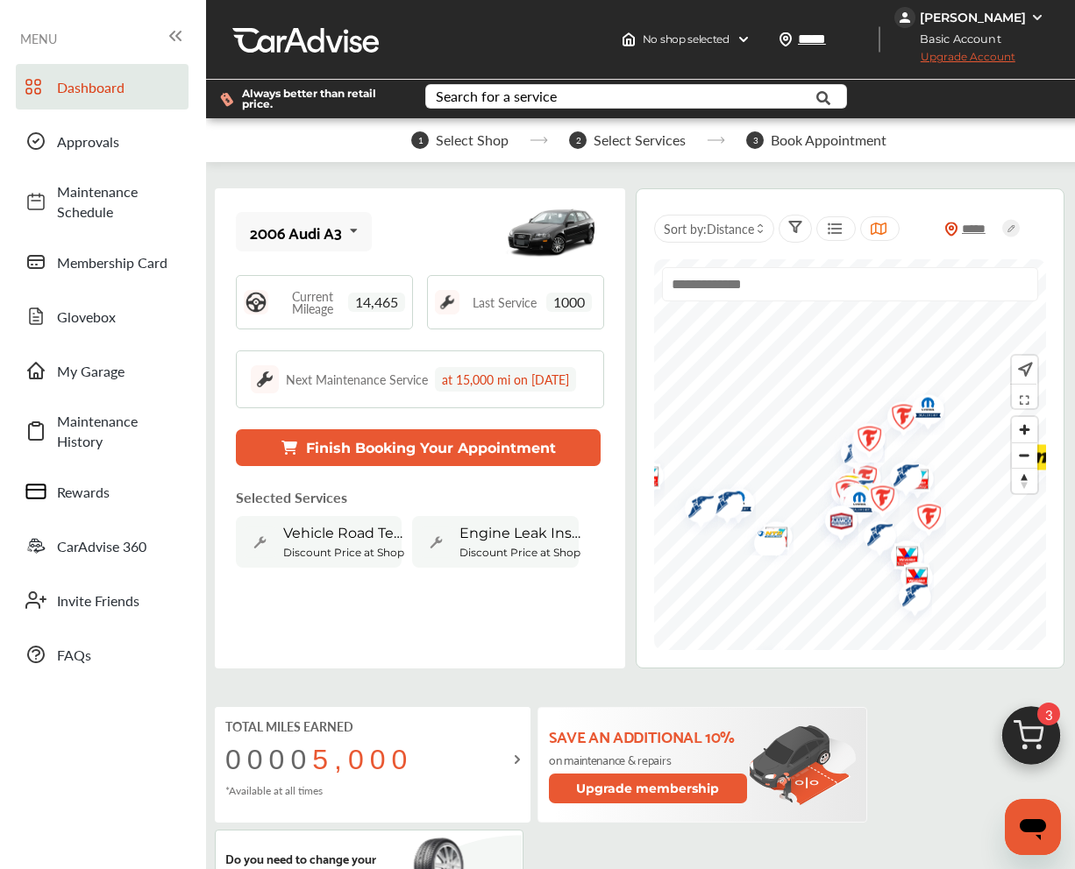
click at [355, 466] on button "Finish Booking Your Appointment" at bounding box center [418, 447] width 365 height 37
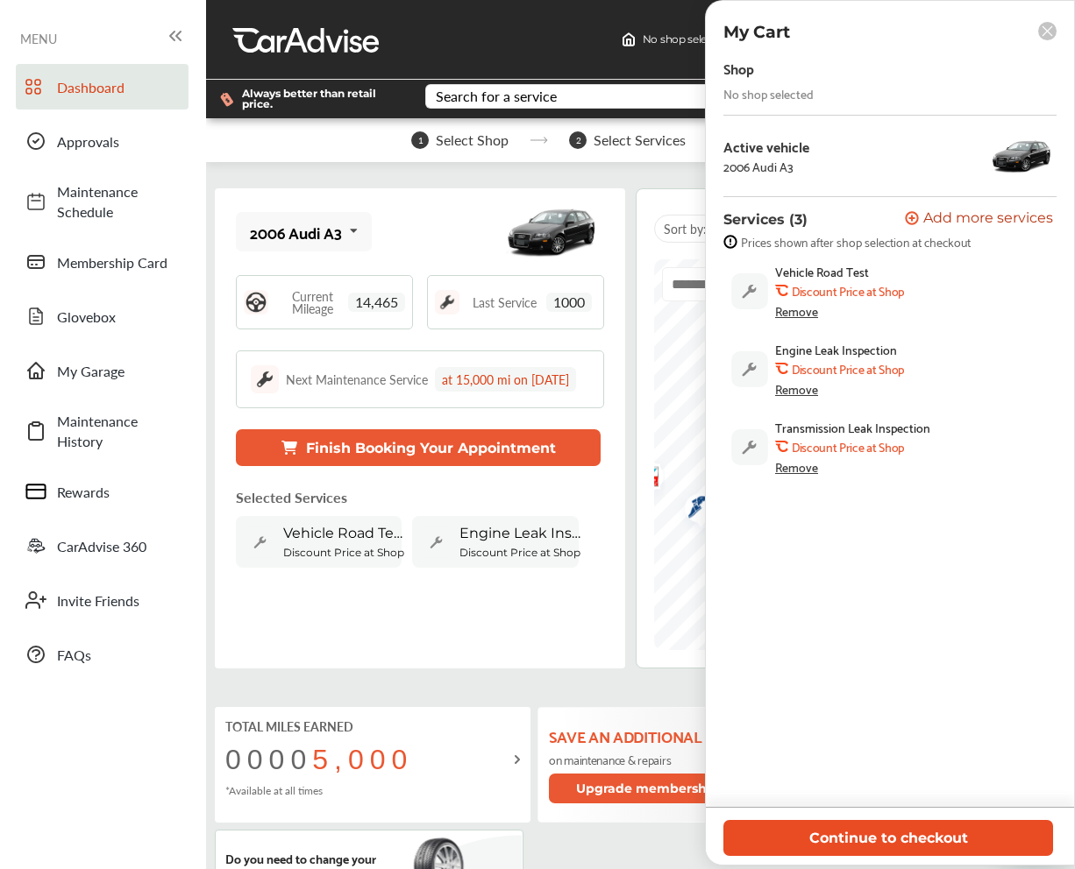
click at [825, 847] on button "Continue to checkout" at bounding box center [888, 838] width 330 height 36
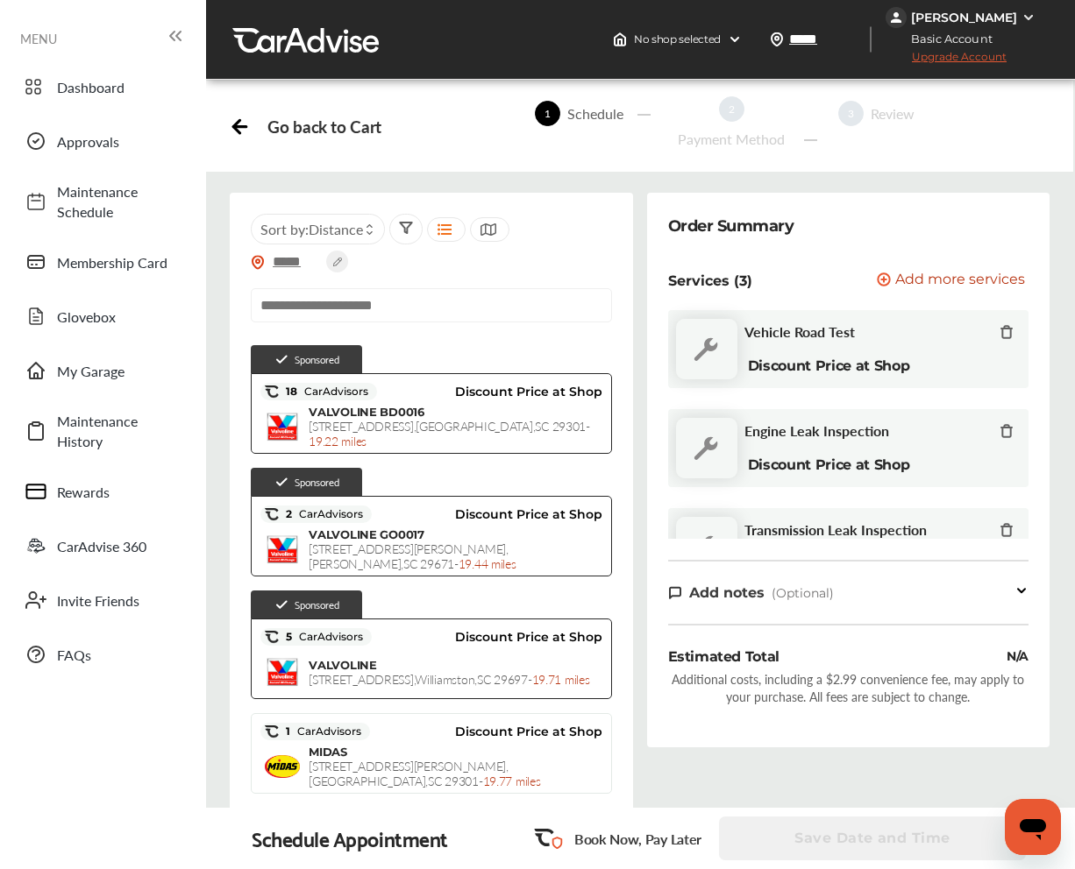
scroll to position [3154, 0]
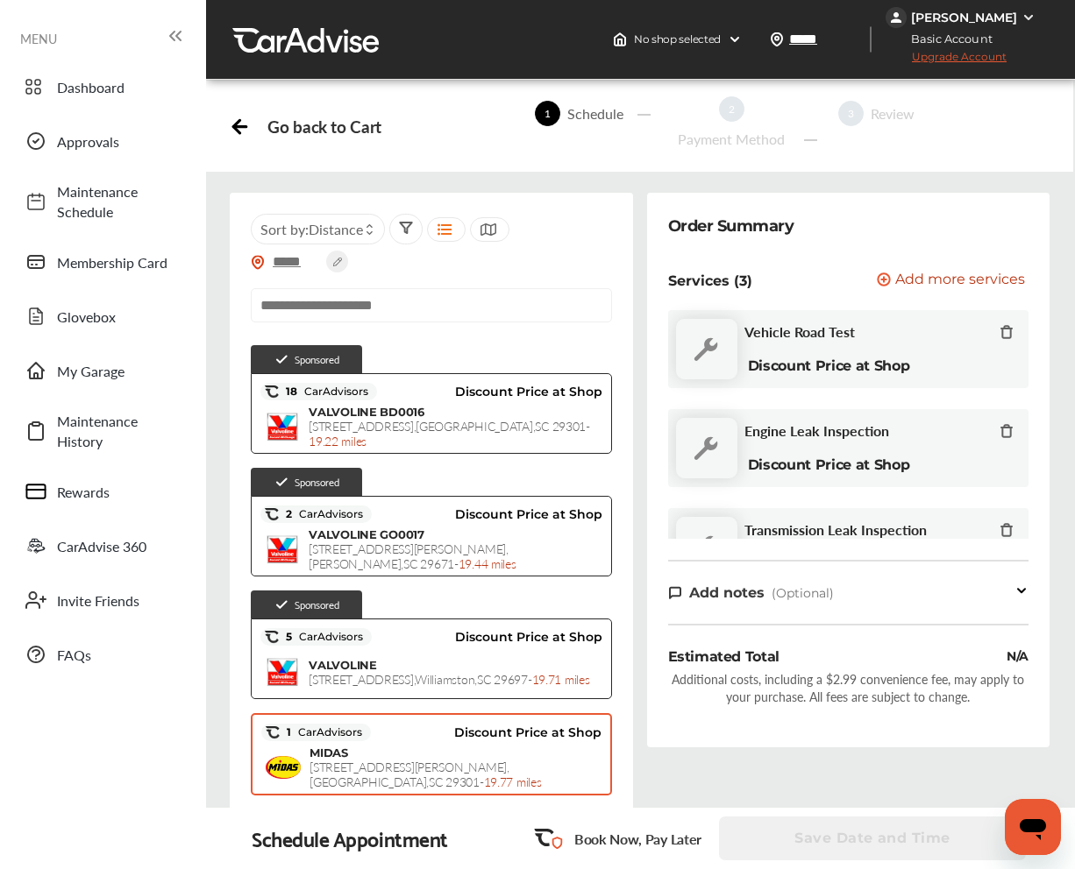
click at [371, 746] on div "MIDAS 531 S. Blackstock Rd , Spartanburg , SC 29301 - 19.77 miles" at bounding box center [454, 768] width 291 height 44
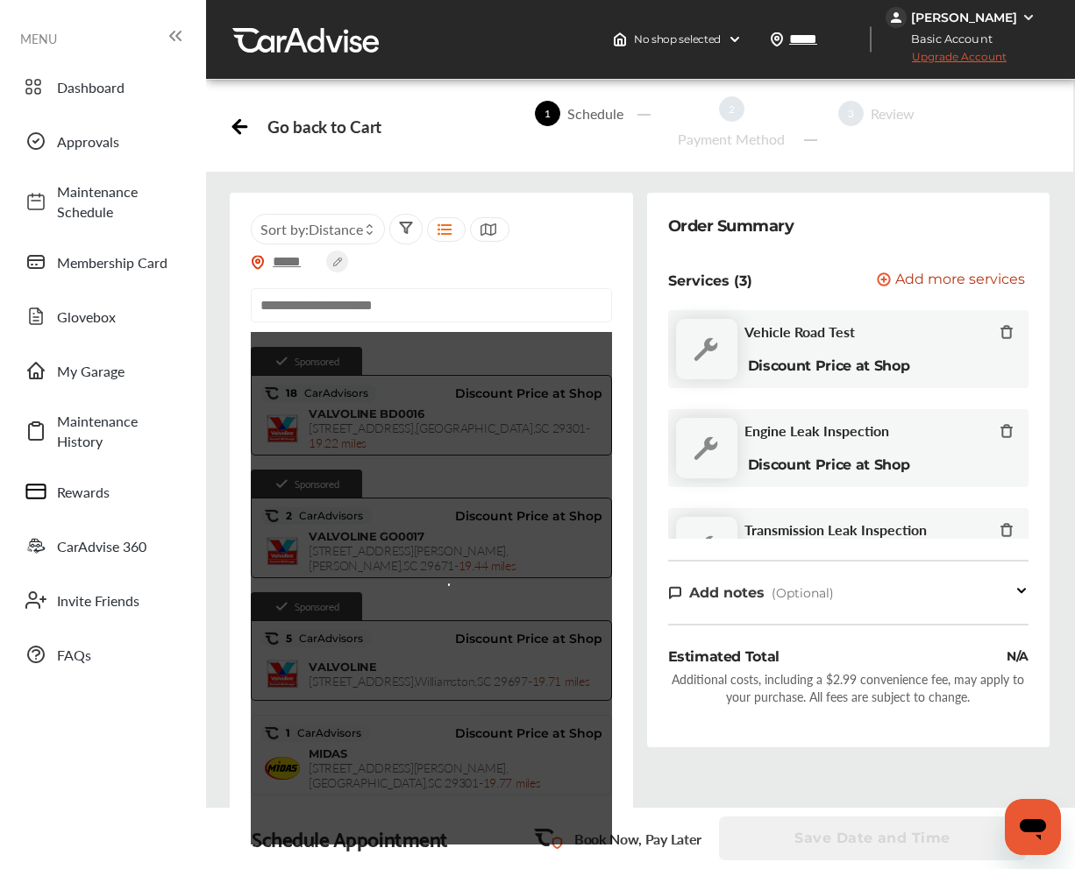
click at [781, 597] on span "(Optional)" at bounding box center [802, 593] width 62 height 16
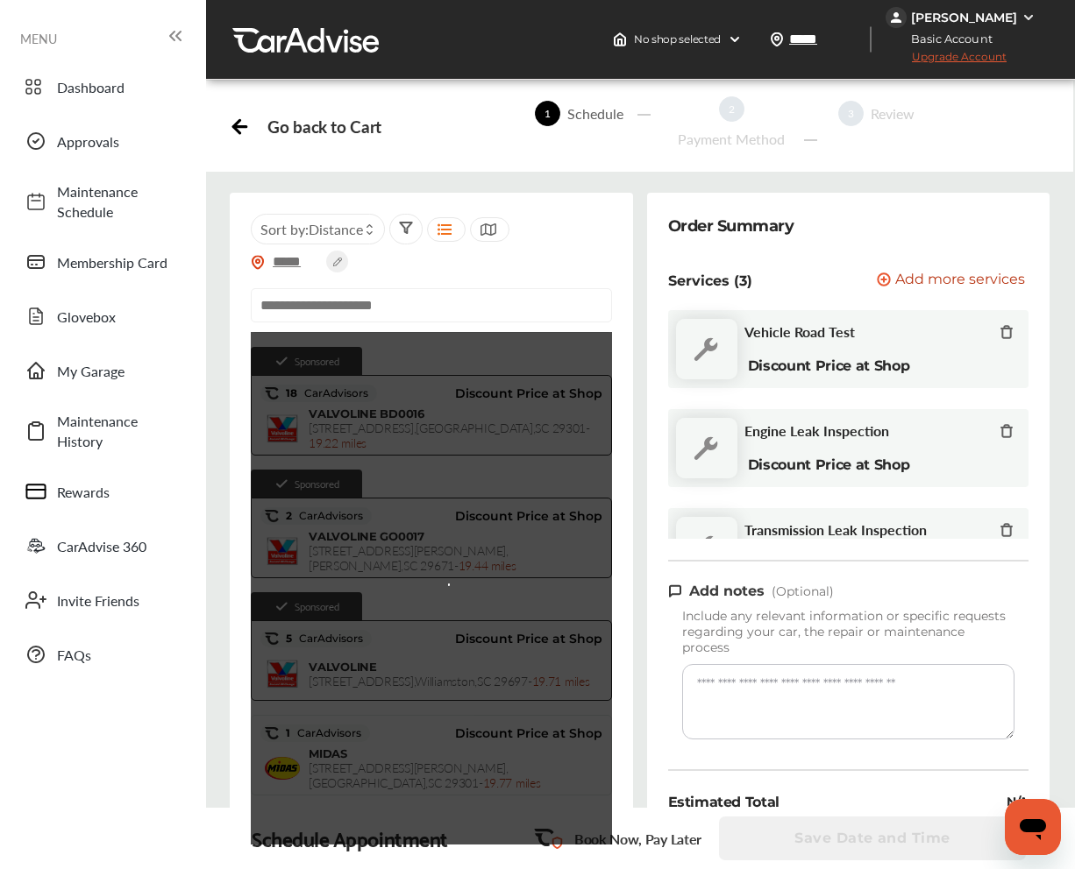
click at [751, 668] on div "Order Summary Services (3) Add a service Add more services Vehicle Road Test Di…" at bounding box center [848, 543] width 402 height 700
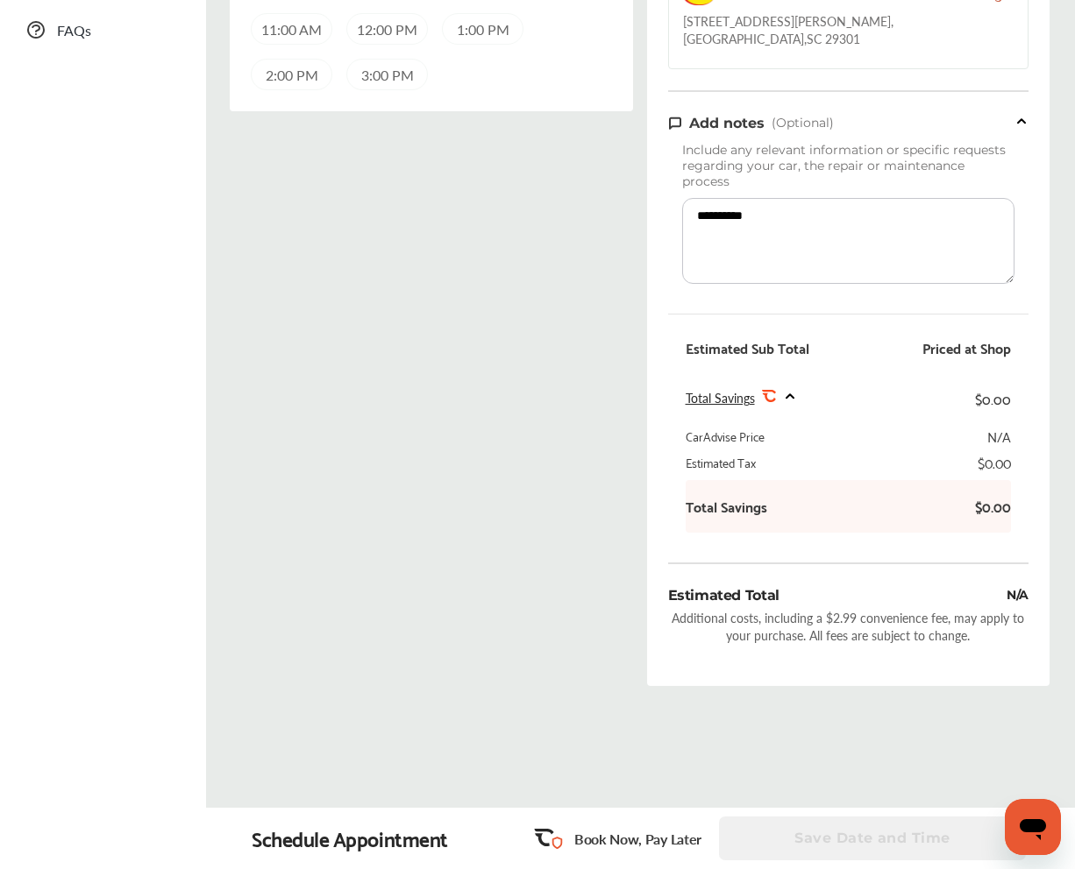
scroll to position [628, 0]
type textarea "**********"
click at [373, 53] on div "Walk In 9:00 AM 10:00 AM 11:00 AM 12:00 PM 1:00 PM 2:00 PM 3:00 PM" at bounding box center [431, 26] width 360 height 123
click at [373, 65] on div "3:00 PM" at bounding box center [387, 72] width 82 height 32
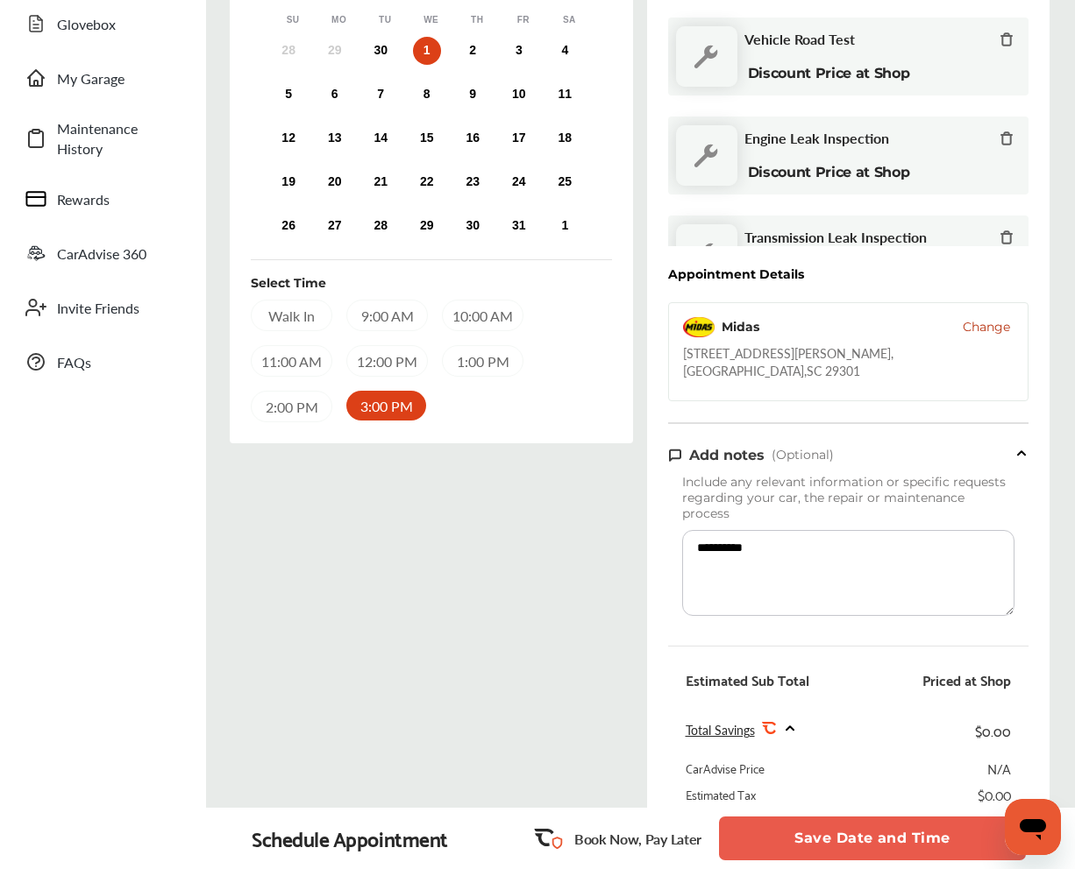
scroll to position [0, 0]
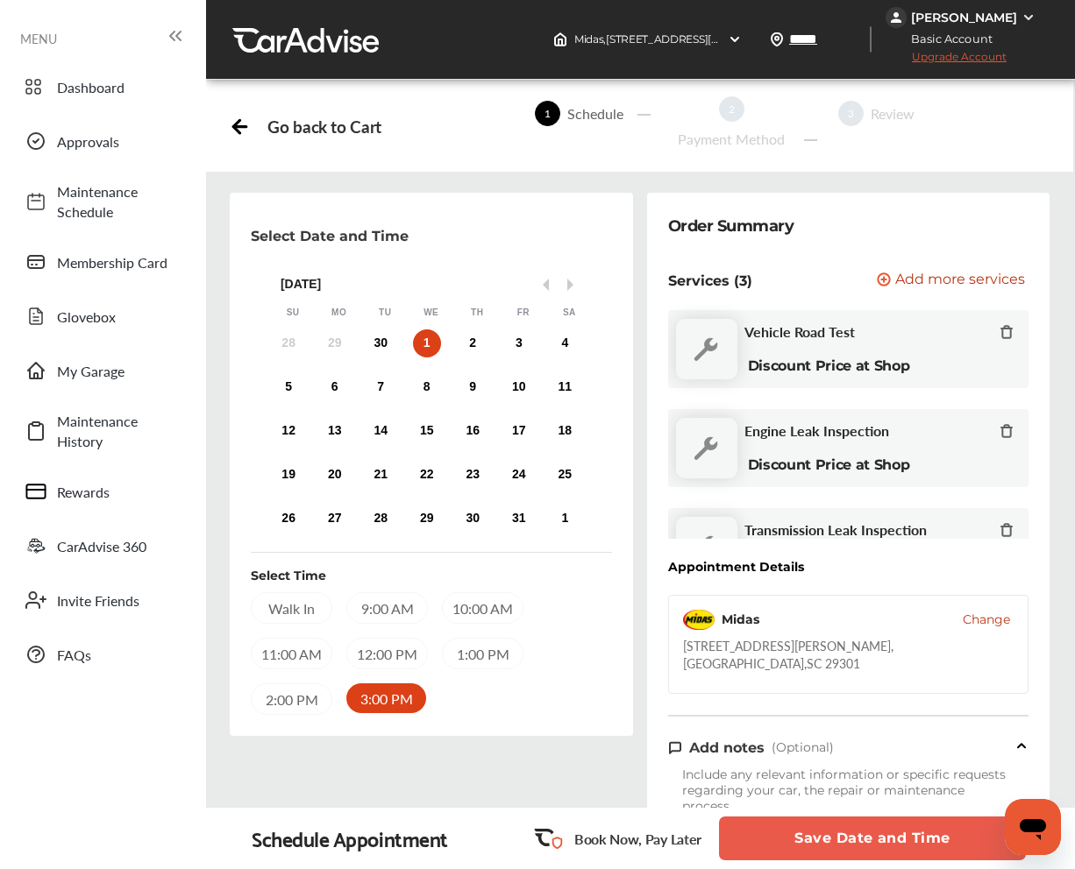
click at [793, 823] on button "Save Date and Time" at bounding box center [872, 839] width 307 height 44
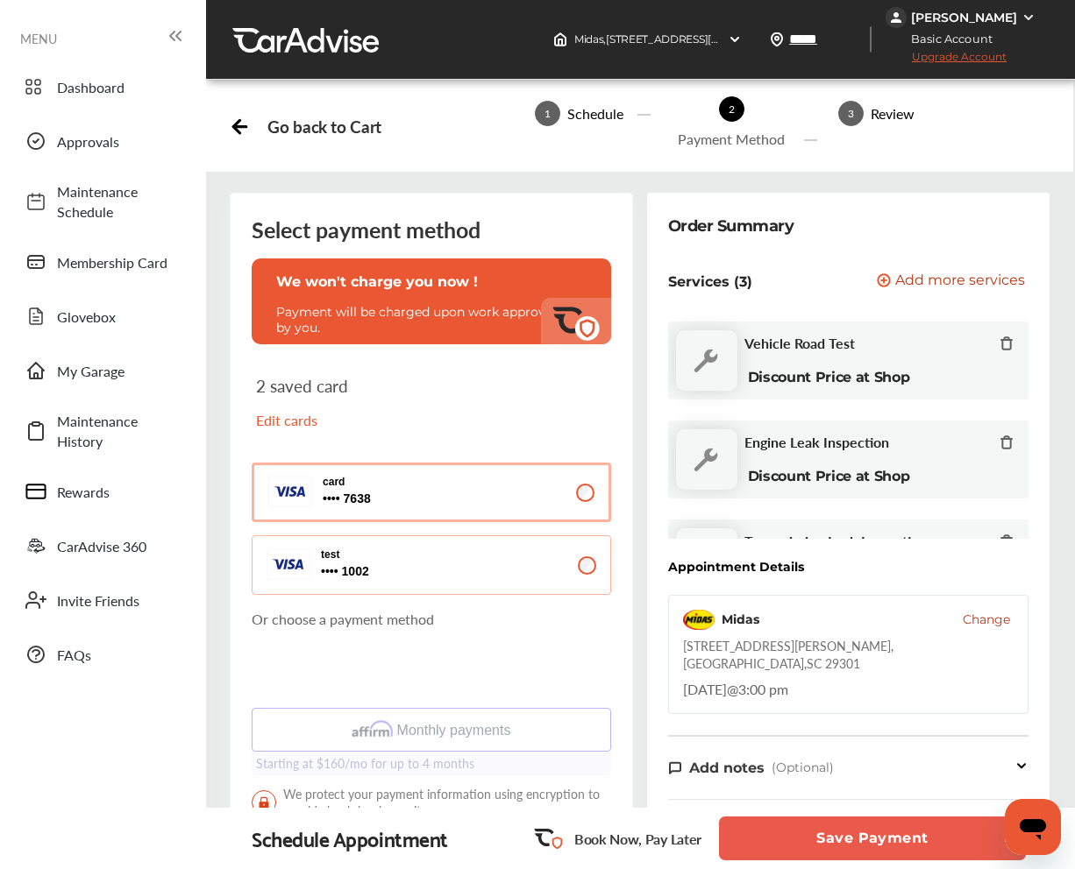
click at [575, 562] on button "test 1002 1002" at bounding box center [431, 566] width 358 height 60
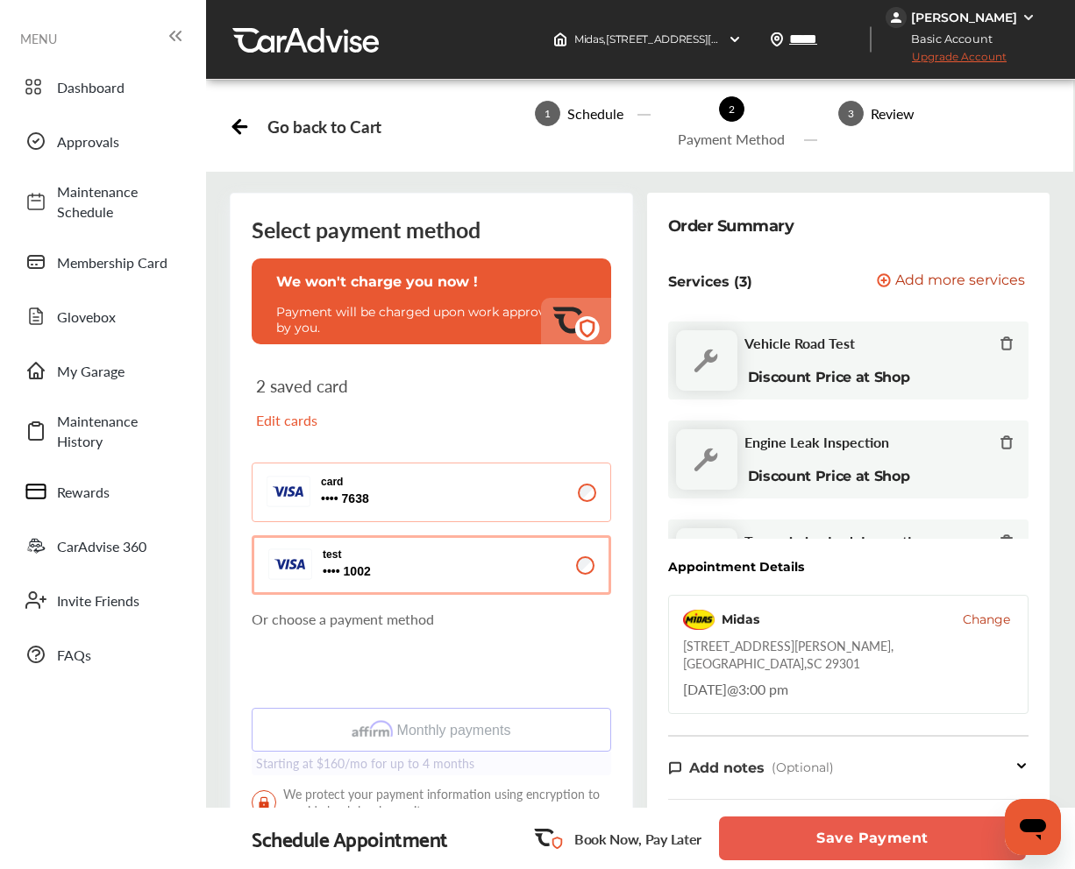
click at [773, 840] on button "Save Payment" at bounding box center [872, 839] width 307 height 44
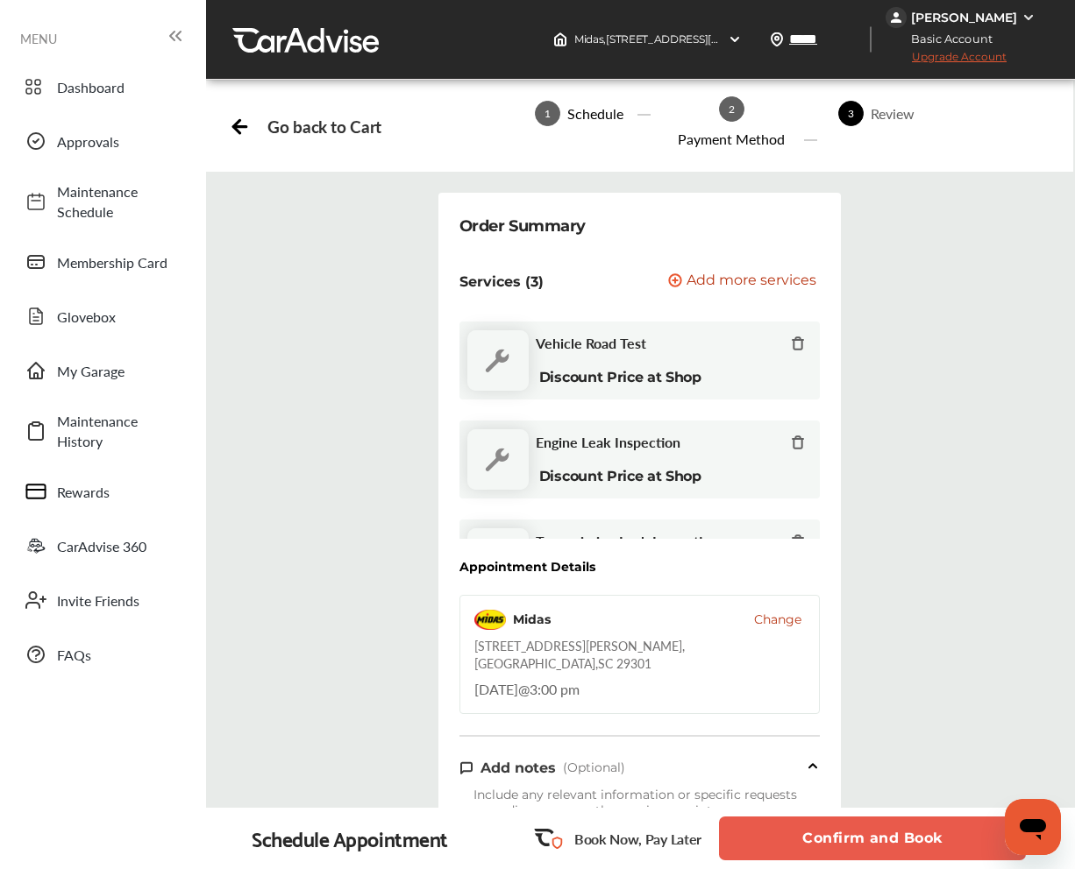
click at [812, 846] on button "Confirm and Book" at bounding box center [872, 839] width 307 height 44
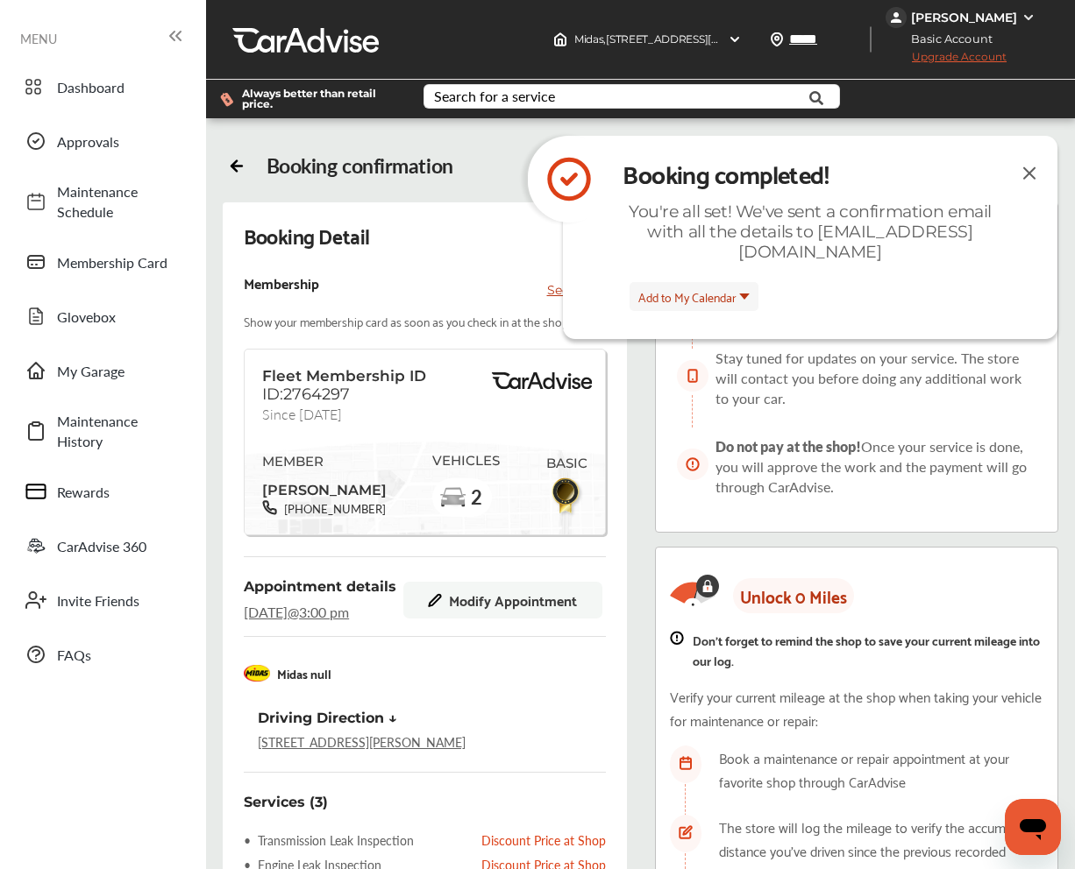
click at [1013, 175] on img at bounding box center [1028, 173] width 21 height 22
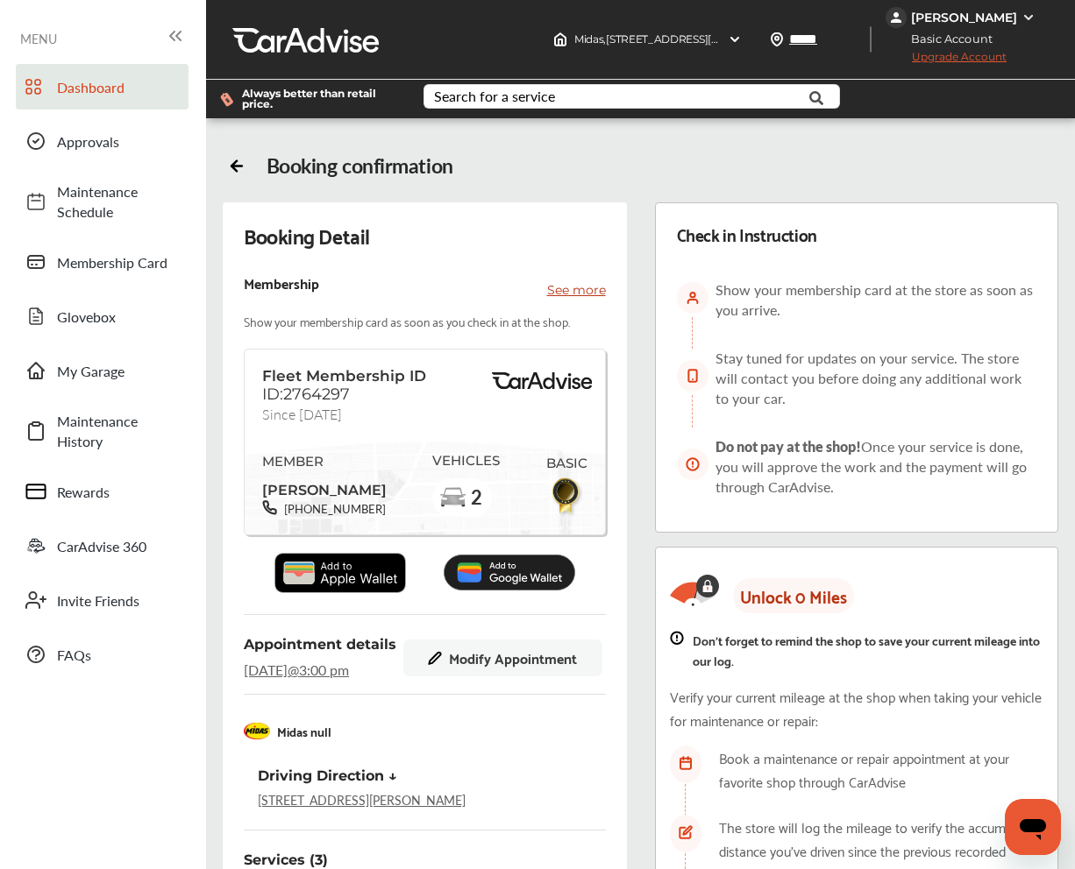
click at [66, 96] on span "Dashboard" at bounding box center [118, 87] width 123 height 20
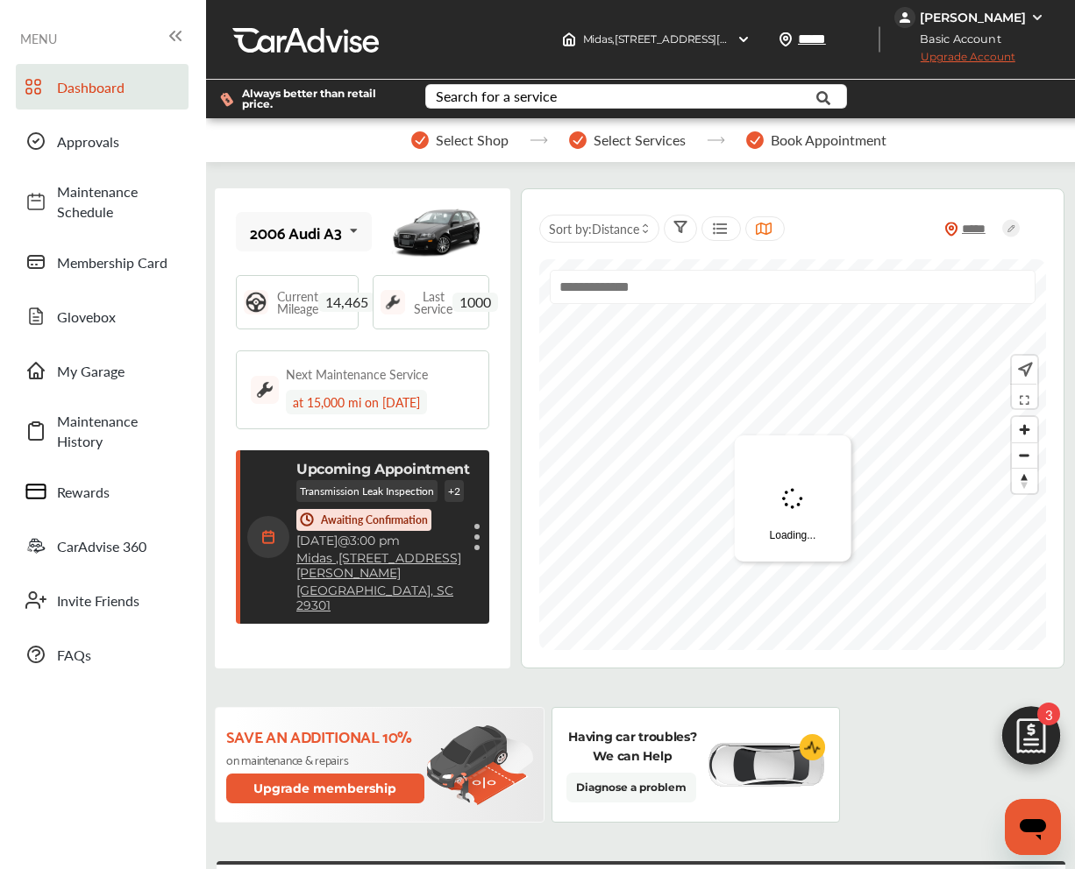
scroll to position [248, 0]
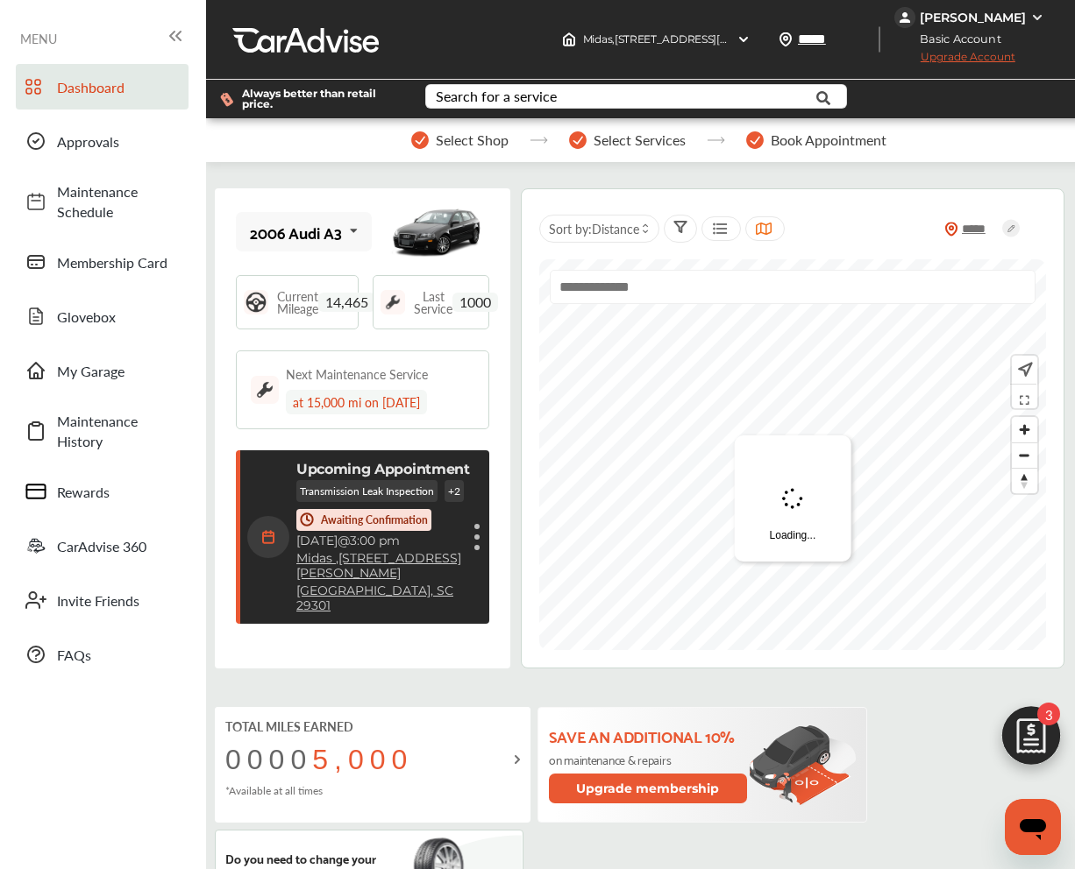
click at [476, 524] on div "Cancel appointment Modify appointment Show details" at bounding box center [477, 538] width 11 height 32
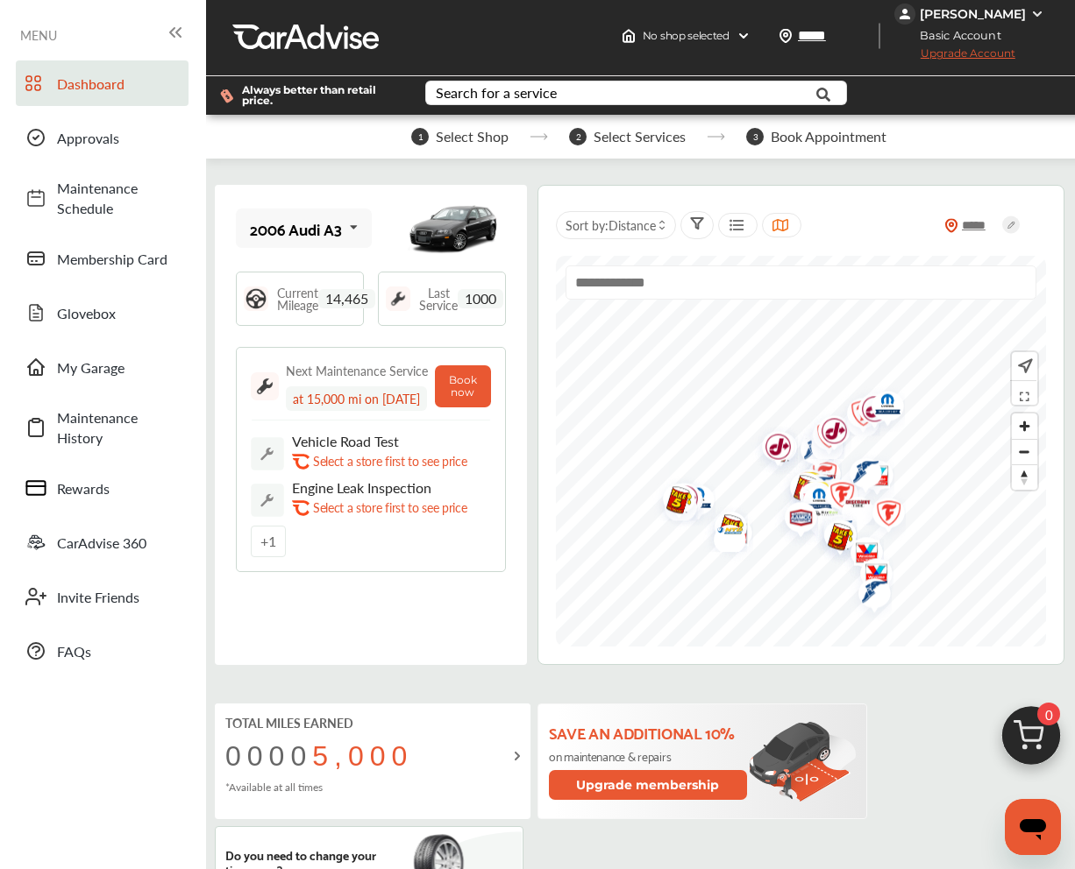
click at [313, 245] on div "2006 Audi A3 2006 Audi A3 2010 Honda Accord" at bounding box center [304, 228] width 136 height 39
click at [341, 322] on div "2010 Honda Accord" at bounding box center [301, 325] width 101 height 35
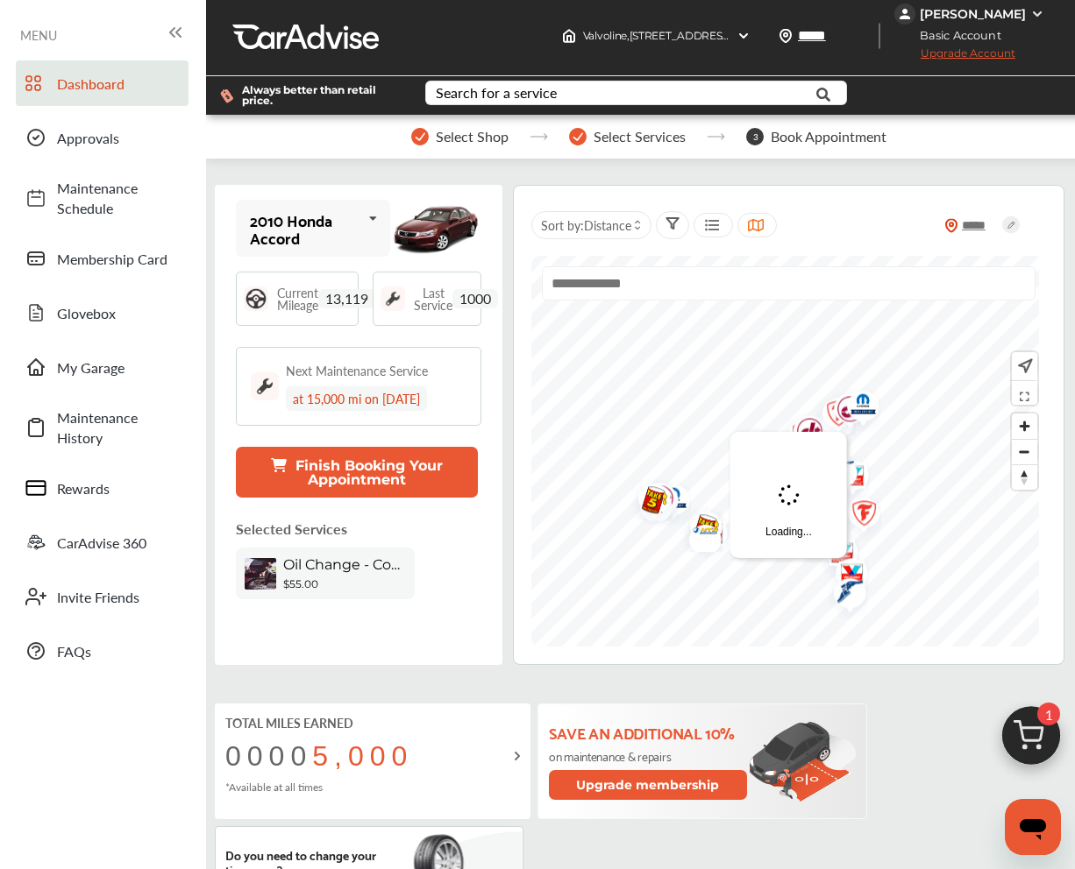
click at [313, 240] on div "2010 Honda Accord" at bounding box center [305, 228] width 111 height 35
click at [316, 294] on div "2006 Audi A3" at bounding box center [311, 285] width 121 height 18
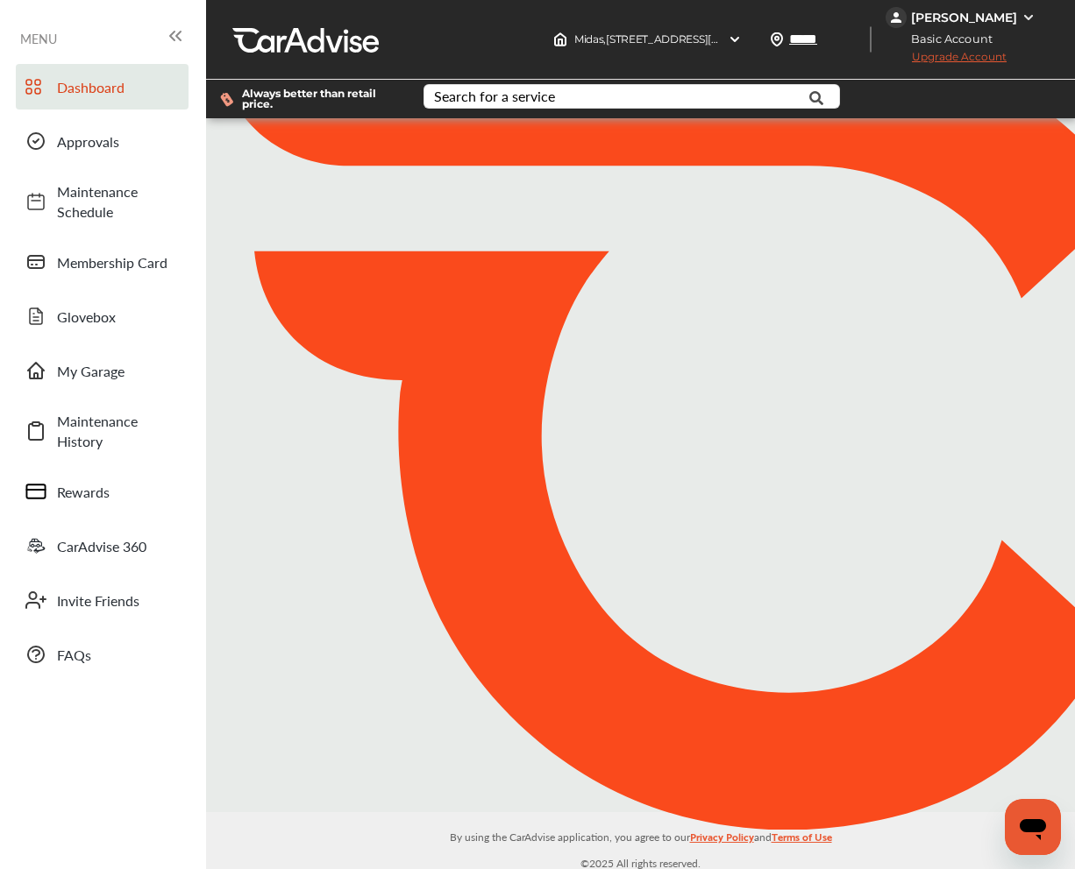
scroll to position [4, 0]
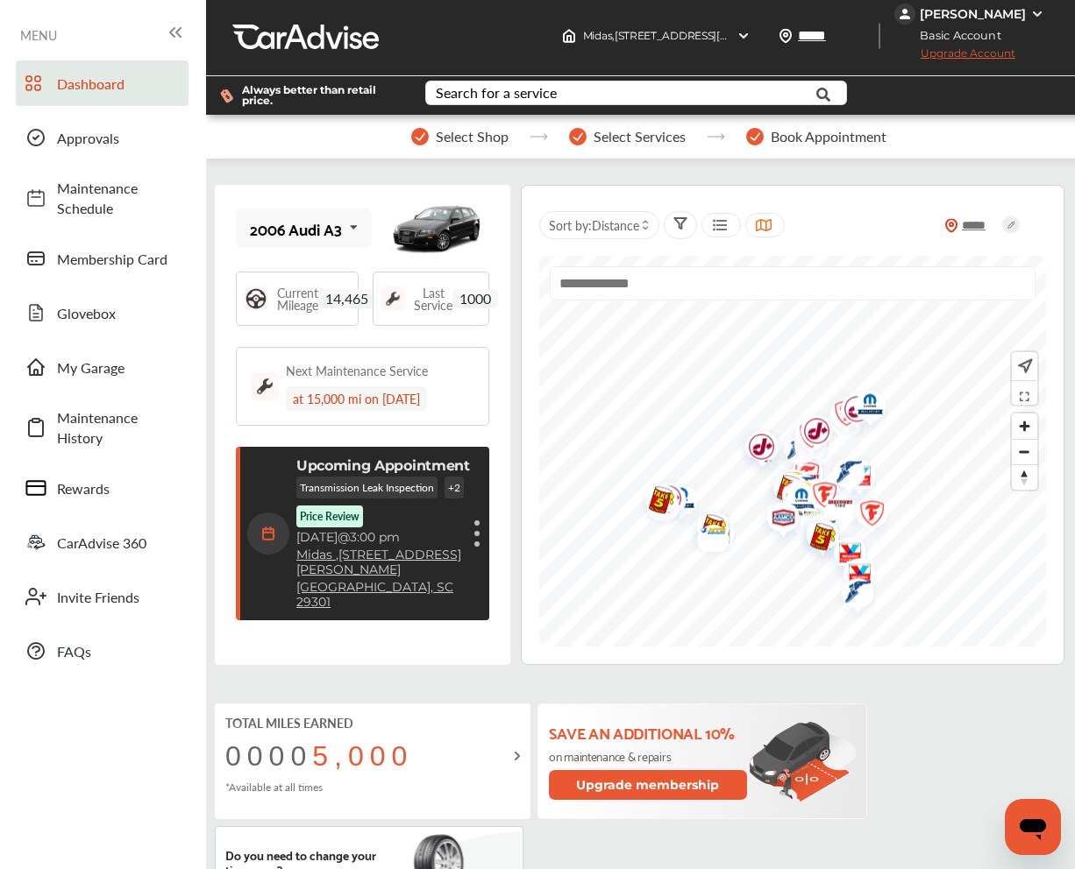
click at [477, 521] on figure at bounding box center [476, 523] width 5 height 5
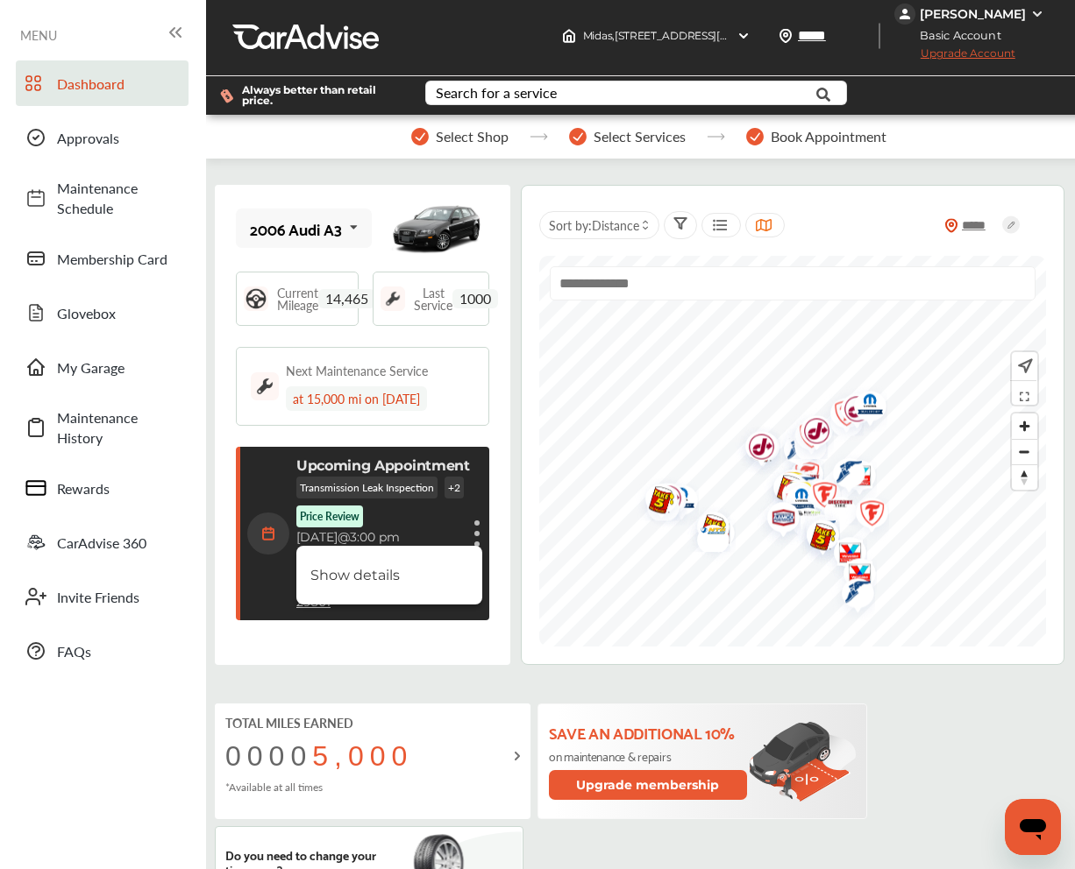
click at [473, 523] on div "Show details" at bounding box center [477, 534] width 11 height 32
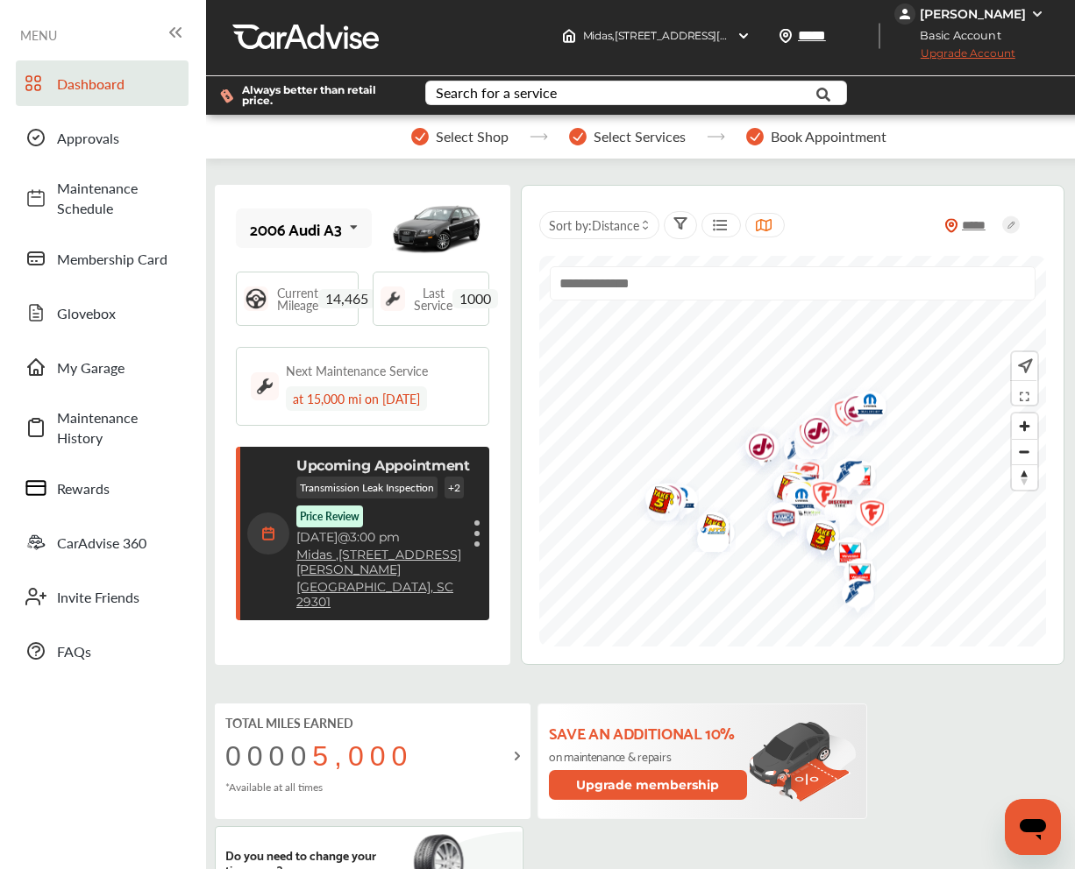
click at [476, 531] on figure at bounding box center [476, 533] width 5 height 5
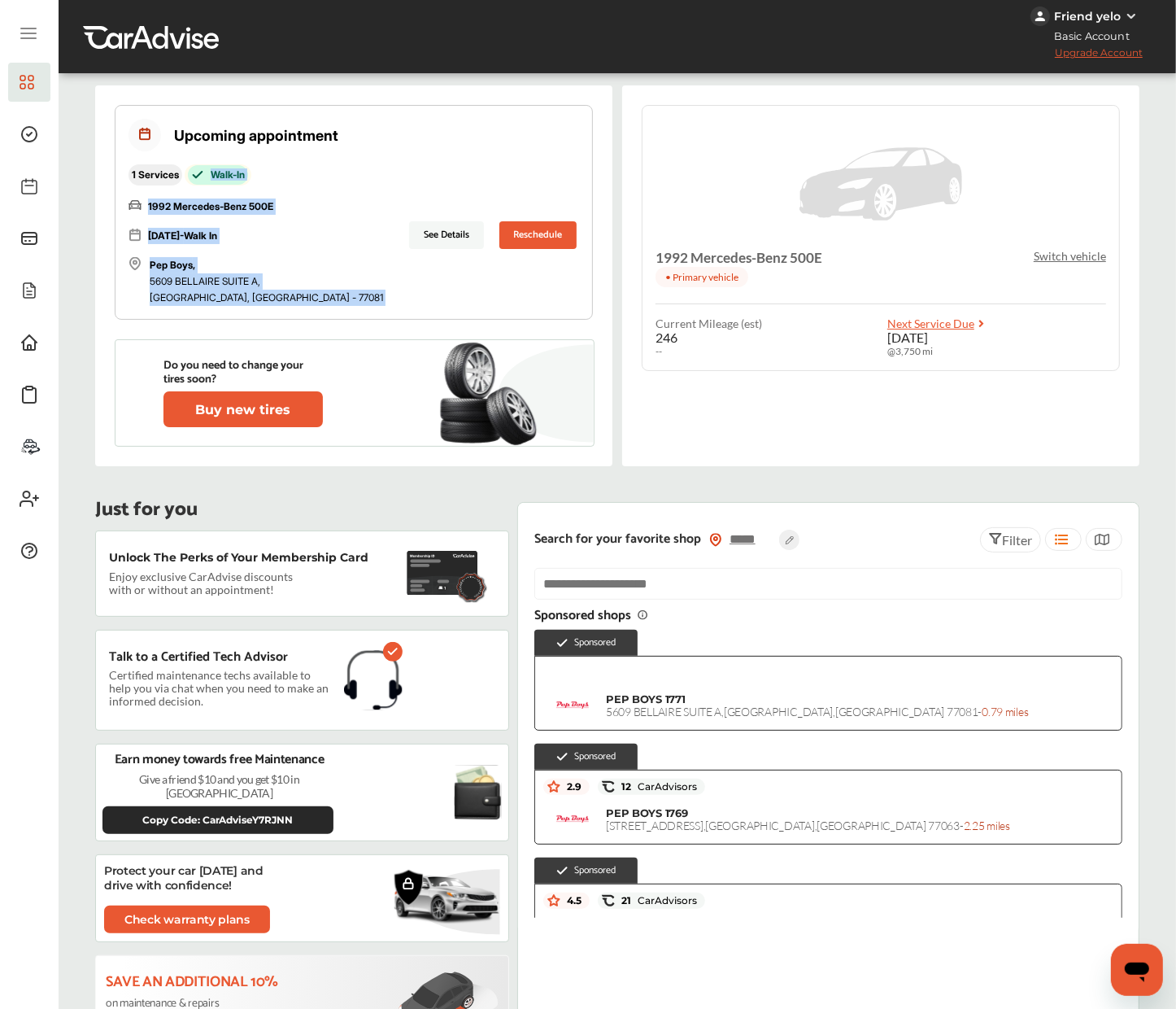
drag, startPoint x: 194, startPoint y: 178, endPoint x: 308, endPoint y: 175, distance: 114.0
click at [310, 175] on div "1 Services Walk-In [DATE] Mercedes-Benz 500E [DATE] - Walk In Pep Boys , [STREE…" at bounding box center [354, 235] width 451 height 142
click at [240, 175] on p "Walk-In" at bounding box center [227, 175] width 34 height 11
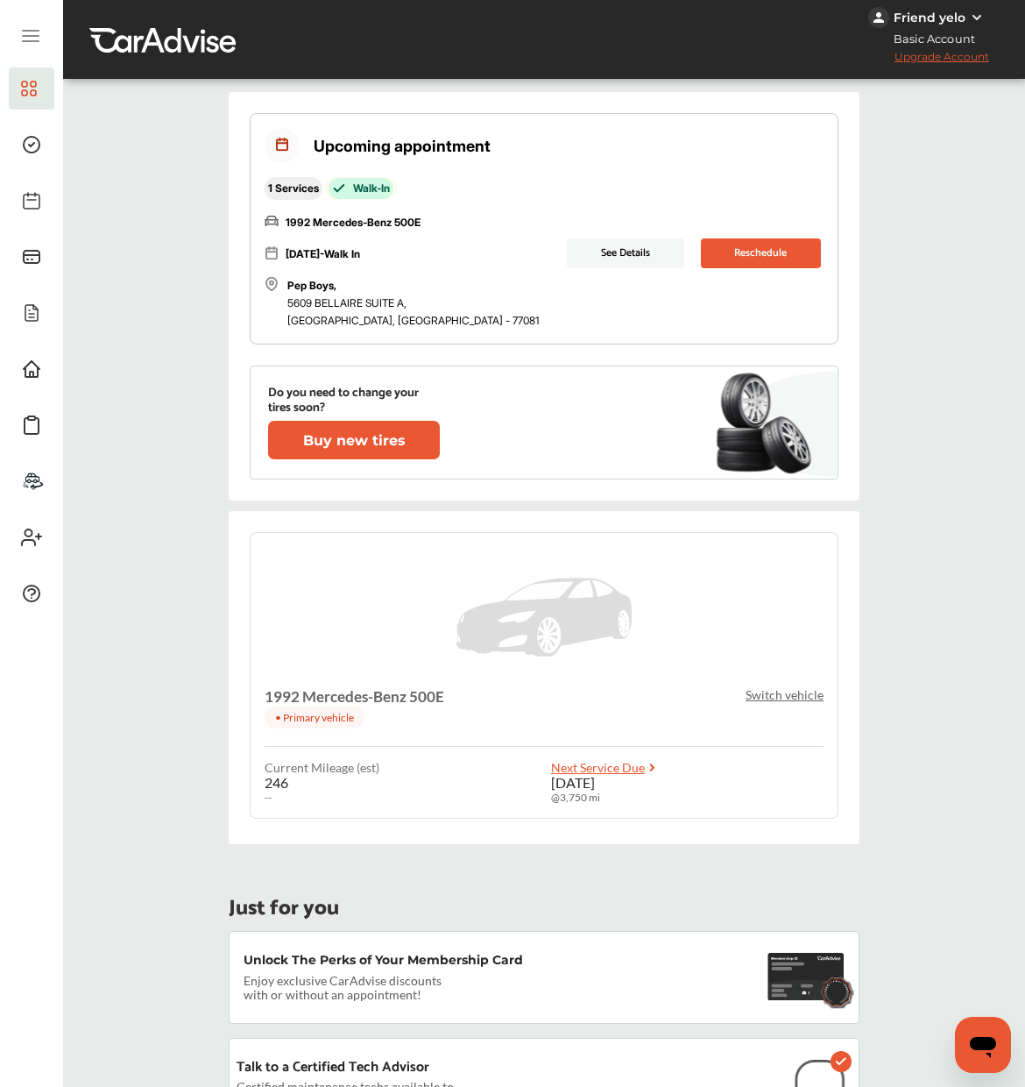
click at [567, 255] on button "See Details" at bounding box center [625, 253] width 117 height 30
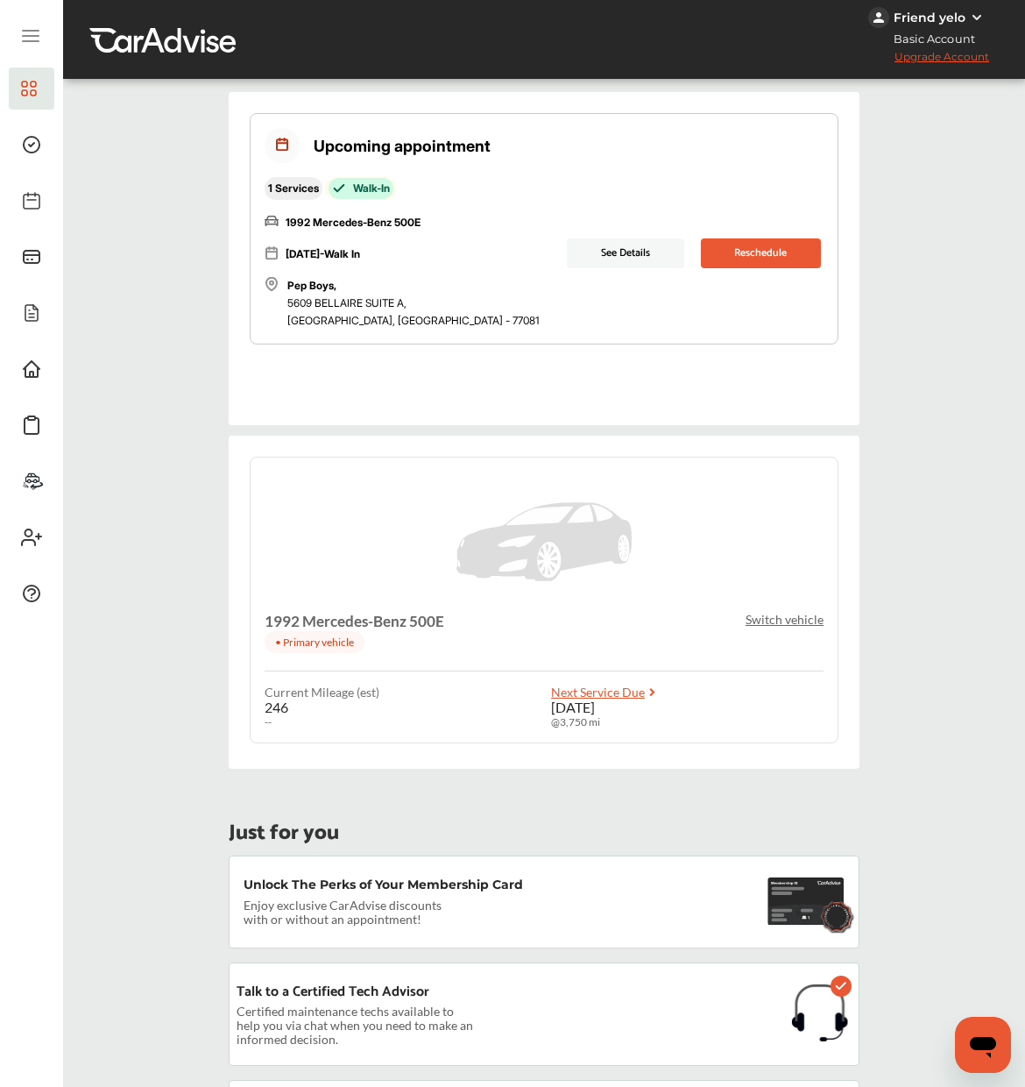
click at [755, 246] on button "Reschedule" at bounding box center [761, 253] width 121 height 30
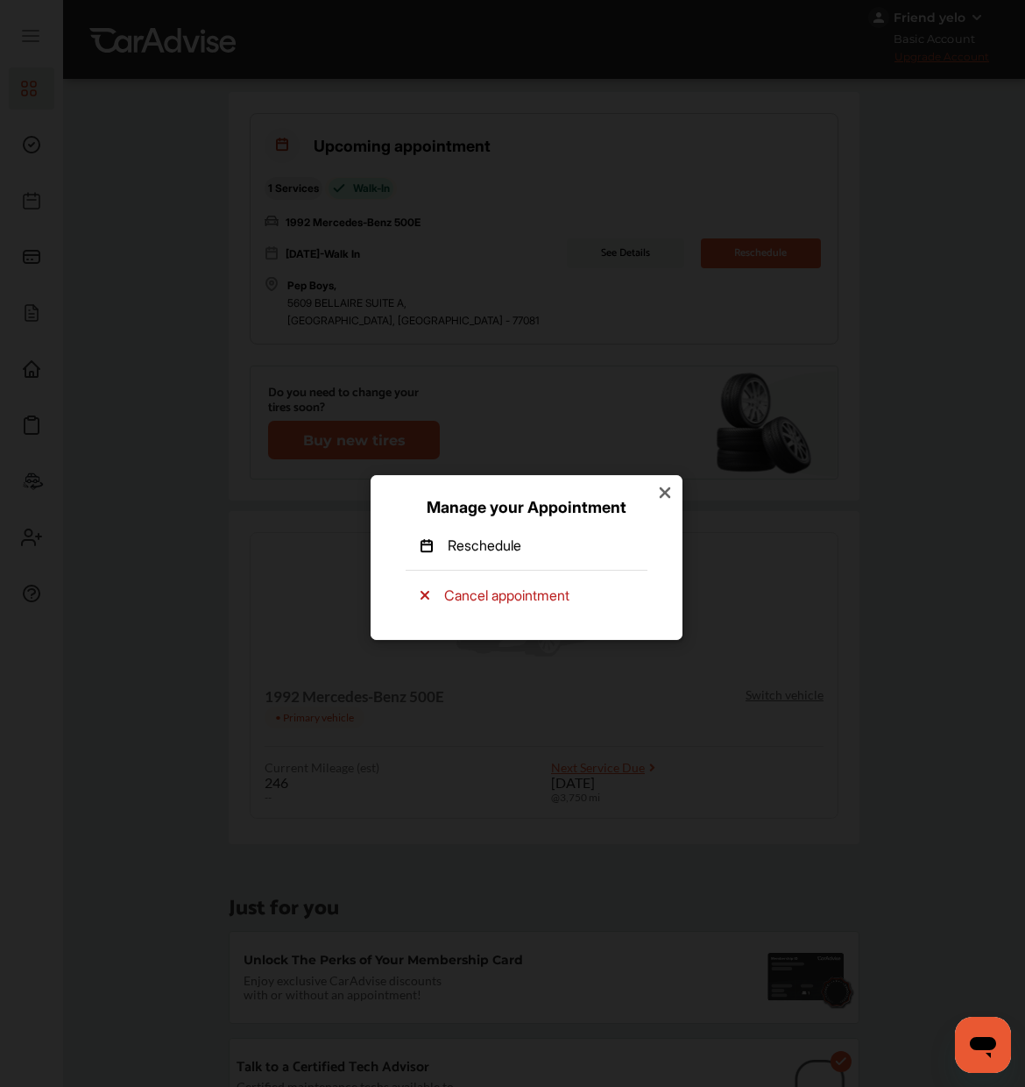
click at [667, 489] on icon at bounding box center [665, 493] width 18 height 18
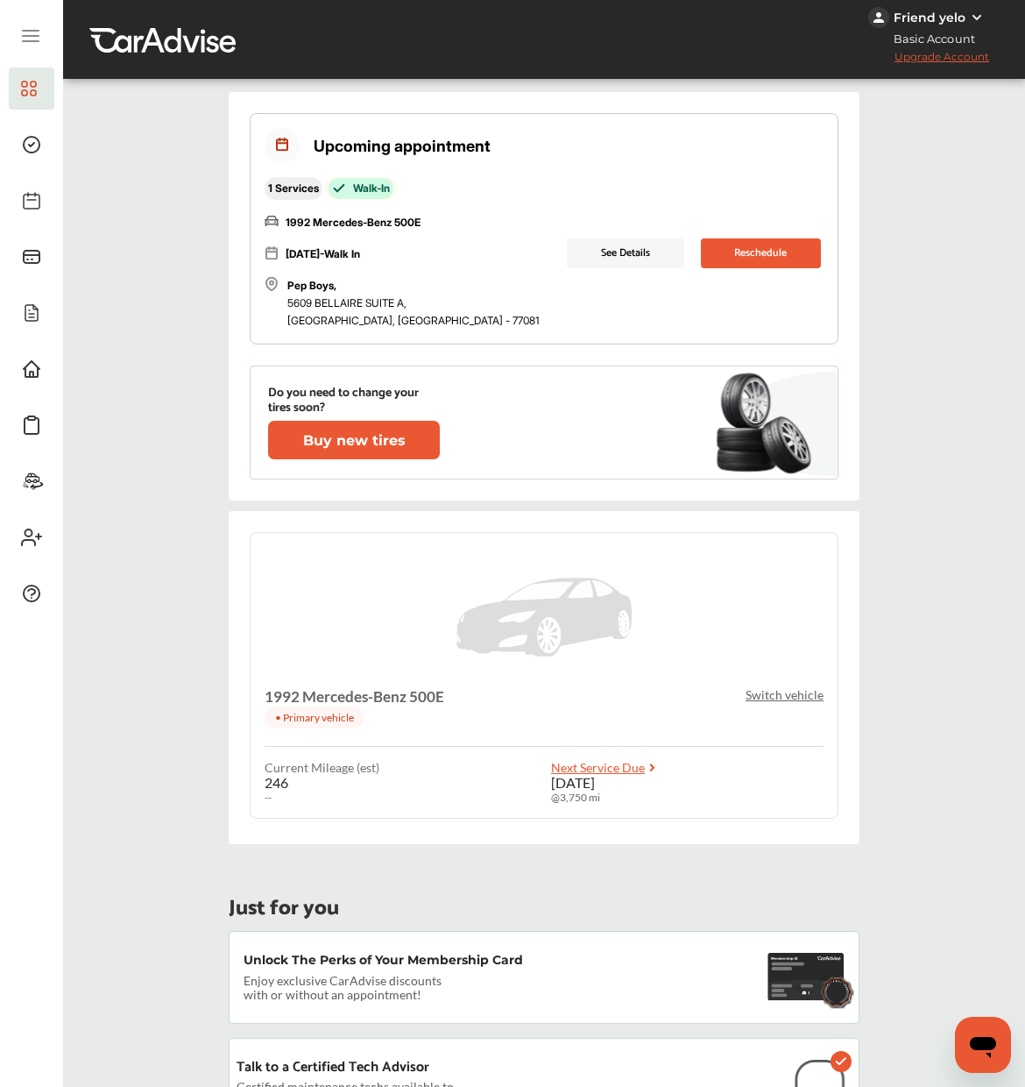
click at [729, 255] on button "Reschedule" at bounding box center [761, 253] width 121 height 30
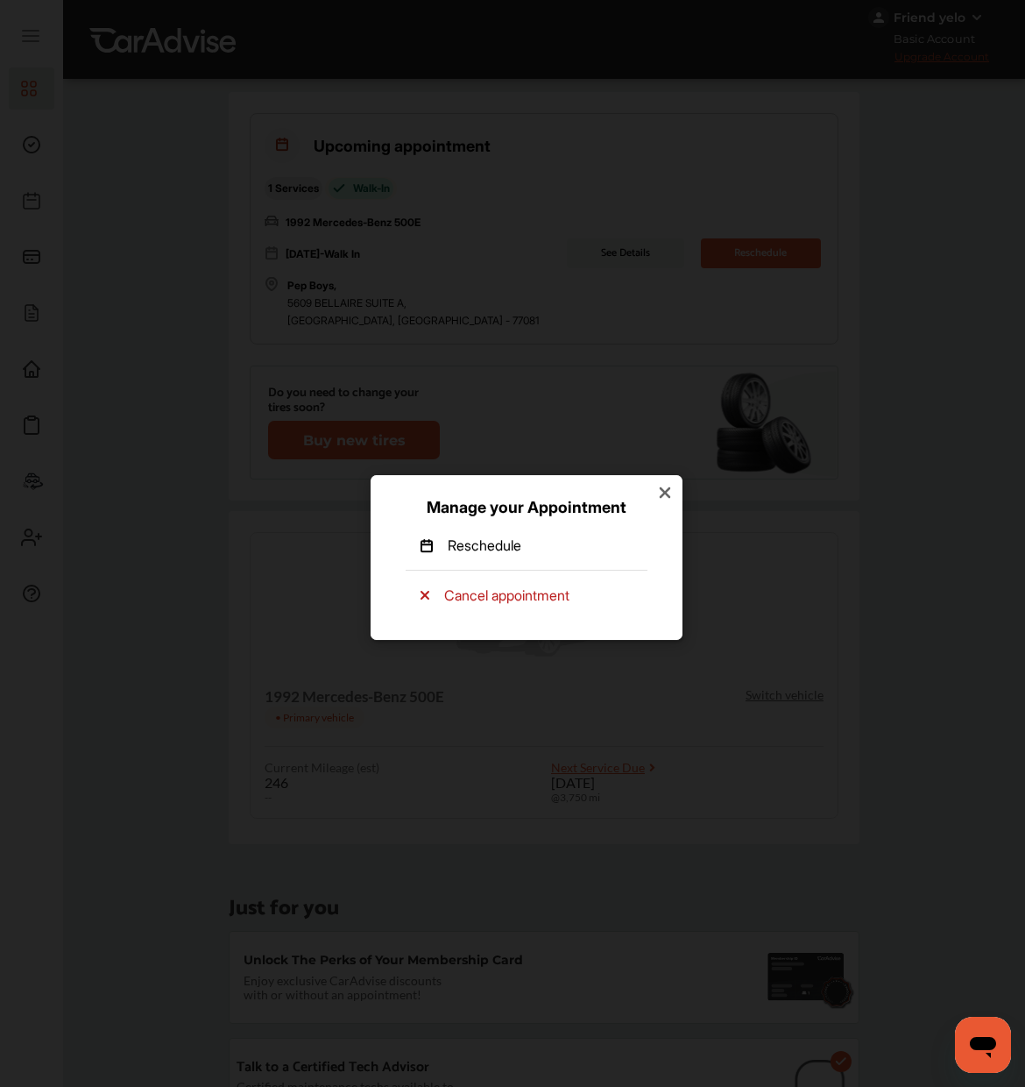
click at [670, 491] on icon at bounding box center [665, 493] width 18 height 18
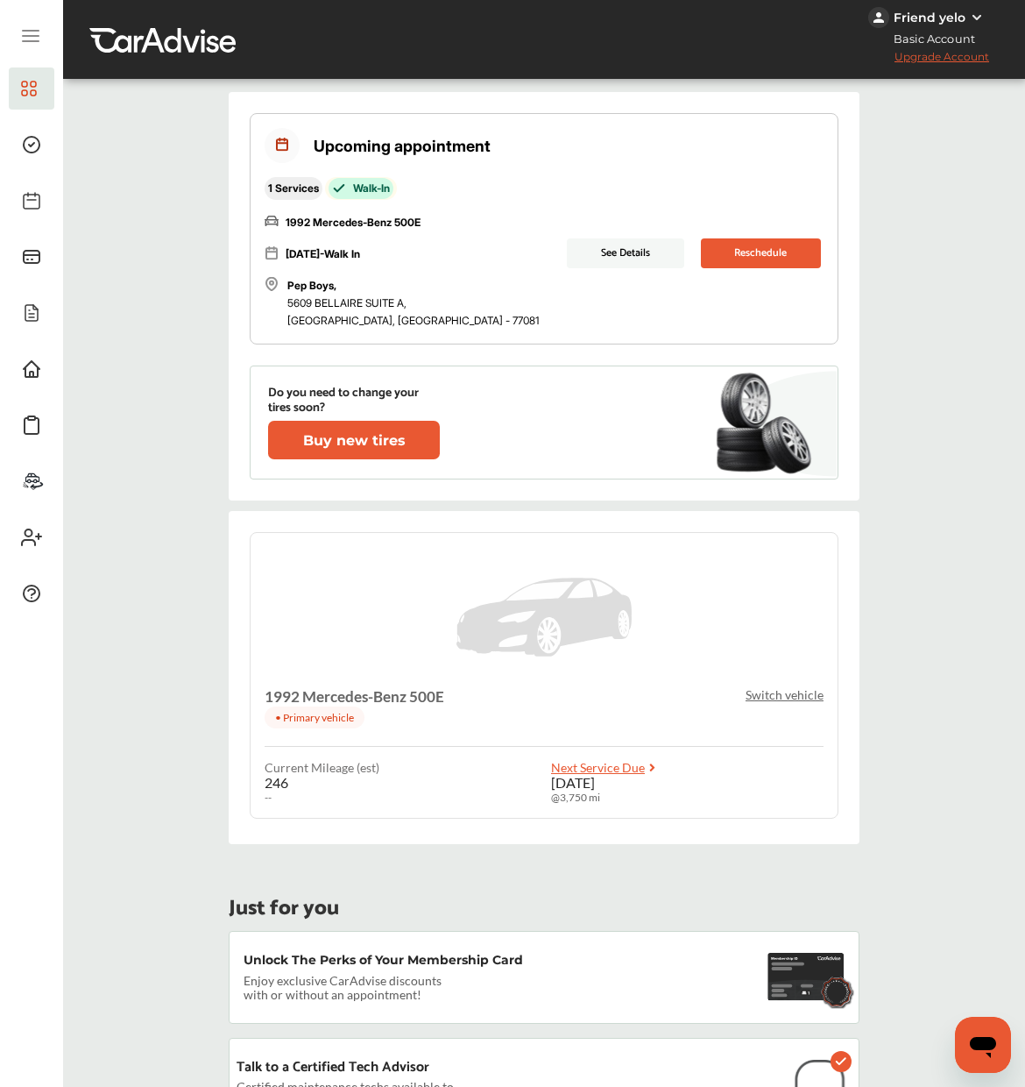
click at [708, 693] on div "1992 Mercedes-Benz 500E • Primary vehicle Switch vehicle" at bounding box center [544, 709] width 559 height 45
click at [707, 248] on button "Reschedule" at bounding box center [761, 253] width 121 height 30
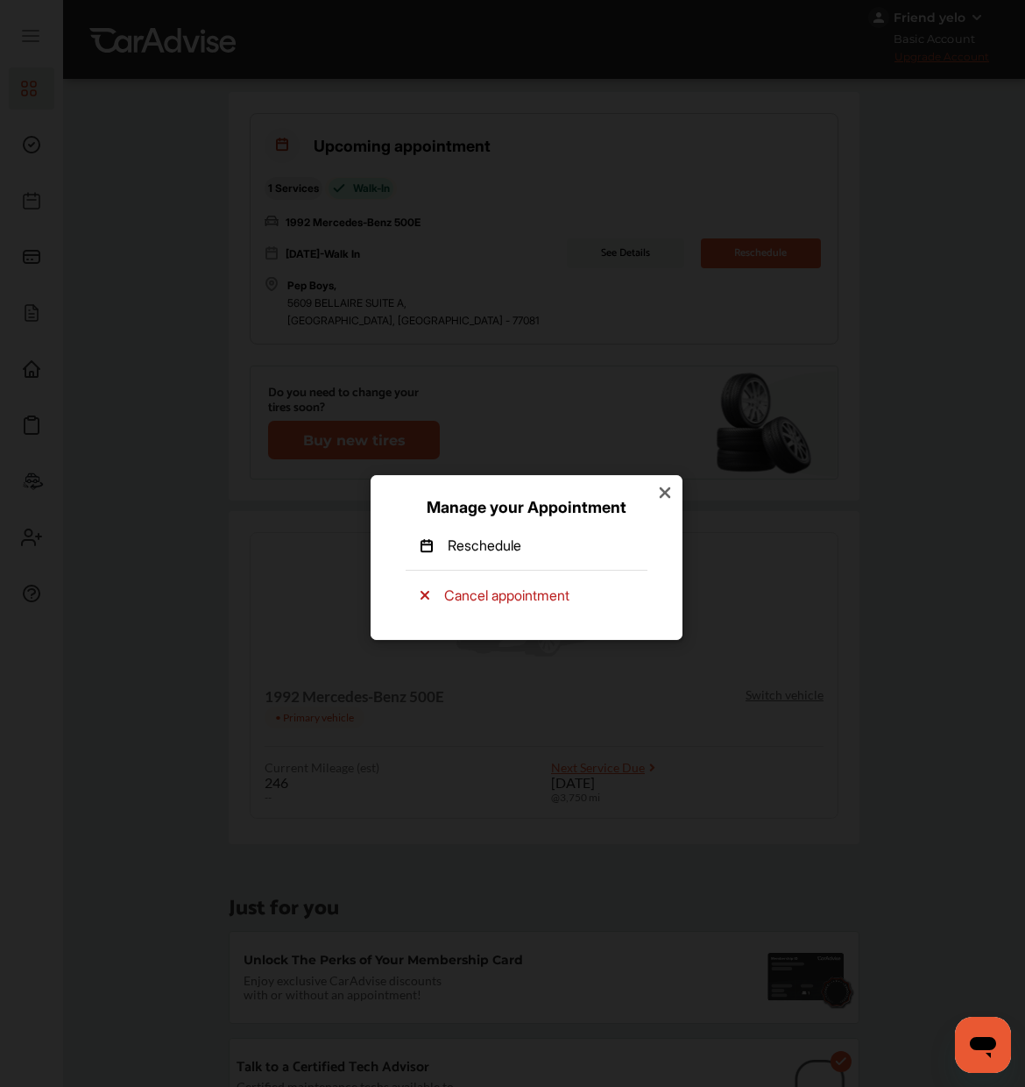
click at [668, 493] on icon at bounding box center [665, 493] width 18 height 18
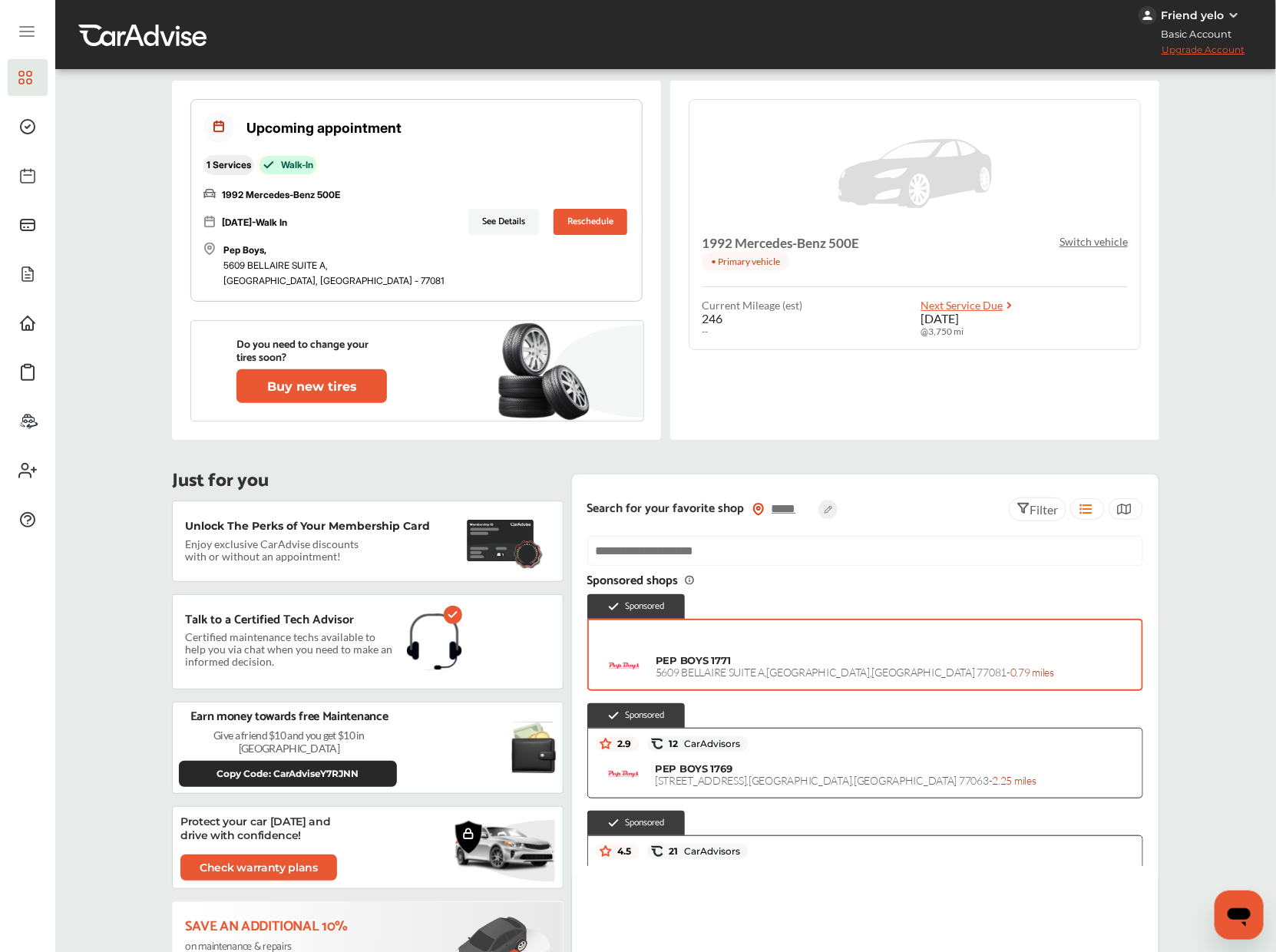
click at [898, 673] on div "PEP BOYS 1771 5609 BELLAIRE SUITE A , HOUSTON , TX 77081 - 0.79 miles" at bounding box center [895, 666] width 478 height 25
click at [898, 562] on input "text" at bounding box center [865, 551] width 556 height 30
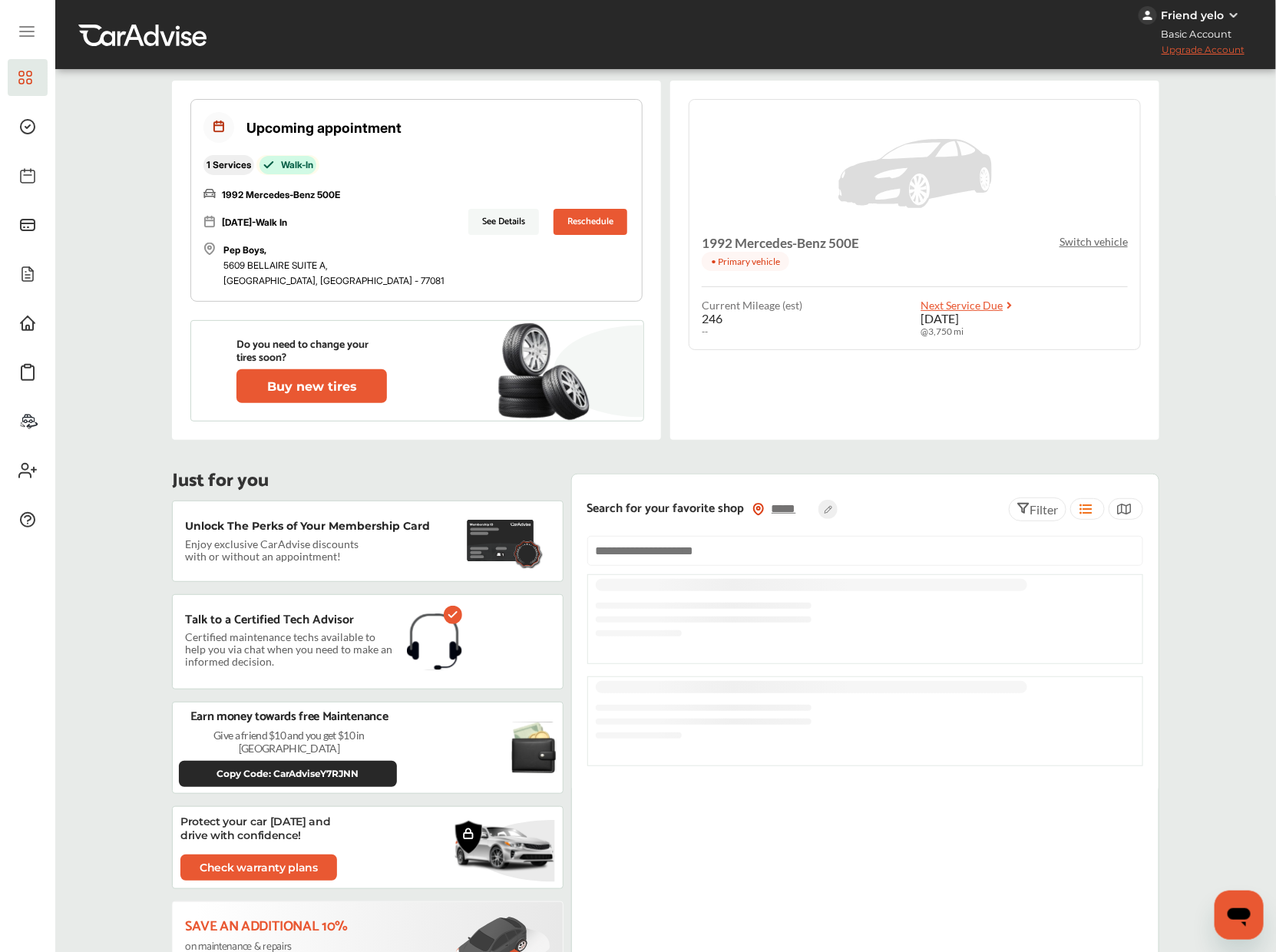
click at [898, 380] on div "Do you need to change your tires soon? Buy new tires 1992 Mercedes-Benz 500E • …" at bounding box center [914, 260] width 489 height 359
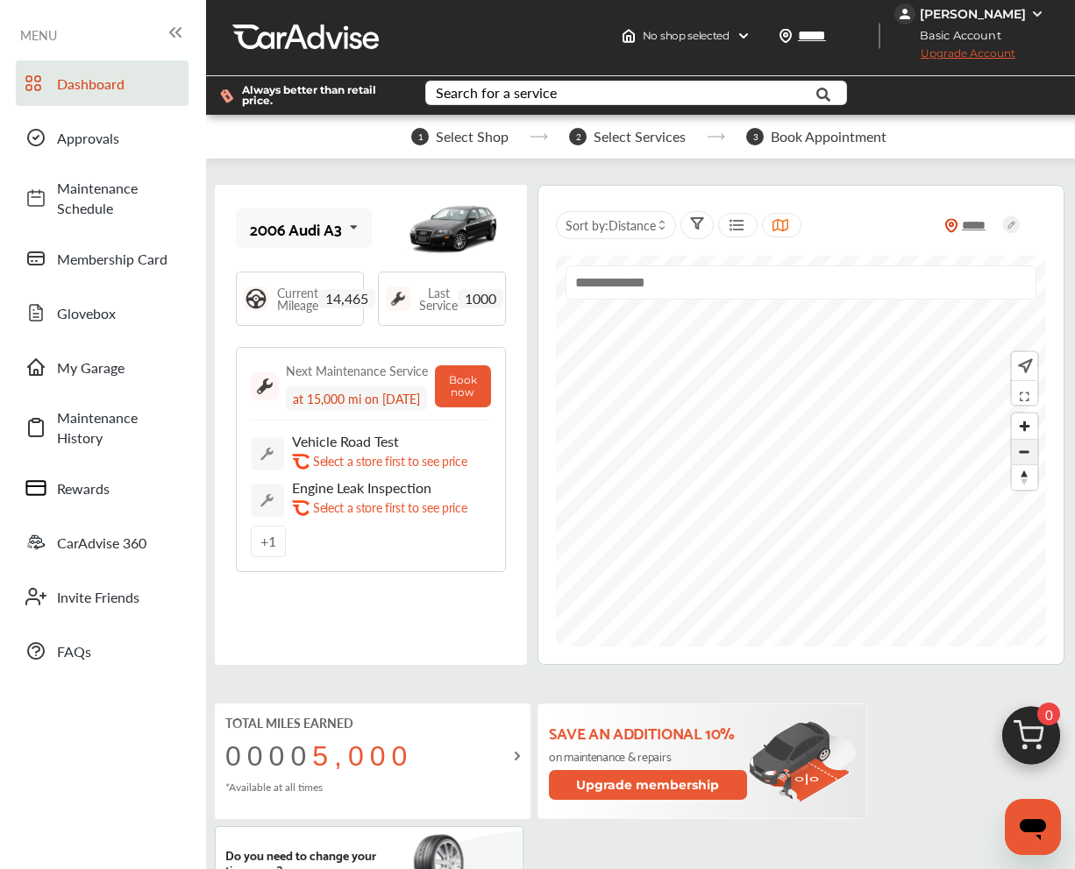
click at [1018, 456] on span "Zoom out" at bounding box center [1023, 452] width 25 height 25
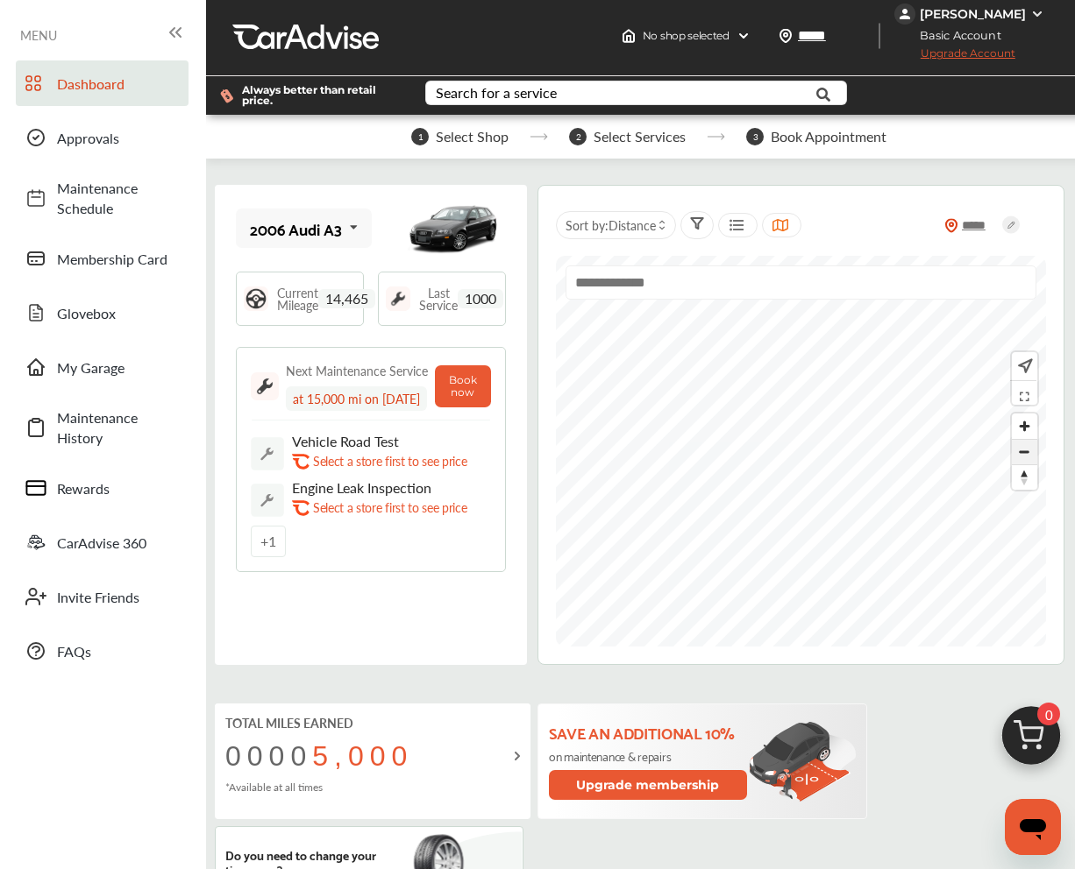
click at [1018, 456] on span "Zoom out" at bounding box center [1023, 452] width 25 height 25
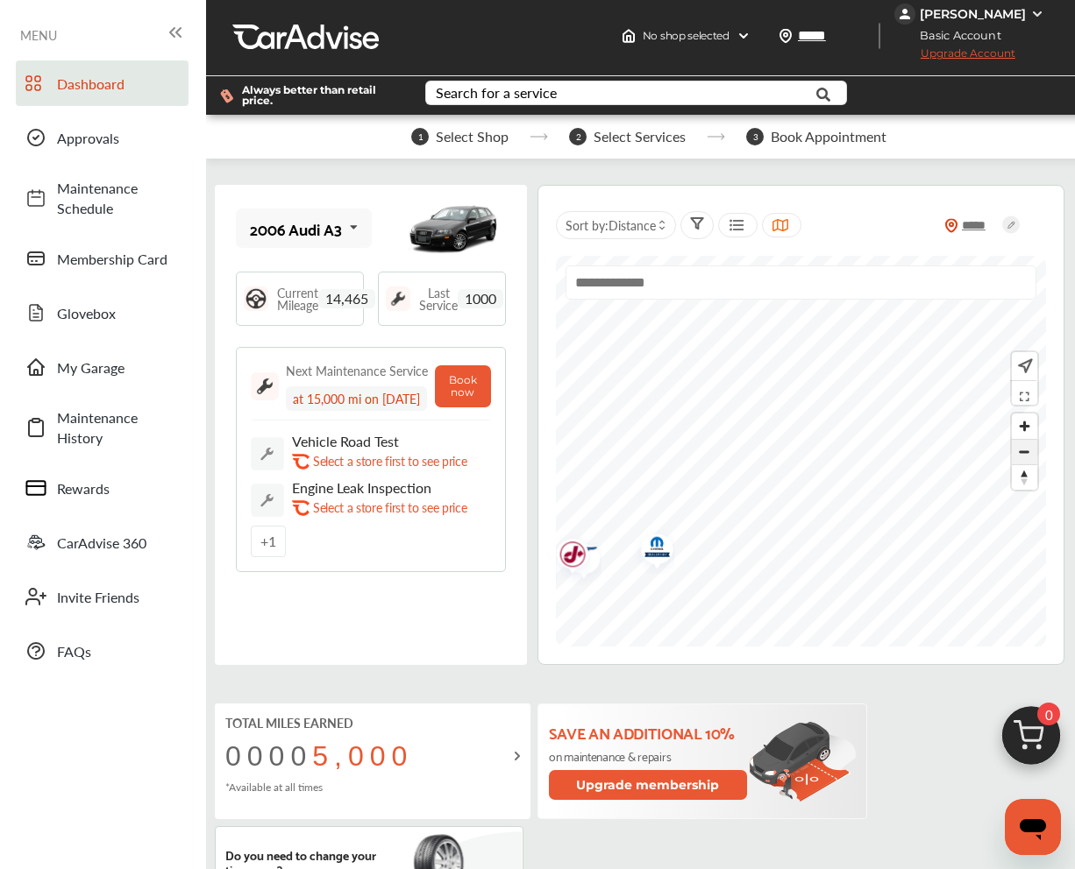
click at [1018, 456] on span "Zoom out" at bounding box center [1023, 452] width 25 height 25
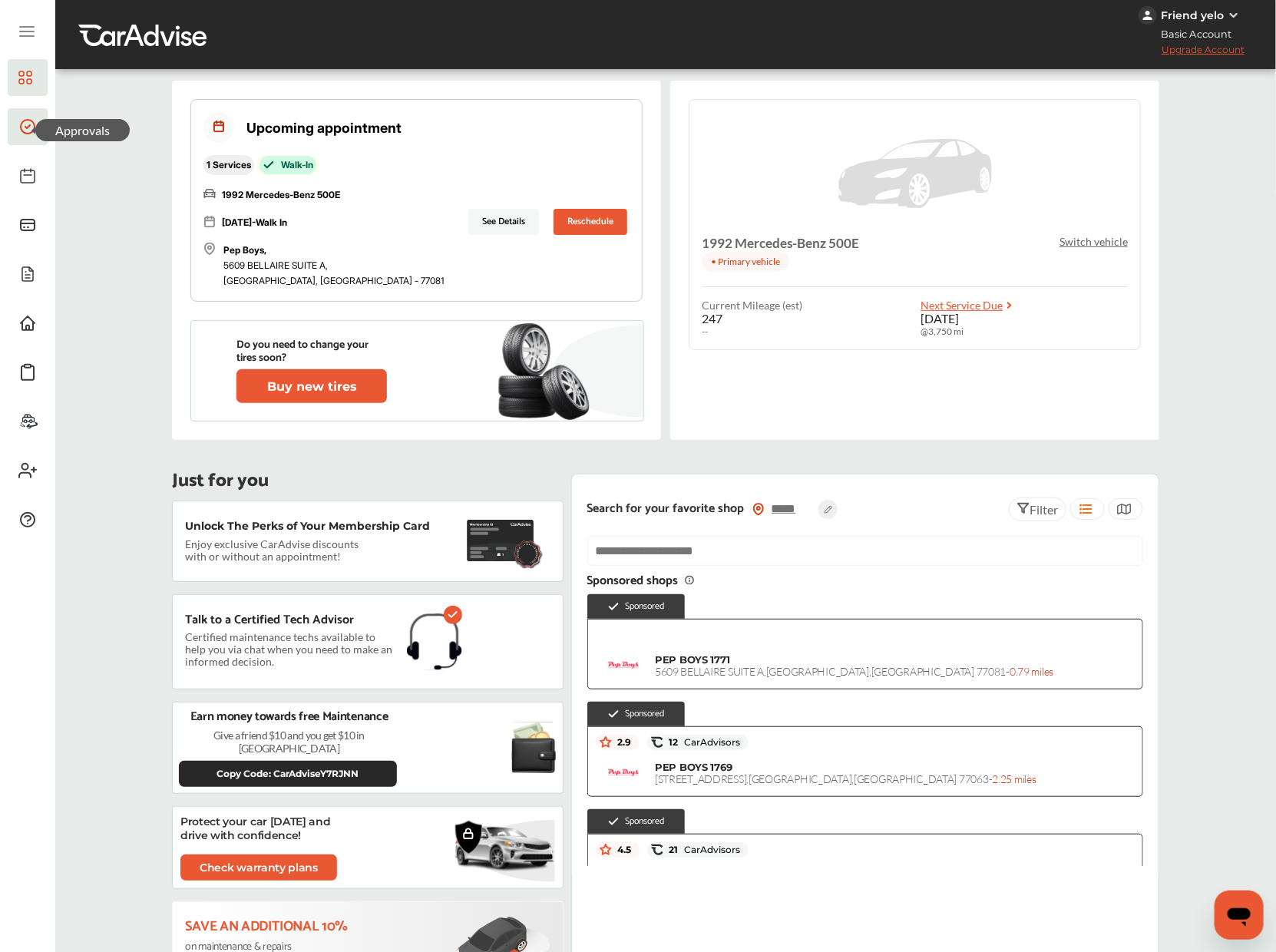
click at [27, 144] on div at bounding box center [27, 130] width 18 height 26
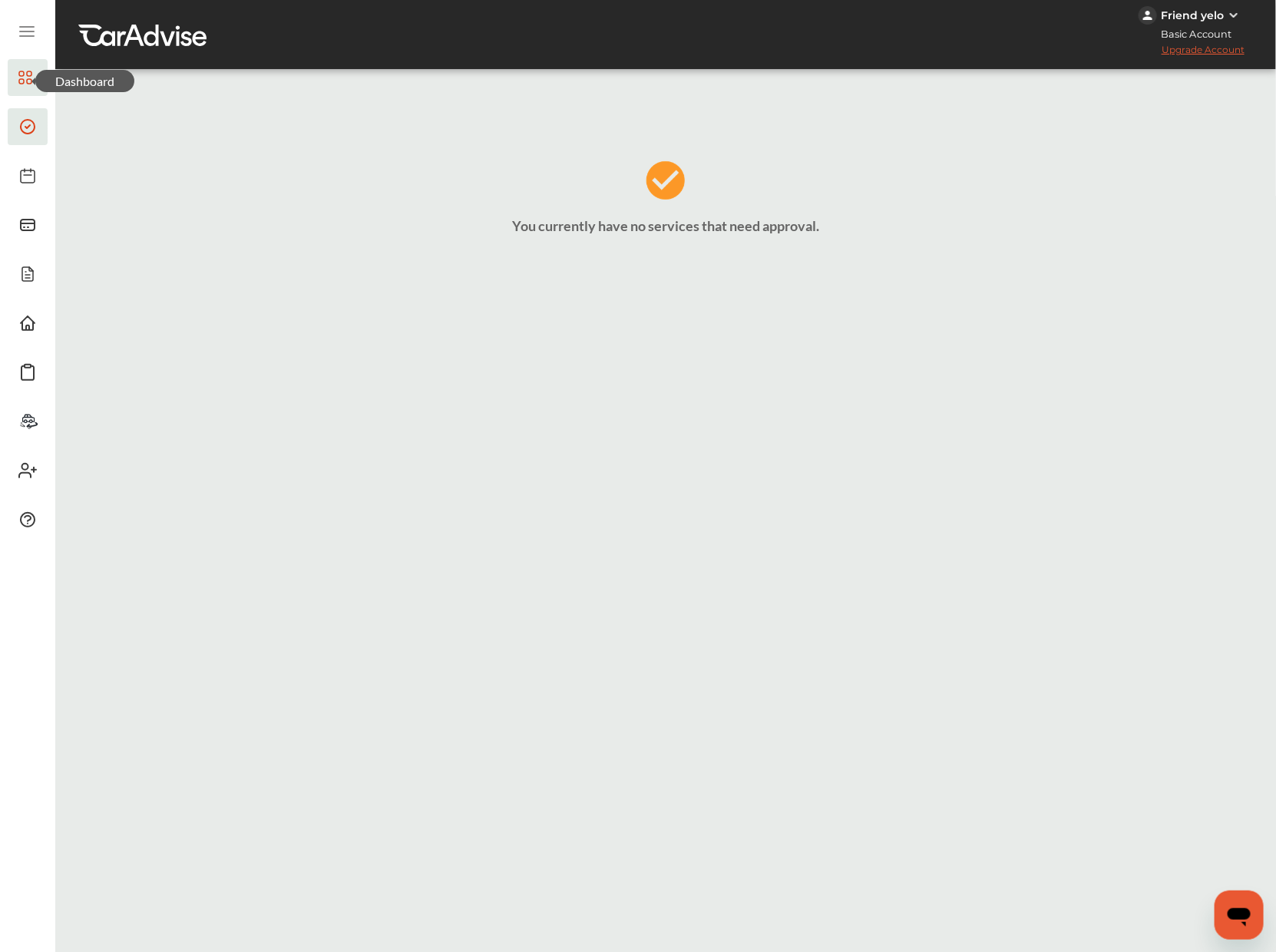
click at [24, 89] on div at bounding box center [27, 81] width 18 height 26
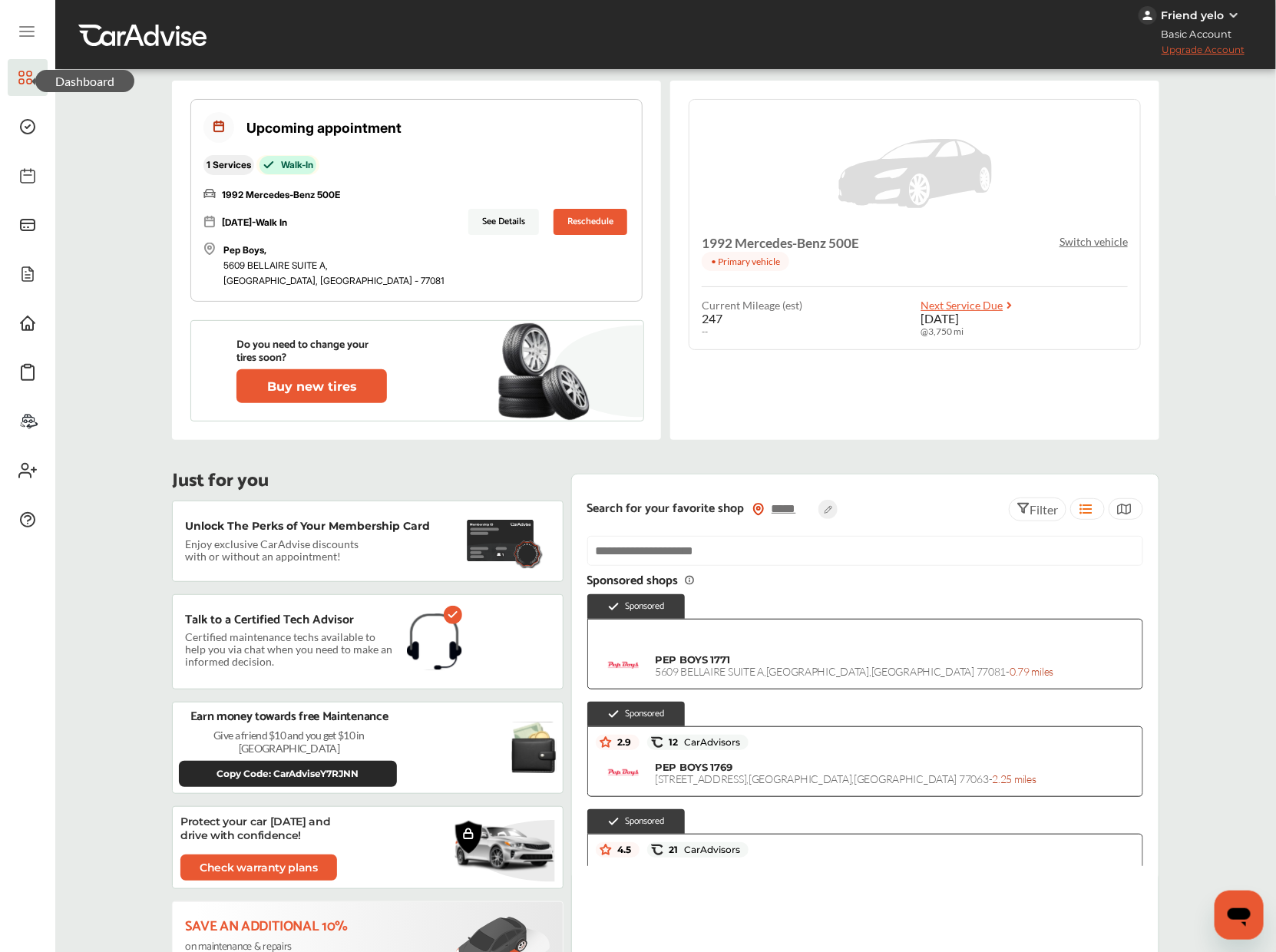
click at [469, 227] on button "See Details" at bounding box center [504, 222] width 71 height 26
click at [1221, 18] on div "Friend yelo" at bounding box center [1192, 16] width 63 height 14
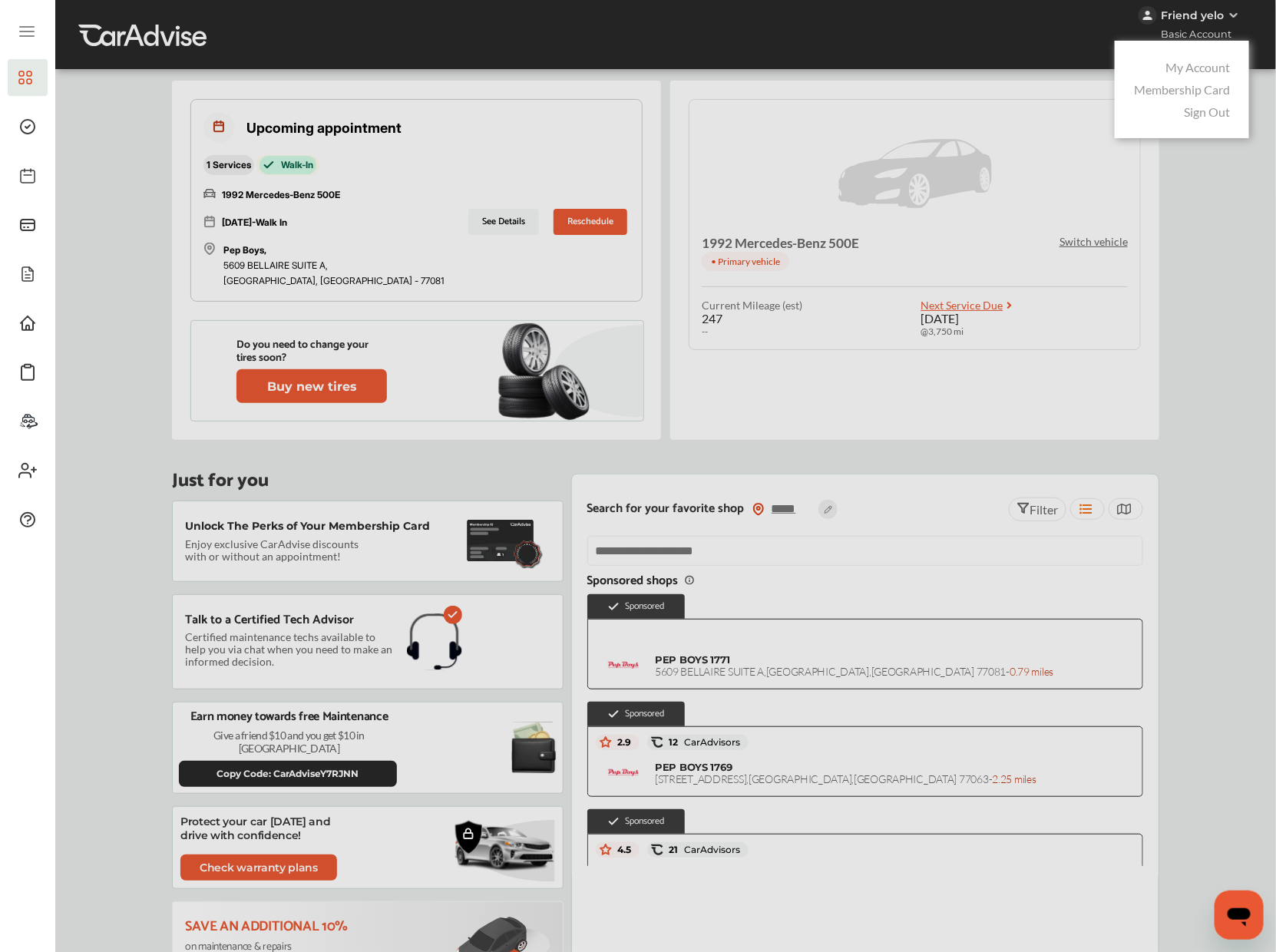
click at [1206, 60] on link "My Account" at bounding box center [1197, 67] width 65 height 15
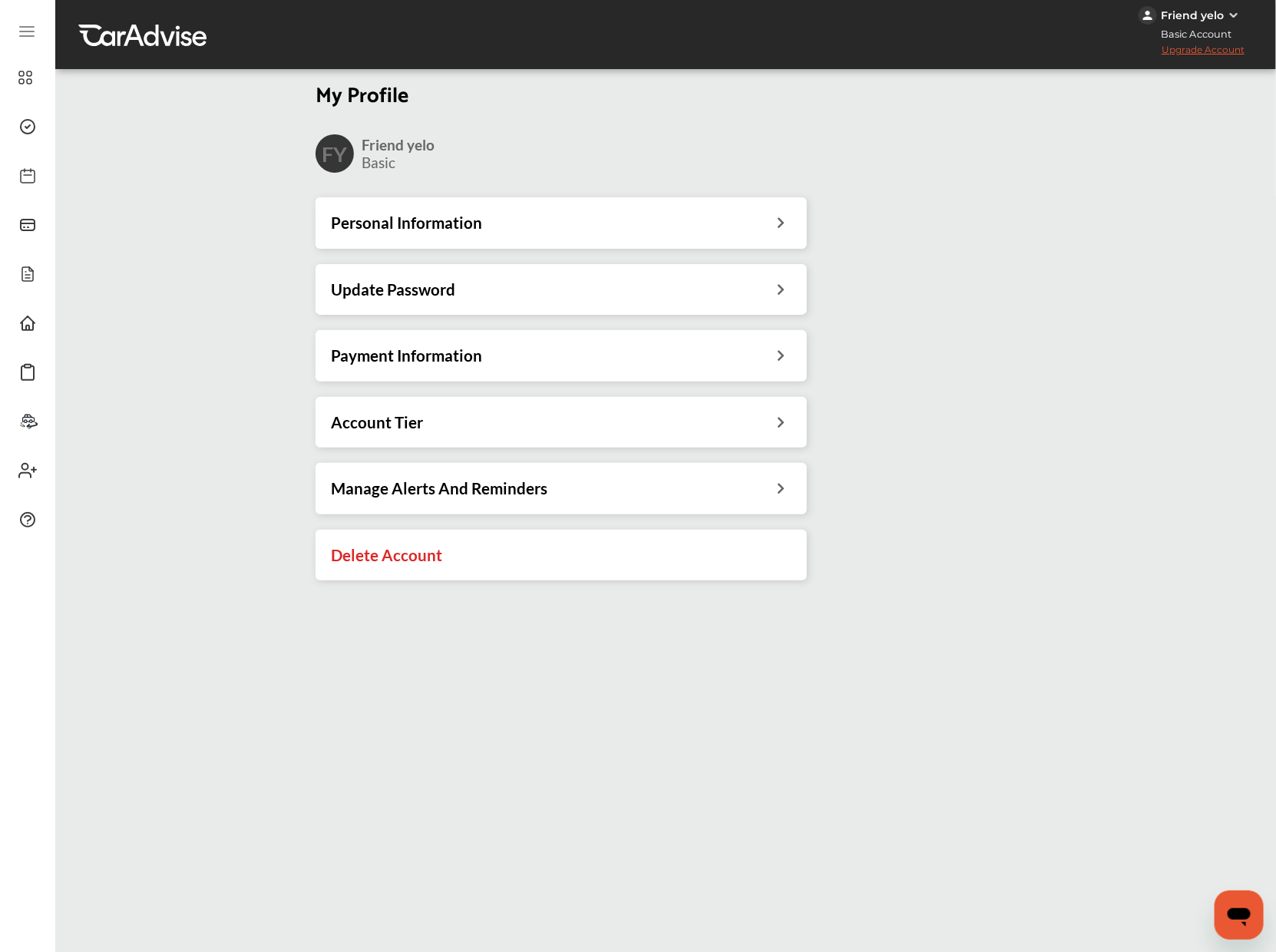
click at [500, 293] on div "Update Password" at bounding box center [561, 289] width 461 height 20
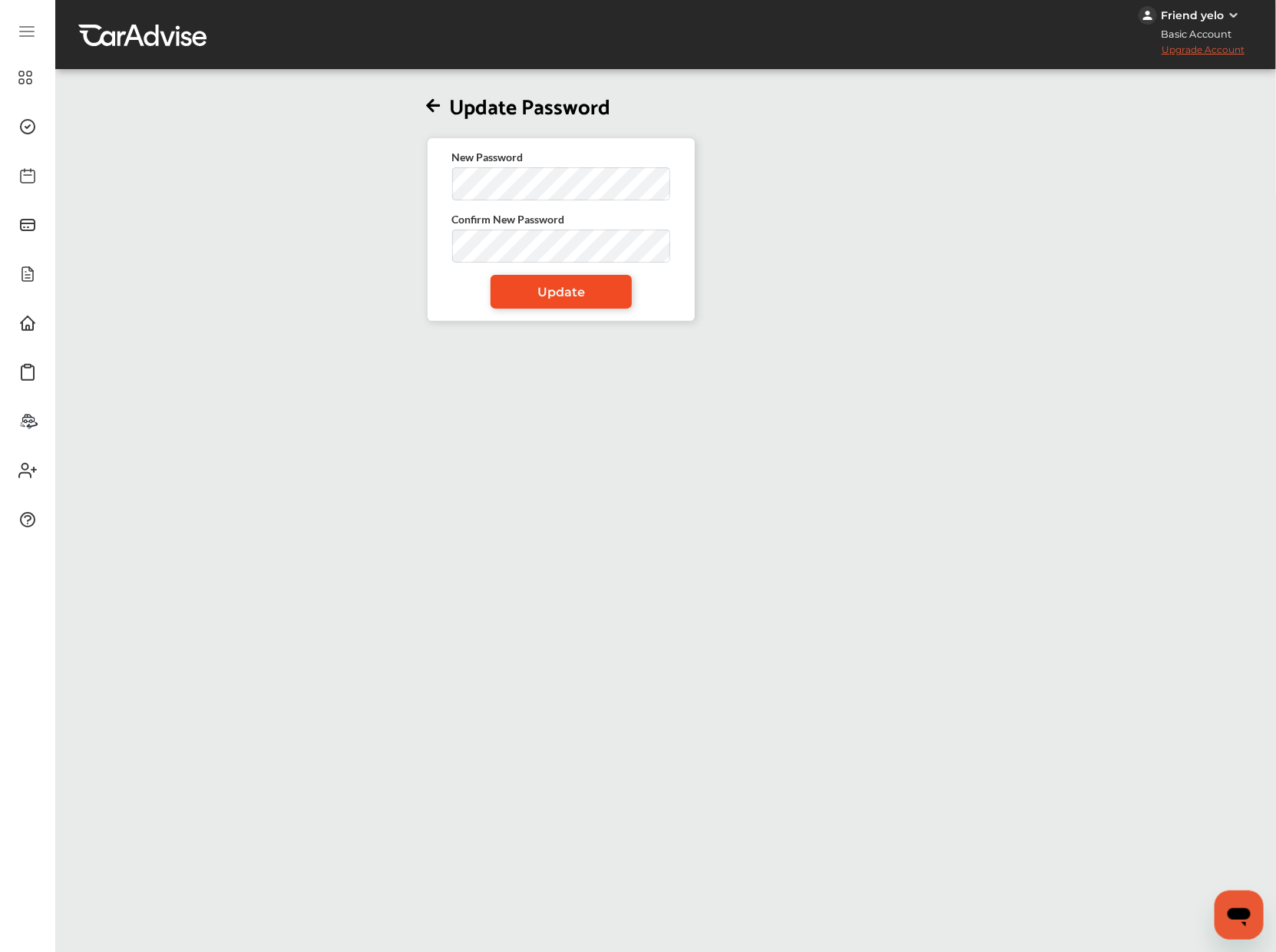
click at [546, 286] on span "Update" at bounding box center [561, 292] width 47 height 15
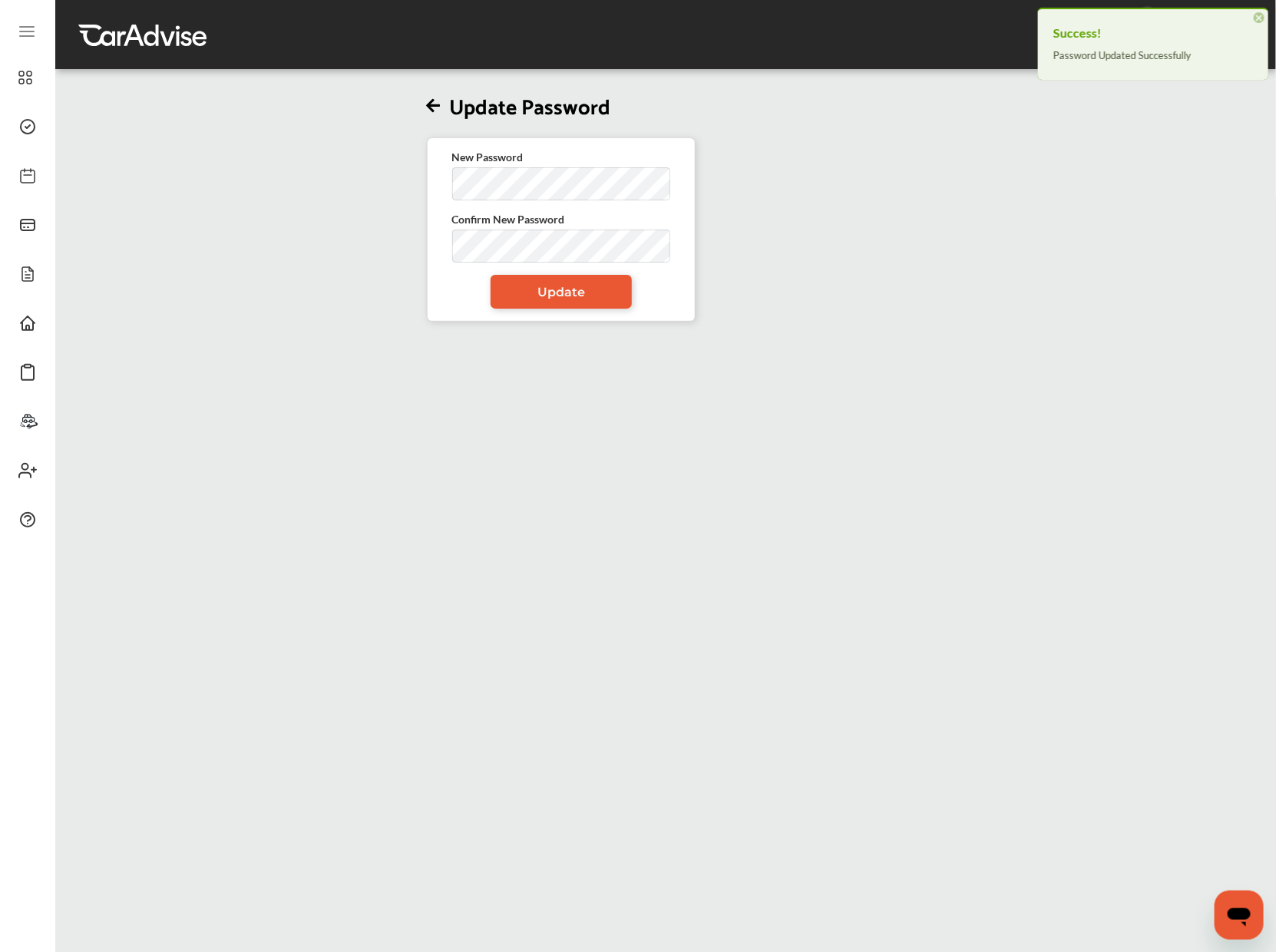
click at [415, 102] on div "Update Password New Password Confirm New Password Update" at bounding box center [561, 196] width 1021 height 250
click at [427, 105] on icon at bounding box center [434, 106] width 14 height 16
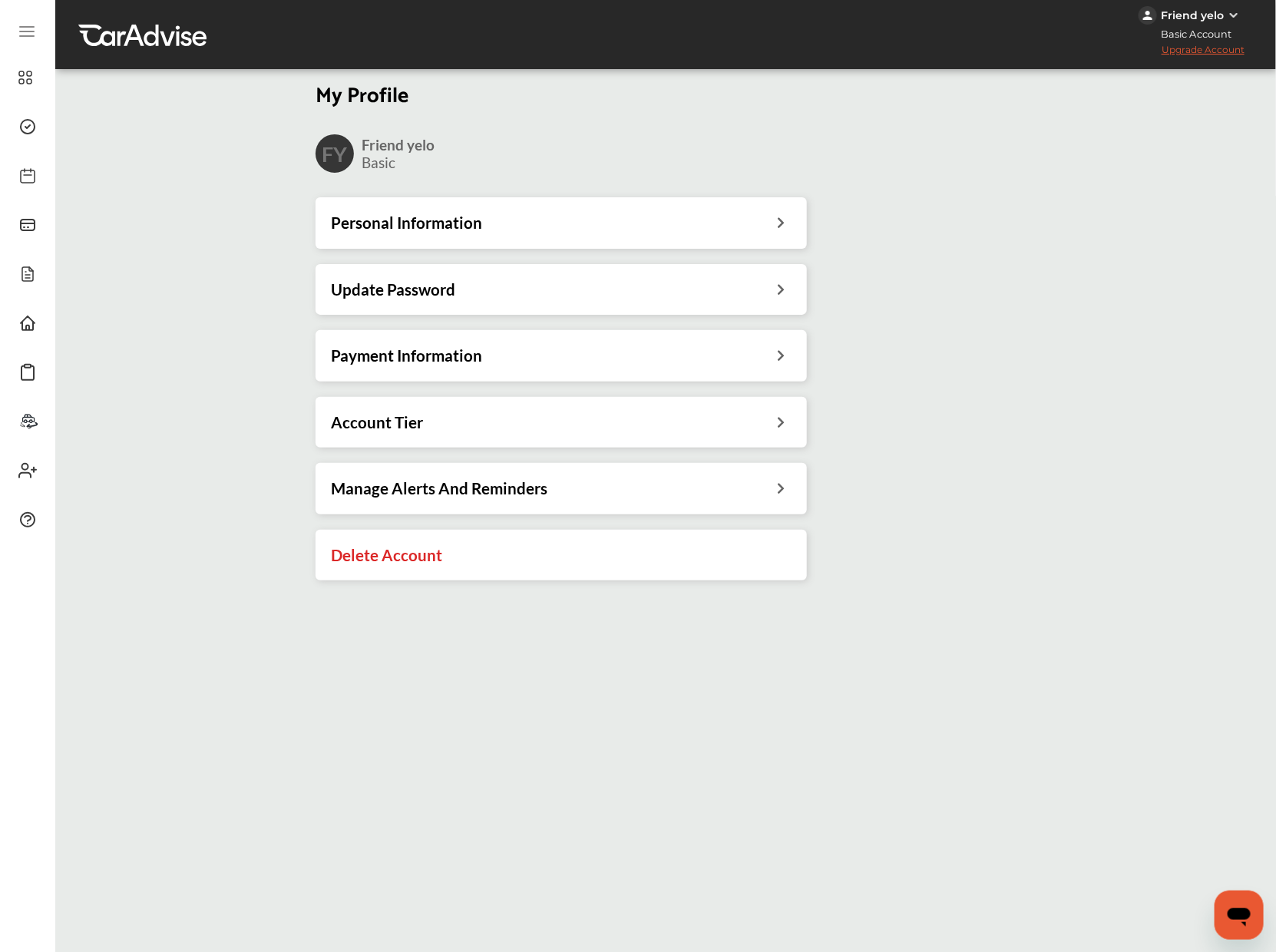
click at [525, 234] on div "Personal Information" at bounding box center [560, 222] width 491 height 51
click at [583, 189] on div "Personal Information Update Password Payment Information Account Tier Manage Al…" at bounding box center [560, 396] width 516 height 423
click at [612, 206] on div "Personal Information" at bounding box center [560, 222] width 491 height 51
click at [521, 225] on div "Personal Information" at bounding box center [561, 222] width 461 height 20
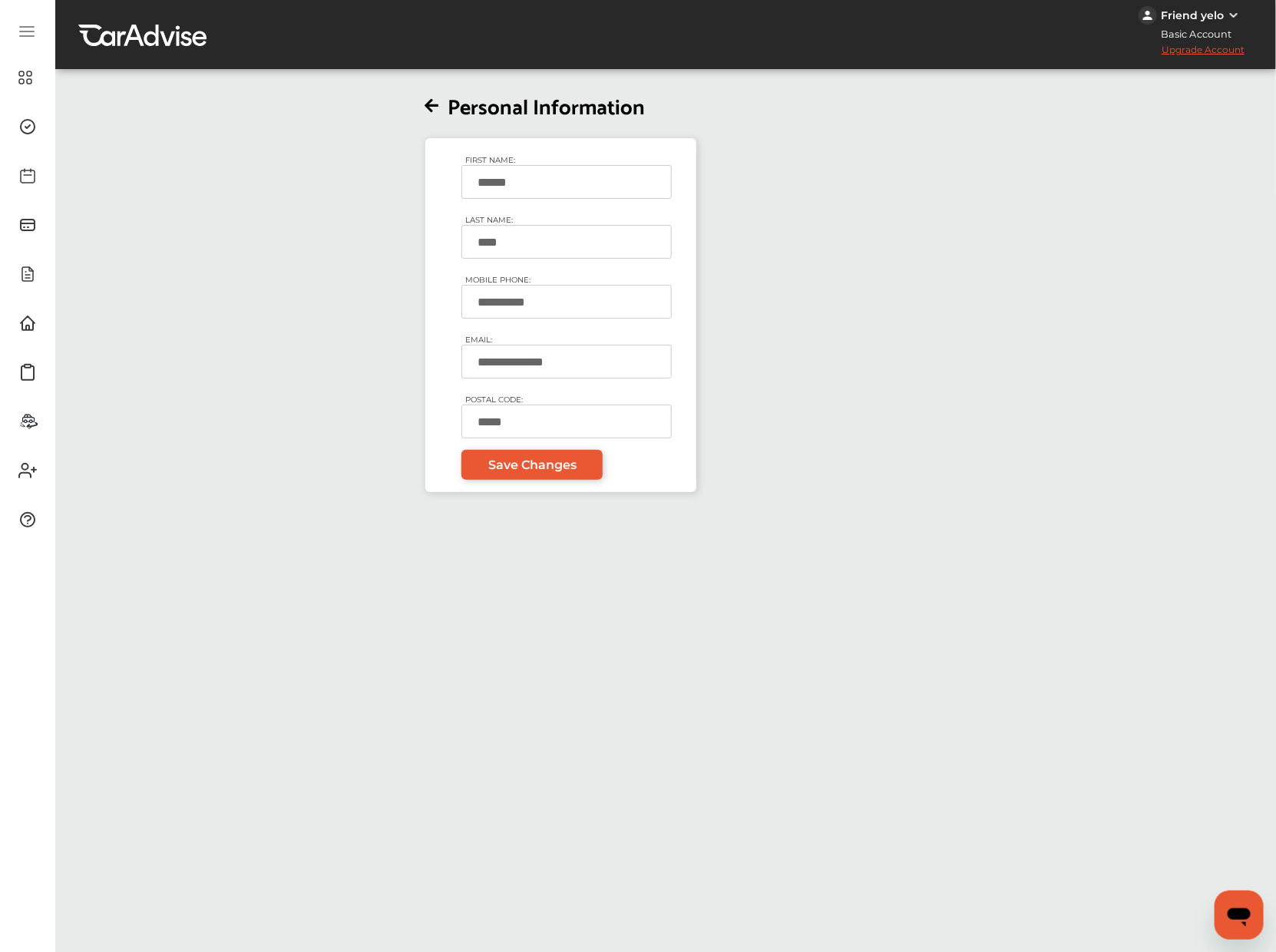
click at [400, 367] on div "**********" at bounding box center [561, 282] width 1021 height 420
click at [1205, 17] on div "Friend yelo" at bounding box center [1192, 16] width 63 height 14
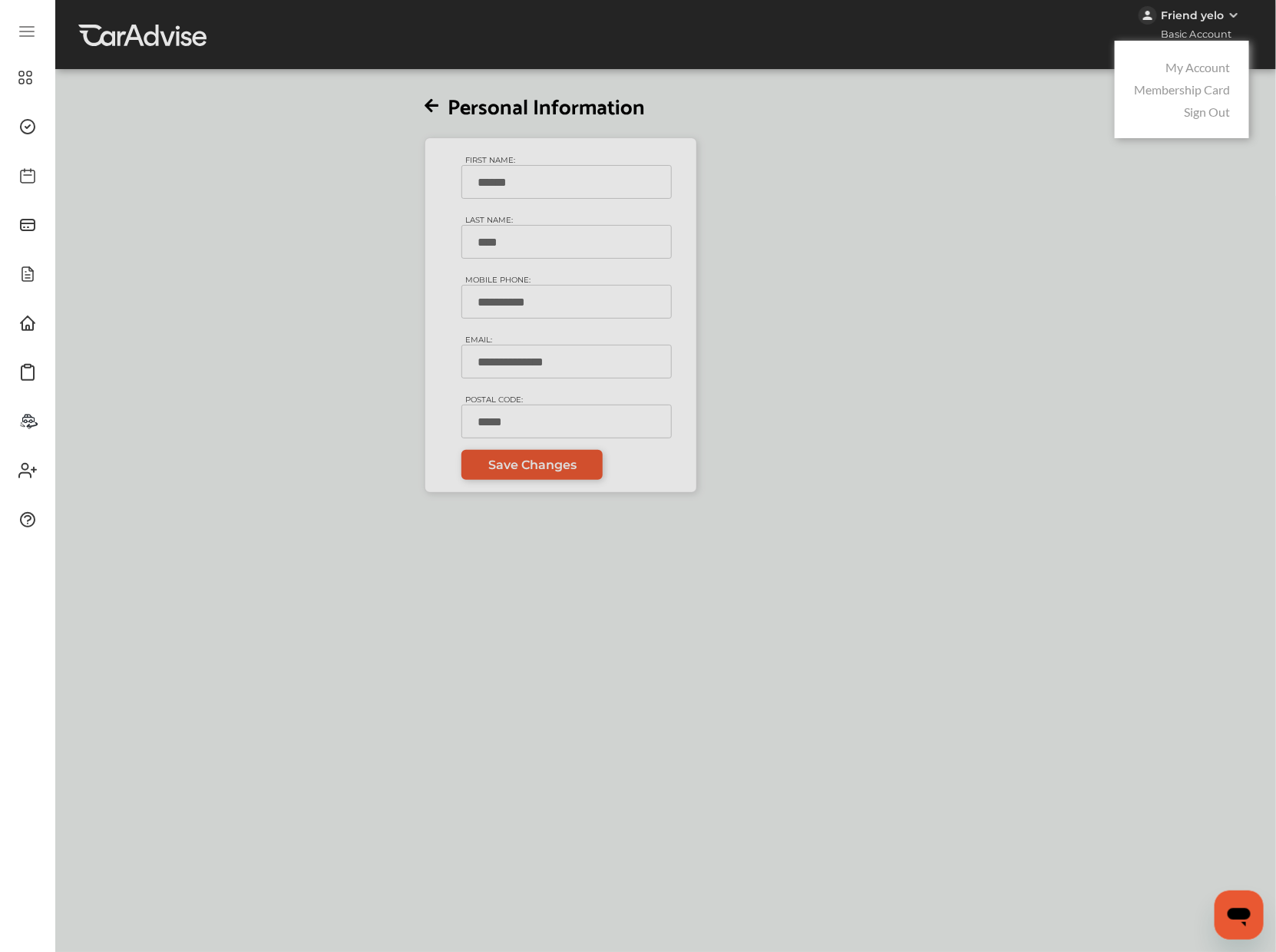
click at [1208, 113] on link "Sign Out" at bounding box center [1207, 111] width 46 height 15
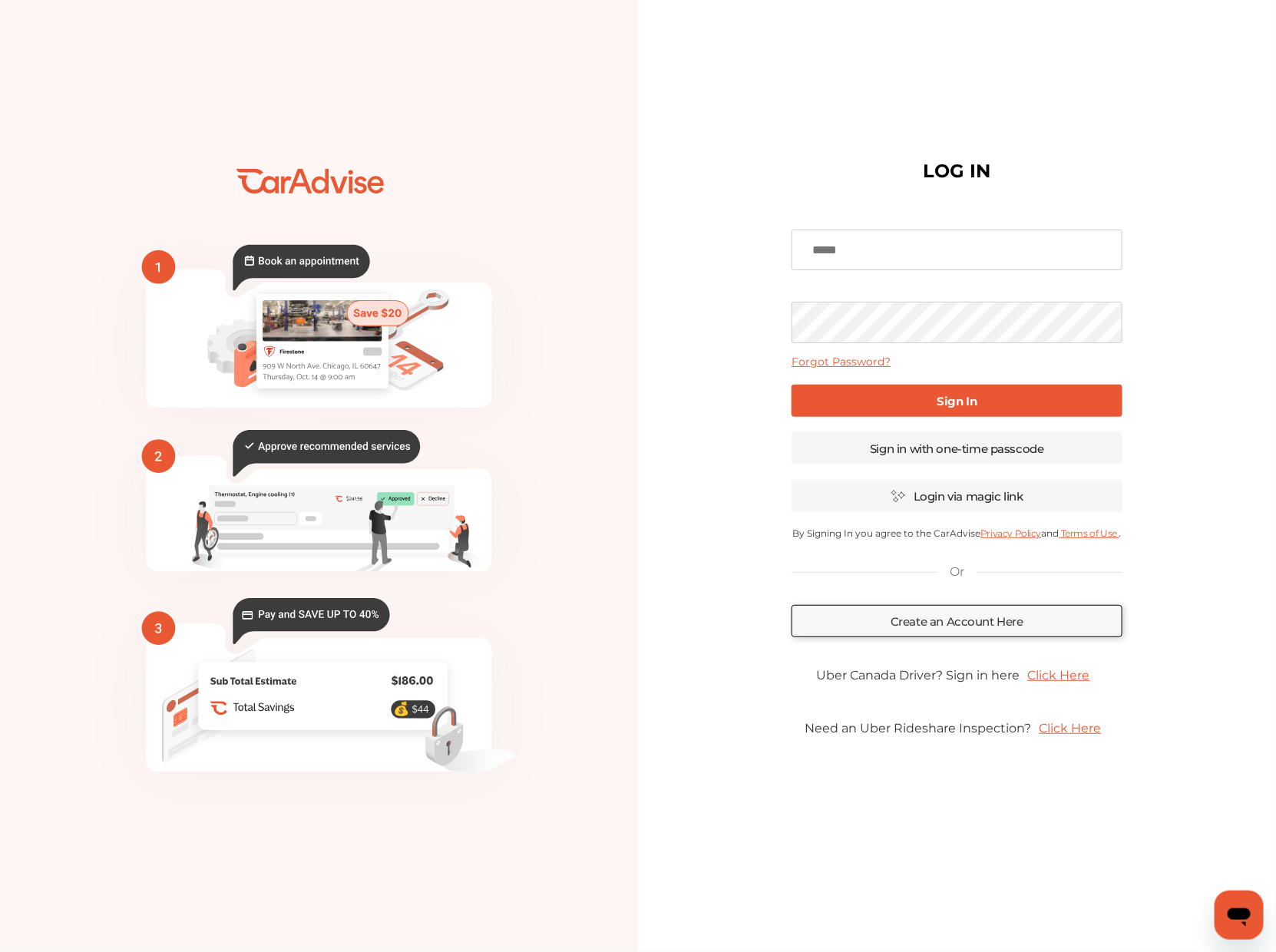
click at [892, 242] on input at bounding box center [956, 250] width 330 height 41
paste input "**********"
type input "**********"
click at [800, 345] on div "**********" at bounding box center [956, 476] width 330 height 533
click at [855, 290] on div "**********" at bounding box center [956, 476] width 330 height 533
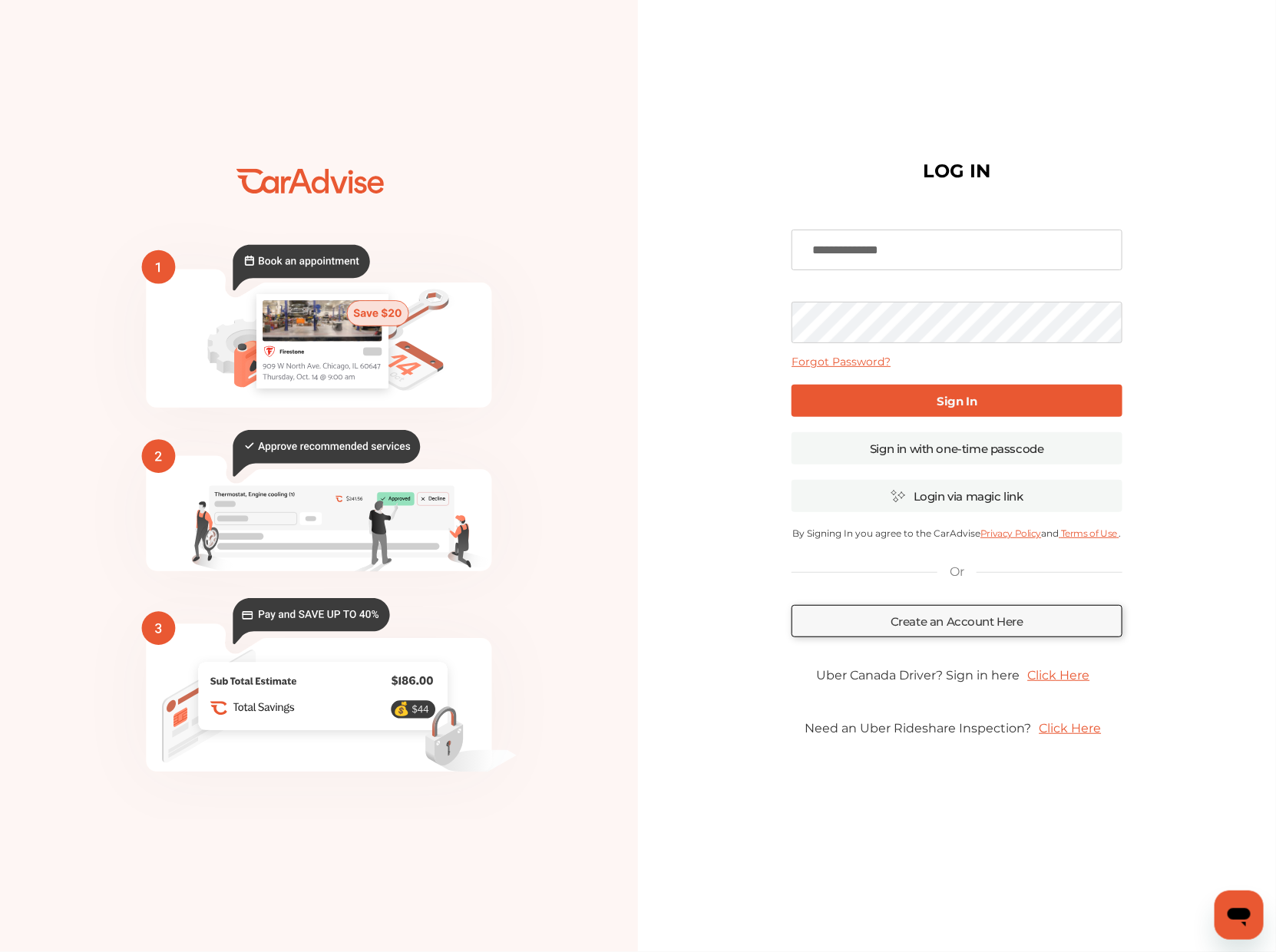
click at [824, 375] on div "**********" at bounding box center [956, 476] width 330 height 533
click at [824, 401] on link "Sign In" at bounding box center [956, 400] width 330 height 32
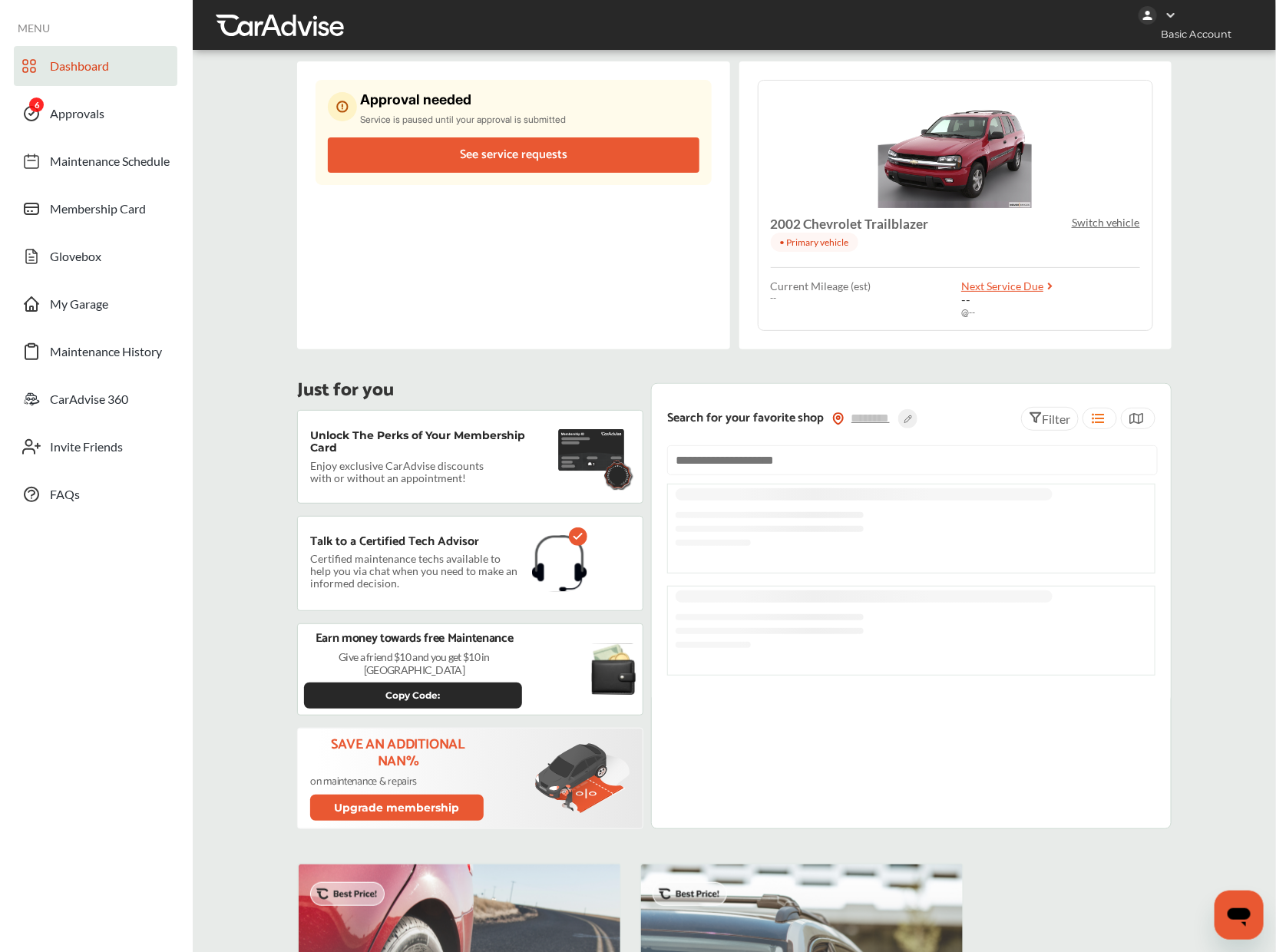
type input "*****"
